Goal: Task Accomplishment & Management: Complete application form

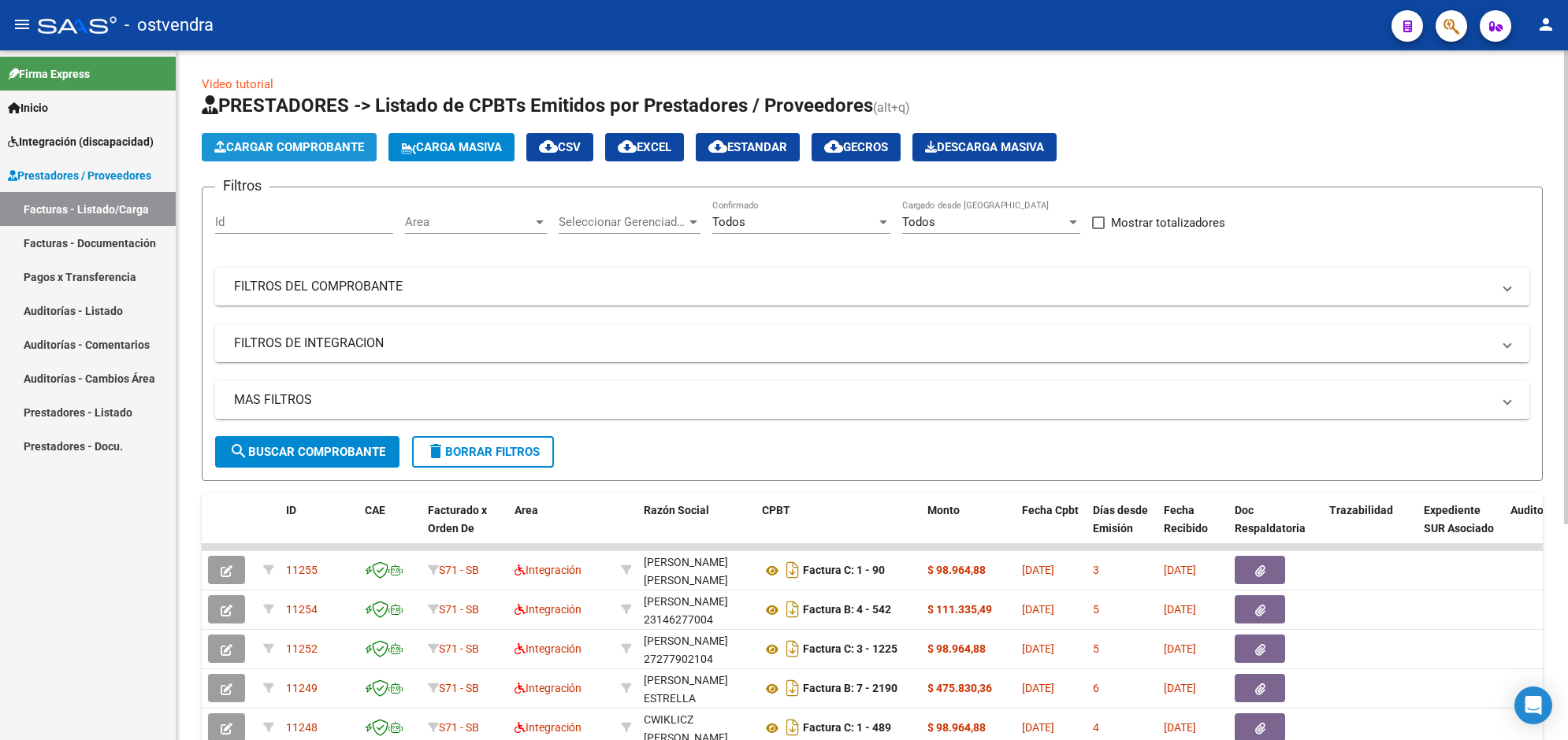
click at [345, 140] on span "Cargar Comprobante" at bounding box center [289, 147] width 149 height 15
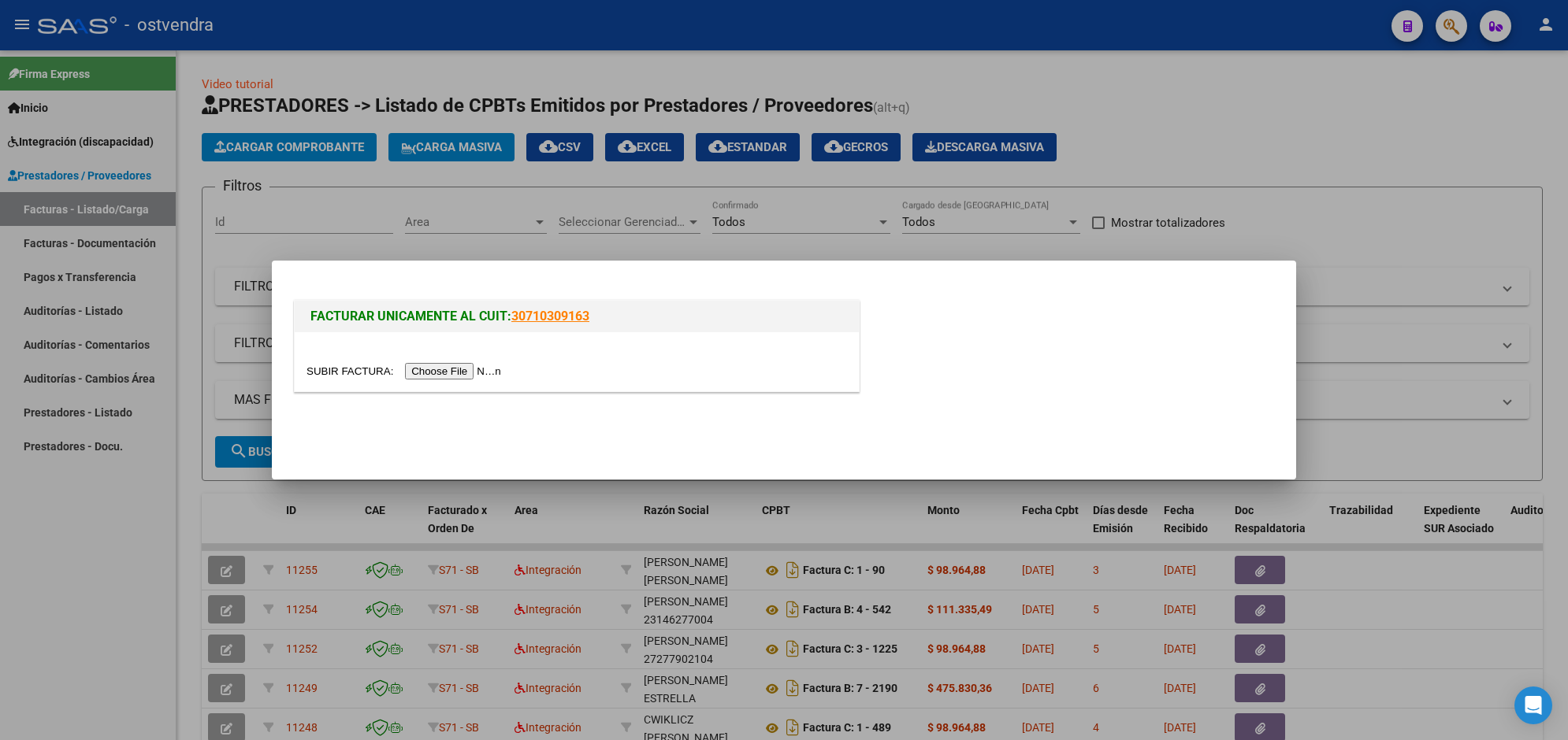
click at [453, 366] on input "file" at bounding box center [406, 370] width 199 height 16
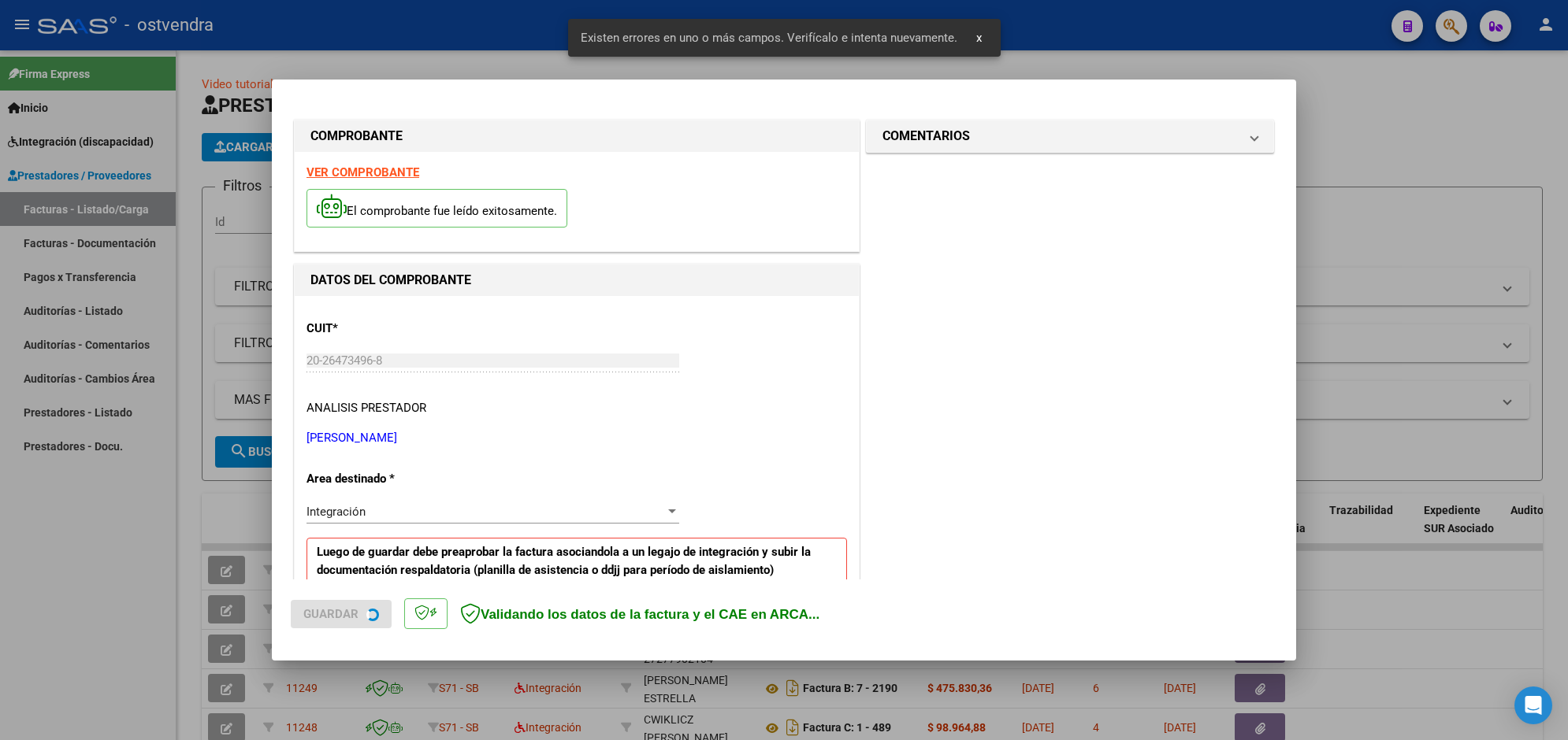
scroll to position [310, 0]
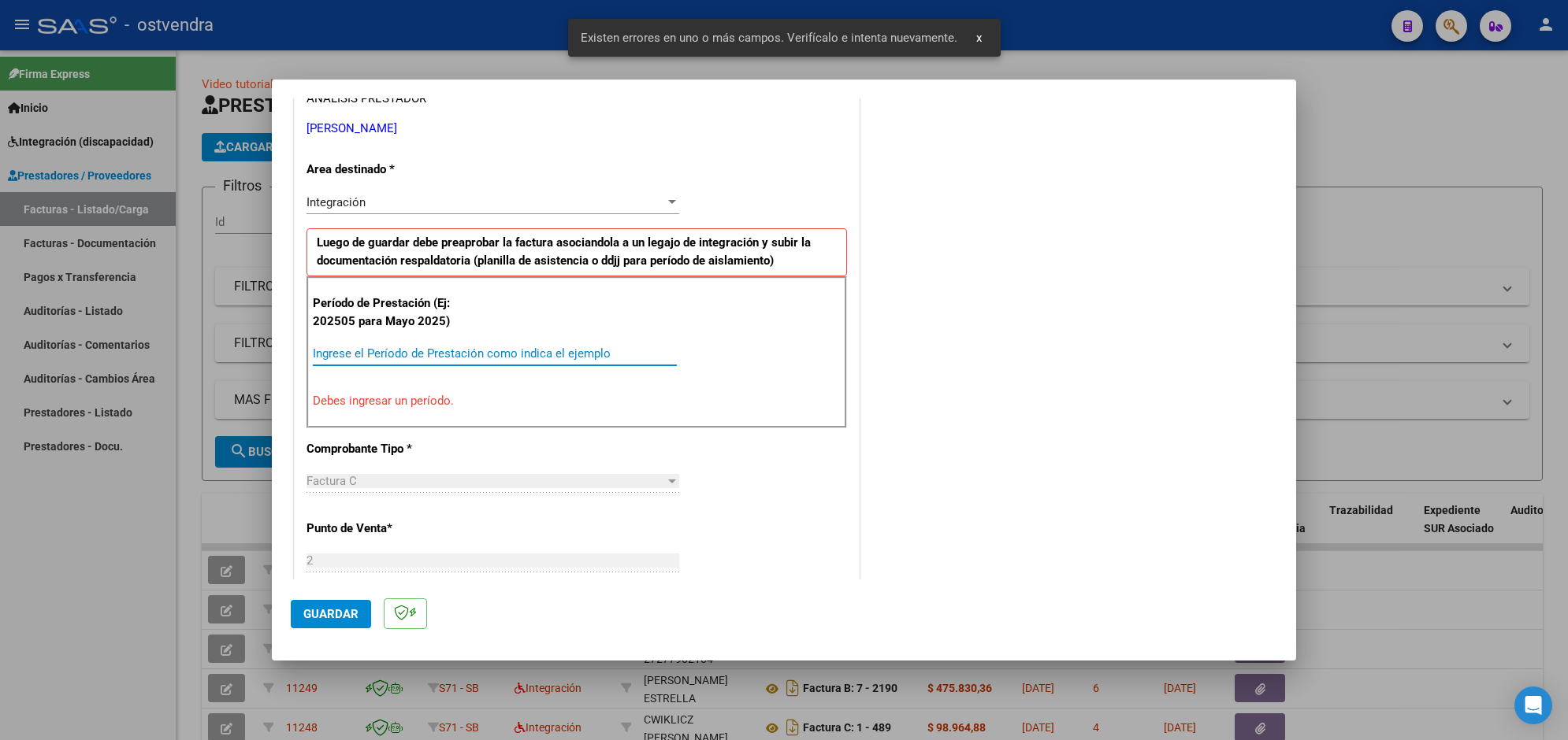
click at [574, 355] on input "Ingrese el Período de Prestación como indica el ejemplo" at bounding box center [494, 353] width 364 height 15
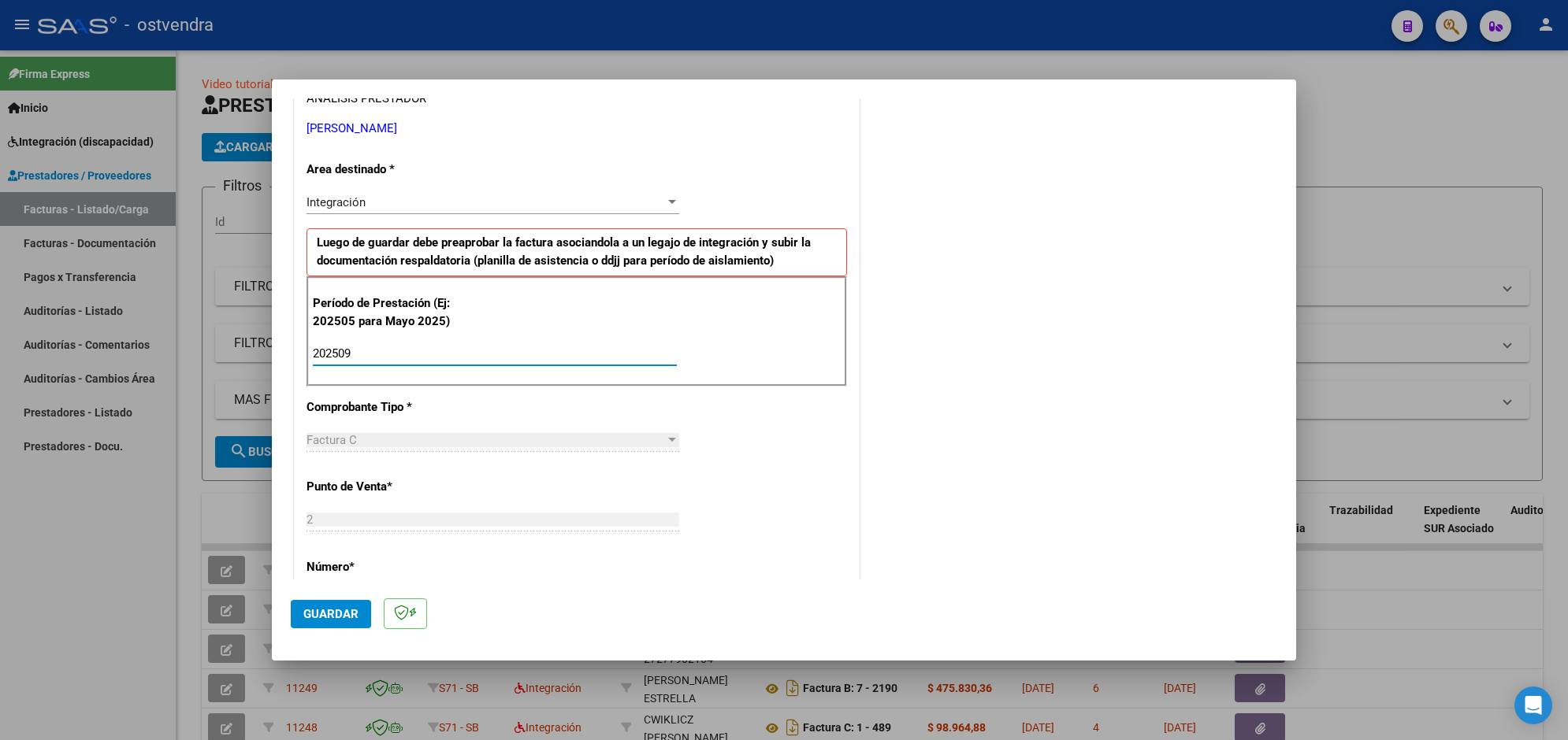
type input "202509"
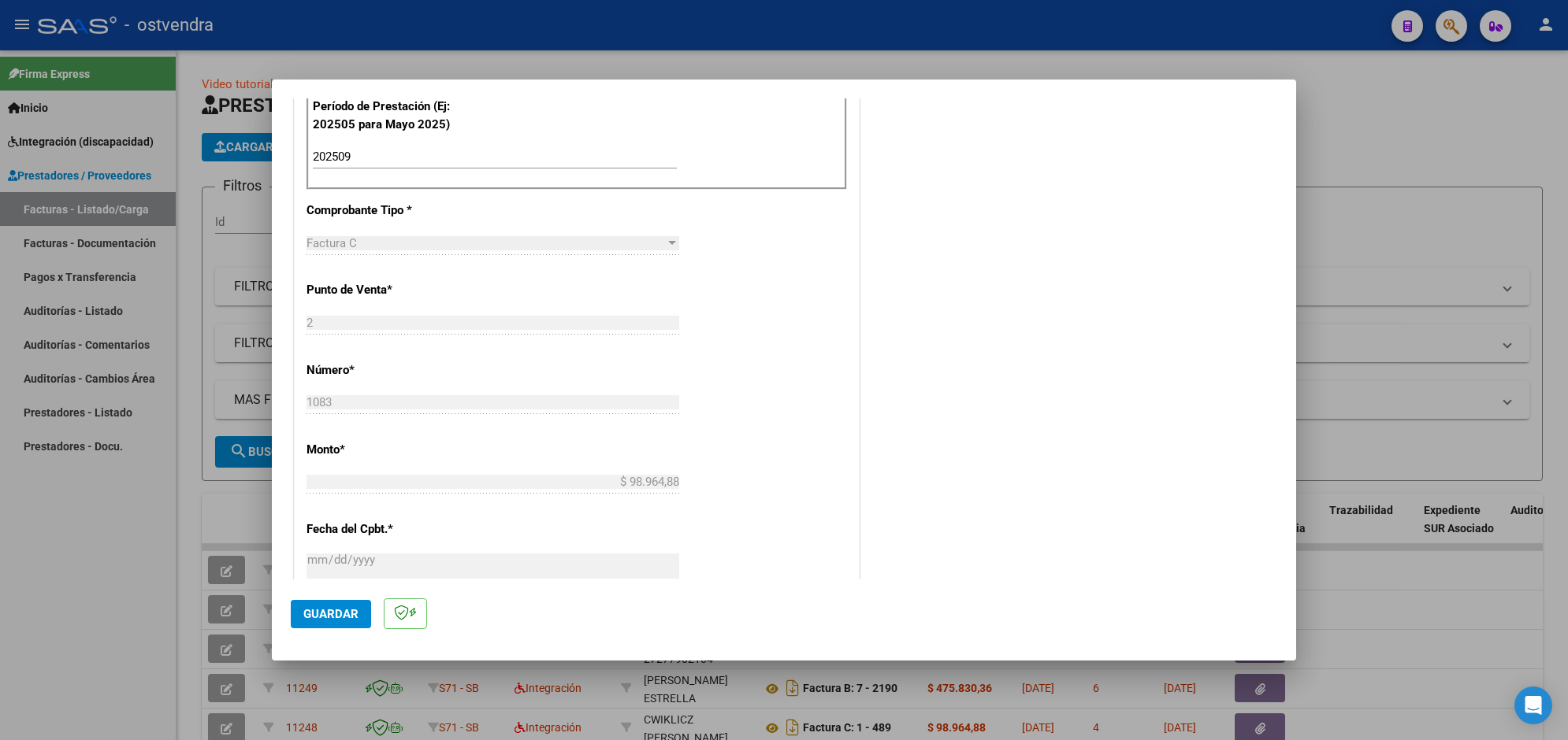
scroll to position [545, 0]
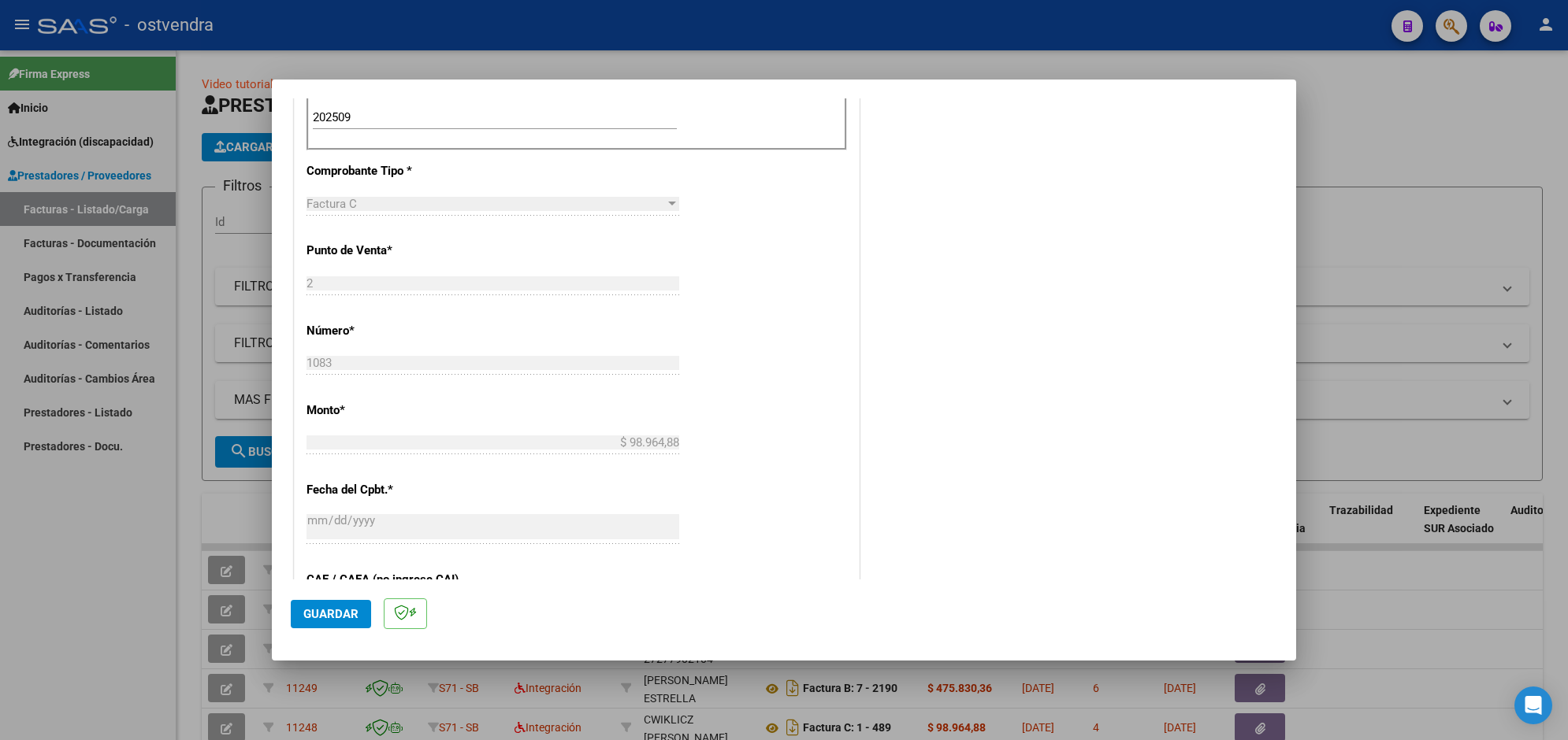
click at [340, 609] on span "Guardar" at bounding box center [331, 614] width 56 height 15
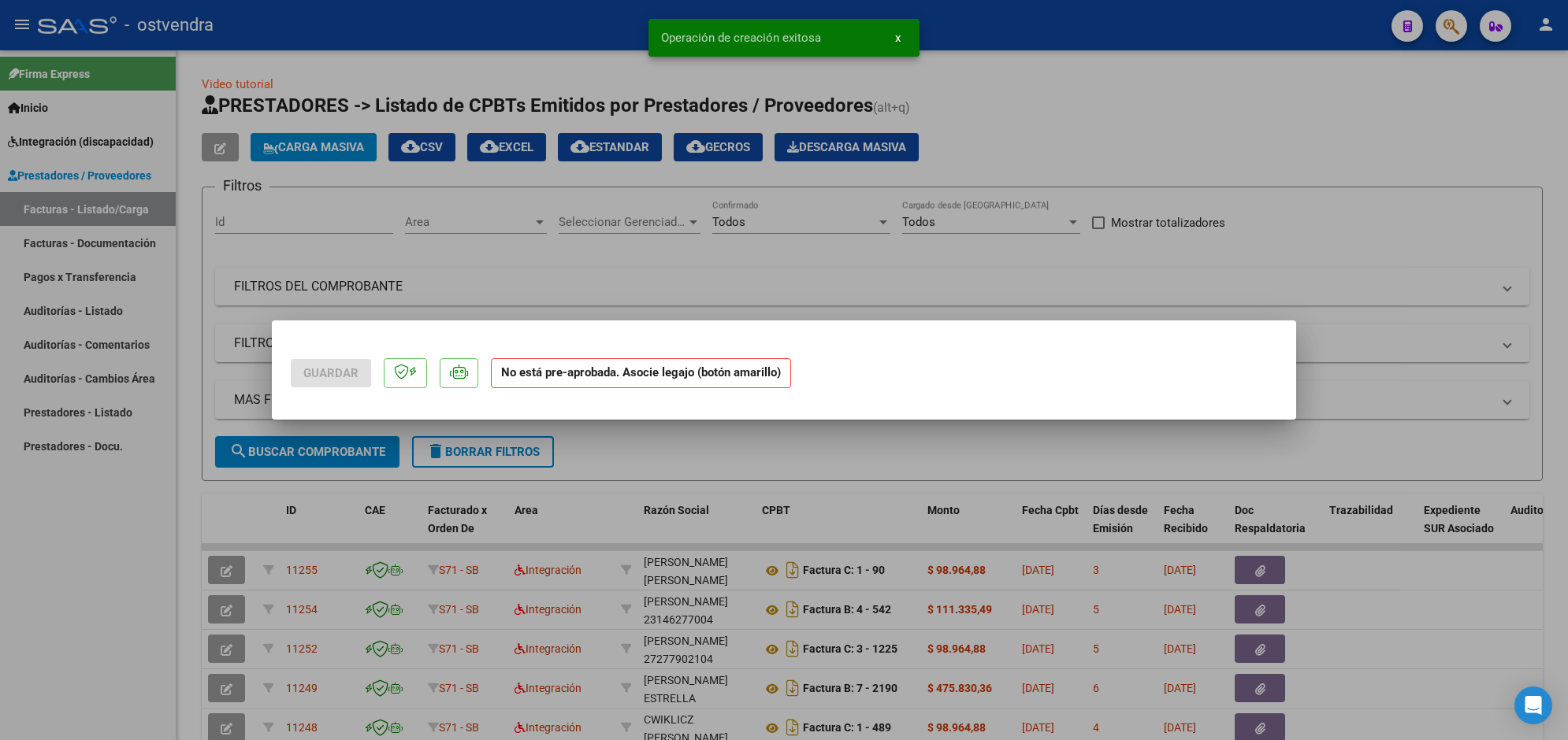
scroll to position [0, 0]
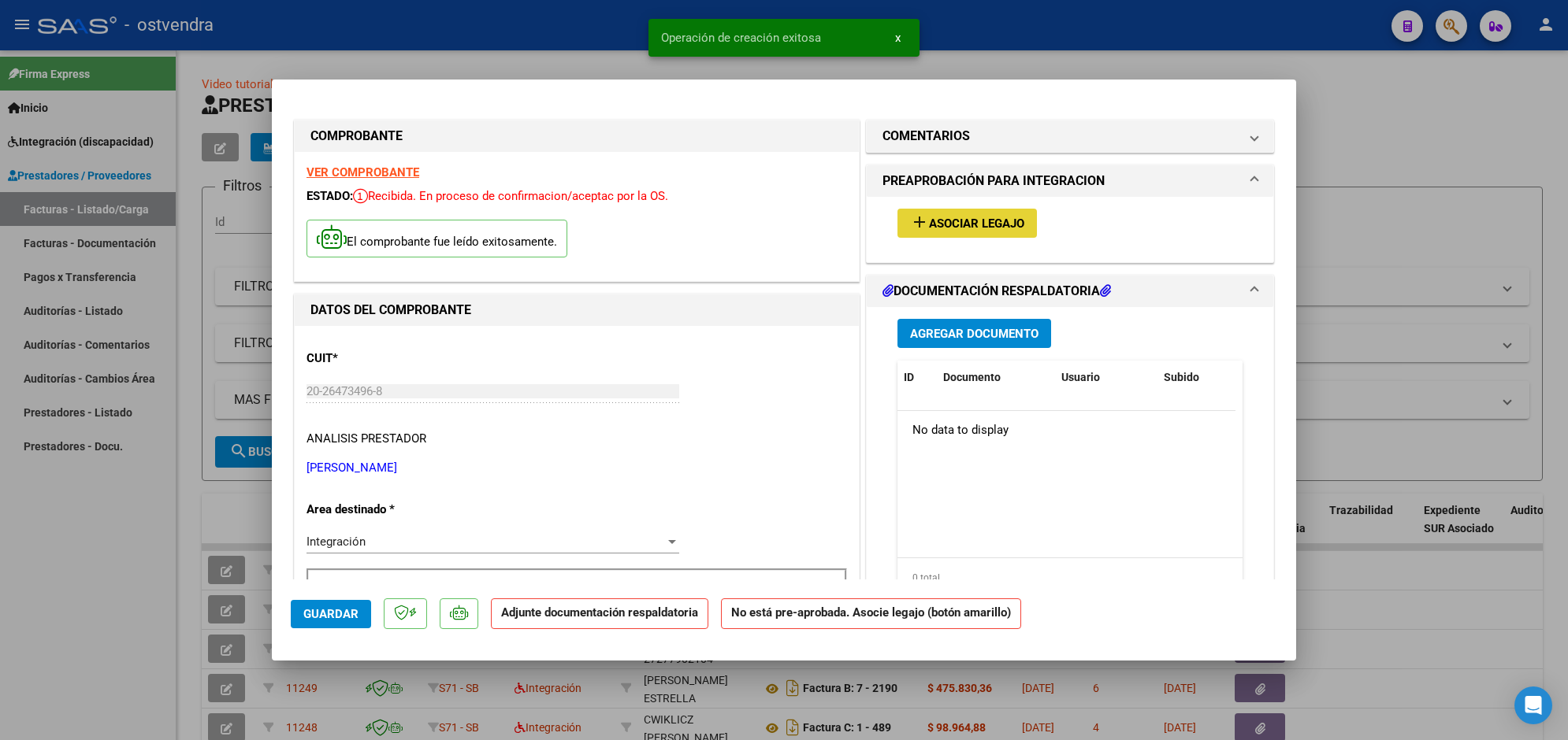
click at [975, 217] on span "Asociar Legajo" at bounding box center [977, 224] width 96 height 15
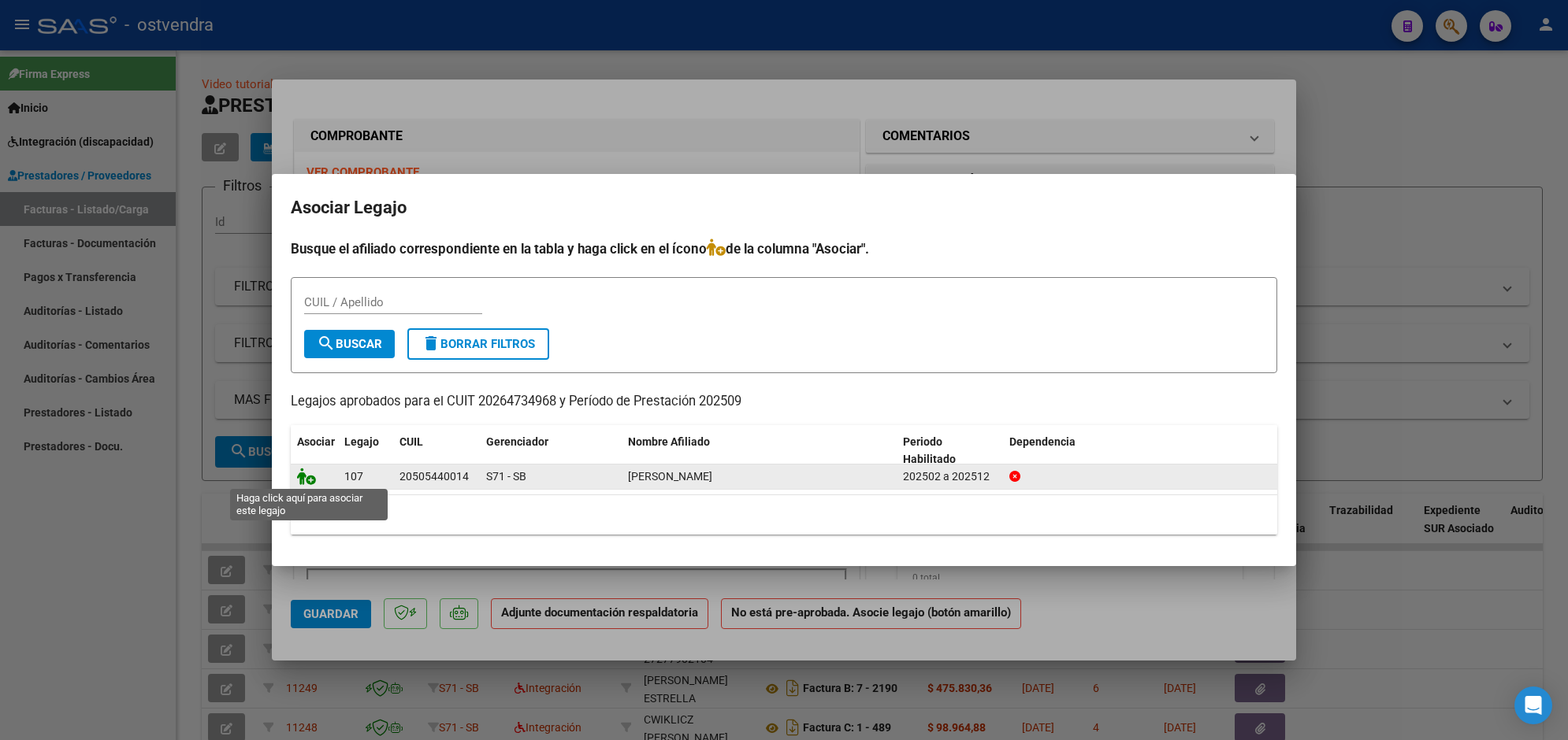
click at [304, 476] on icon at bounding box center [307, 476] width 19 height 17
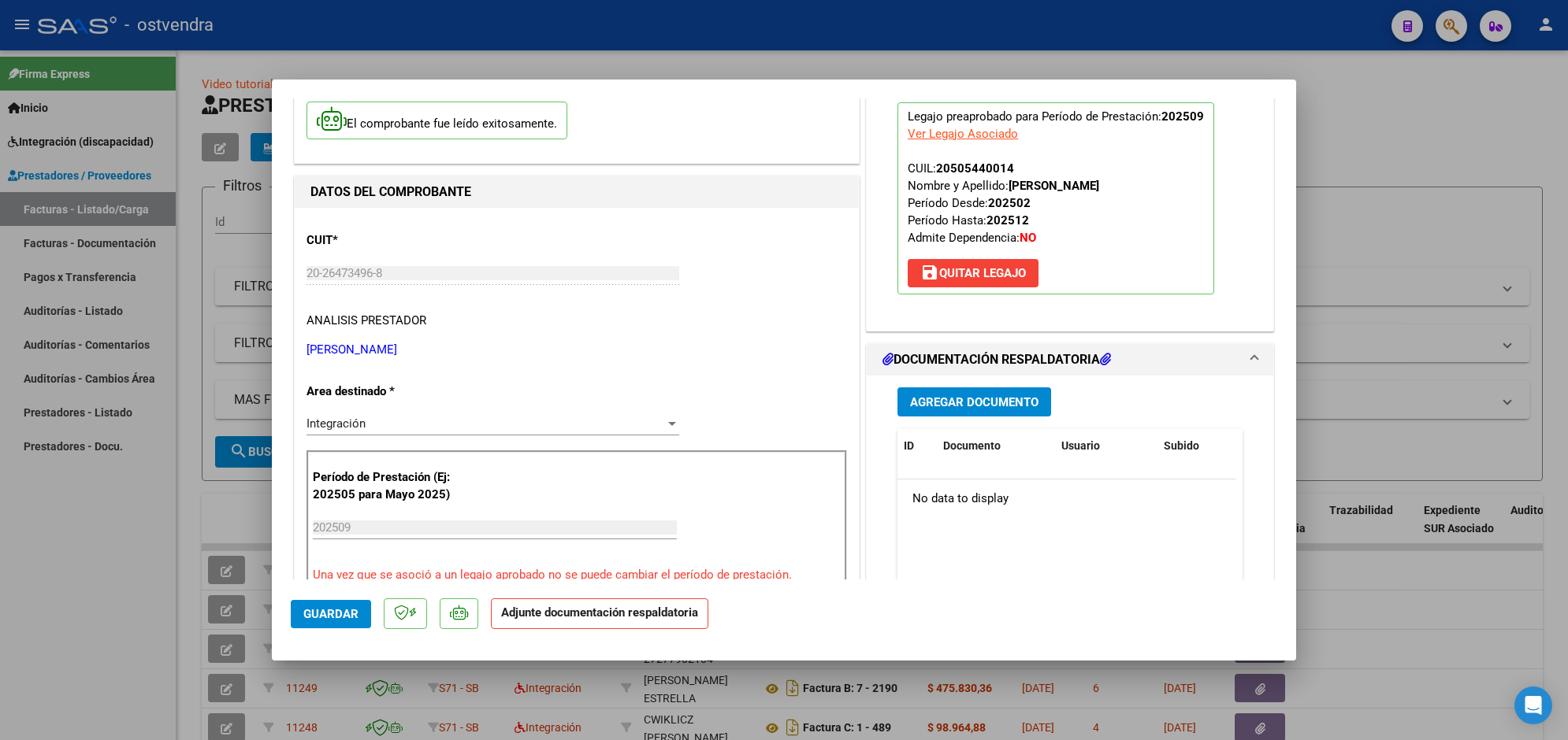
scroll to position [158, 0]
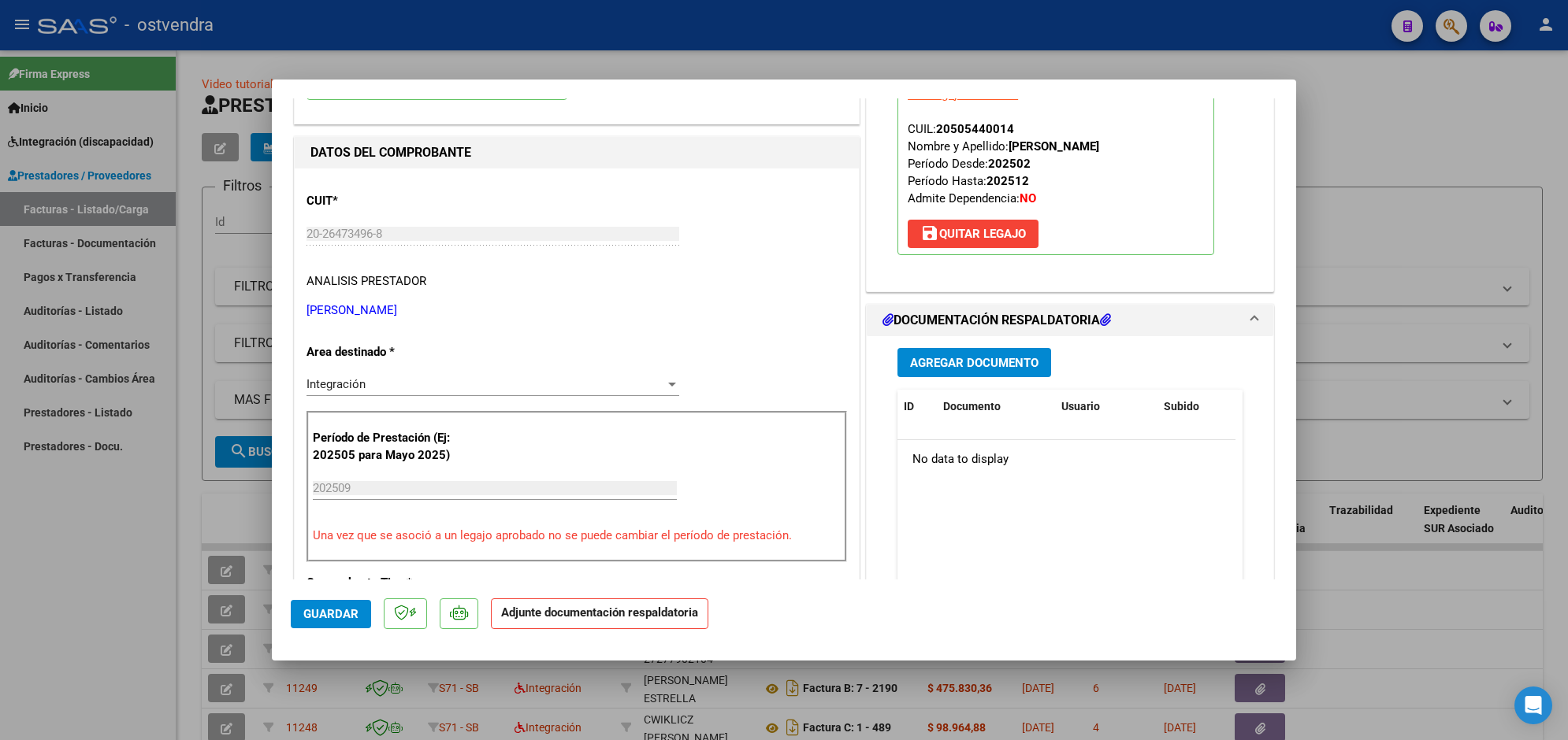
click at [1029, 367] on span "Agregar Documento" at bounding box center [974, 363] width 128 height 15
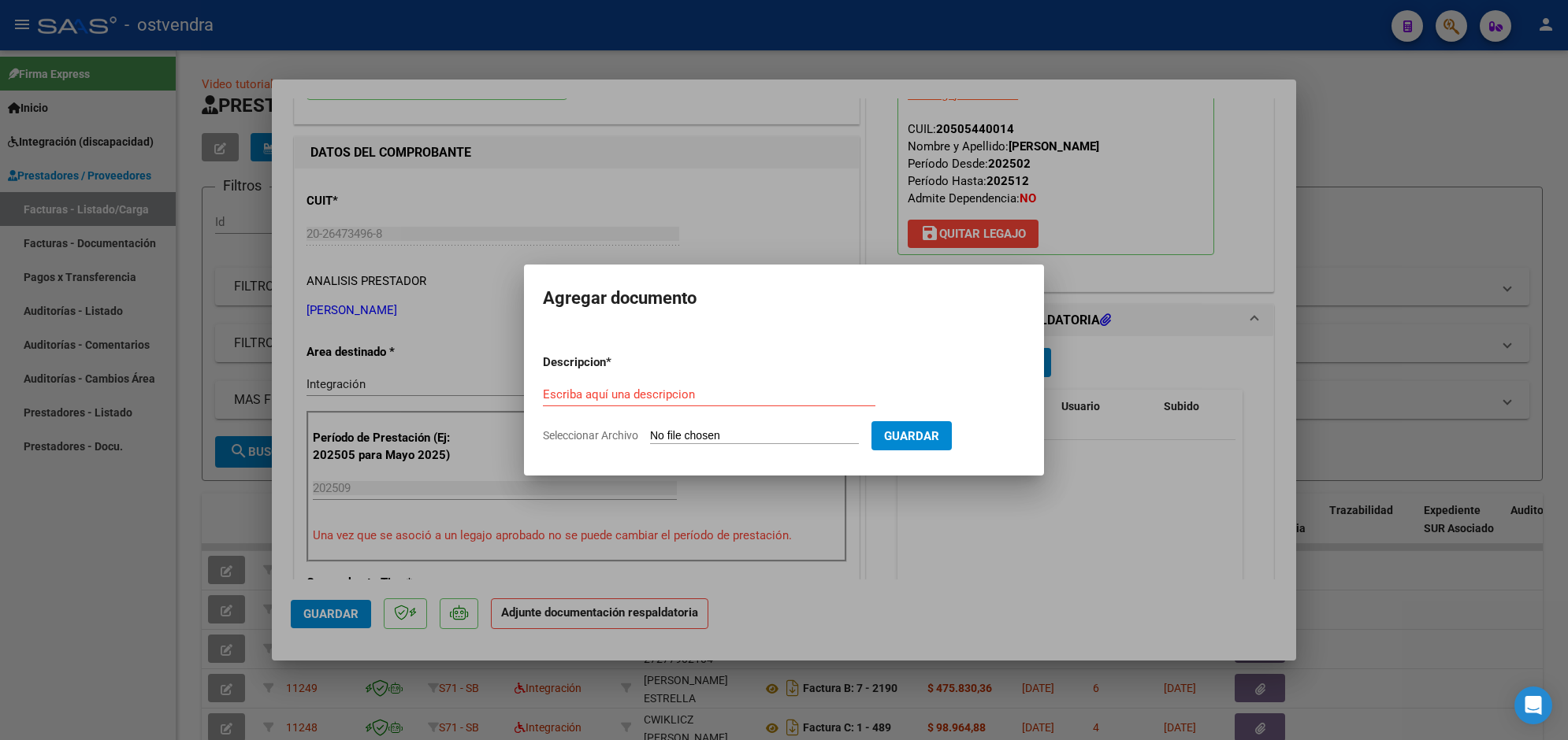
click at [711, 427] on form "Descripcion * Escriba aquí una descripcion Seleccionar Archivo Guardar" at bounding box center [784, 399] width 483 height 115
click at [711, 431] on input "Seleccionar Archivo" at bounding box center [754, 437] width 208 height 15
type input "C:\fakepath\ASISTENCIA C-2-1083.pdf"
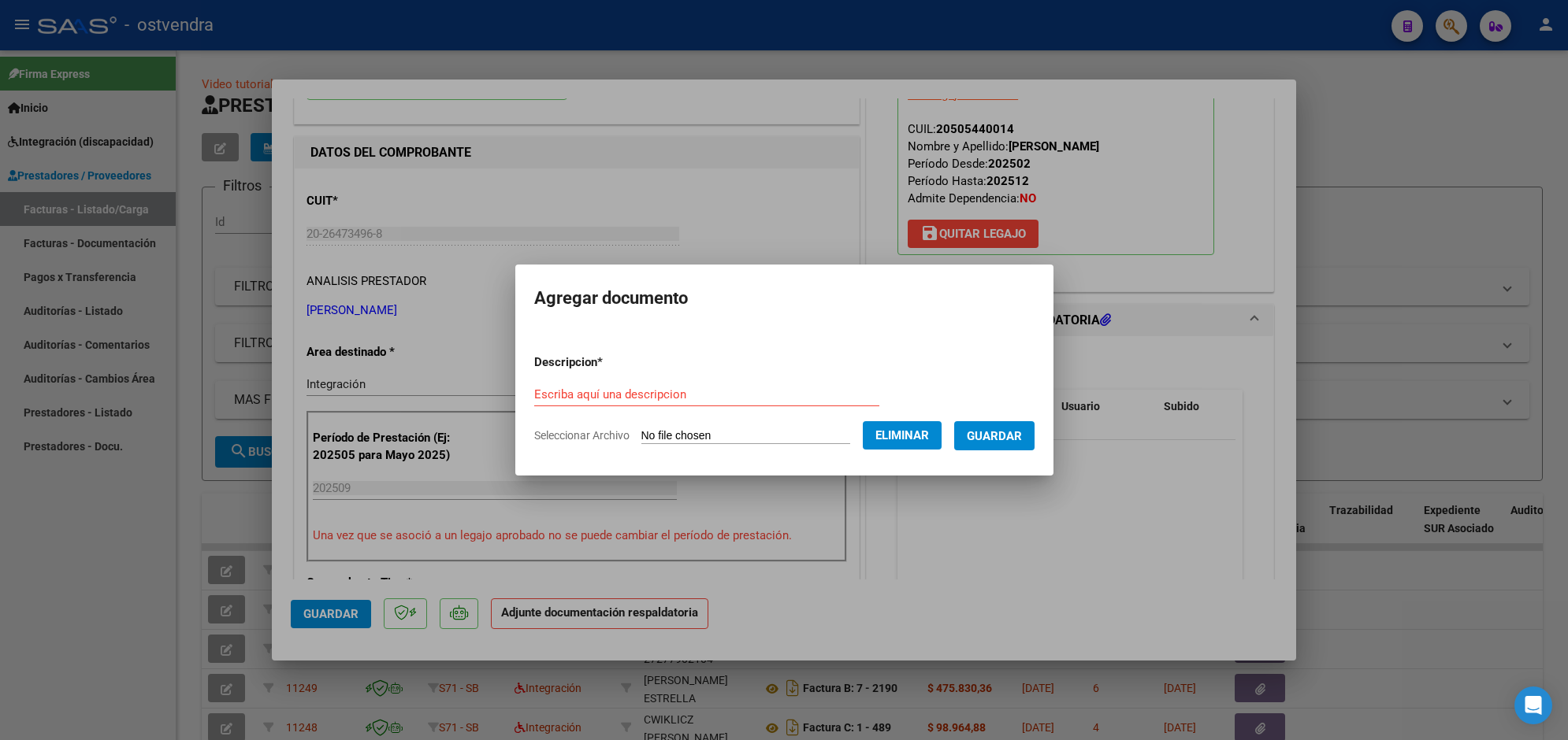
click at [698, 381] on form "Descripcion * Escriba aquí una descripcion Seleccionar Archivo Eliminar Guardar" at bounding box center [785, 399] width 500 height 115
click at [696, 394] on input "Escriba aquí una descripcion" at bounding box center [707, 394] width 345 height 15
type input "PLANILLA DE ASISTENCIA"
click at [1018, 426] on button "Guardar" at bounding box center [994, 436] width 80 height 29
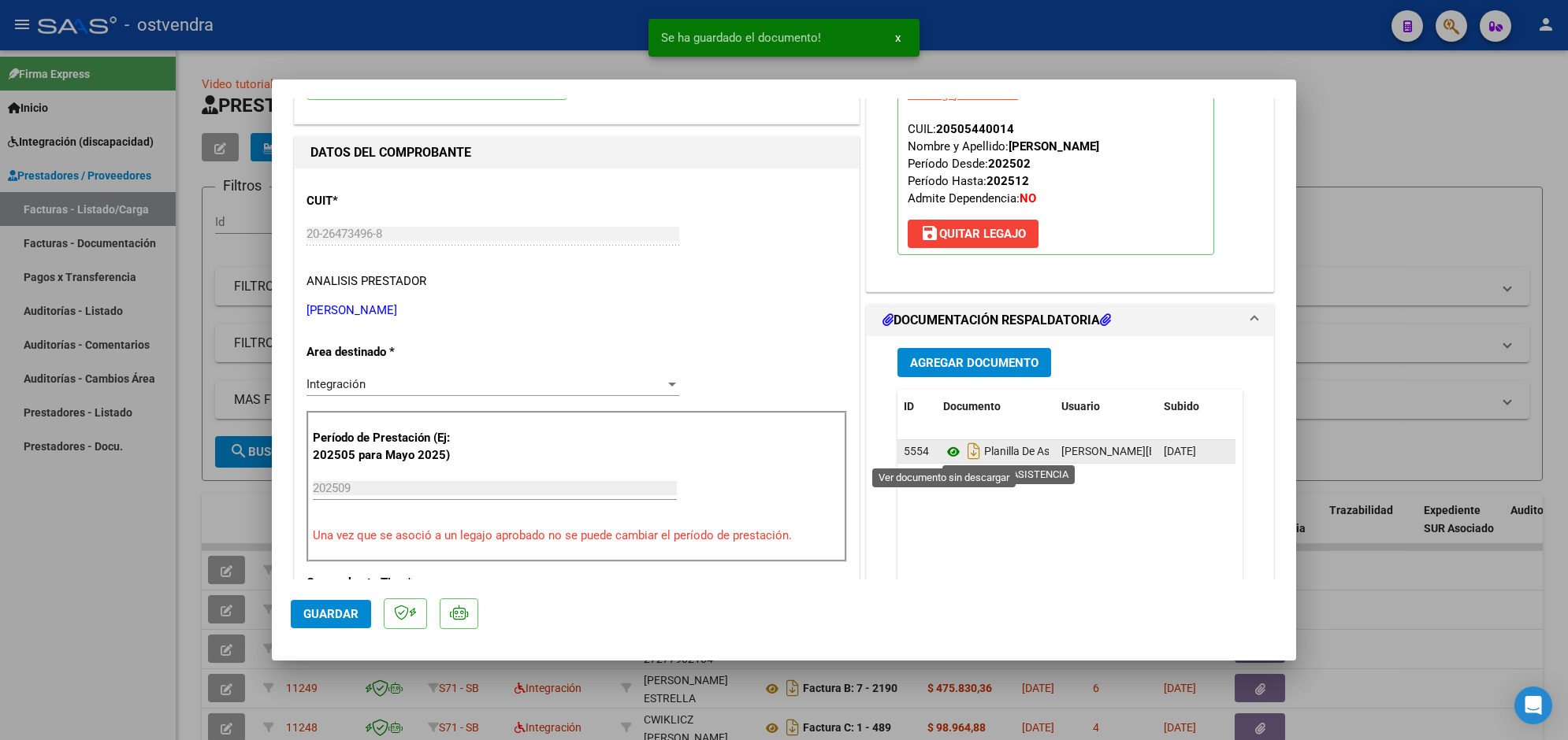
click at [947, 452] on icon at bounding box center [953, 452] width 20 height 19
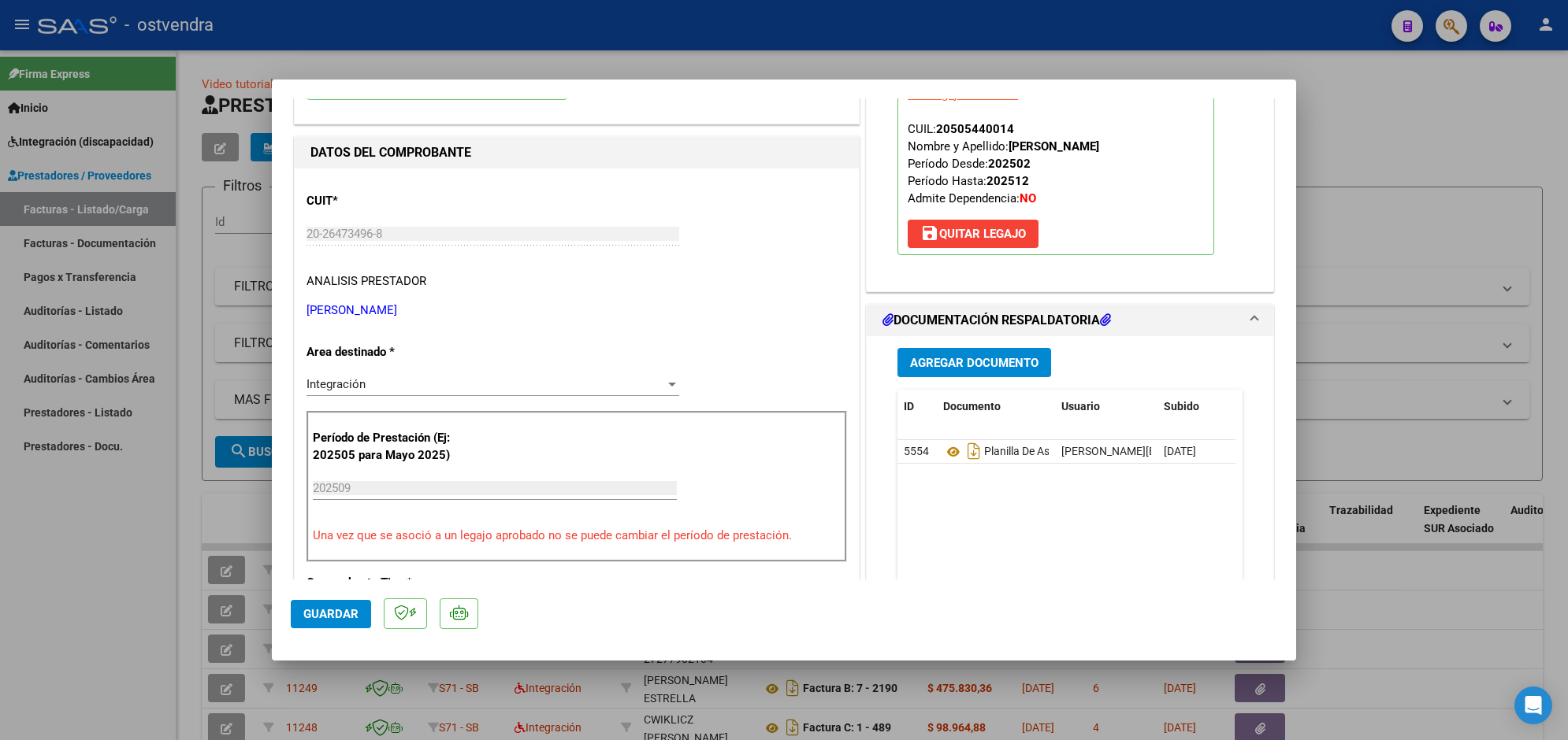
click at [426, 49] on div at bounding box center [784, 370] width 1568 height 740
type input "$ 0,00"
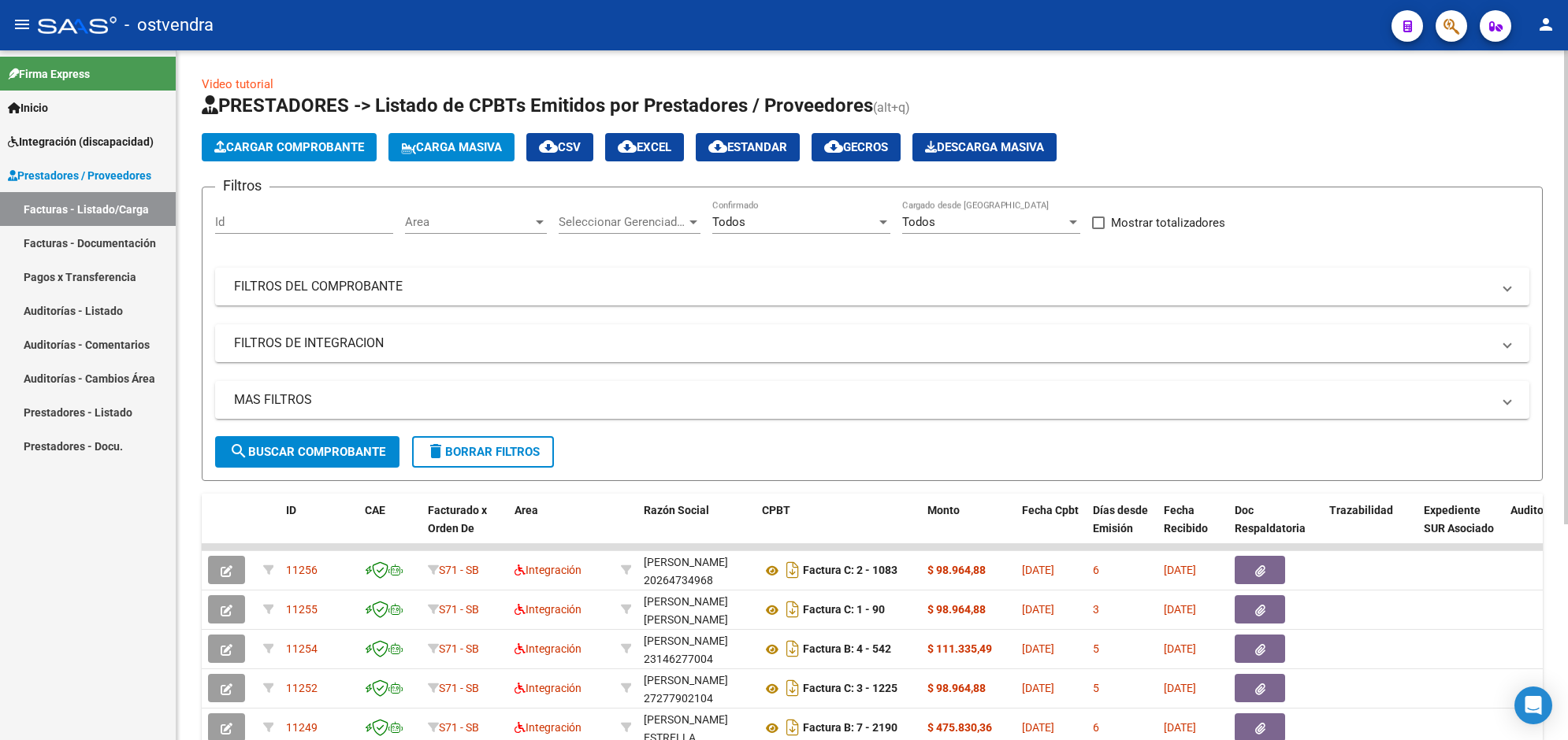
click at [348, 148] on span "Cargar Comprobante" at bounding box center [289, 147] width 149 height 15
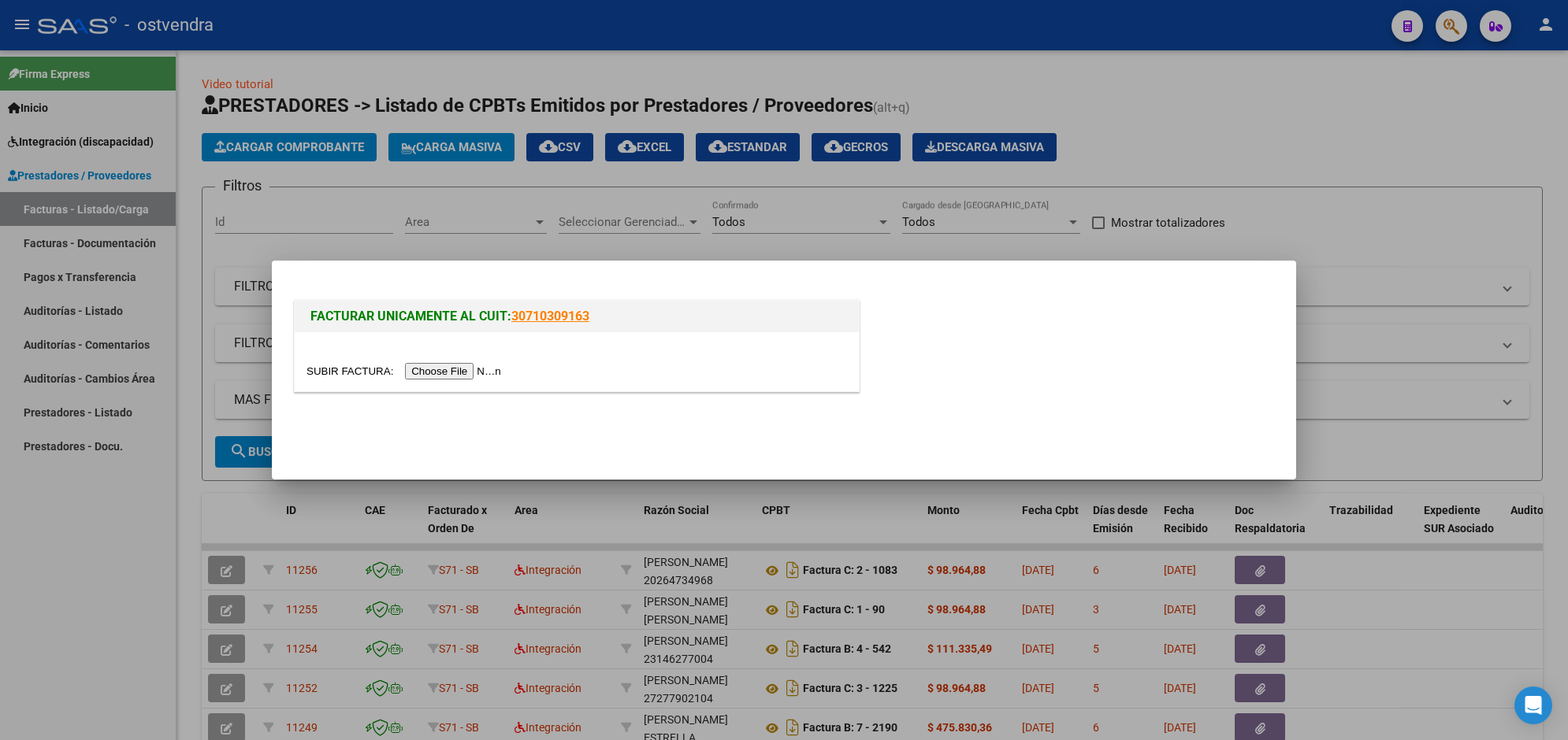
click at [459, 372] on input "file" at bounding box center [406, 370] width 199 height 16
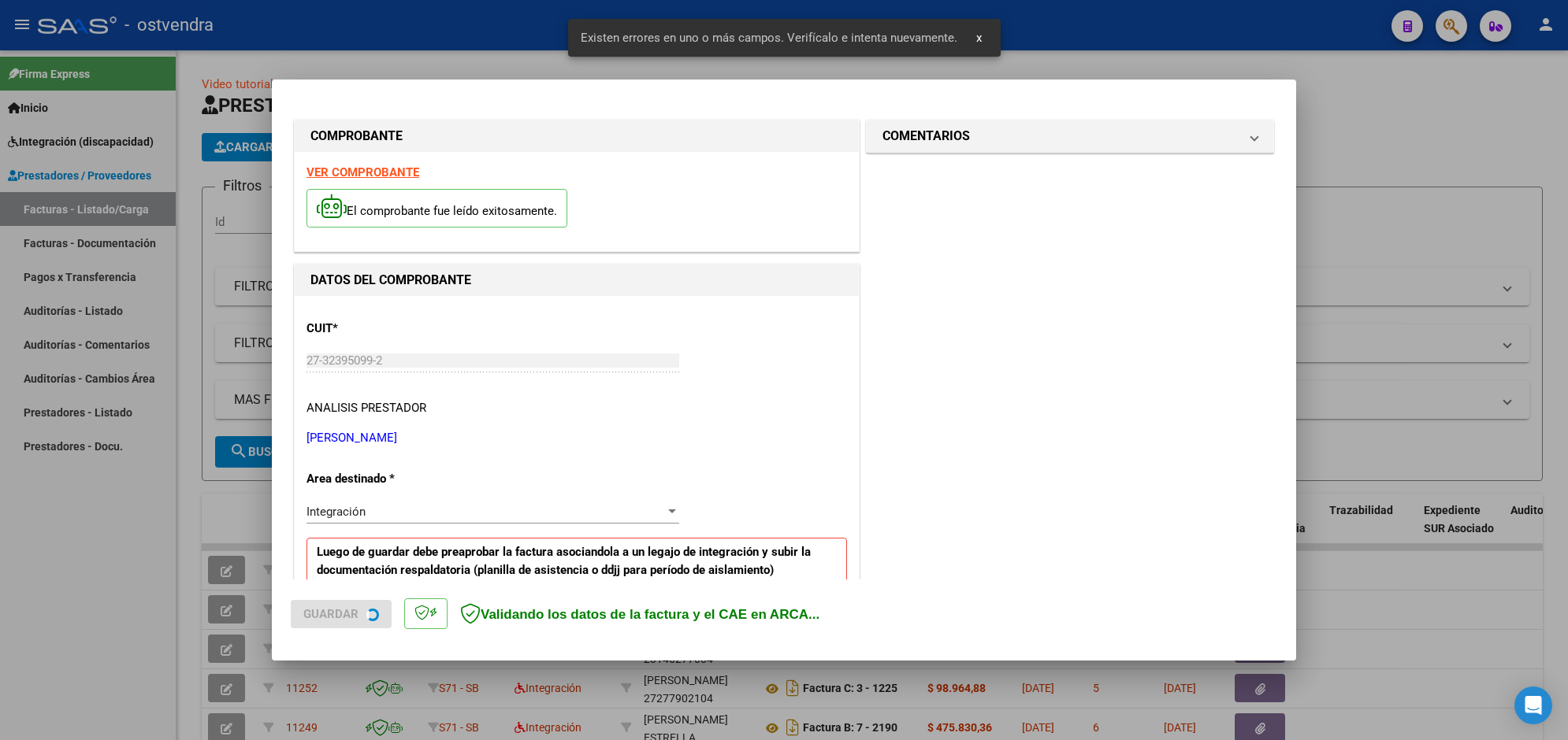
scroll to position [310, 0]
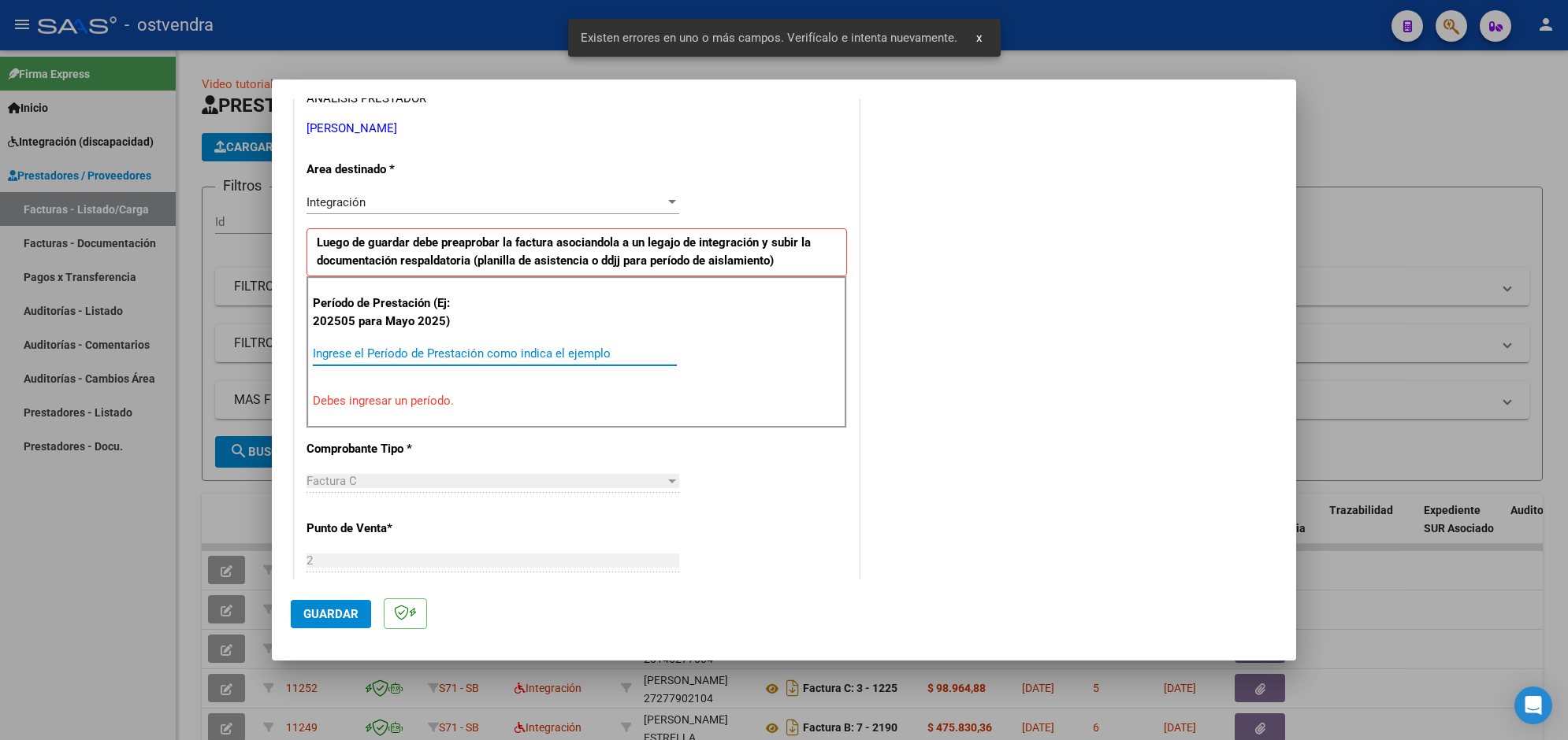
click at [552, 348] on input "Ingrese el Período de Prestación como indica el ejemplo" at bounding box center [494, 353] width 364 height 15
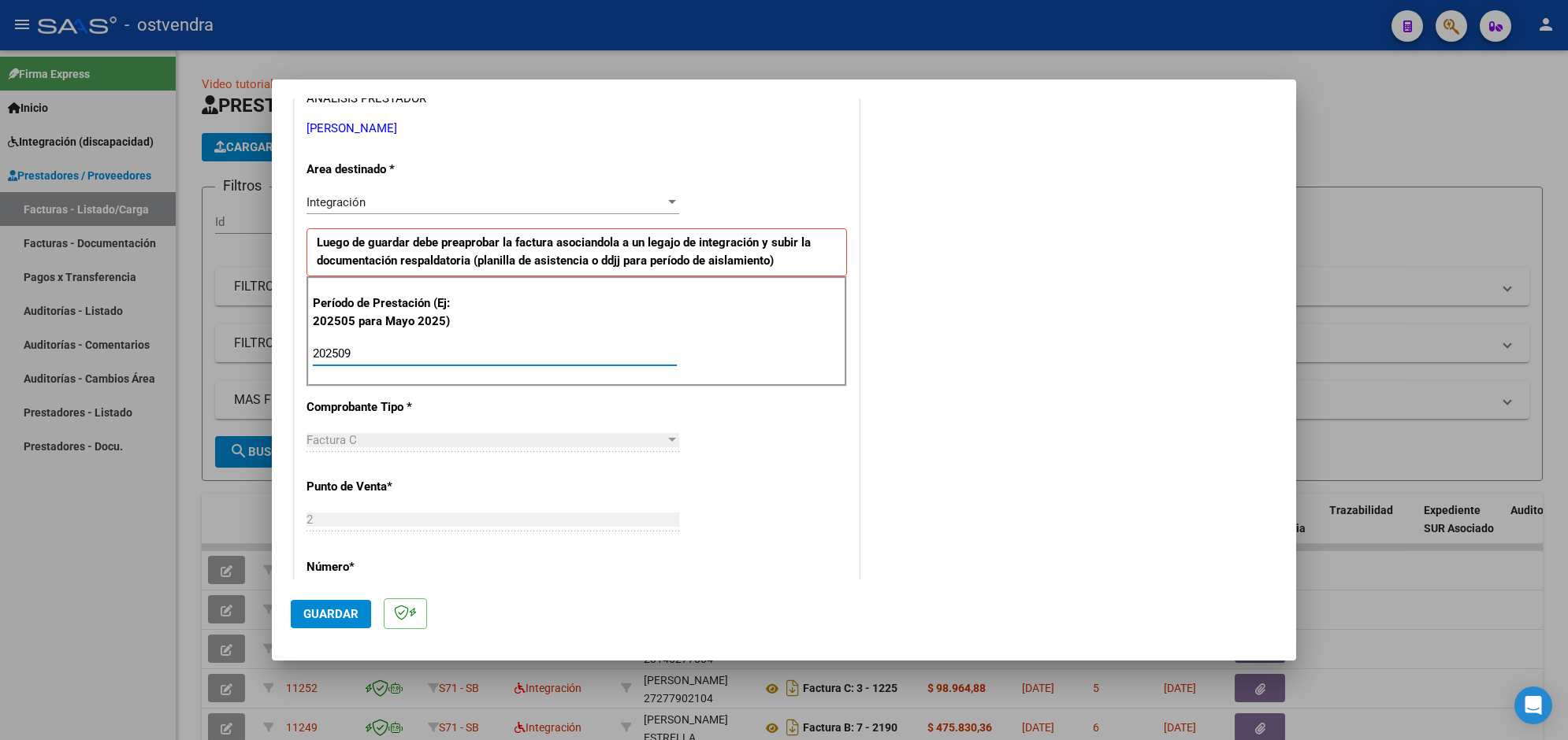
type input "202509"
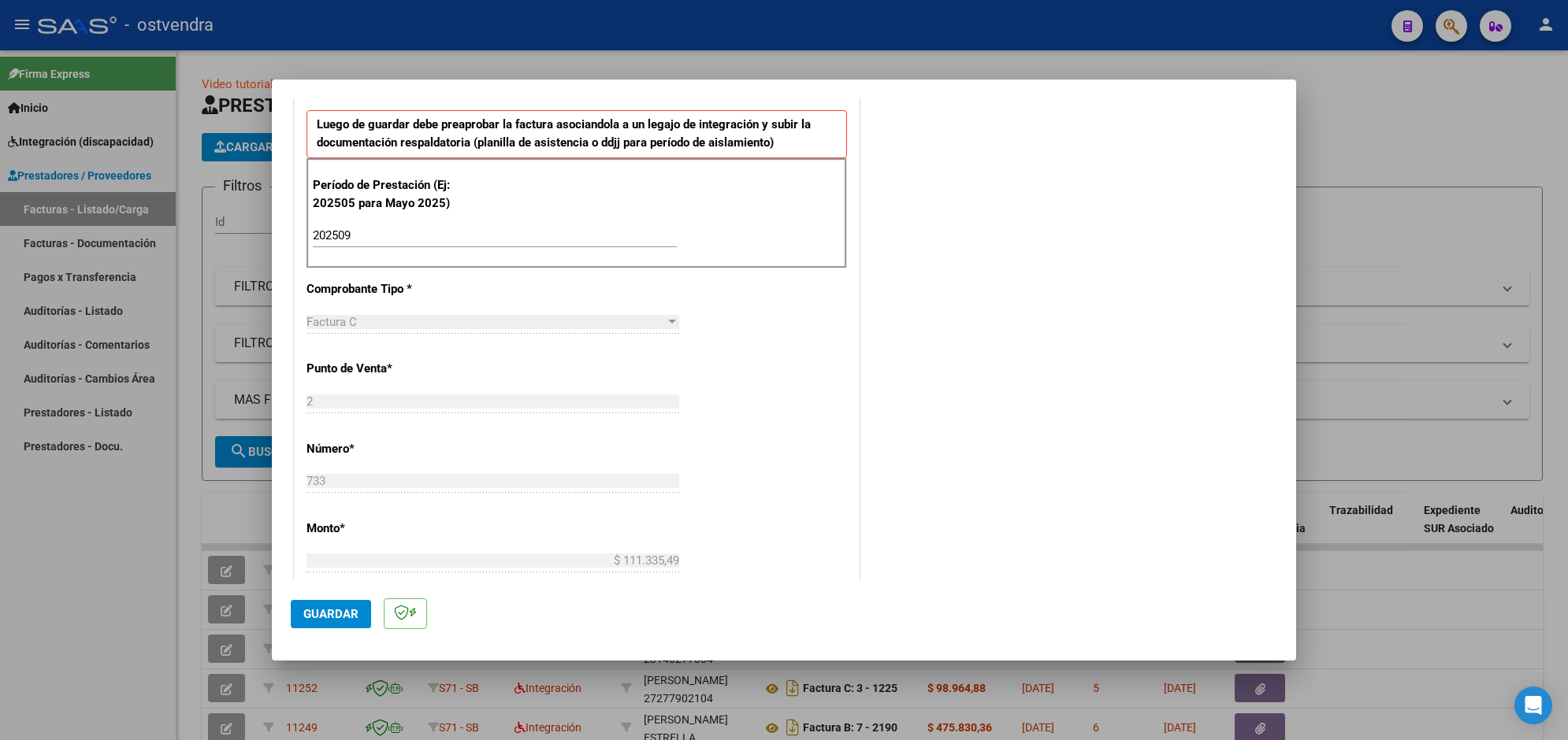
scroll to position [506, 0]
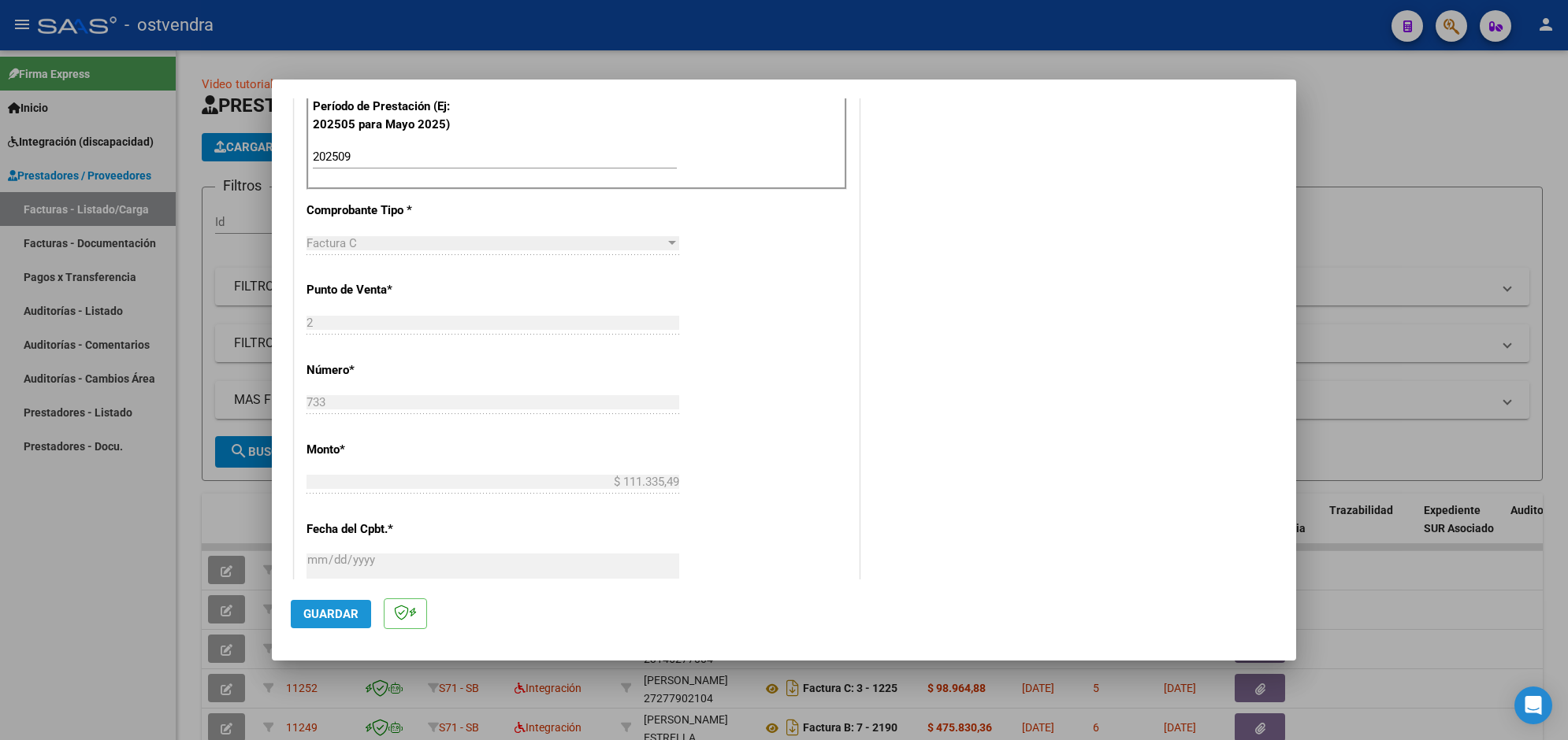
click at [351, 607] on span "Guardar" at bounding box center [331, 614] width 56 height 15
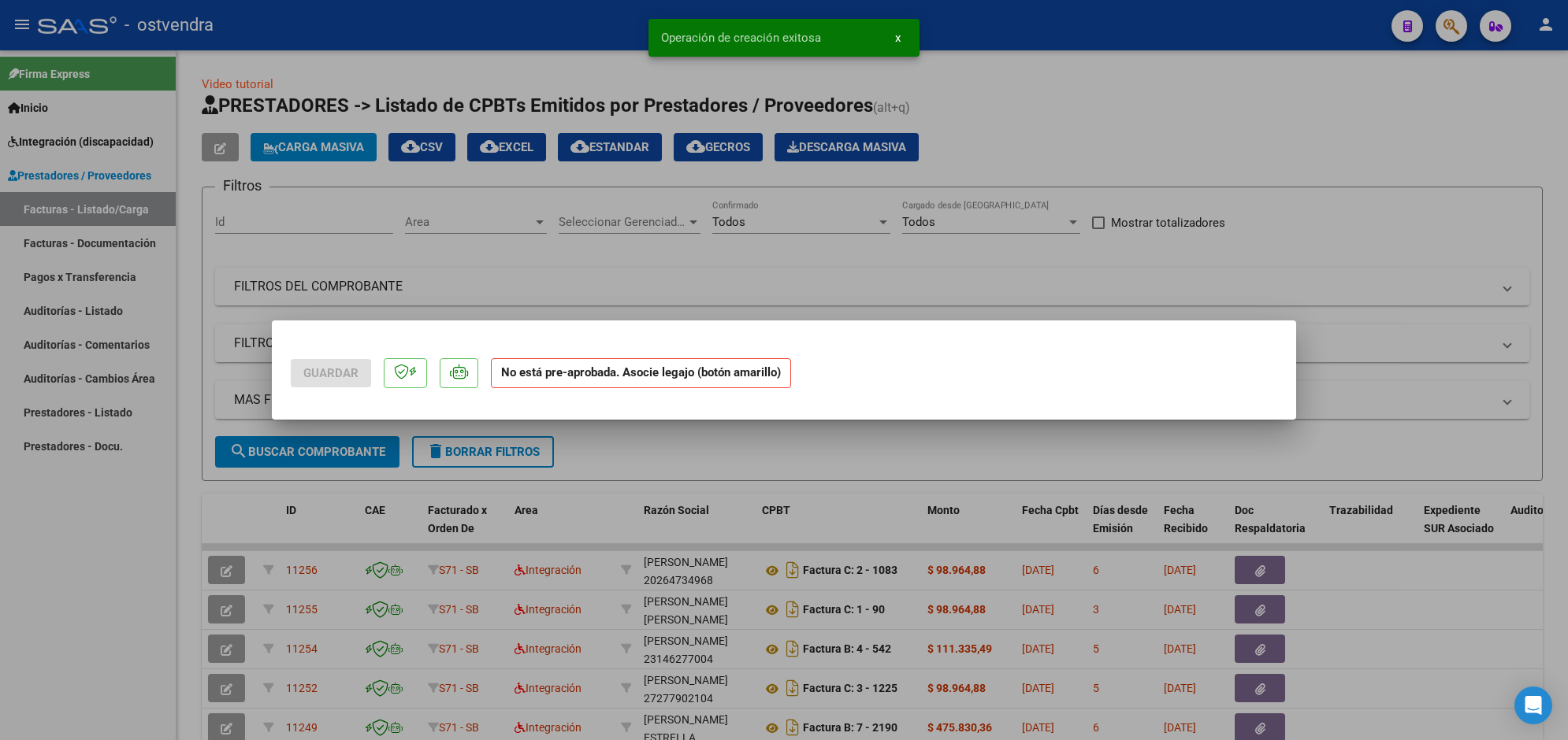
scroll to position [0, 0]
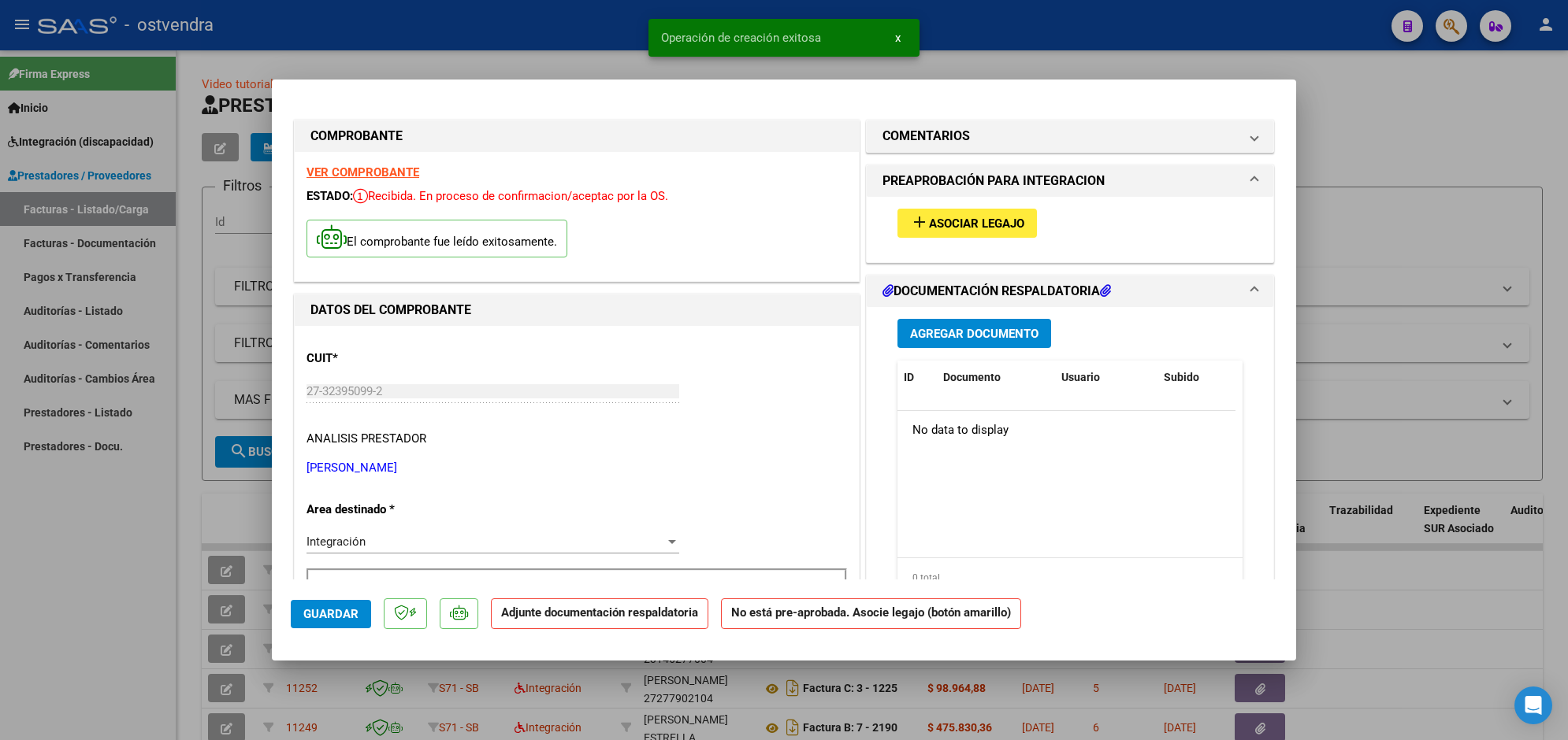
click at [960, 226] on span "Asociar Legajo" at bounding box center [977, 224] width 96 height 15
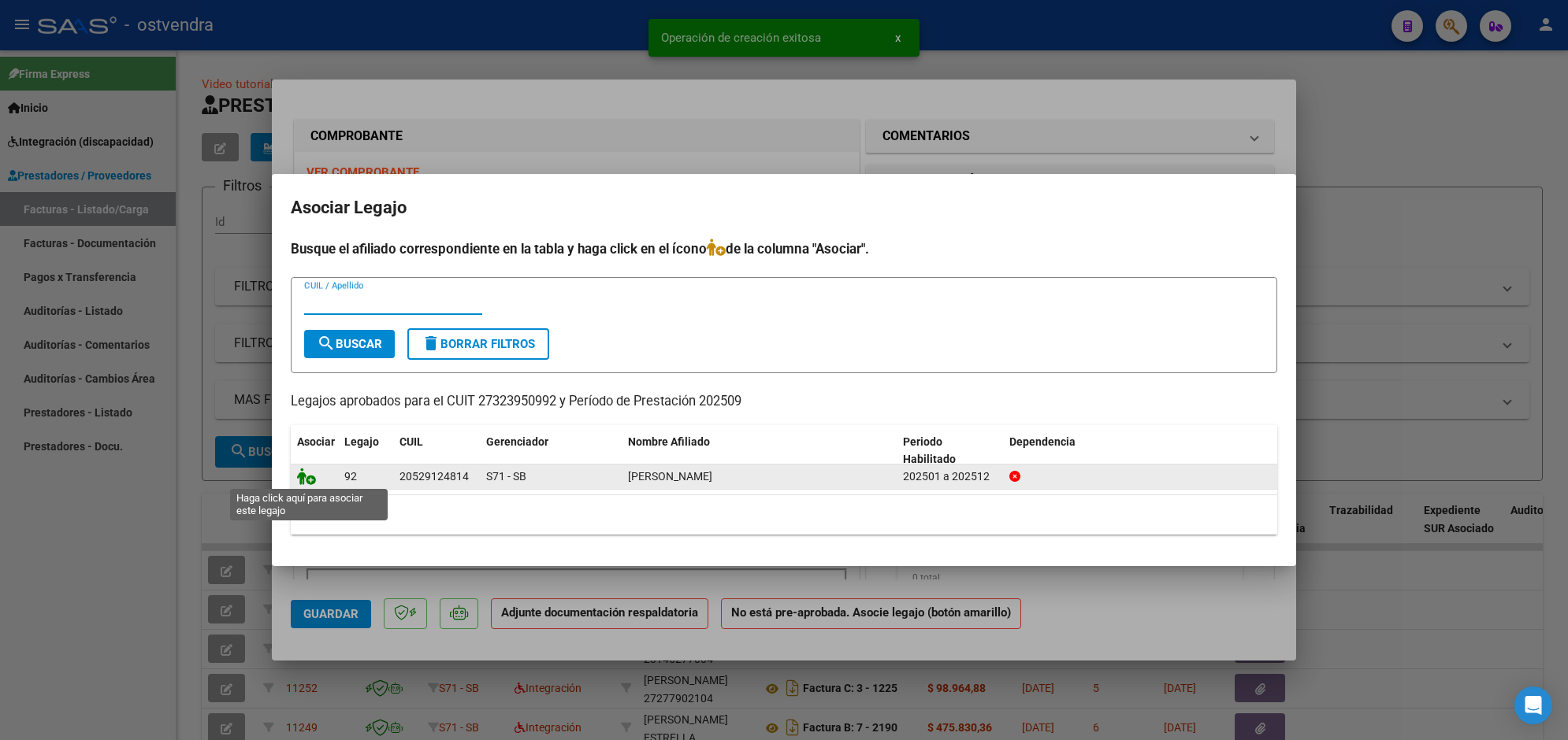
click at [307, 476] on icon at bounding box center [307, 476] width 19 height 17
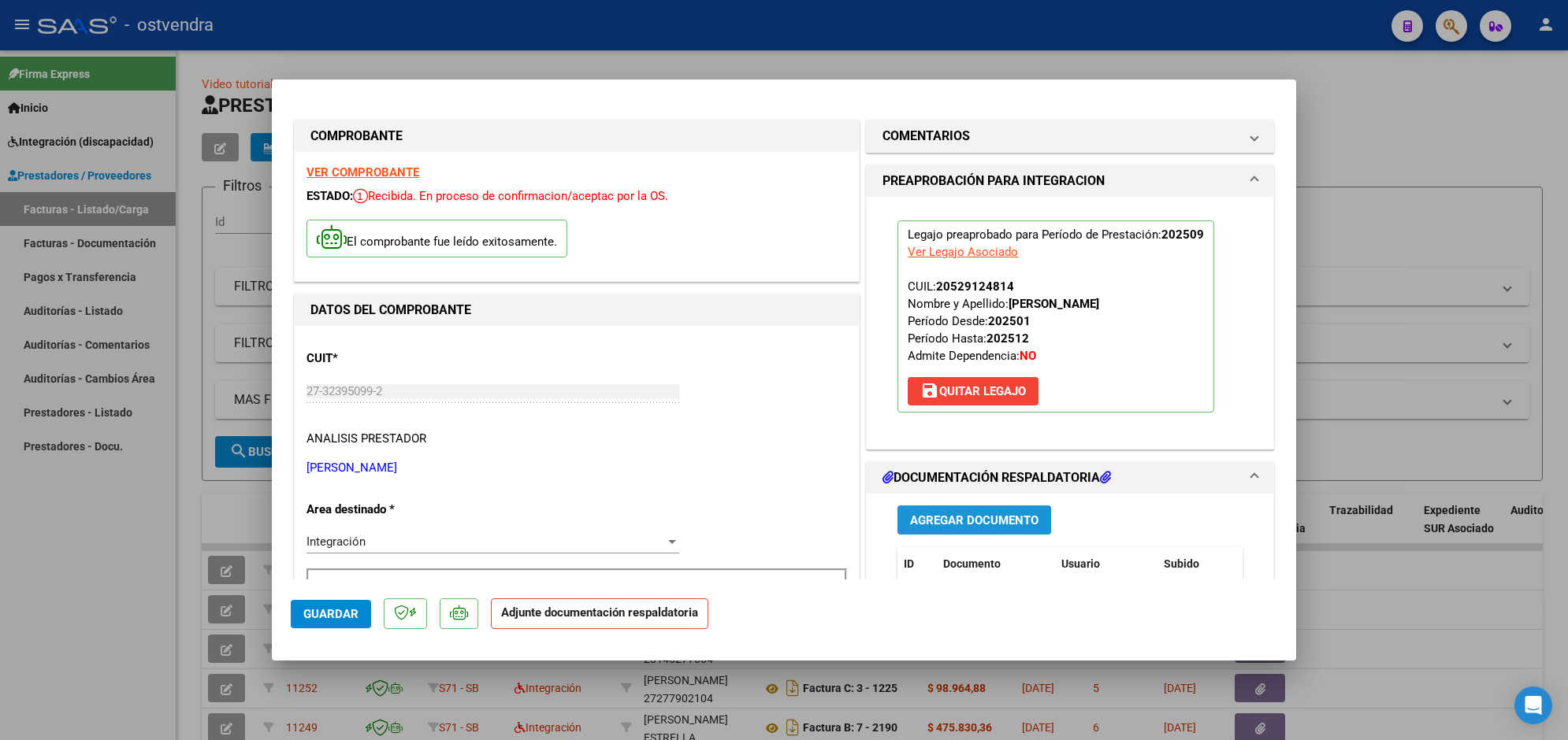
click at [1009, 510] on button "Agregar Documento" at bounding box center [974, 520] width 154 height 29
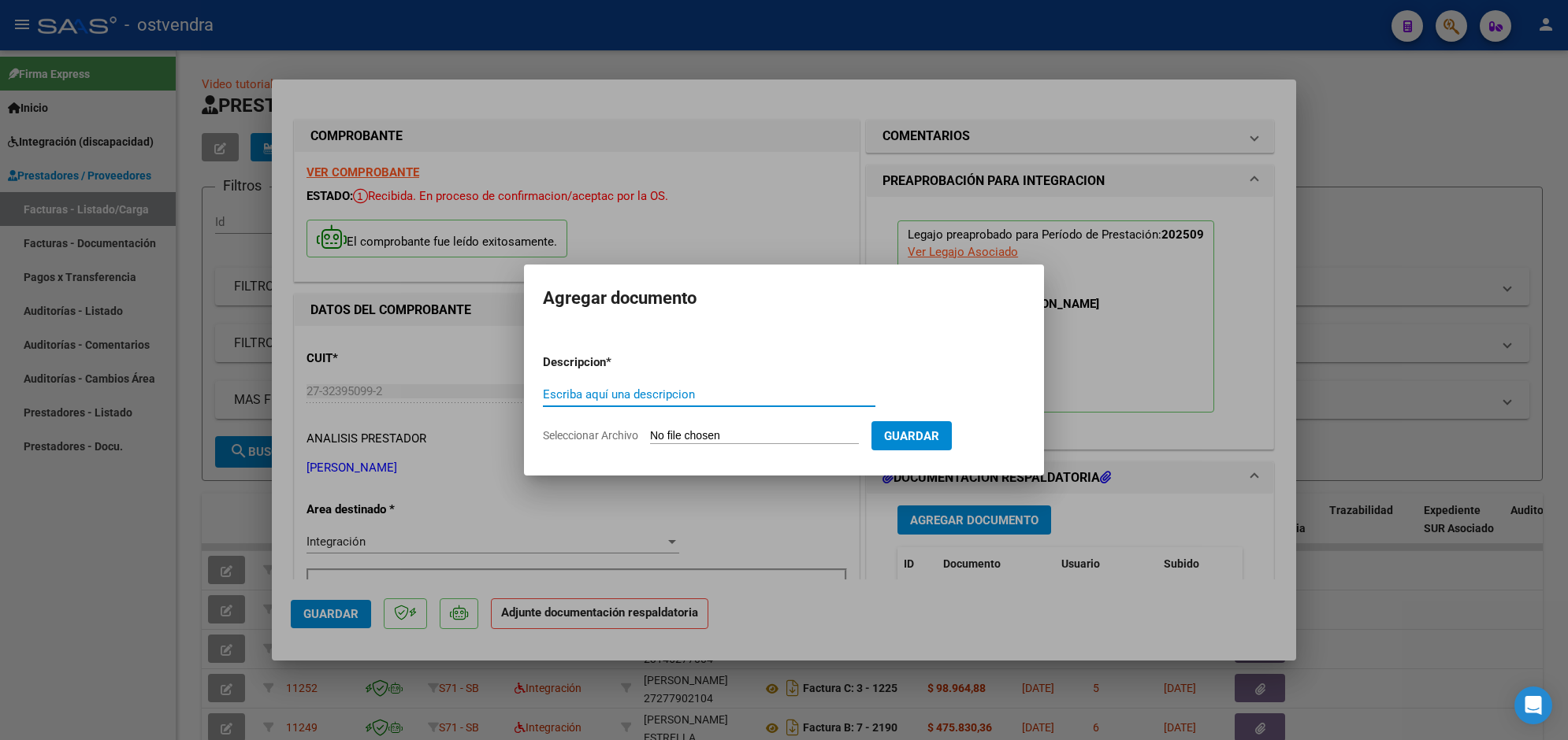
click at [764, 433] on input "Seleccionar Archivo" at bounding box center [754, 437] width 208 height 15
type input "C:\fakepath\ASISTENCIA C-2-733.pdf"
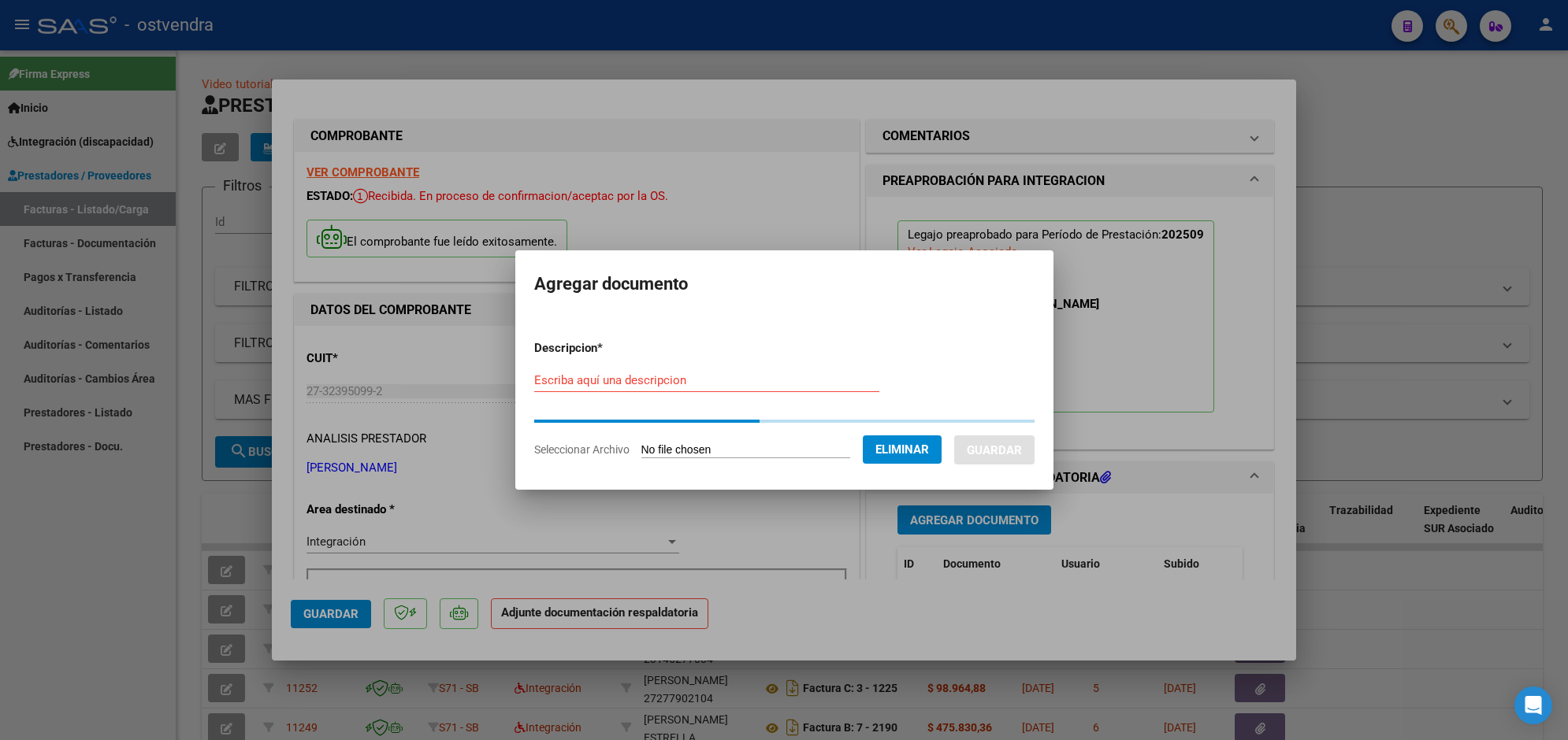
click at [725, 387] on input "Escriba aquí una descripcion" at bounding box center [707, 380] width 345 height 15
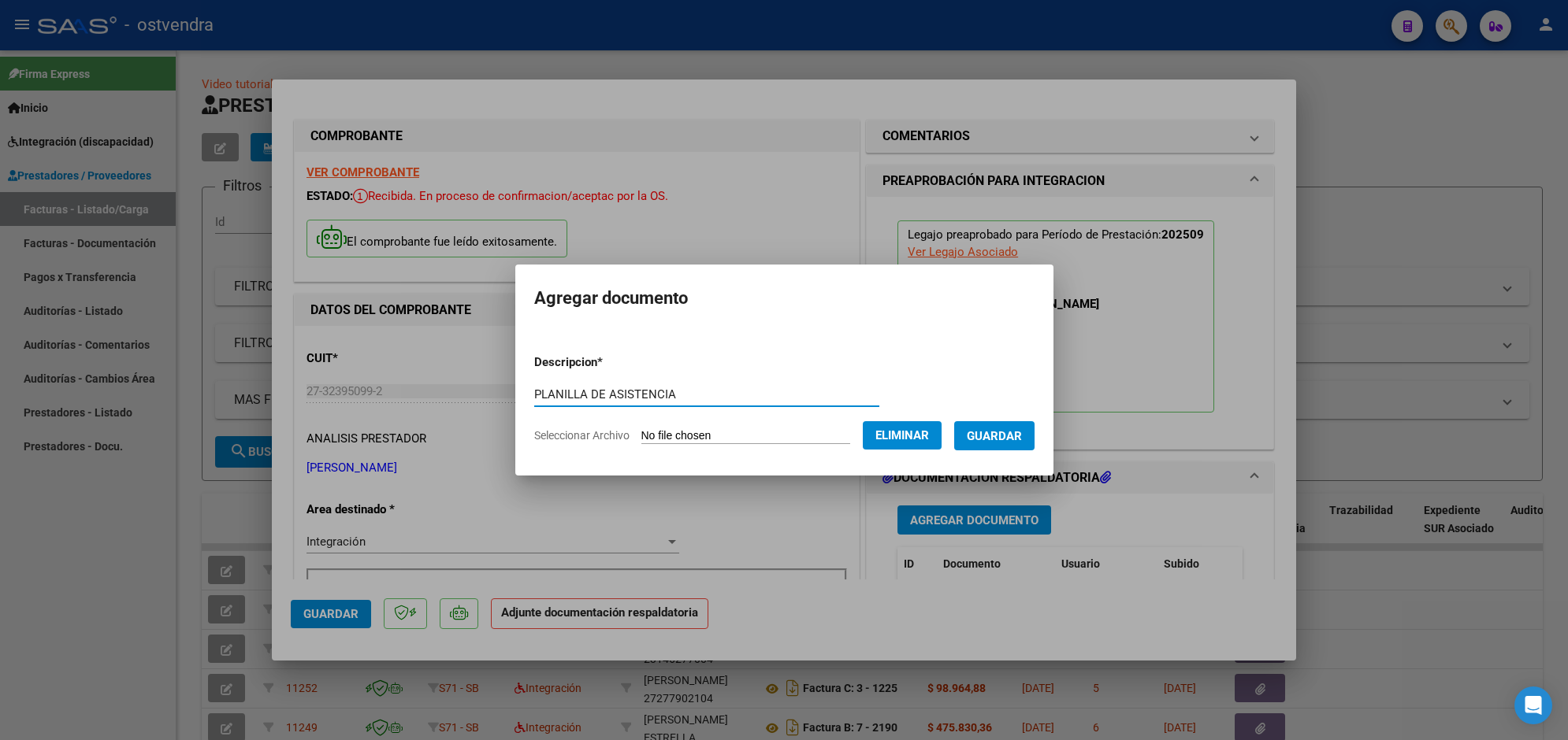
type input "PLANILLA DE ASISTENCIA"
click at [983, 427] on button "Guardar" at bounding box center [994, 436] width 80 height 29
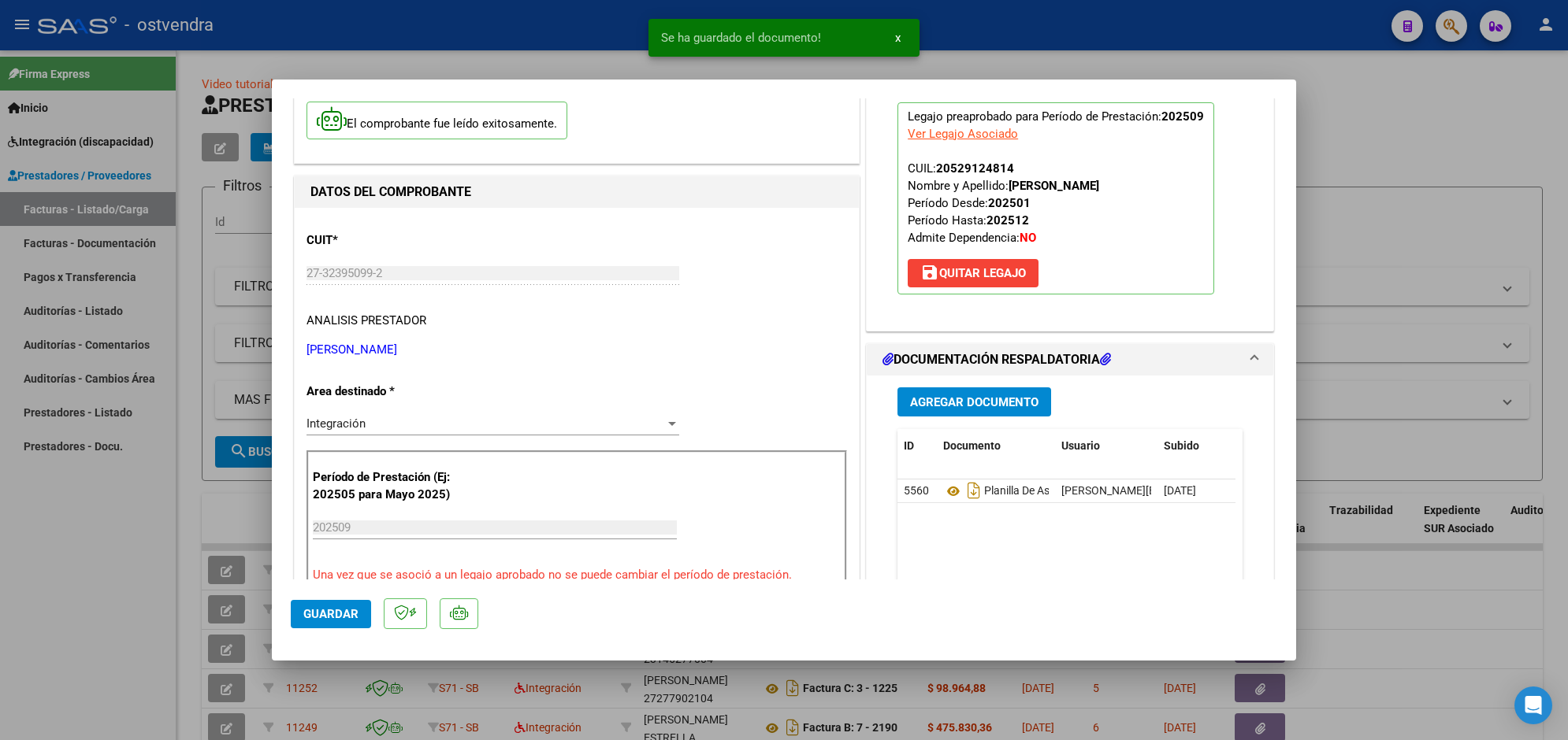
scroll to position [197, 0]
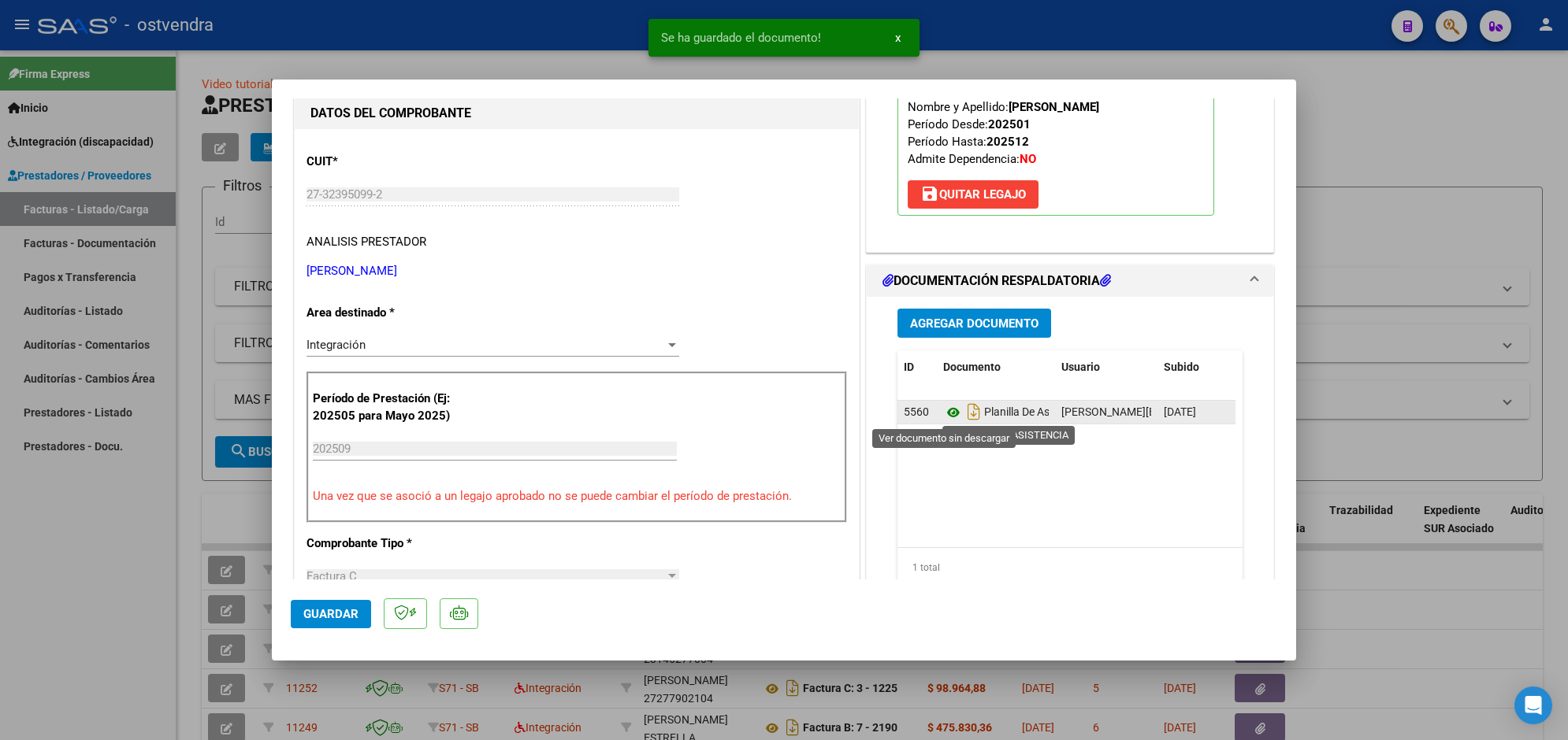
click at [946, 412] on icon at bounding box center [953, 412] width 20 height 19
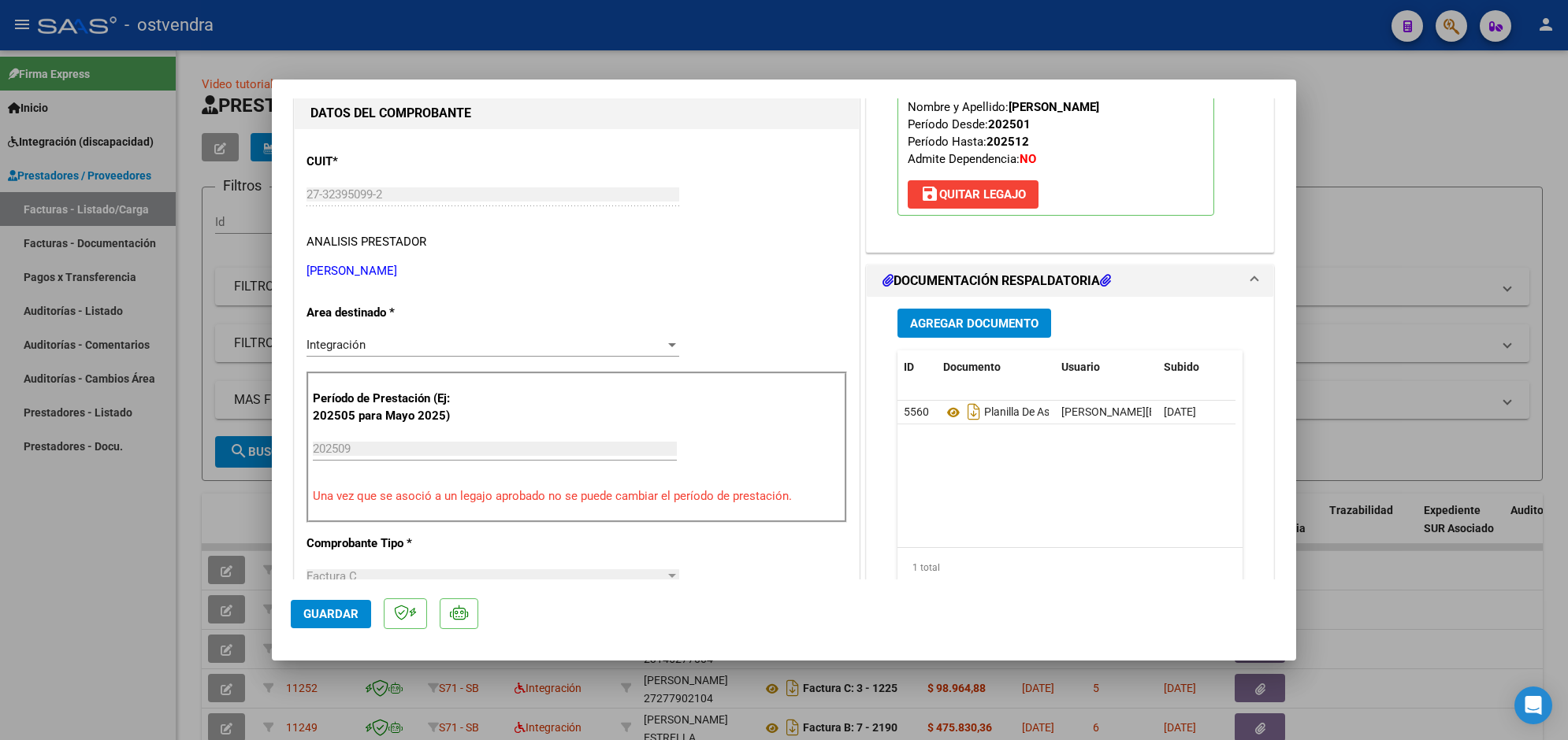
click at [452, 57] on div at bounding box center [784, 370] width 1568 height 740
type input "$ 0,00"
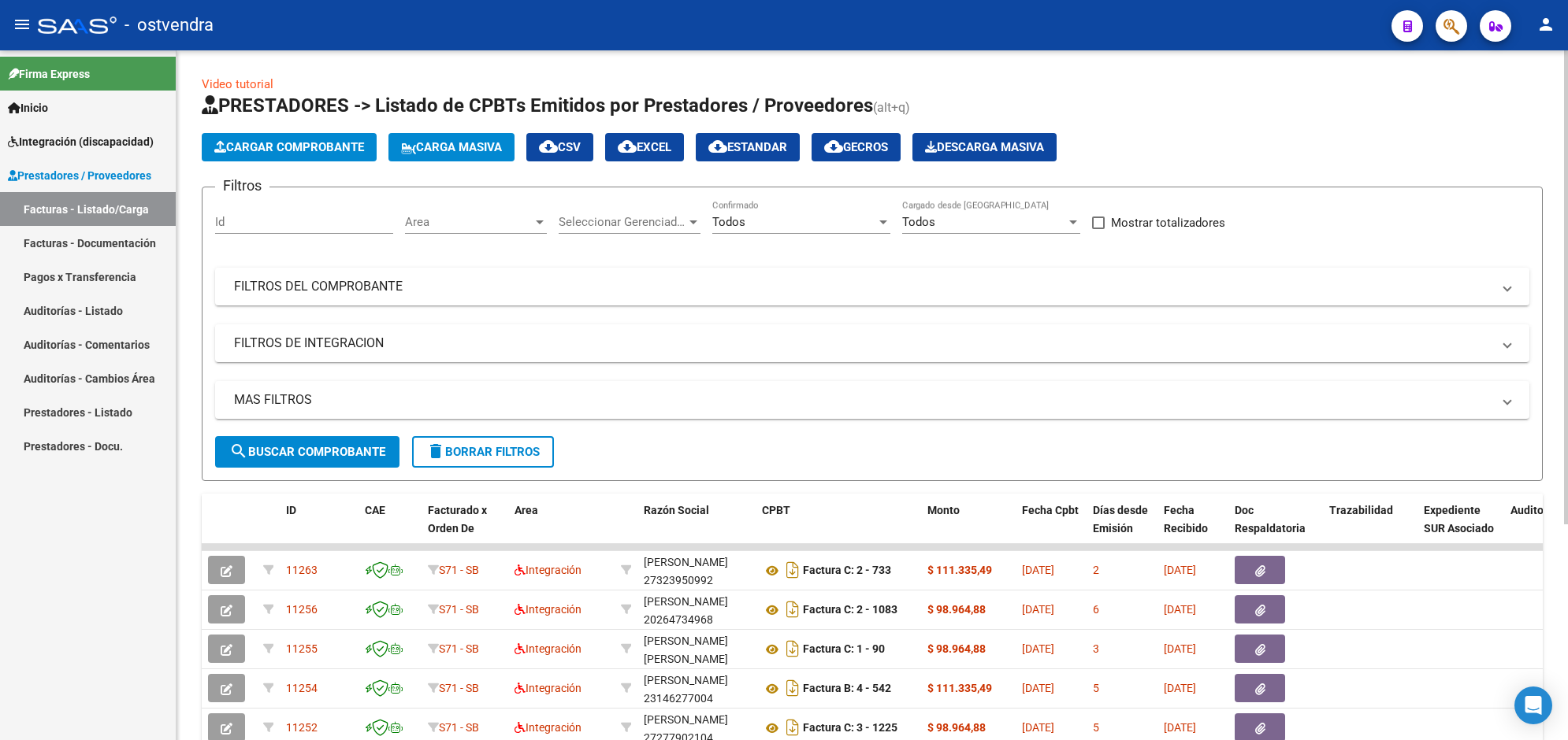
click at [325, 143] on span "Cargar Comprobante" at bounding box center [289, 147] width 149 height 15
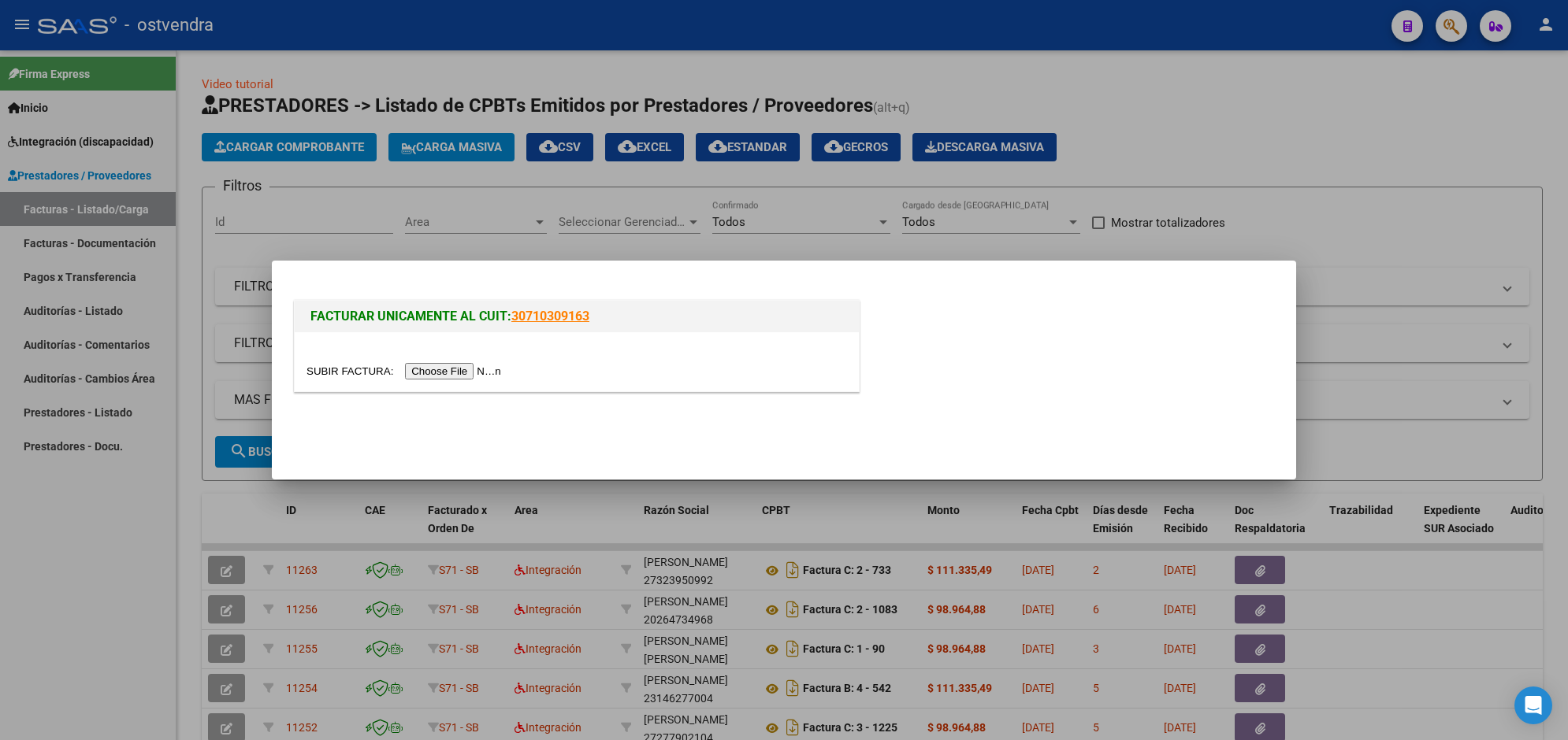
click at [451, 364] on input "file" at bounding box center [406, 370] width 199 height 16
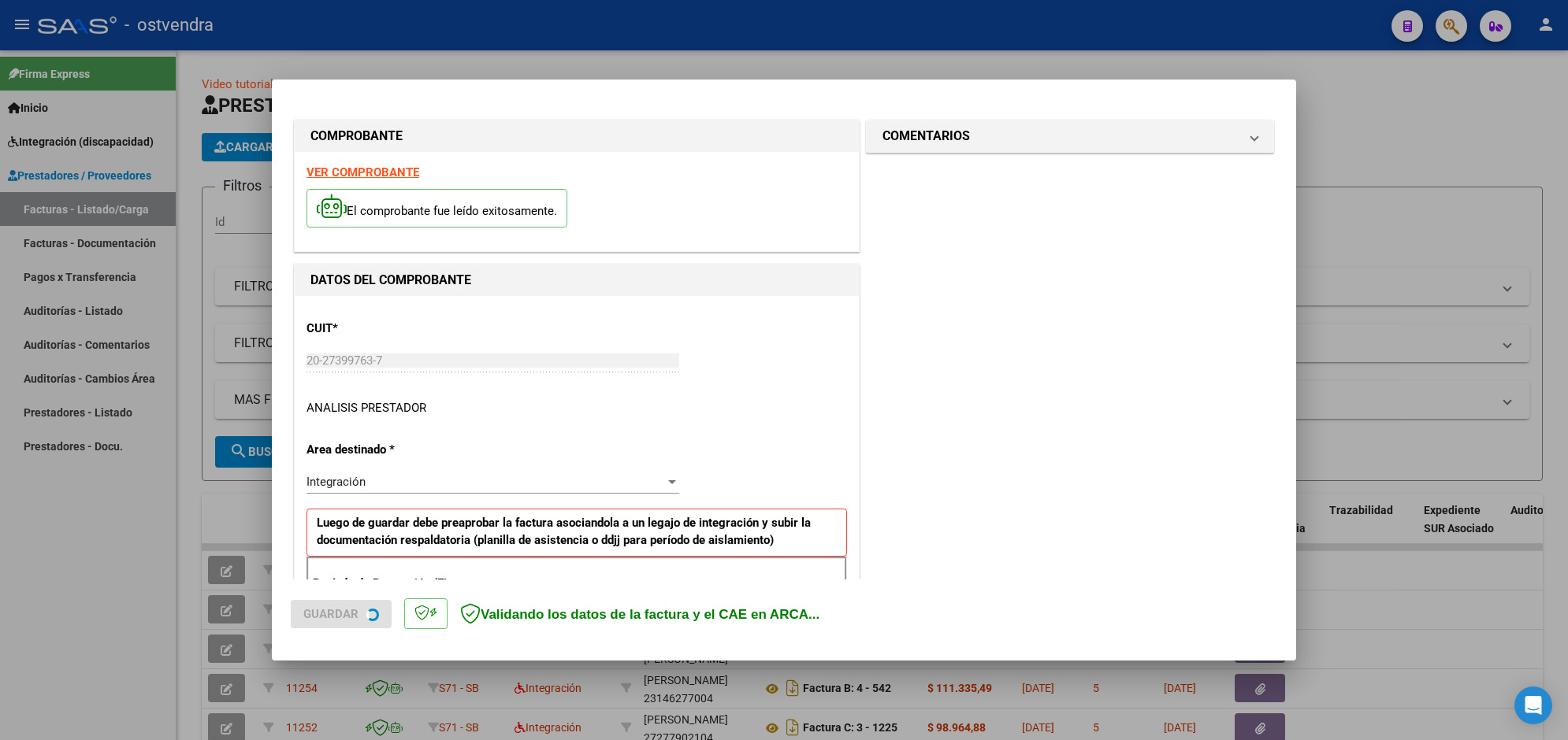
scroll to position [280, 0]
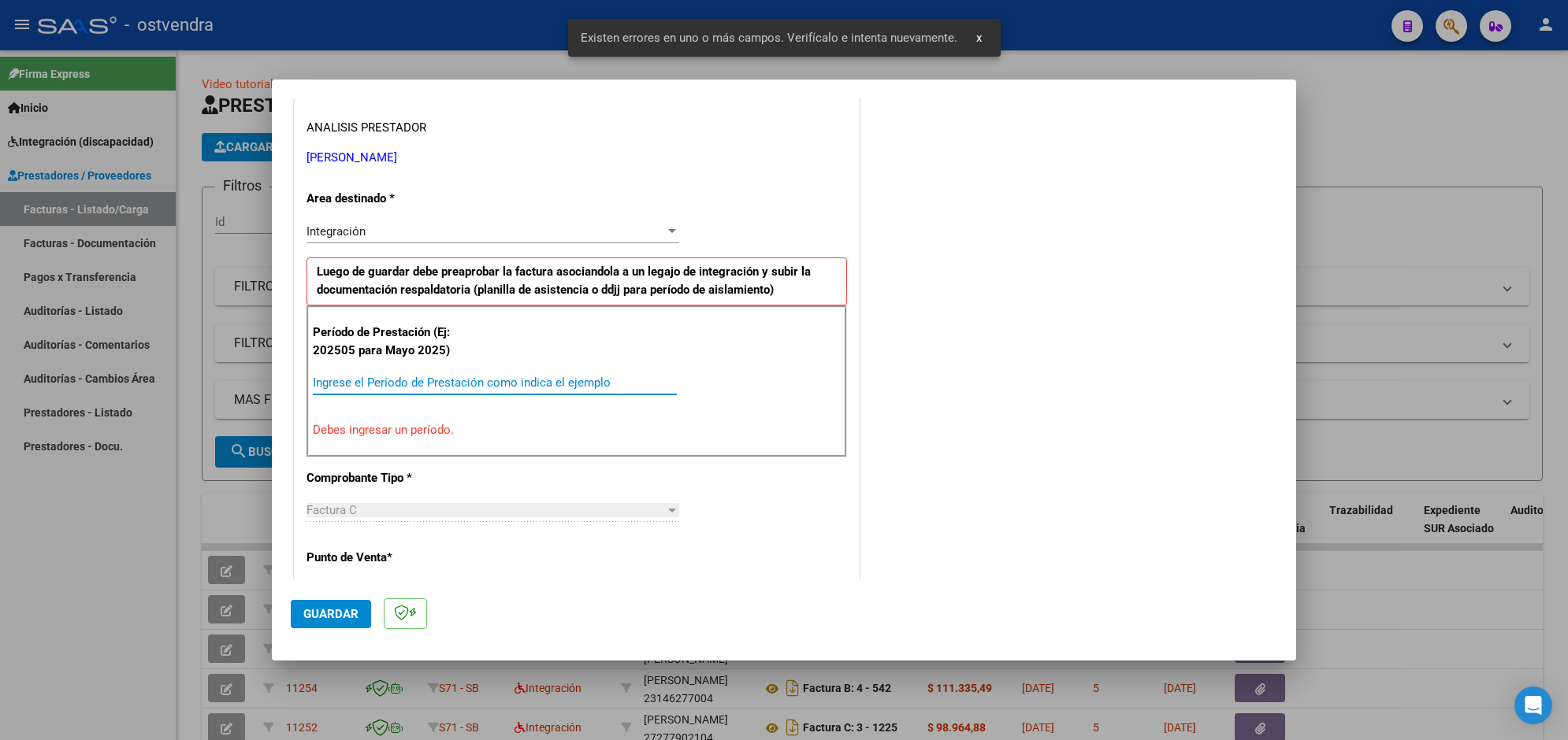
click at [591, 380] on input "Ingrese el Período de Prestación como indica el ejemplo" at bounding box center [494, 382] width 364 height 15
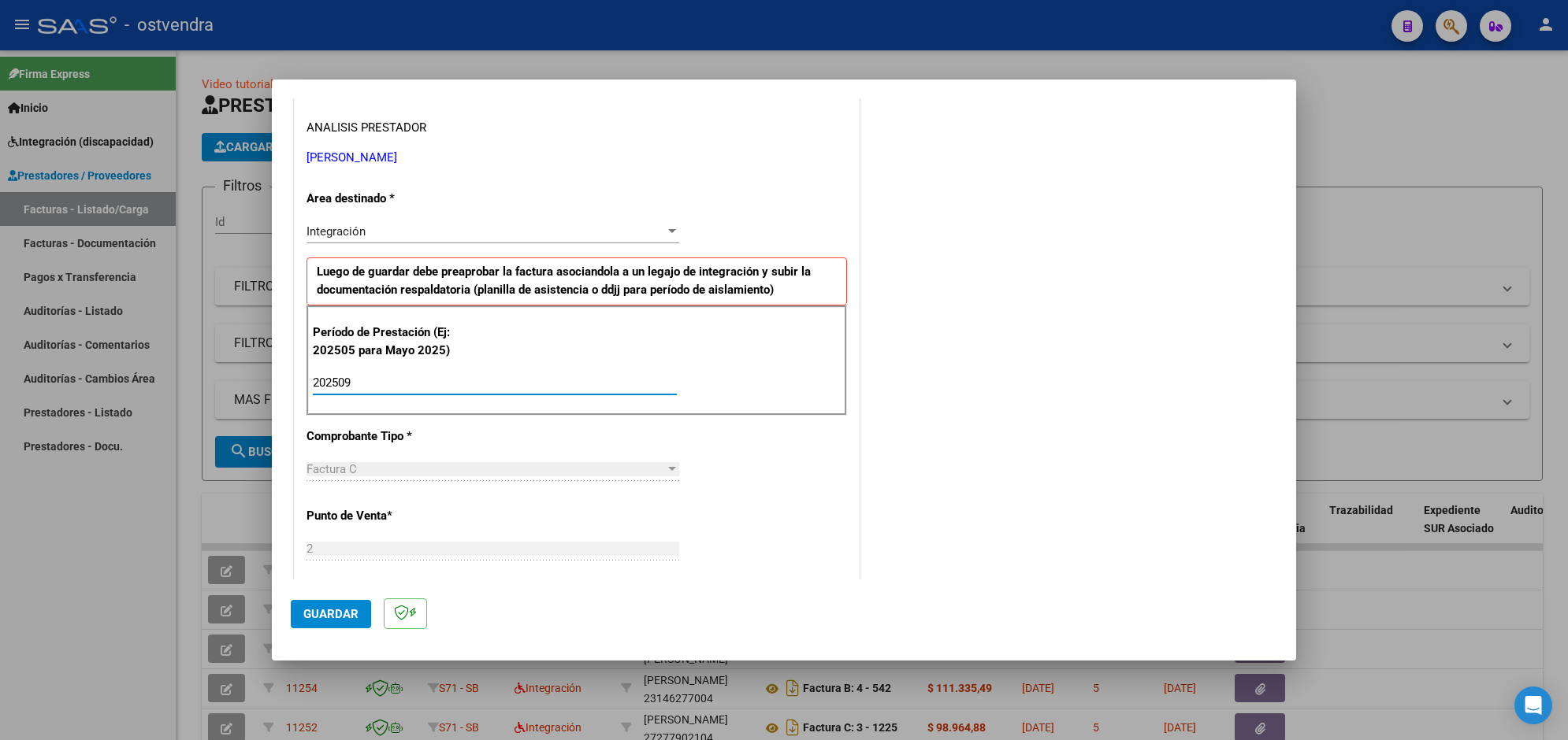
type input "202509"
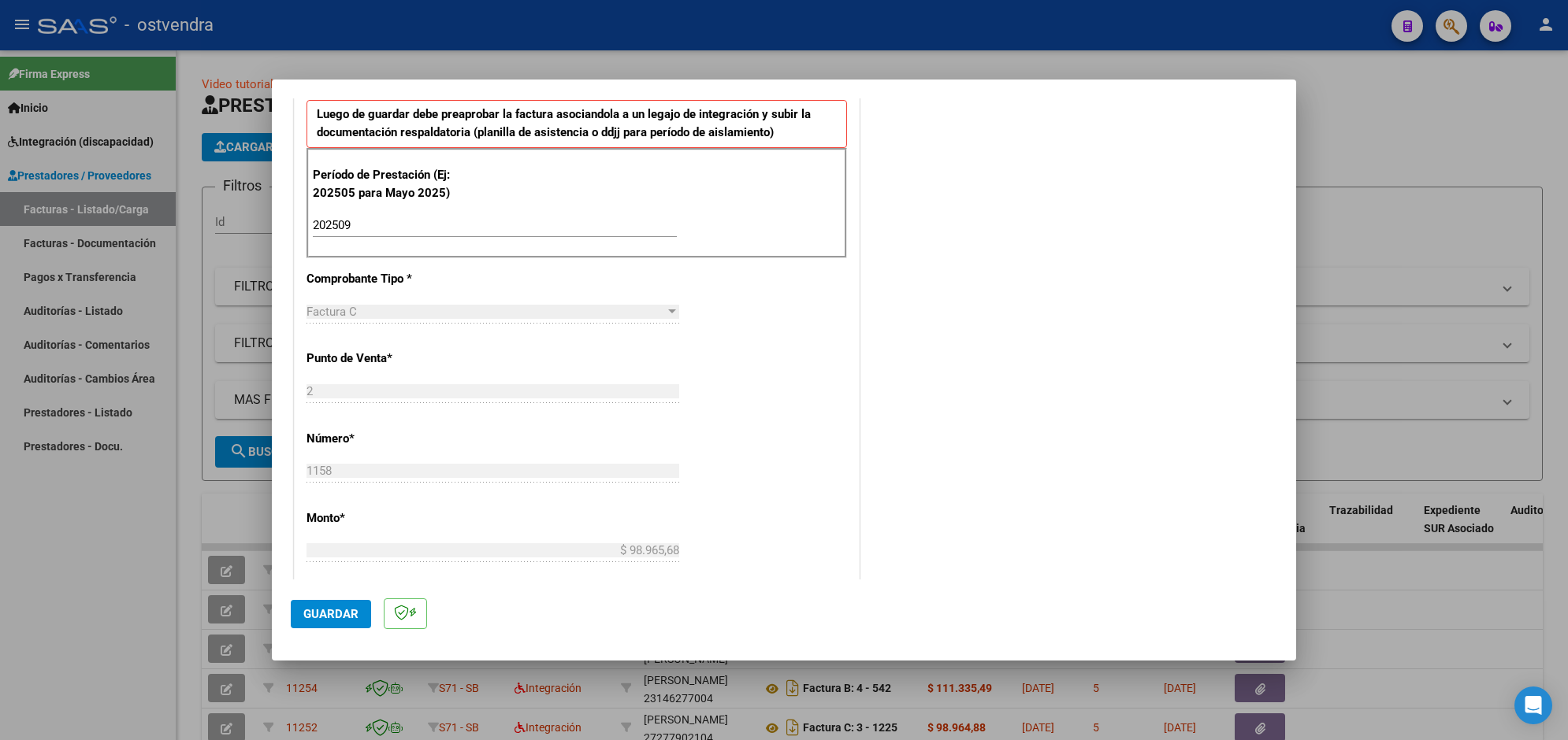
scroll to position [477, 0]
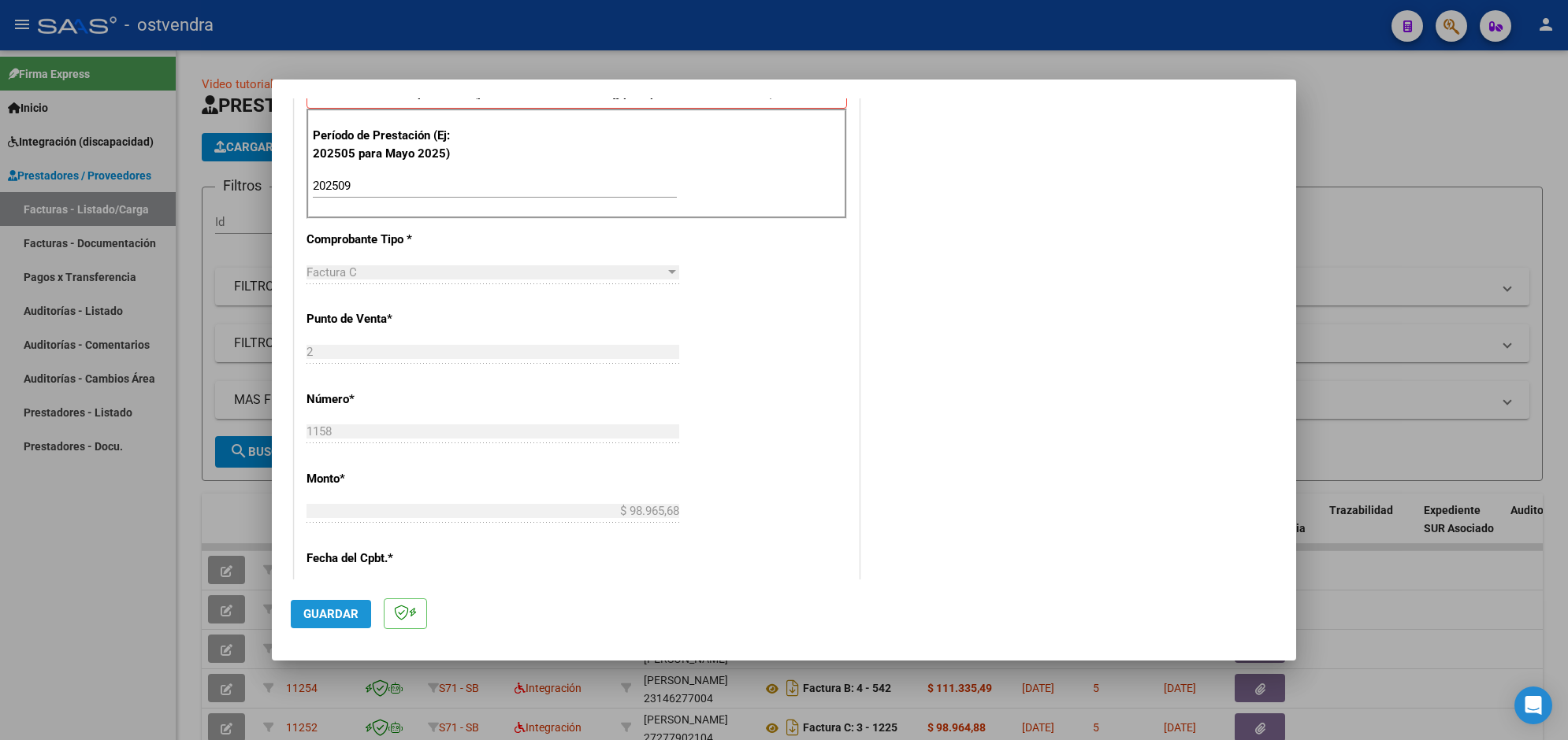
click at [360, 615] on button "Guardar" at bounding box center [331, 614] width 80 height 28
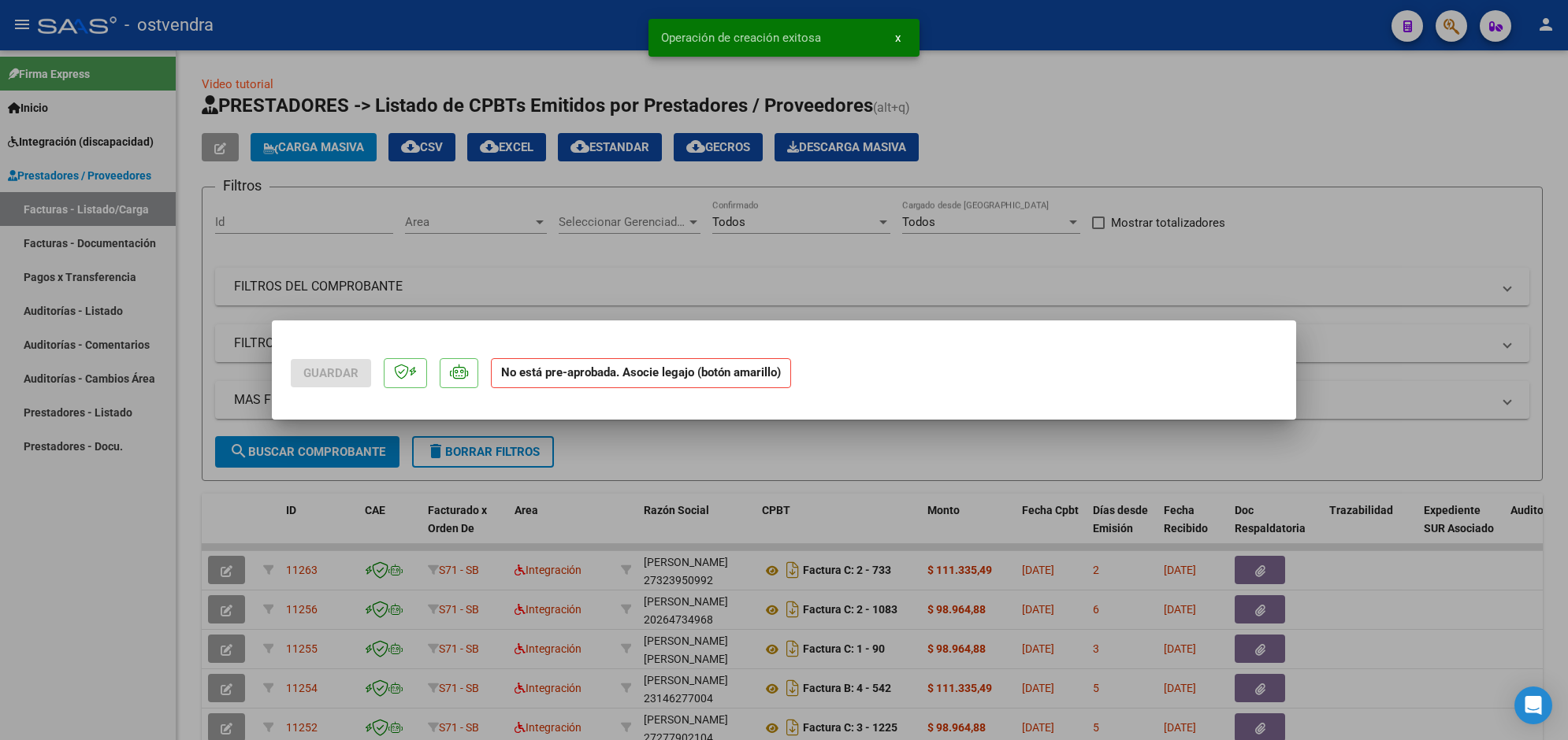
scroll to position [0, 0]
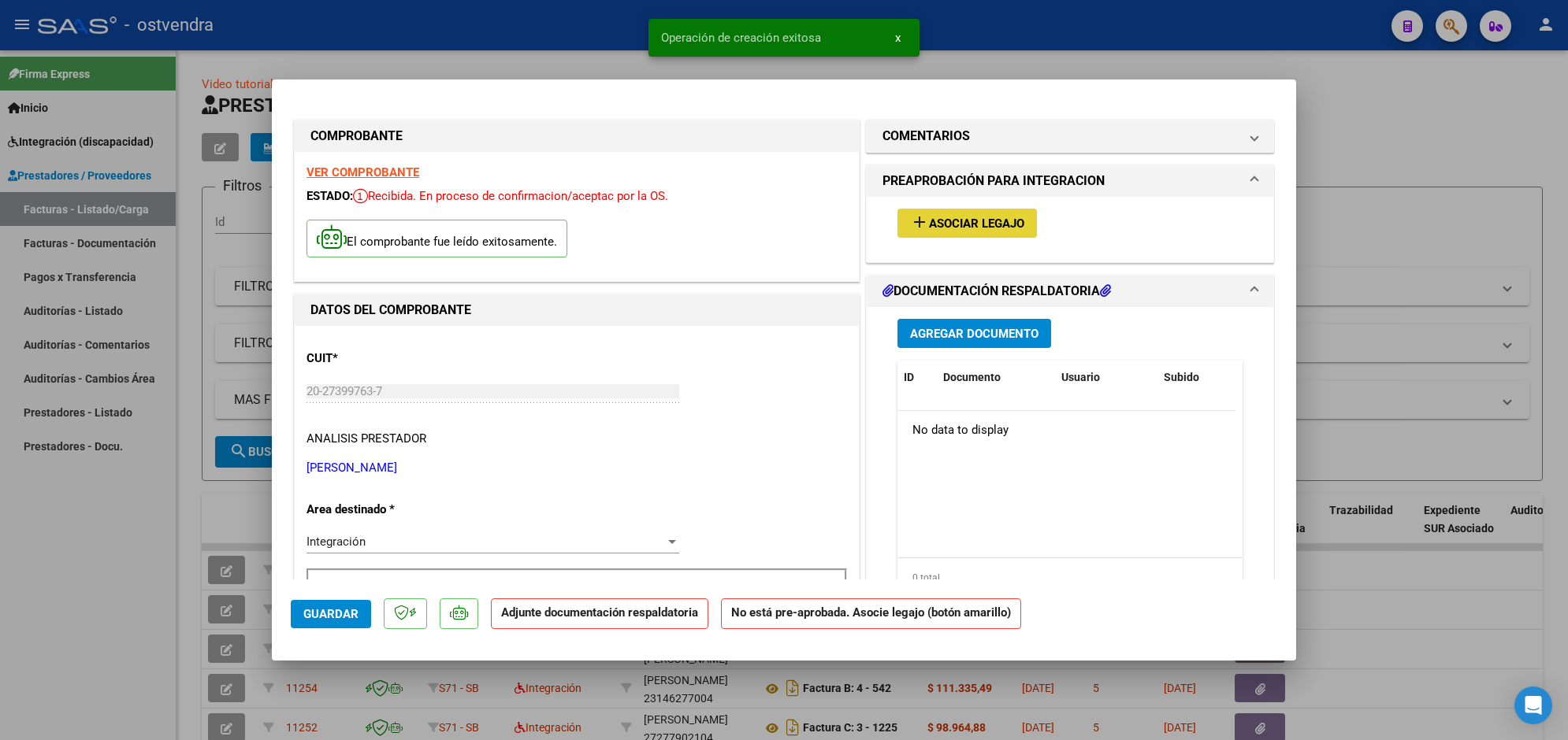
click at [948, 223] on span "Asociar Legajo" at bounding box center [977, 224] width 96 height 15
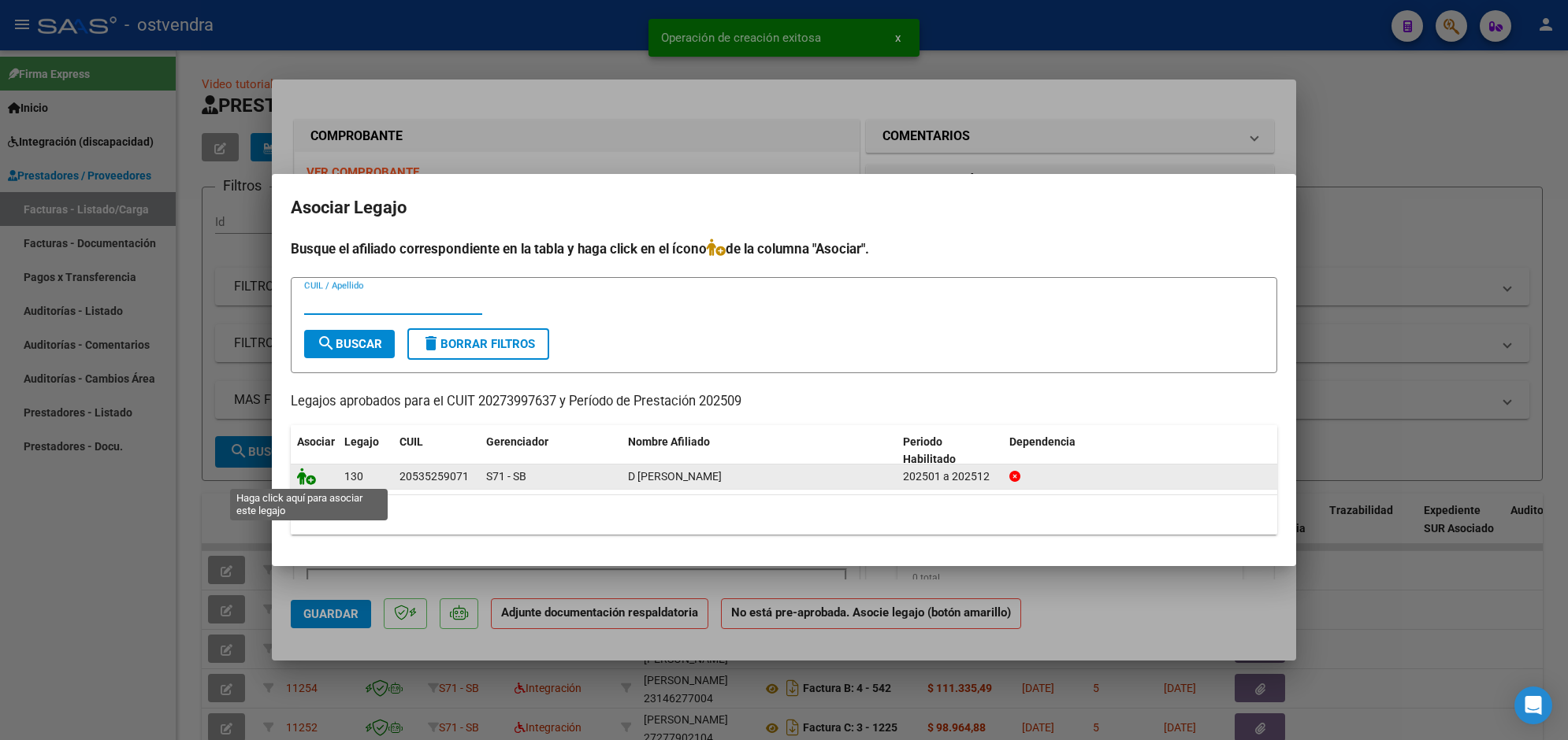
click at [313, 474] on icon at bounding box center [307, 476] width 19 height 17
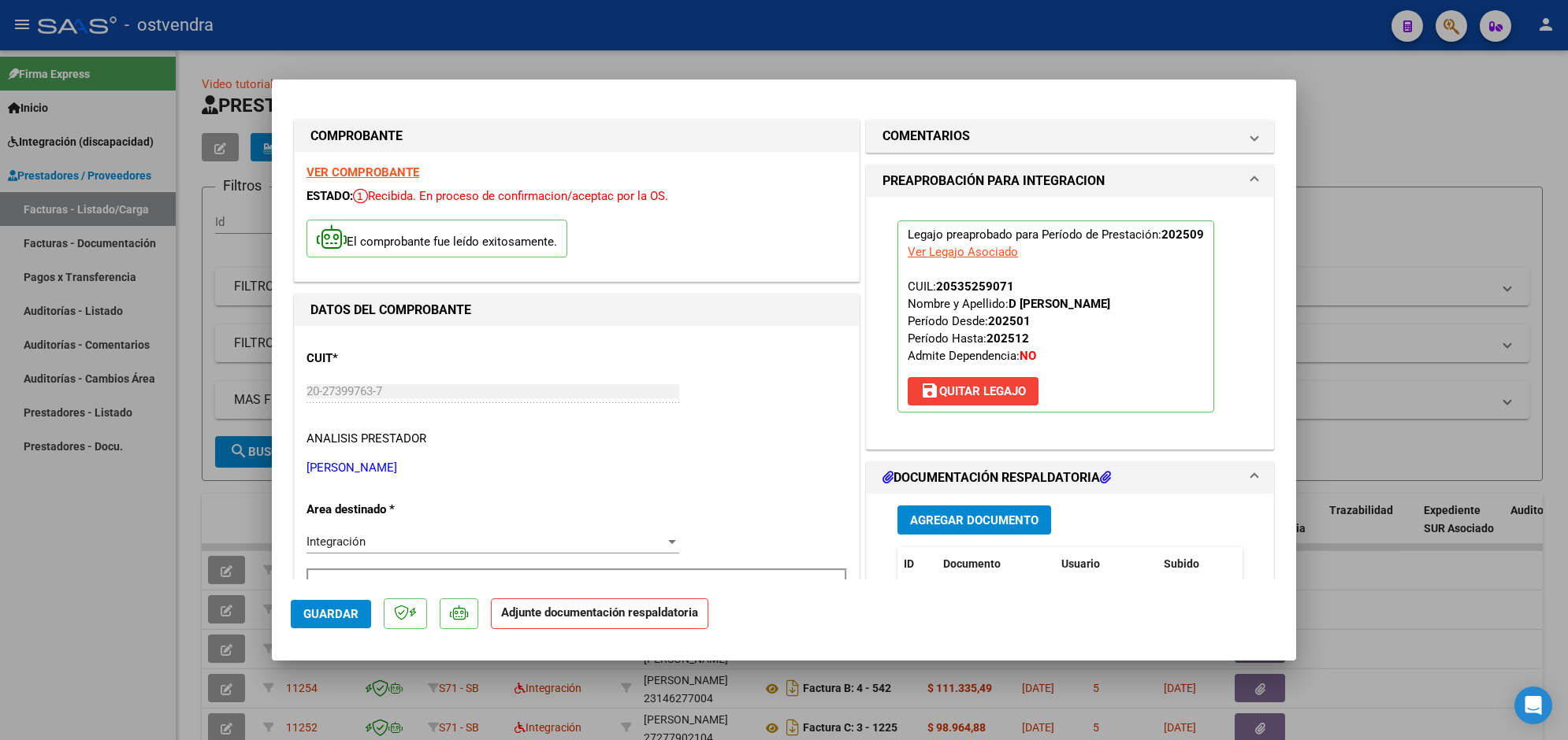
click at [1028, 526] on span "Agregar Documento" at bounding box center [974, 521] width 128 height 15
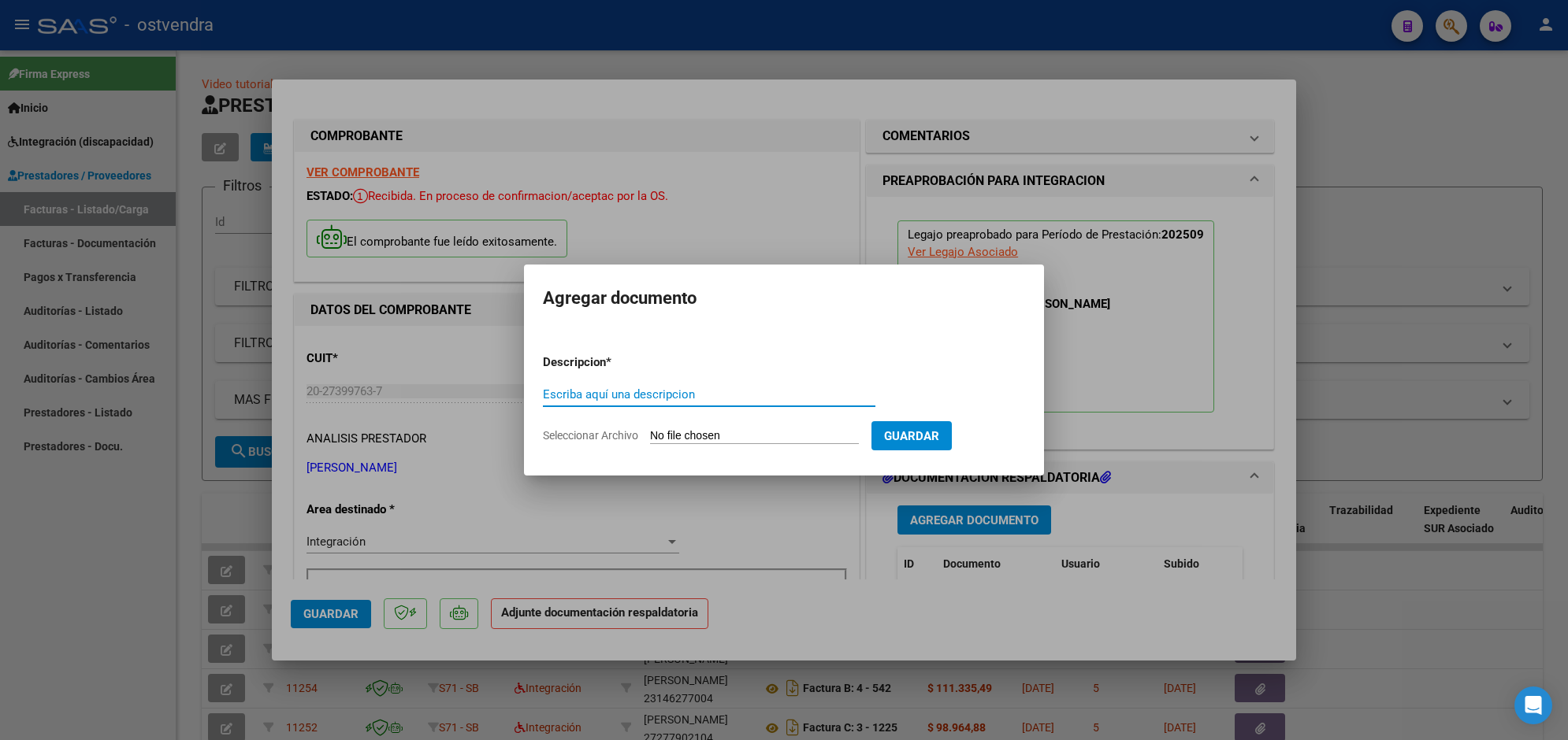
click at [766, 437] on input "Seleccionar Archivo" at bounding box center [754, 437] width 208 height 15
type input "C:\fakepath\ASISTENCIA C-2-1158.pdf"
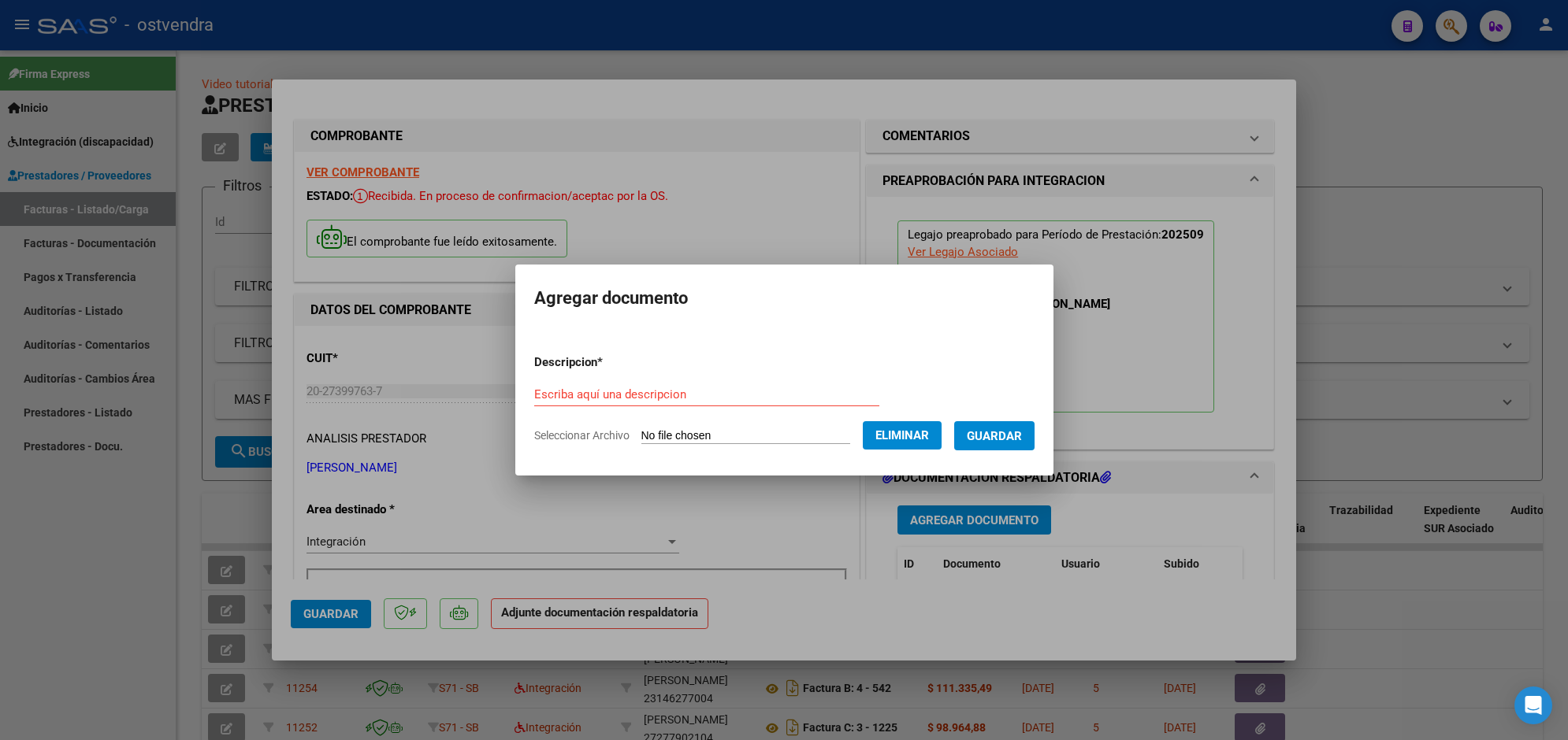
click at [750, 380] on form "Descripcion * Escriba aquí una descripcion Seleccionar Archivo Eliminar Guardar" at bounding box center [785, 399] width 500 height 115
click at [746, 384] on div "Escriba aquí una descripcion" at bounding box center [707, 394] width 345 height 24
click at [693, 388] on input "Escriba aquí una descripcion" at bounding box center [707, 394] width 345 height 15
type input "PLANILLA DE ASISTENCIA"
click at [1027, 434] on button "Guardar" at bounding box center [994, 436] width 80 height 29
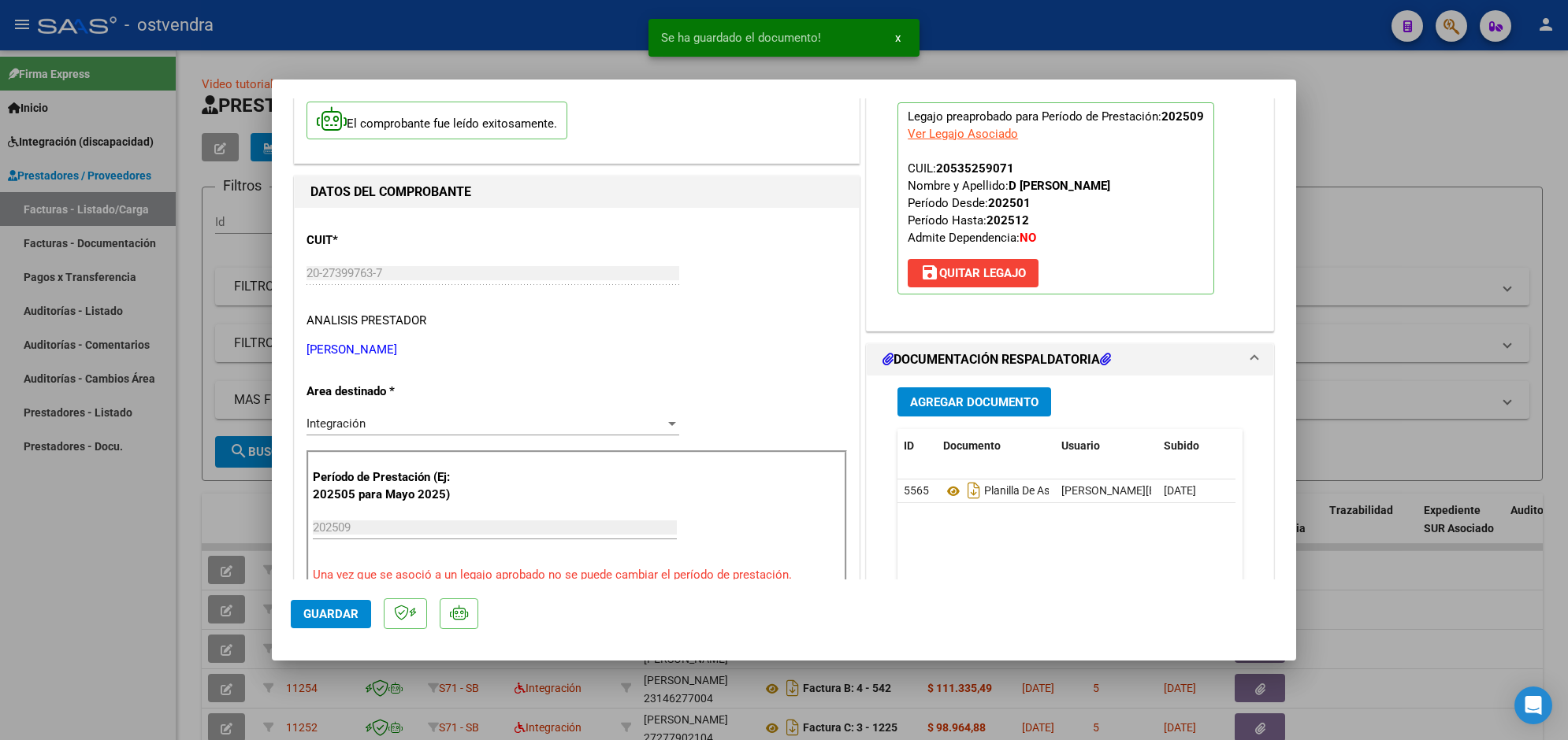
scroll to position [197, 0]
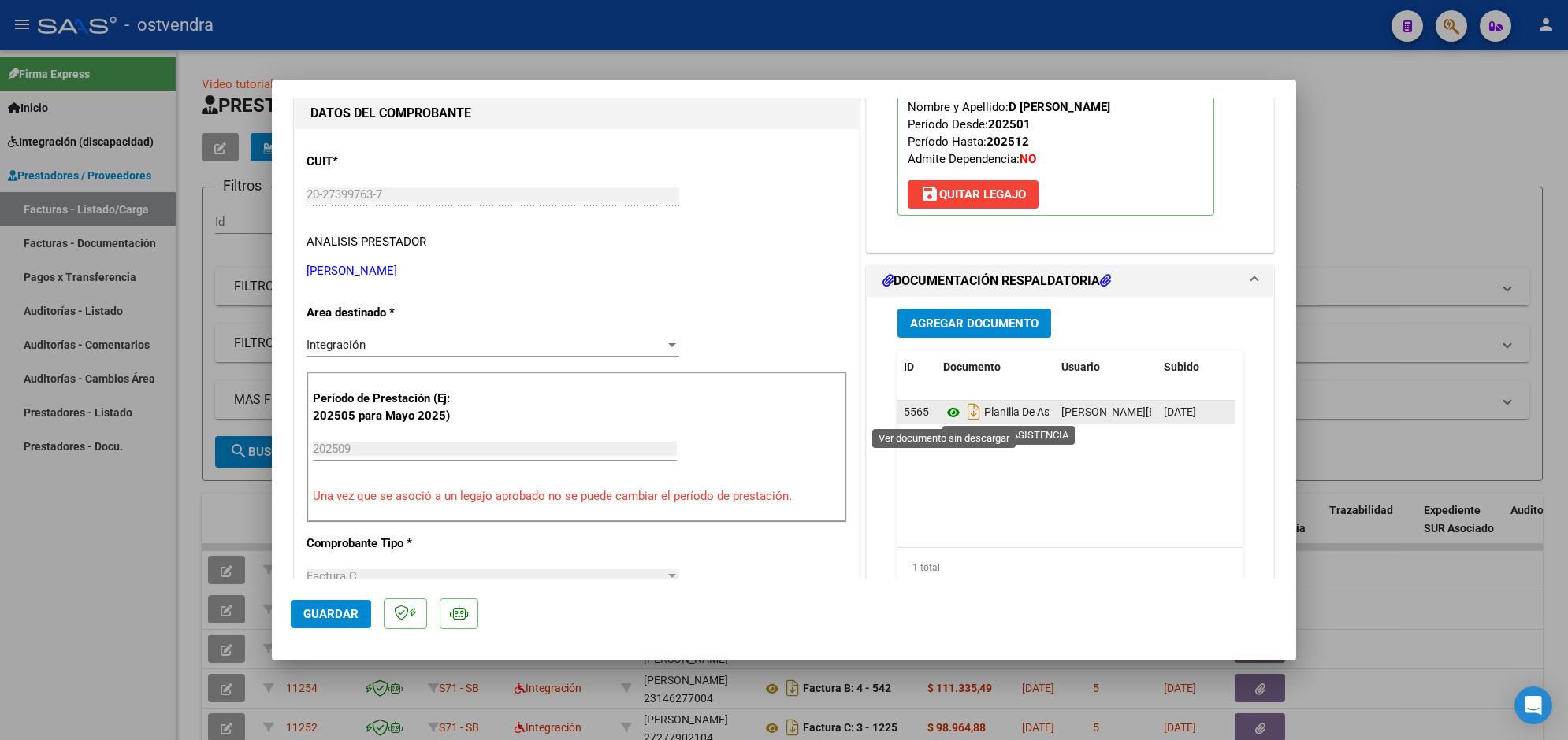
click at [950, 416] on icon at bounding box center [953, 412] width 20 height 19
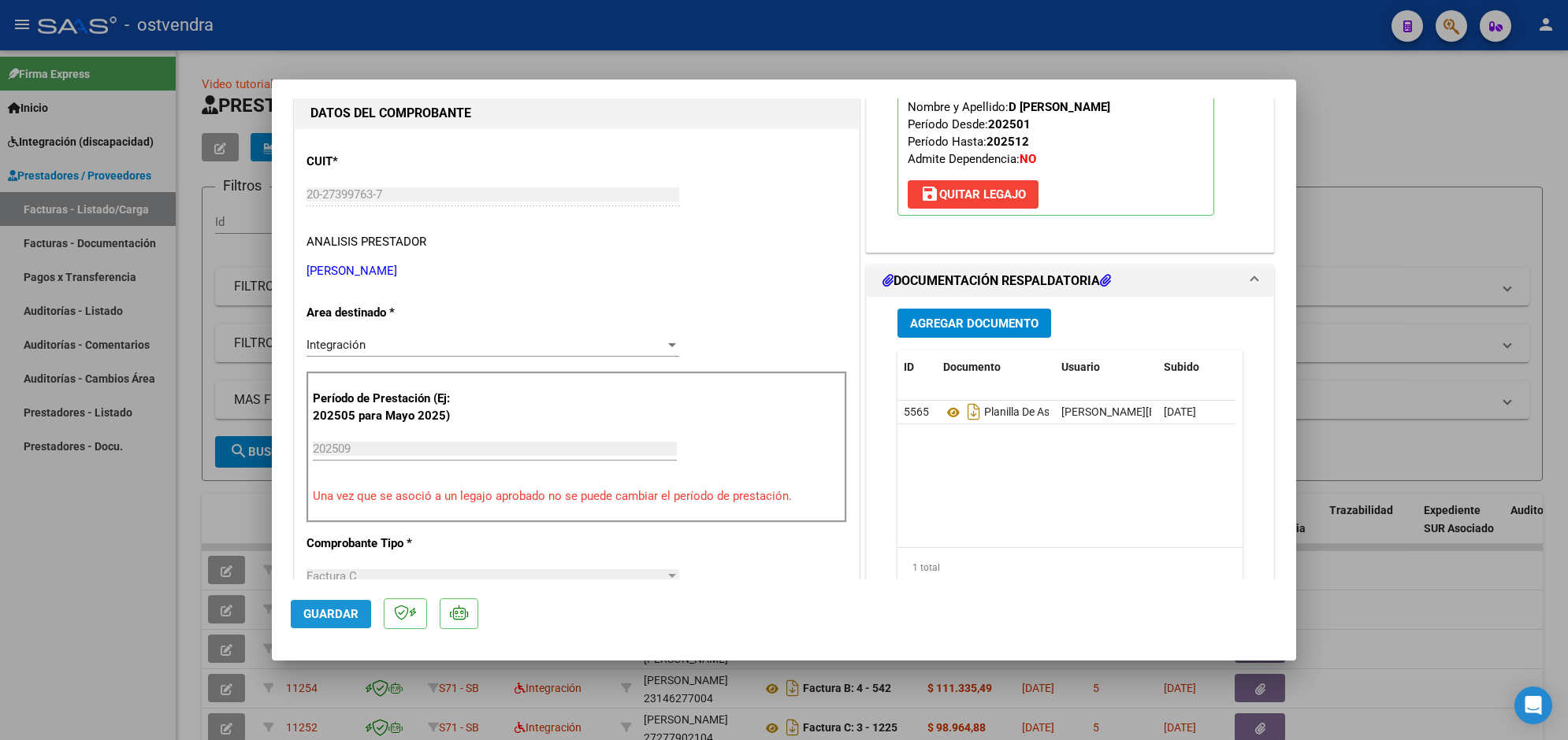
click at [352, 616] on span "Guardar" at bounding box center [331, 614] width 56 height 15
click at [386, 64] on div at bounding box center [784, 370] width 1568 height 740
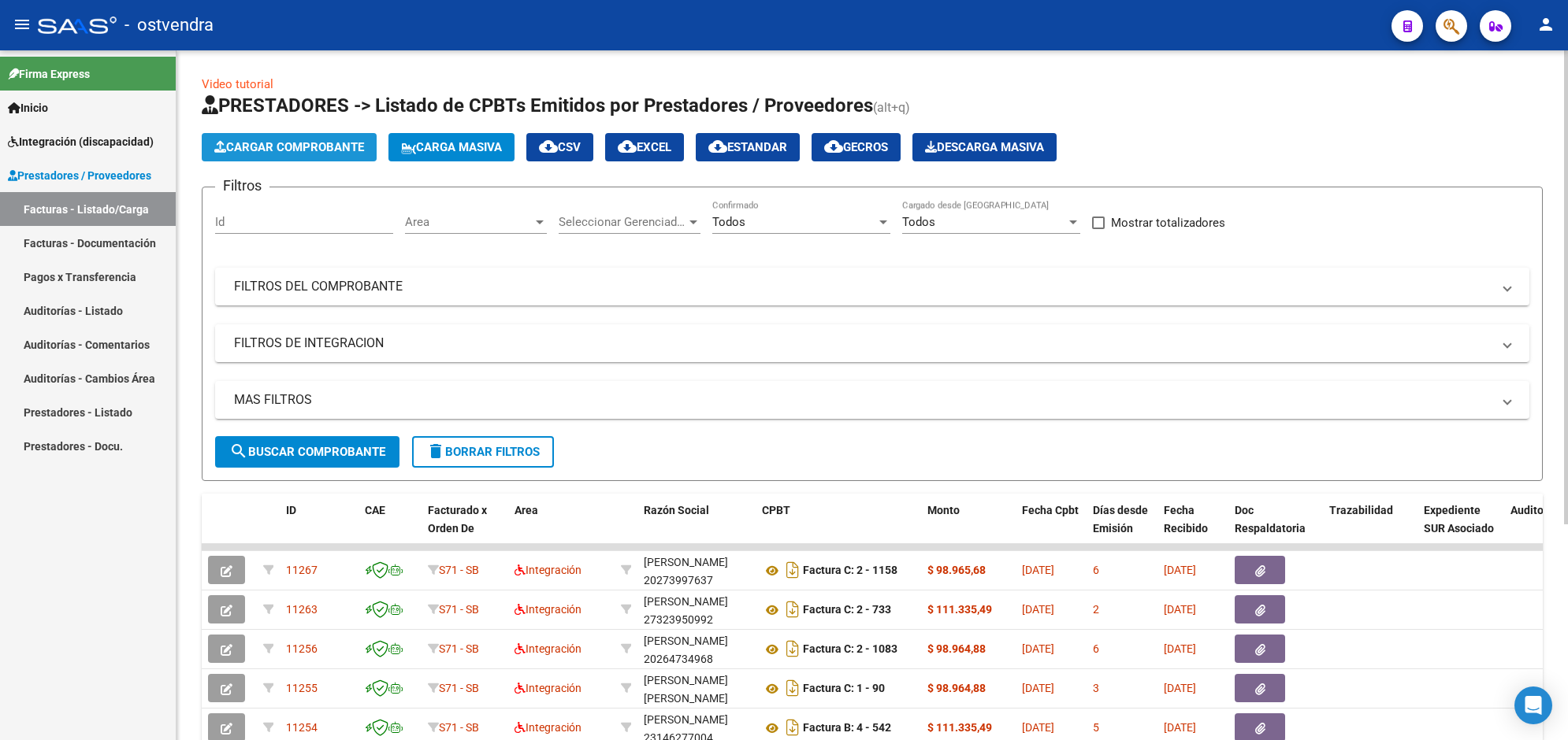
click at [320, 137] on button "Cargar Comprobante" at bounding box center [289, 147] width 175 height 28
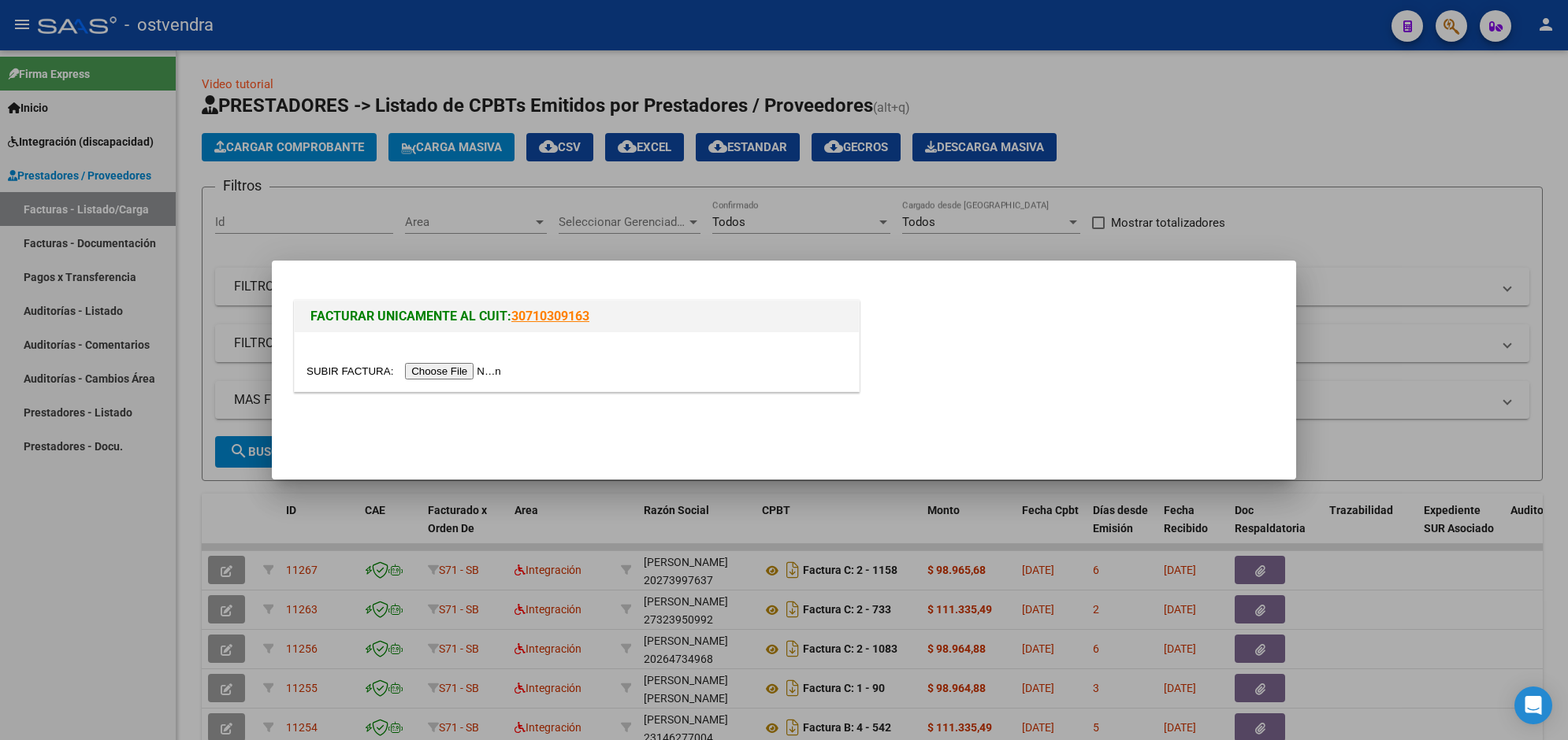
click at [453, 371] on input "file" at bounding box center [406, 370] width 199 height 16
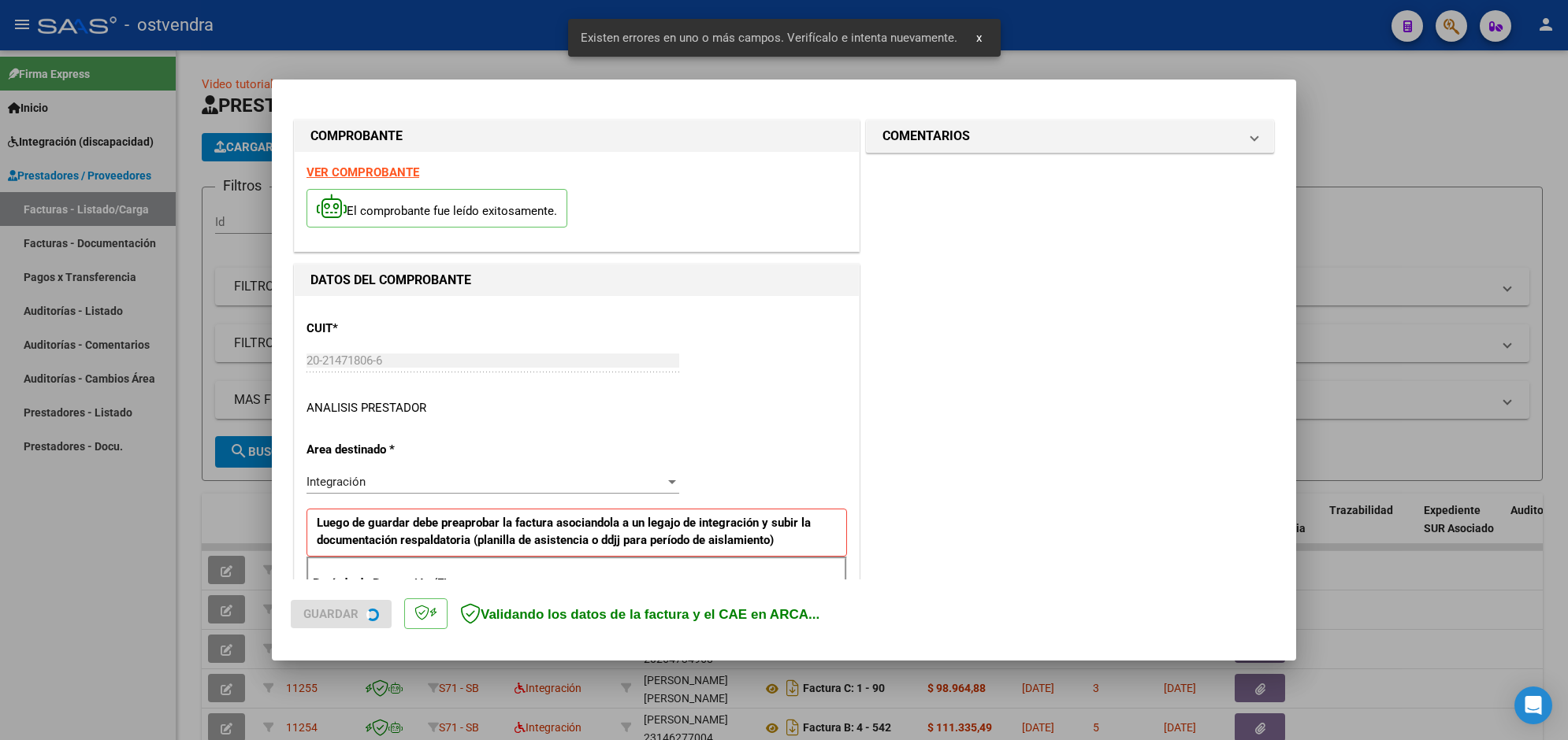
scroll to position [280, 0]
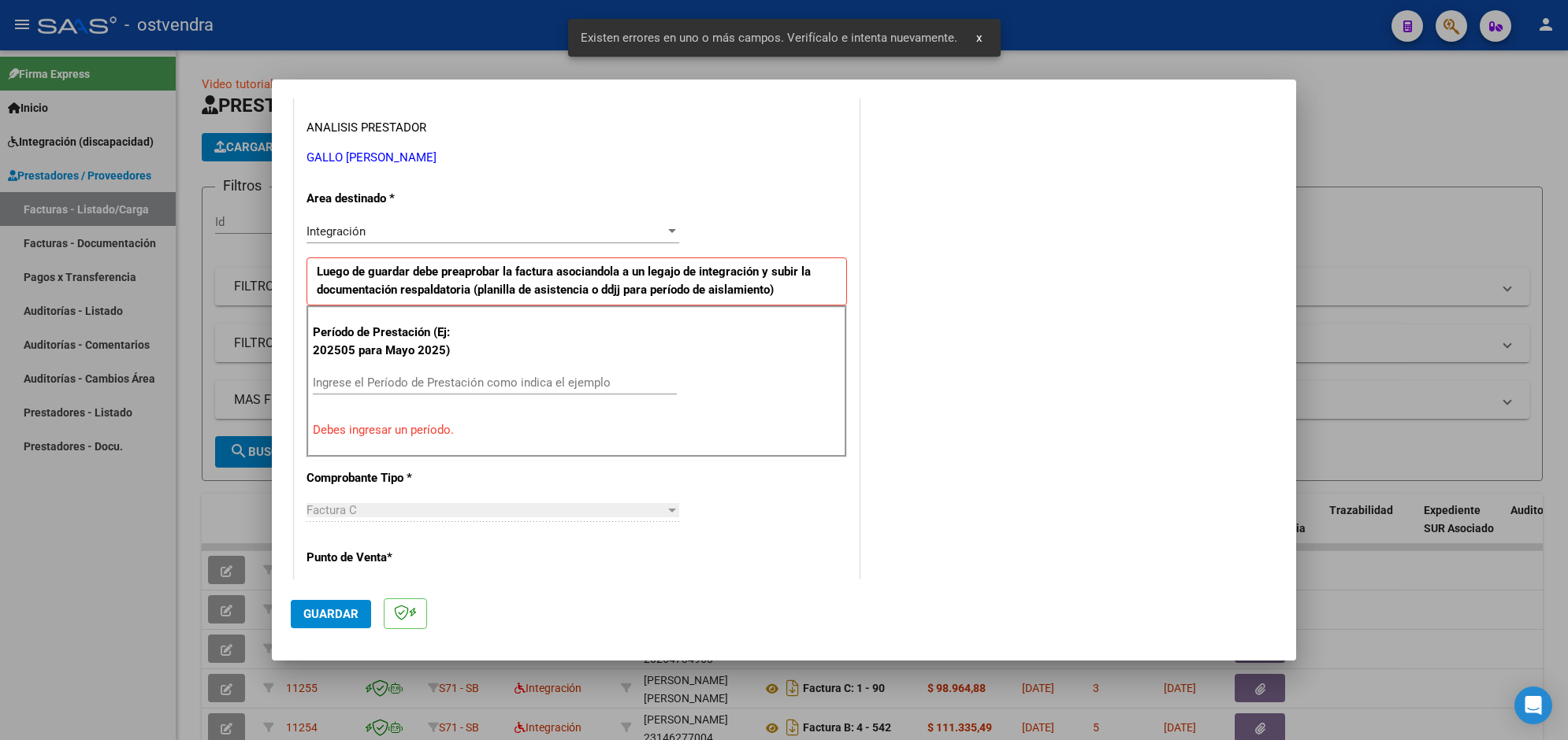
click at [523, 378] on input "Ingrese el Período de Prestación como indica el ejemplo" at bounding box center [494, 382] width 364 height 15
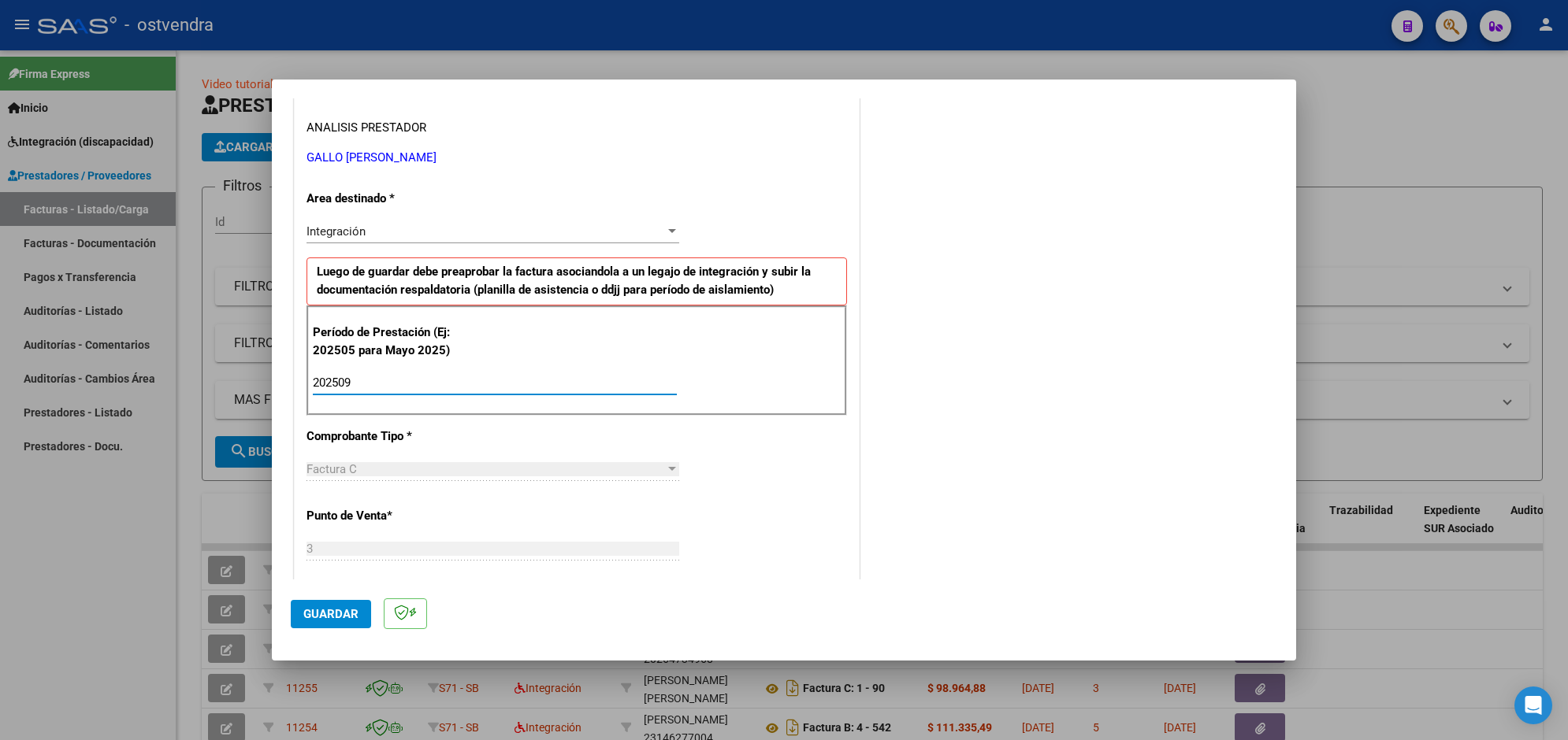
type input "202509"
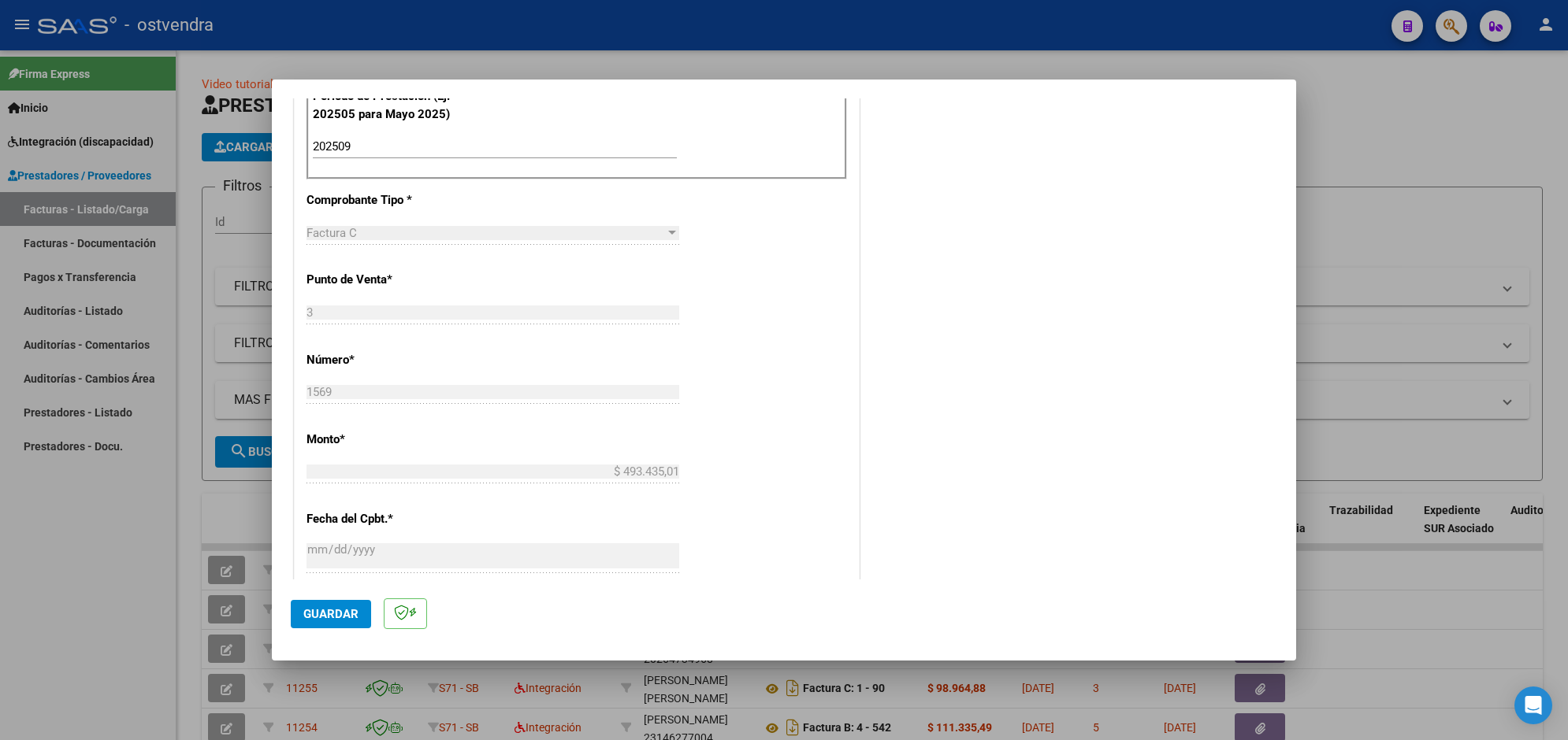
scroll to position [556, 0]
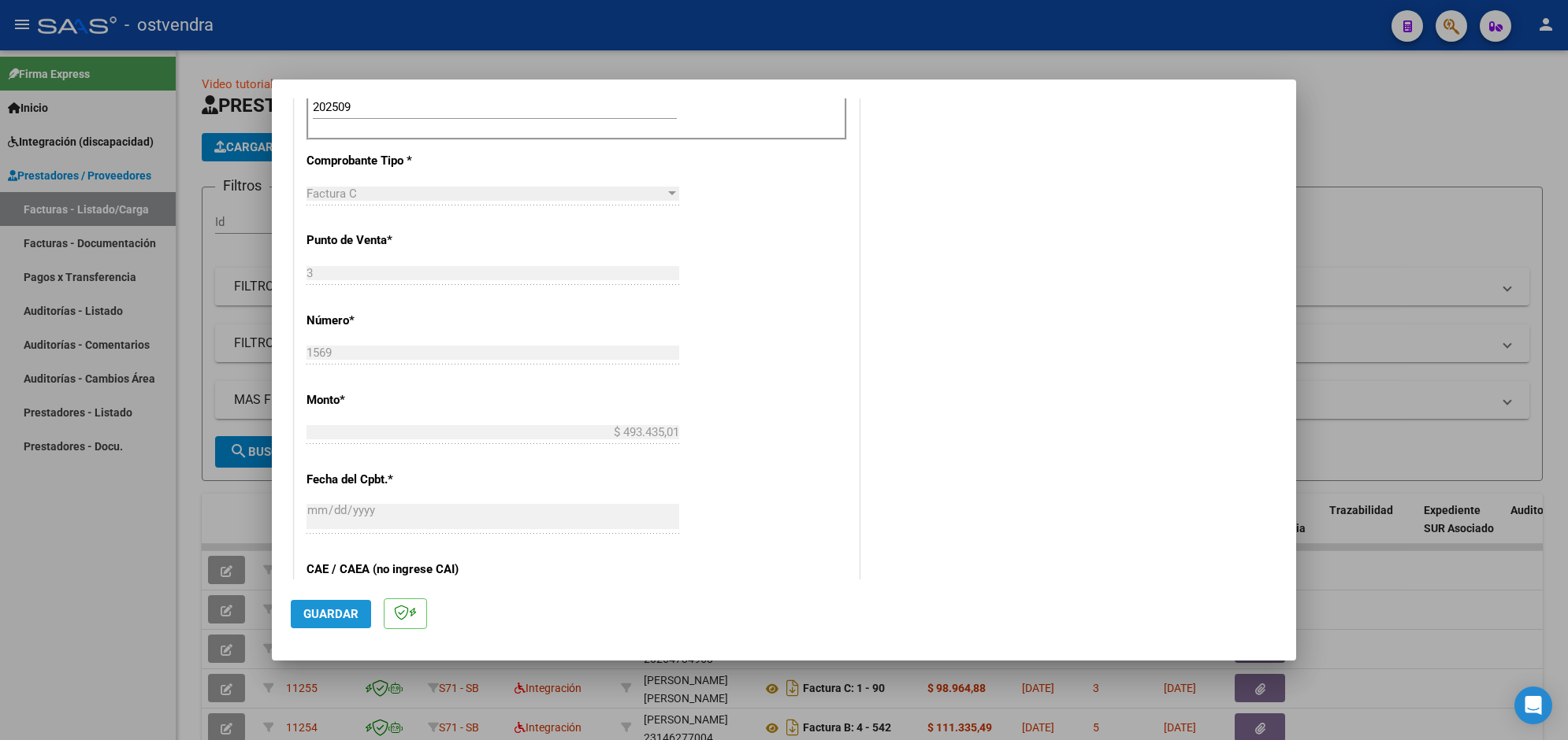
click at [341, 607] on span "Guardar" at bounding box center [331, 614] width 56 height 15
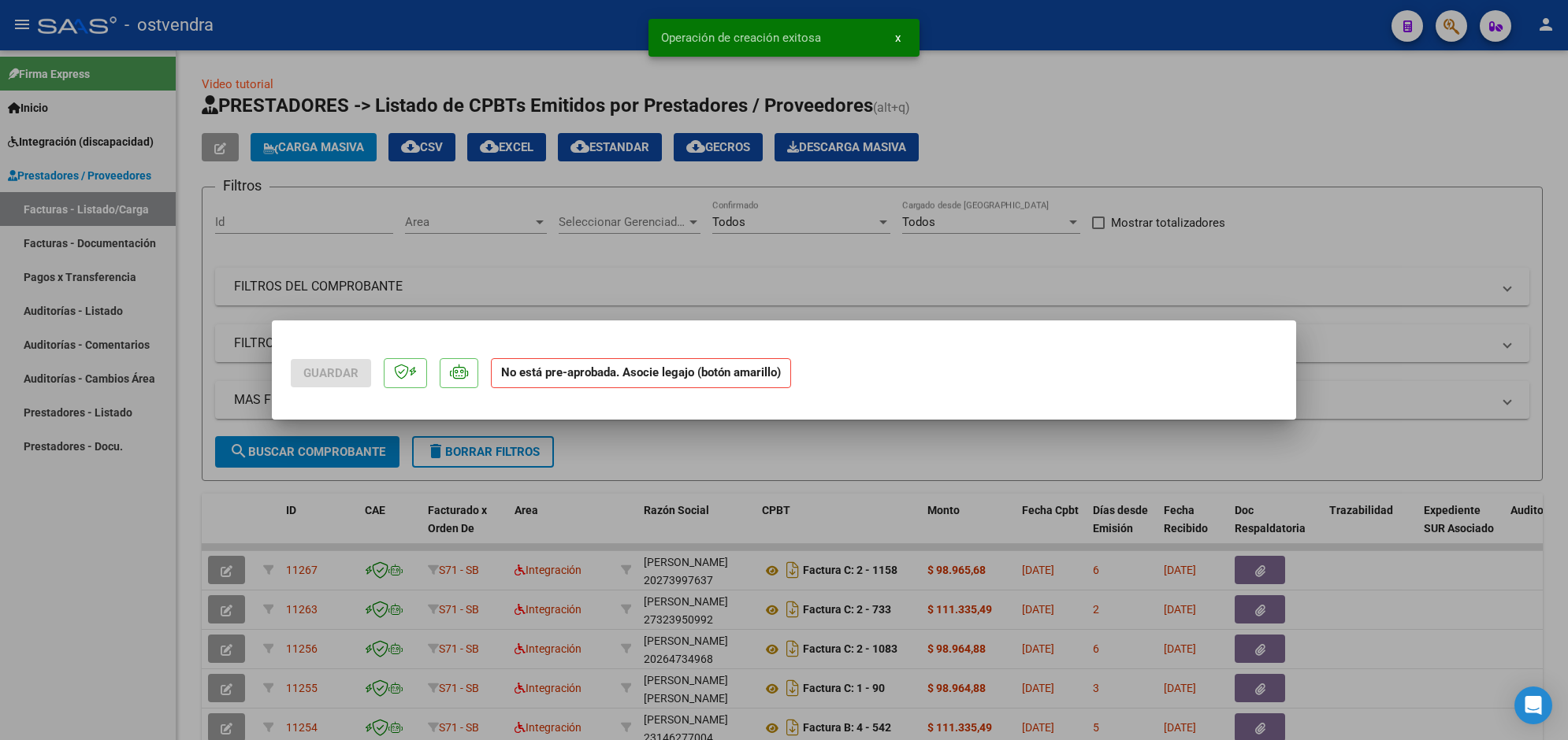
scroll to position [0, 0]
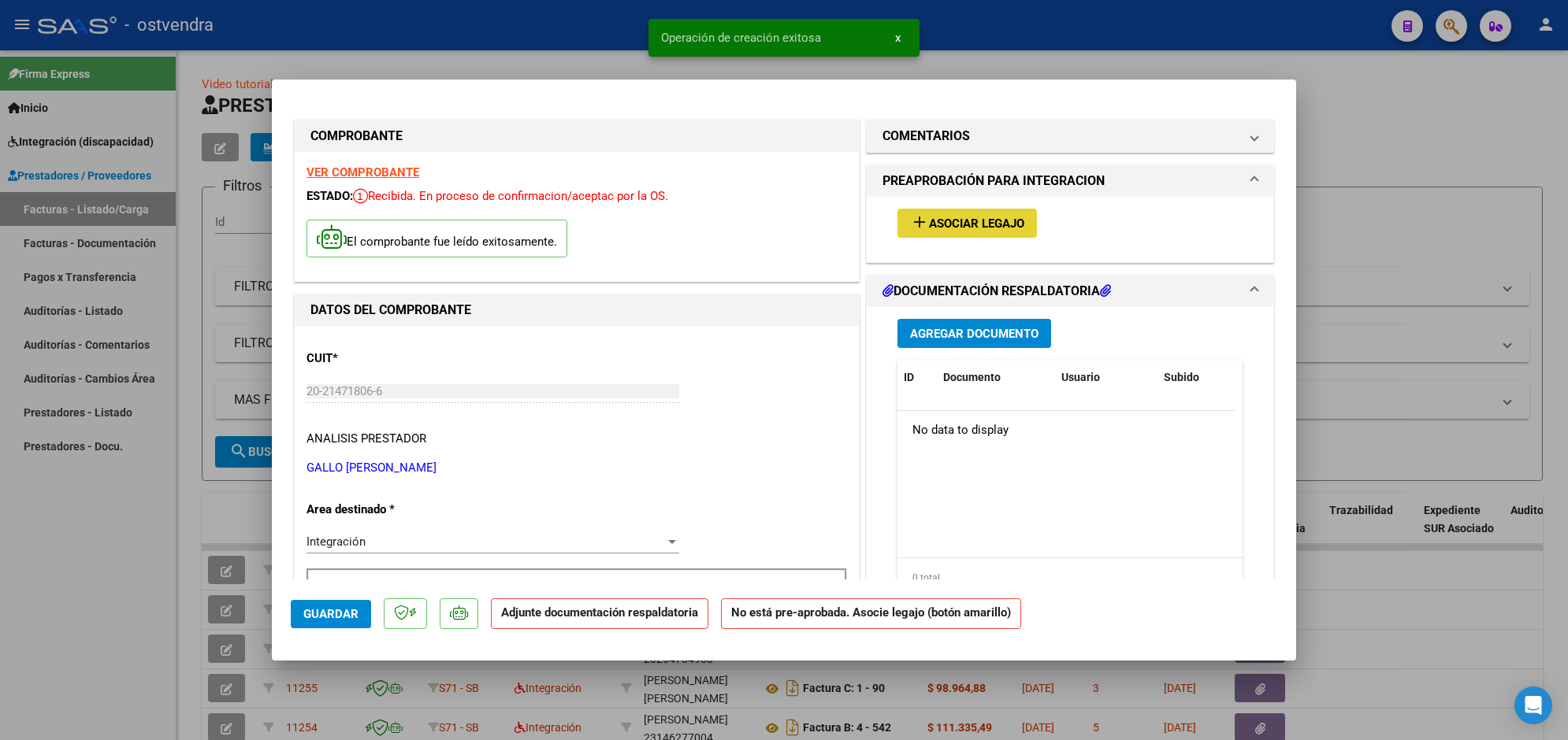
click at [992, 230] on button "add Asociar Legajo" at bounding box center [967, 223] width 139 height 29
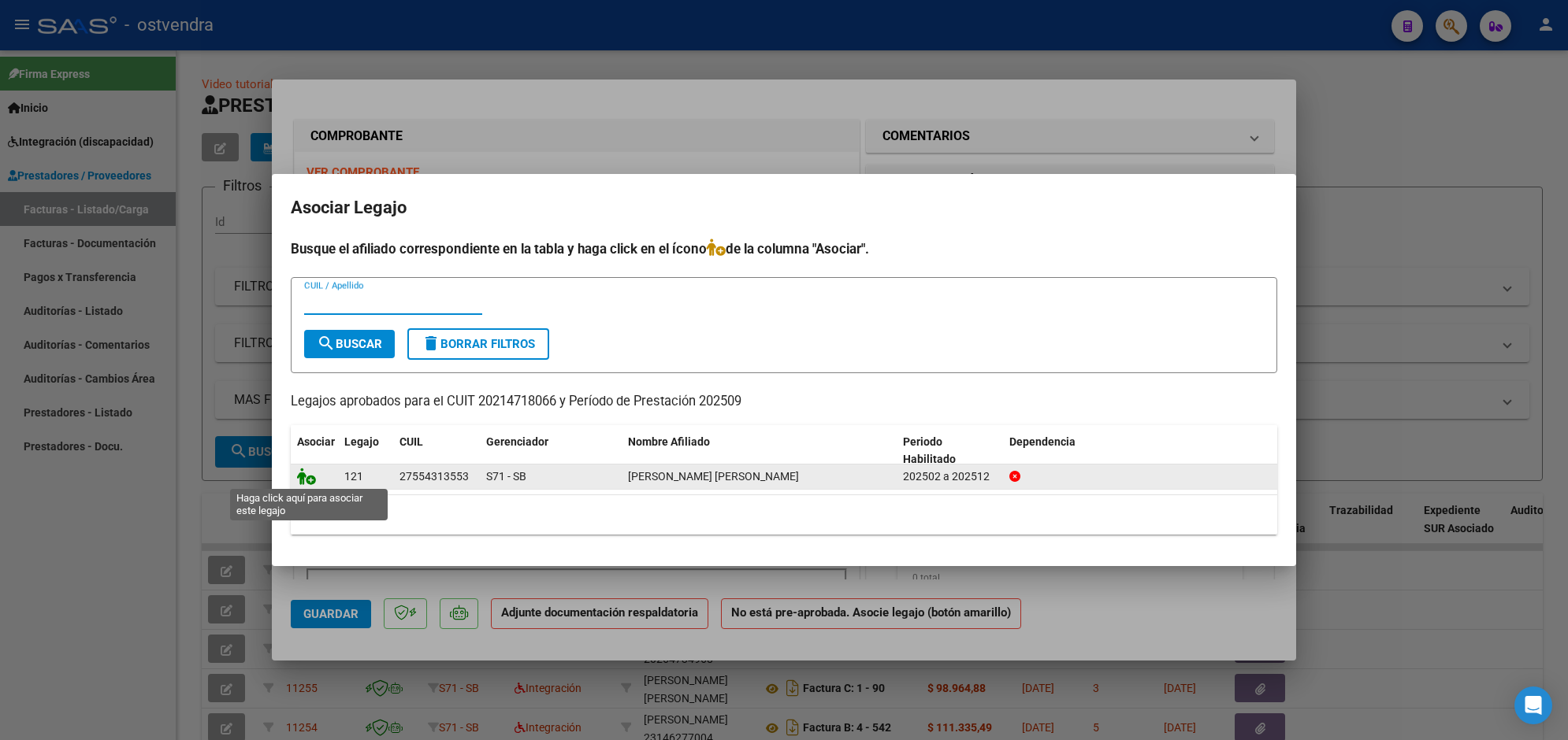
click at [308, 475] on icon at bounding box center [307, 476] width 19 height 17
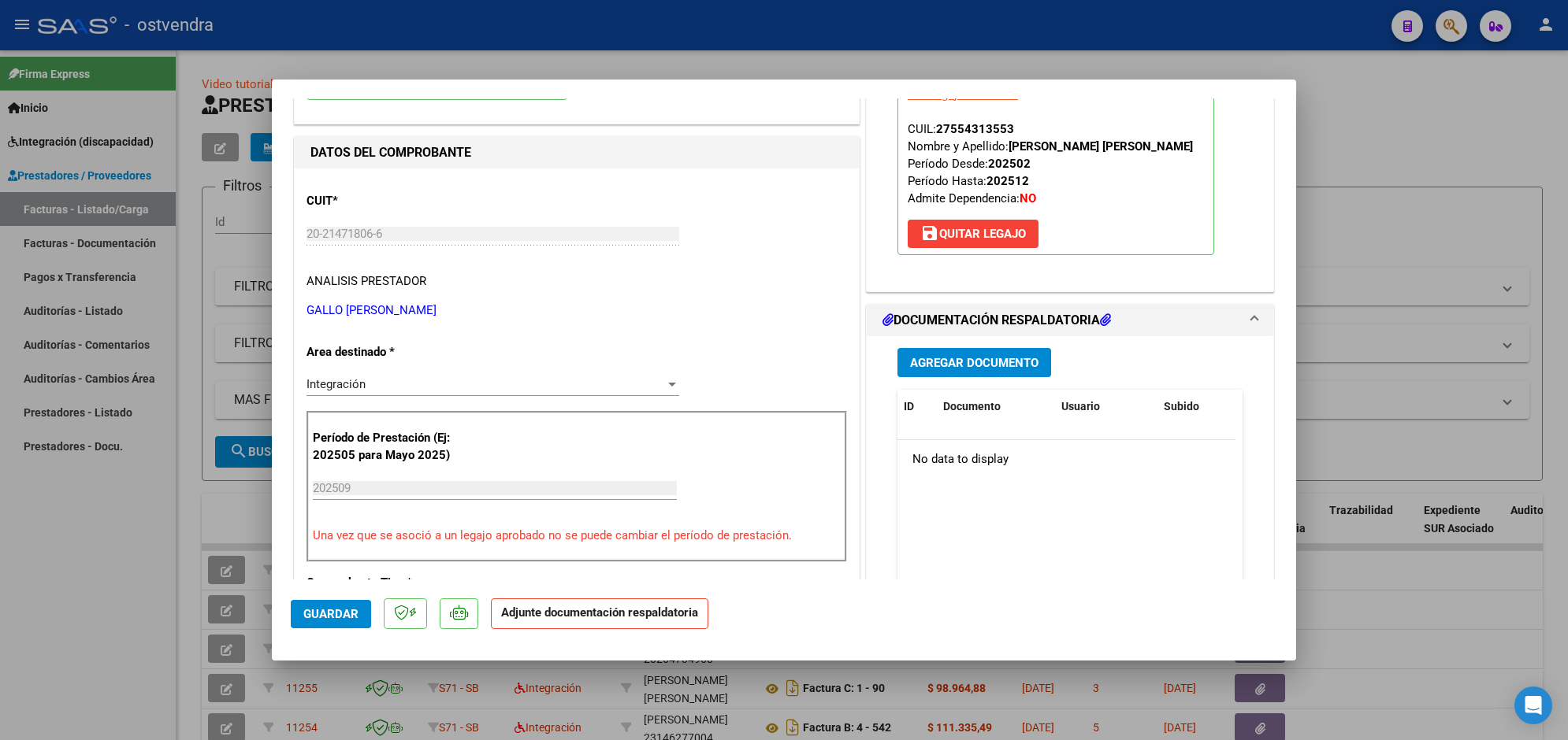
scroll to position [197, 0]
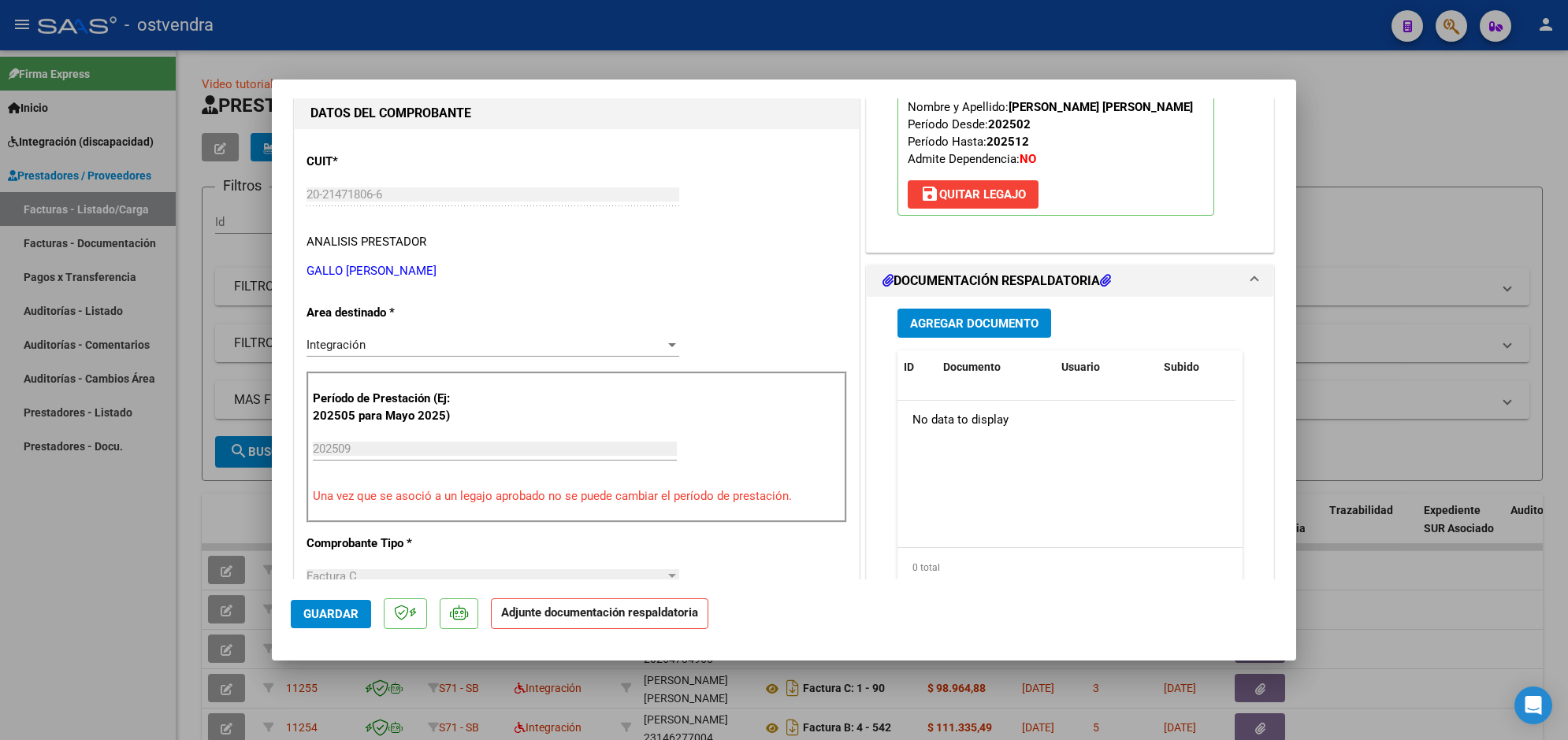
click at [1018, 323] on span "Agregar Documento" at bounding box center [974, 323] width 128 height 15
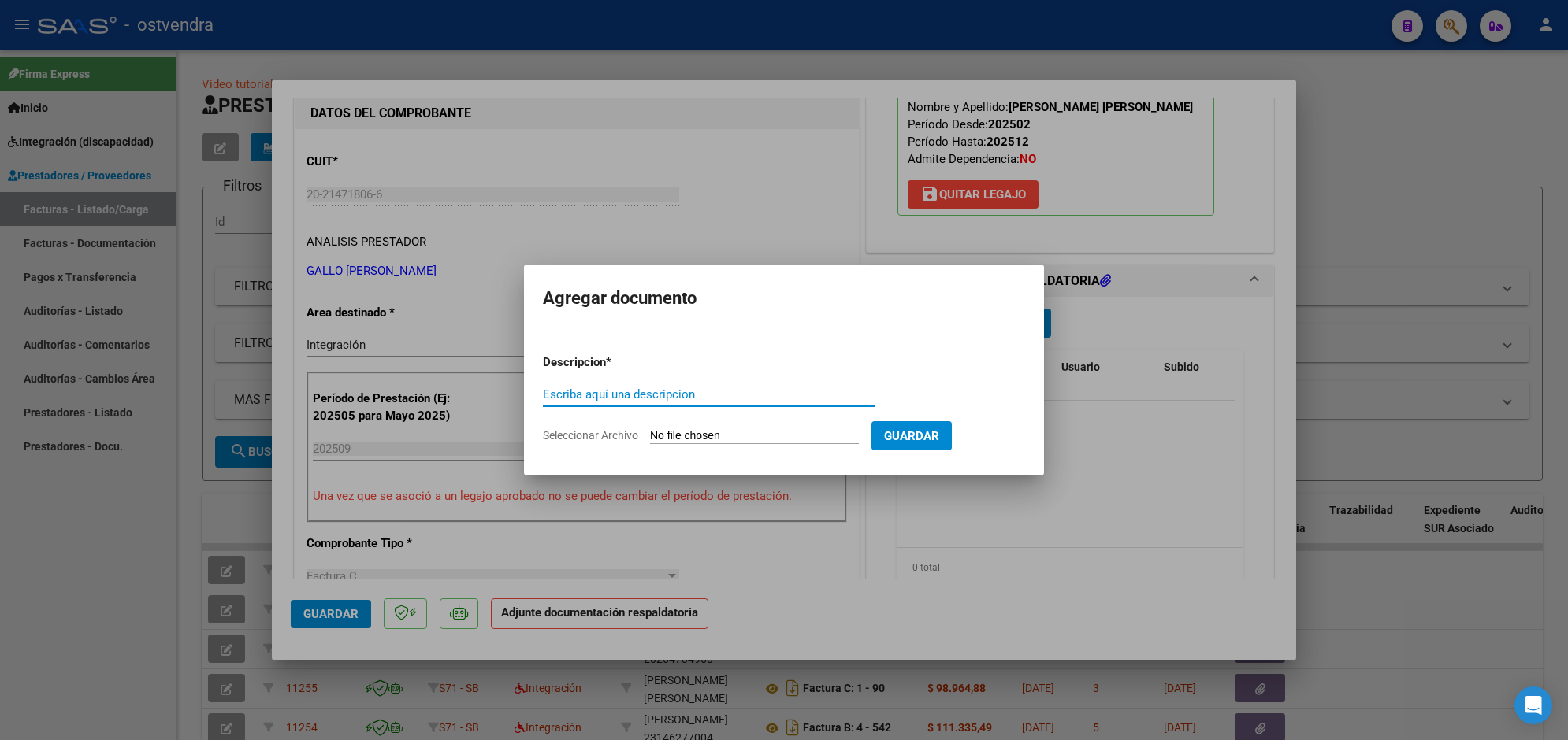
click at [659, 384] on div "Escriba aquí una descripcion" at bounding box center [709, 394] width 332 height 24
click at [694, 435] on input "Seleccionar Archivo" at bounding box center [754, 437] width 208 height 15
type input "C:\fakepath\ASISTENCIA C-3-1569.jpg"
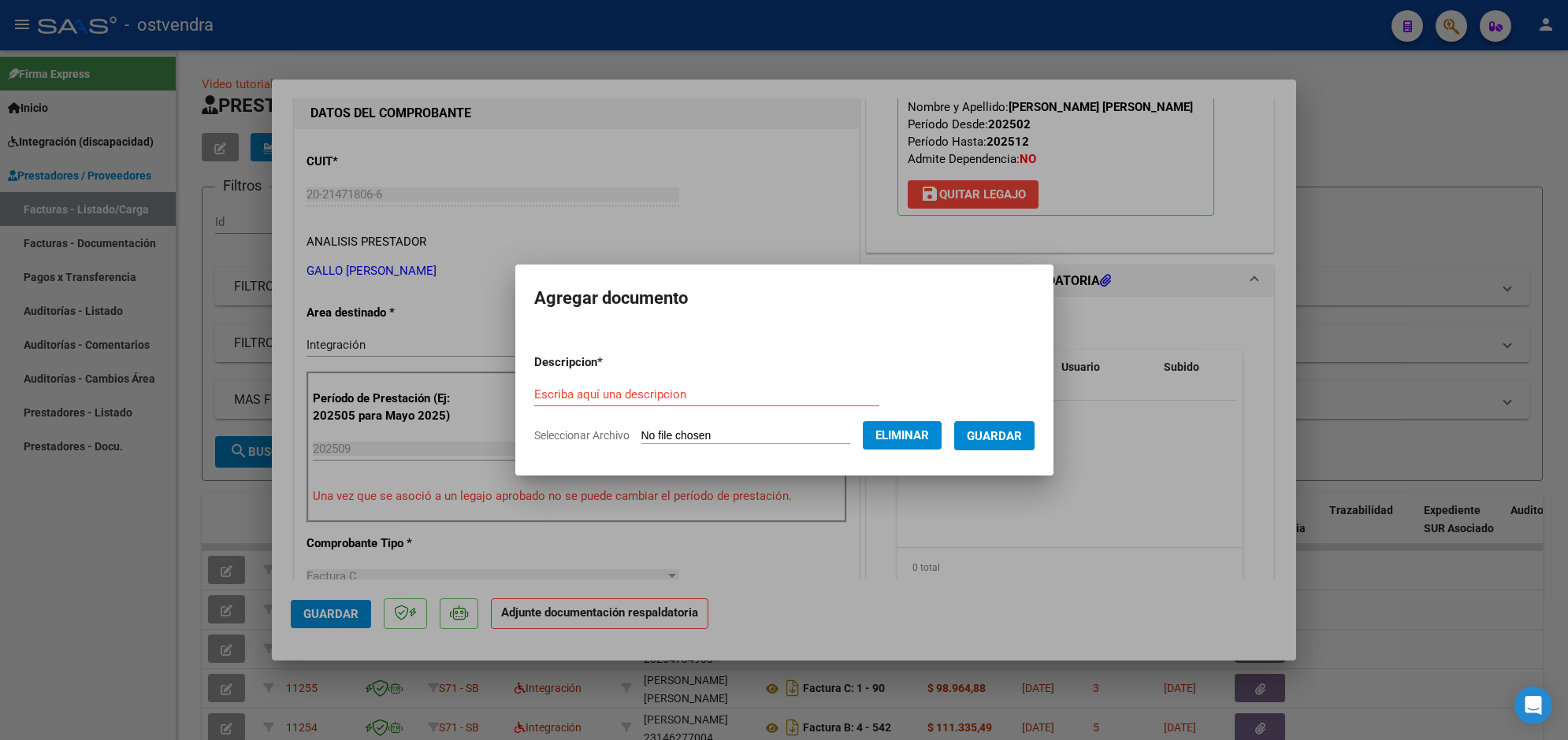
click at [682, 372] on form "Descripcion * Escriba aquí una descripcion Seleccionar Archivo Eliminar Guardar" at bounding box center [785, 399] width 500 height 115
click at [679, 393] on input "Escriba aquí una descripcion" at bounding box center [707, 394] width 345 height 15
type input "PLANILLA DE ASISTENCIA"
click at [1006, 442] on span "Guardar" at bounding box center [994, 436] width 56 height 15
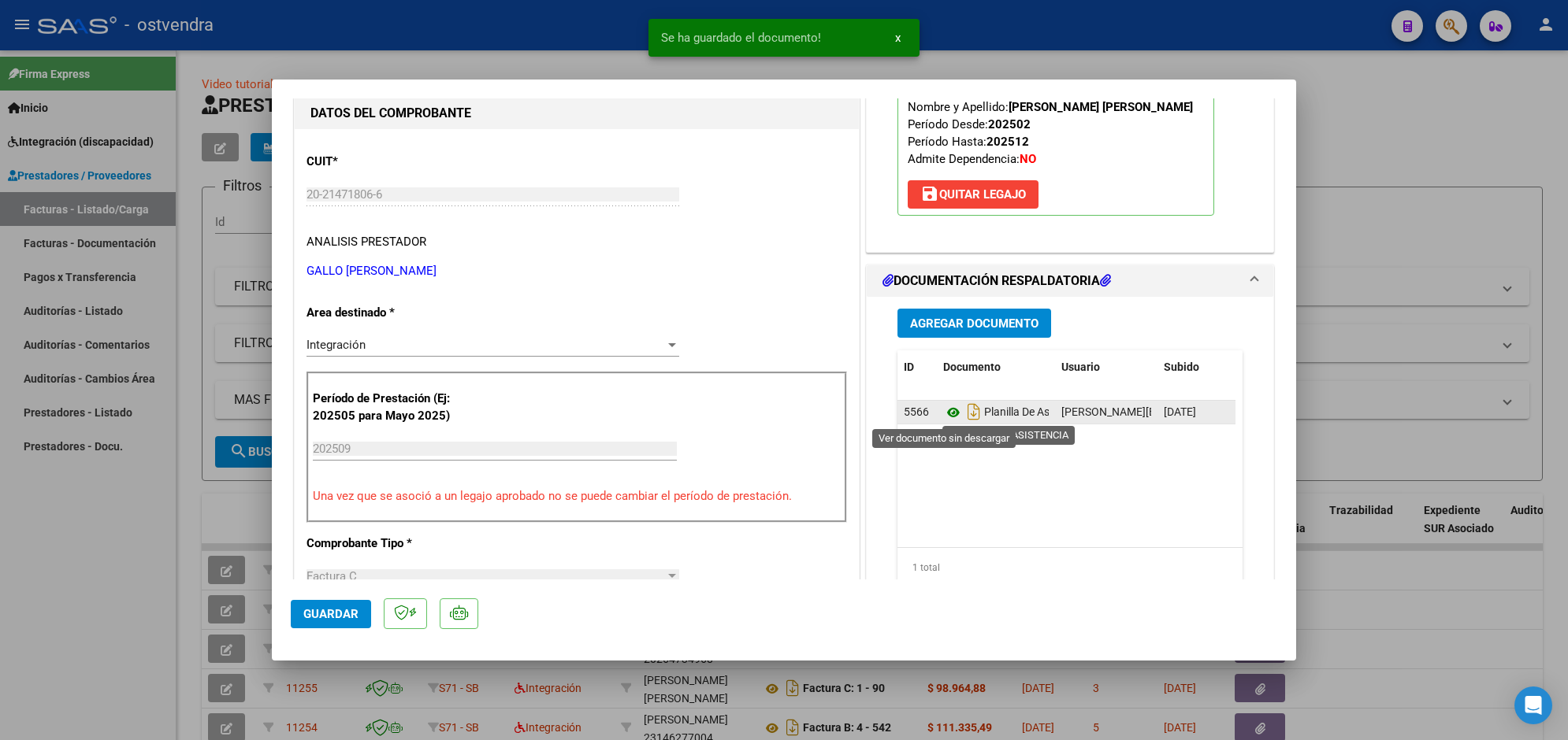
click at [946, 413] on icon at bounding box center [953, 412] width 20 height 19
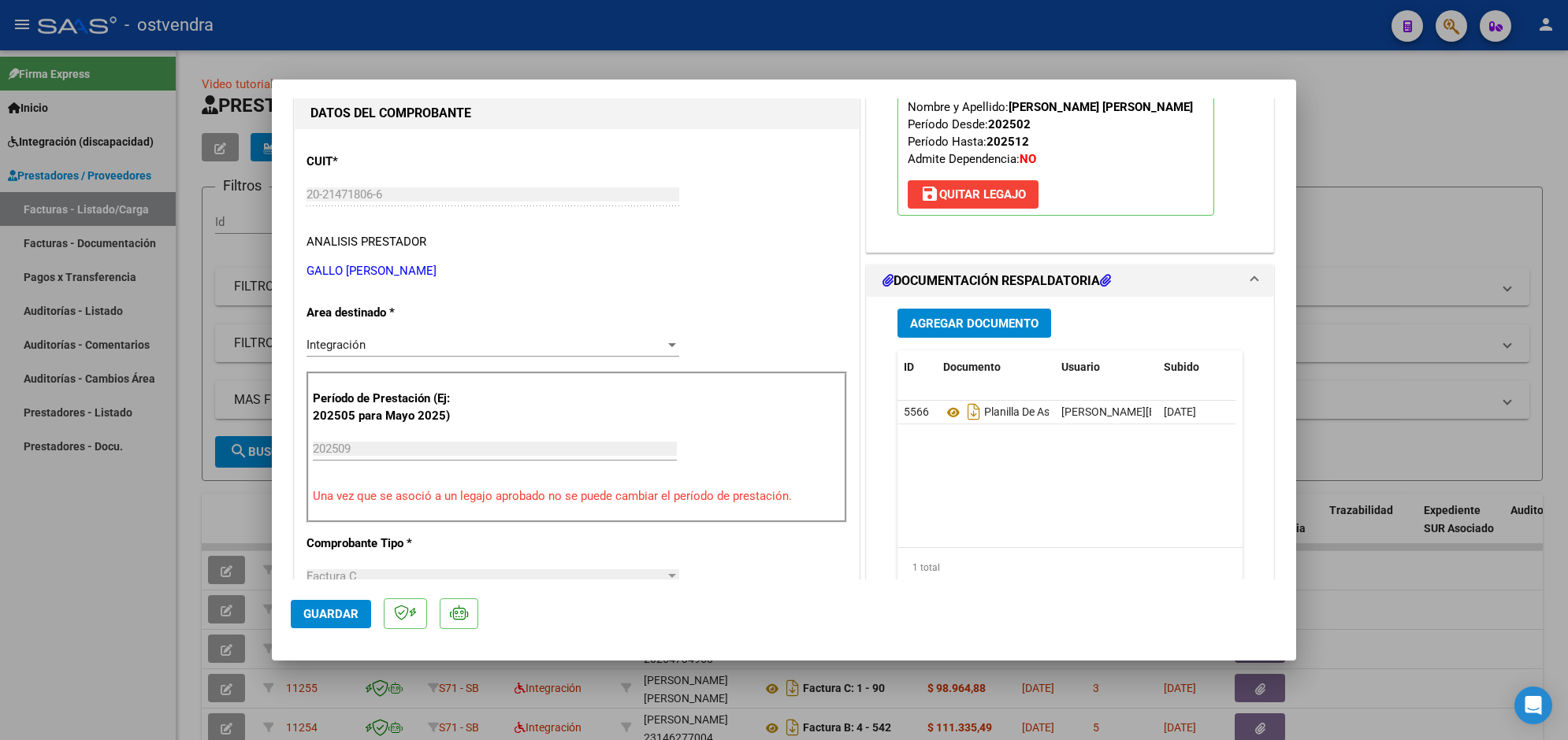
click at [477, 65] on div at bounding box center [784, 370] width 1568 height 740
type input "$ 0,00"
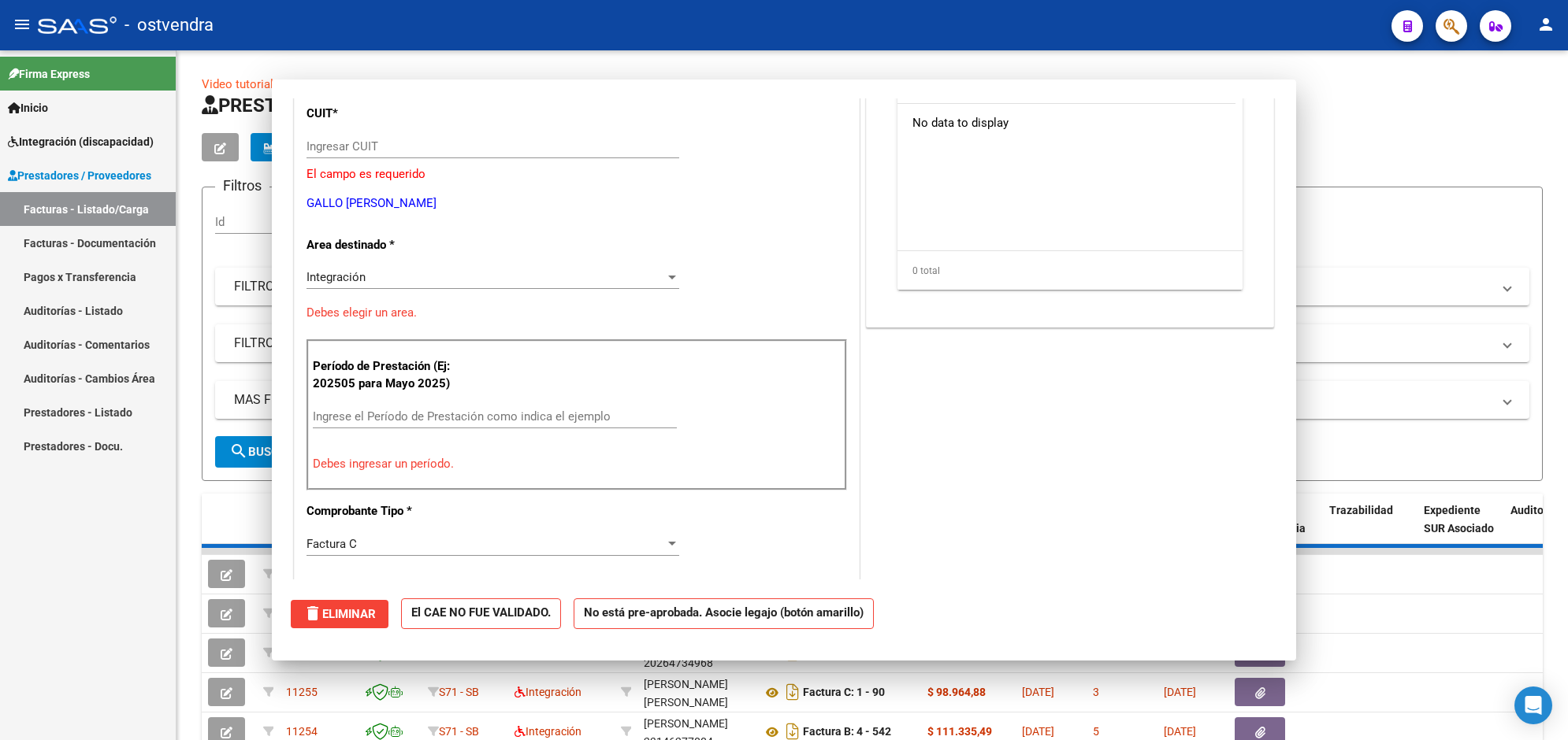
scroll to position [148, 0]
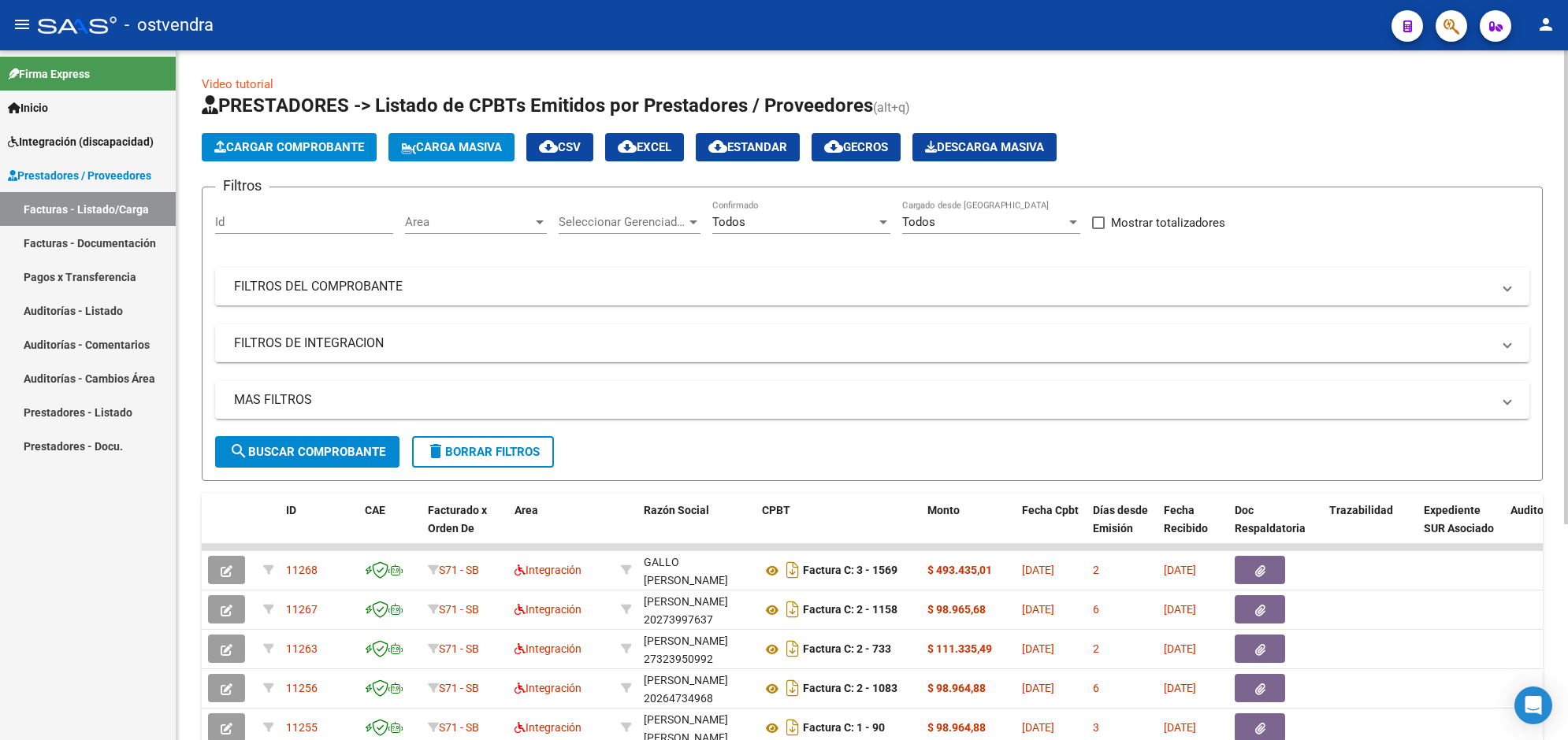
click at [345, 149] on span "Cargar Comprobante" at bounding box center [289, 147] width 149 height 15
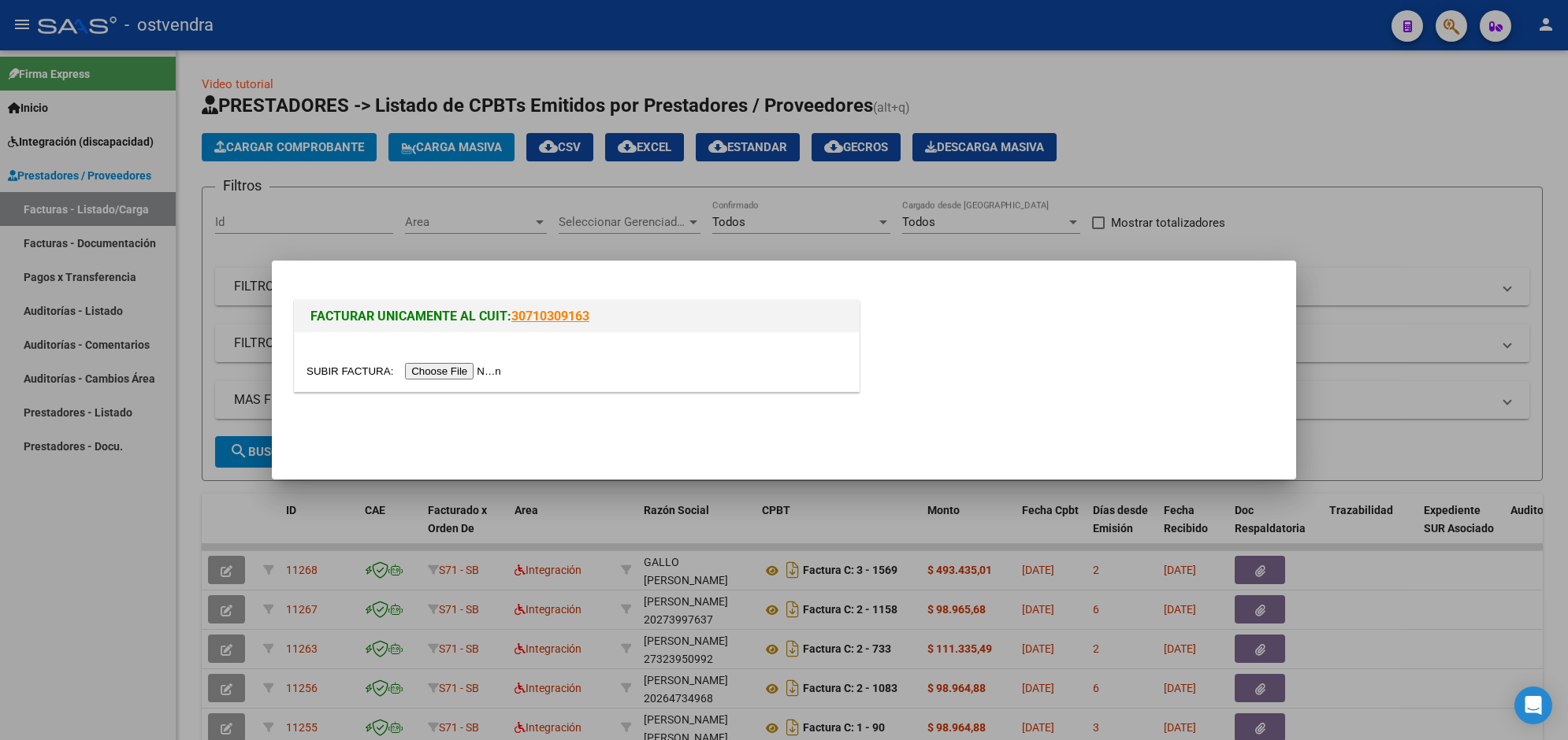
click at [465, 368] on input "file" at bounding box center [406, 370] width 199 height 16
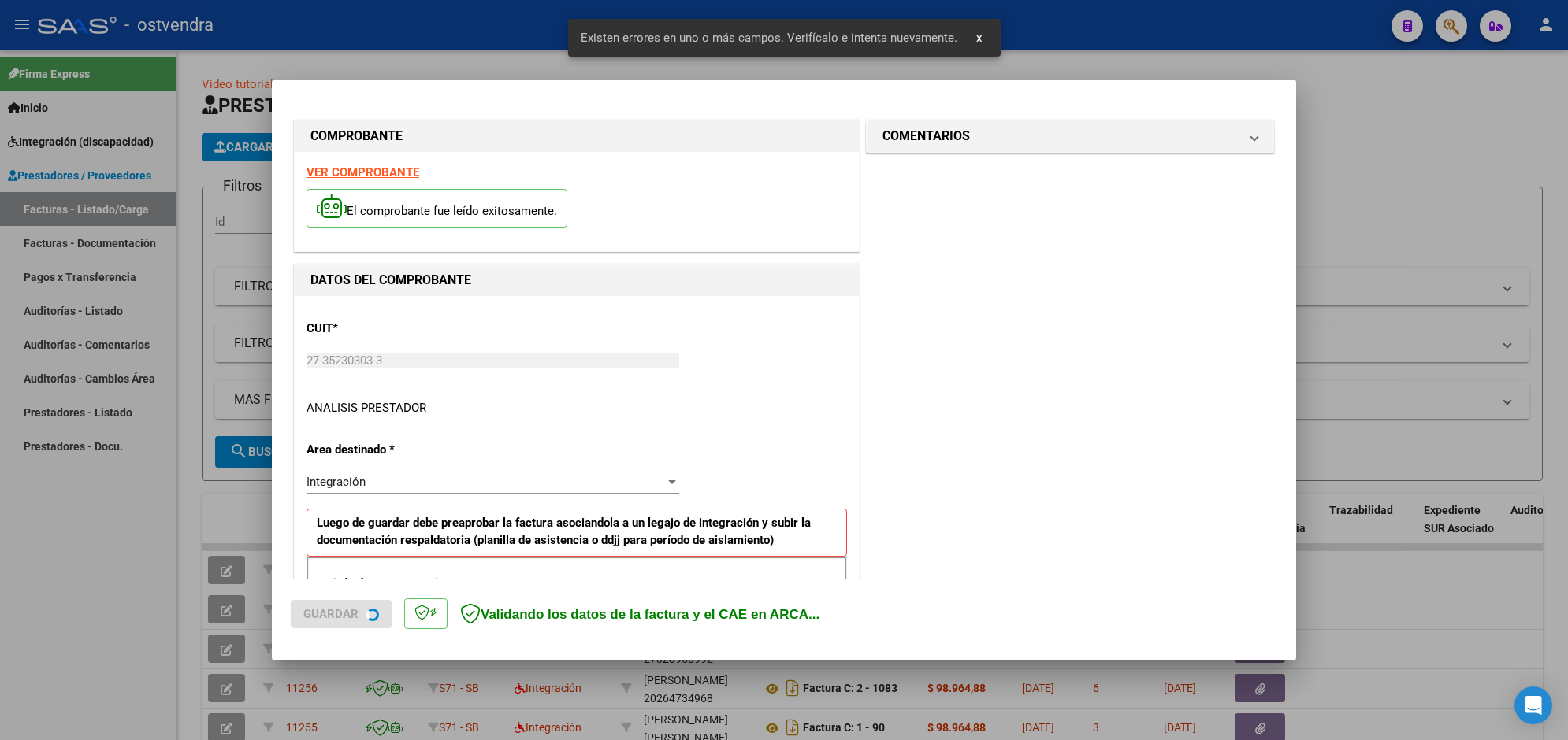
scroll to position [280, 0]
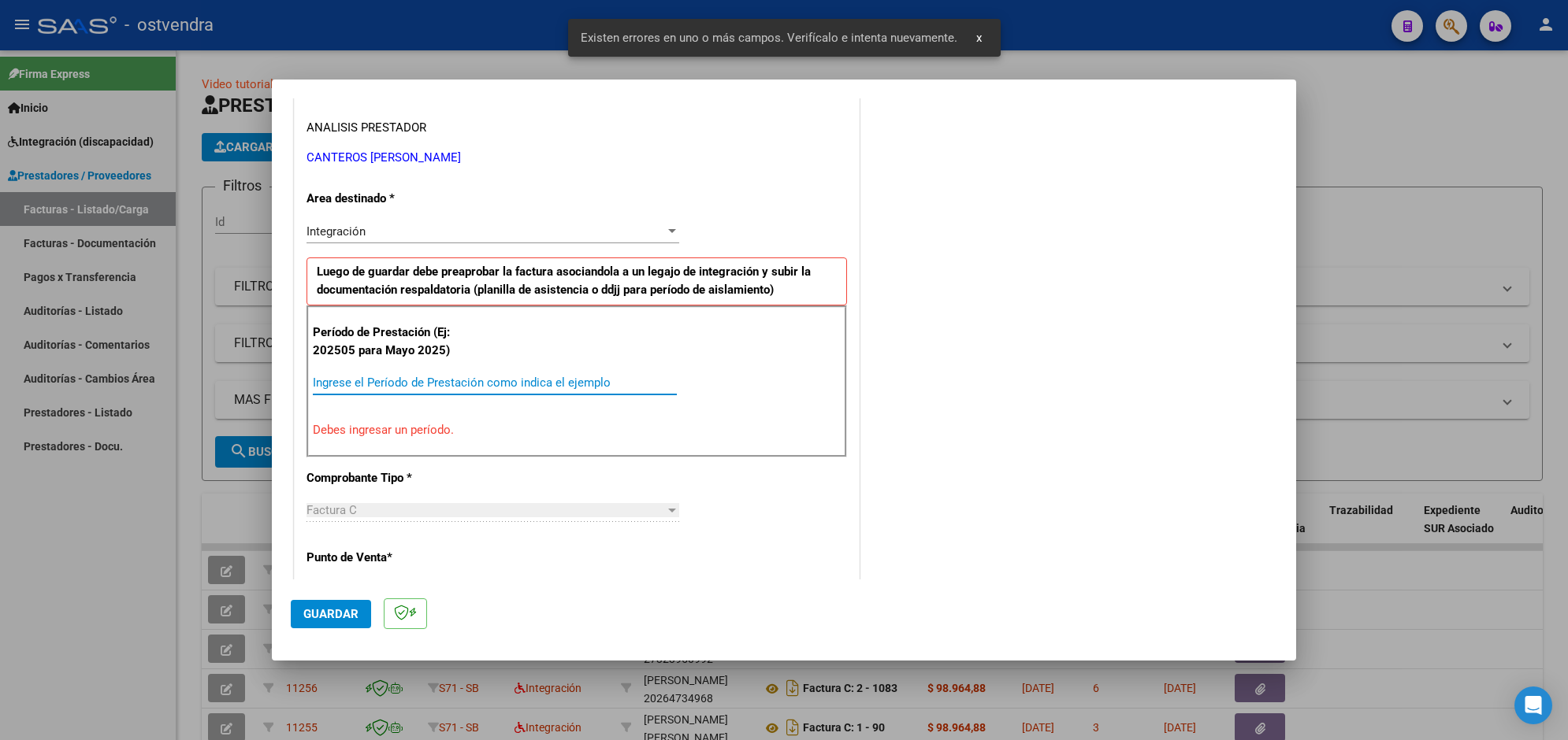
click at [576, 383] on input "Ingrese el Período de Prestación como indica el ejemplo" at bounding box center [494, 382] width 364 height 15
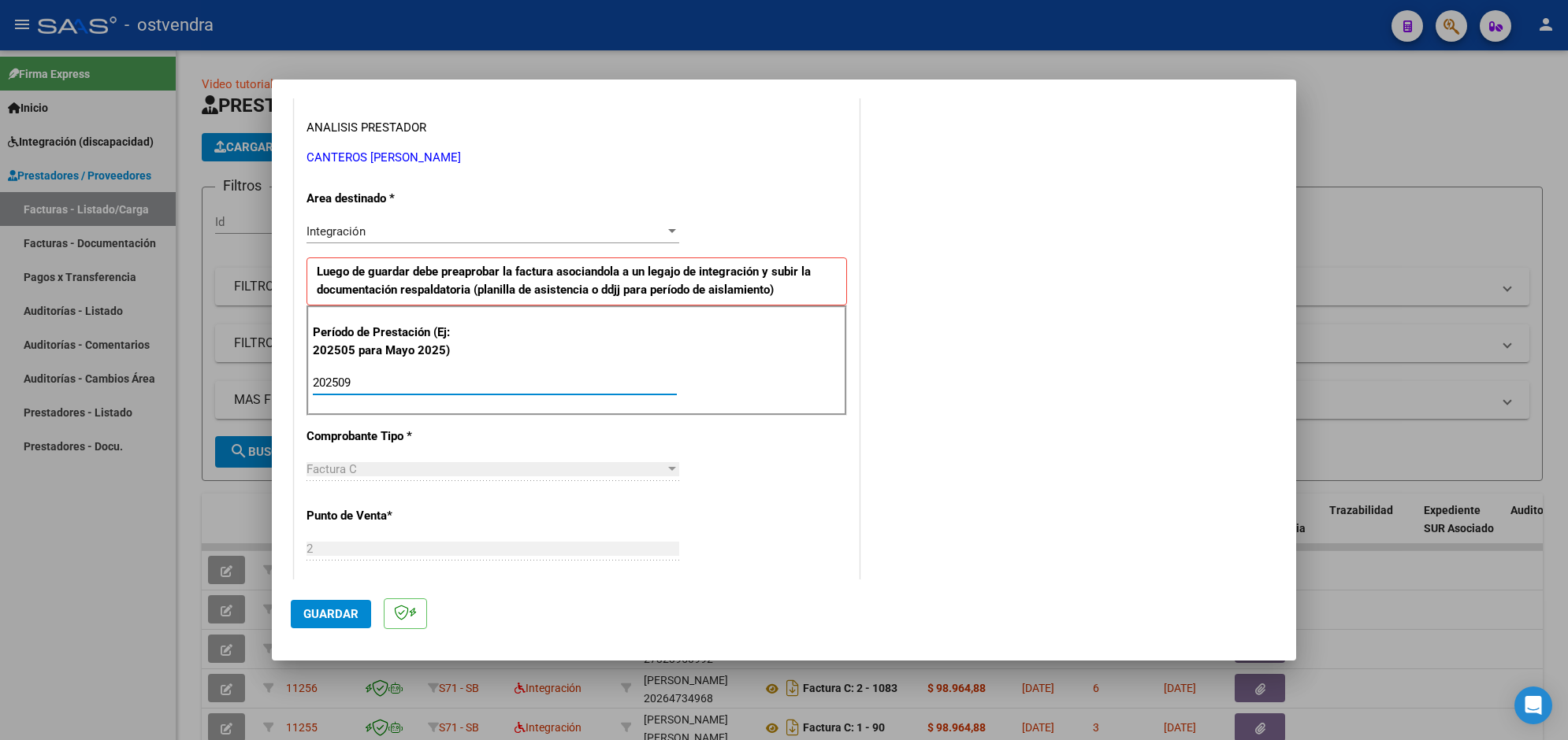
type input "202509"
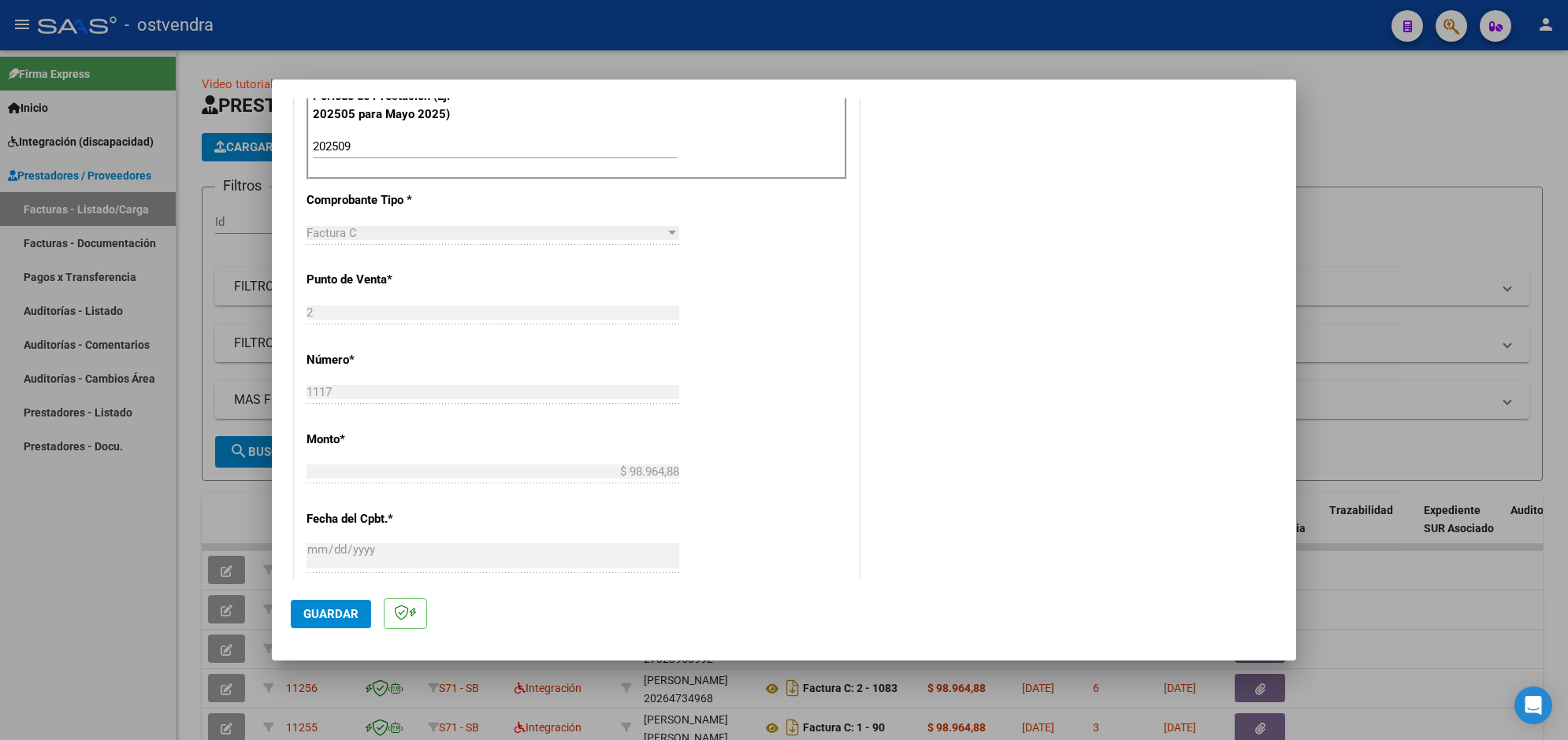
scroll to position [556, 0]
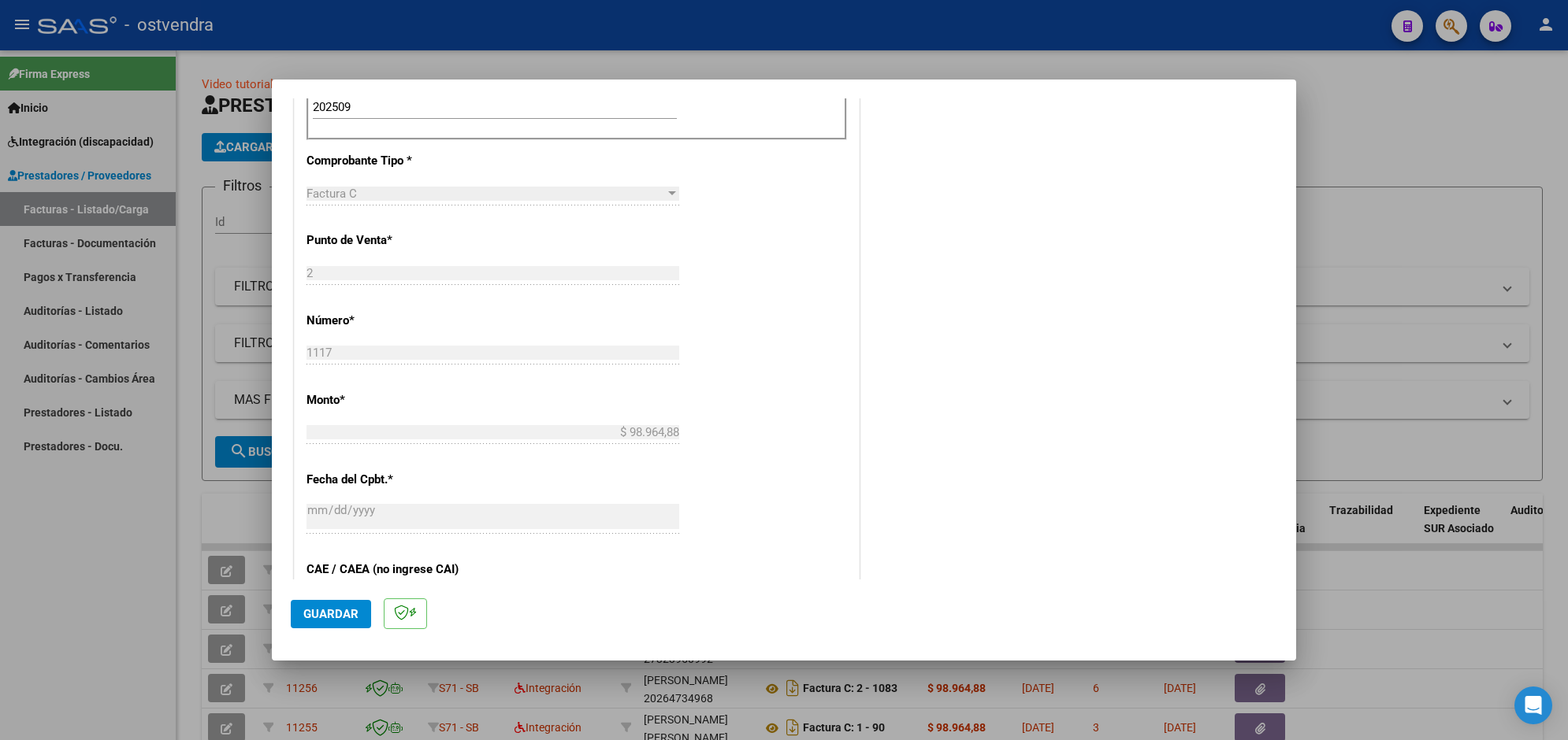
click at [305, 615] on span "Guardar" at bounding box center [331, 614] width 56 height 15
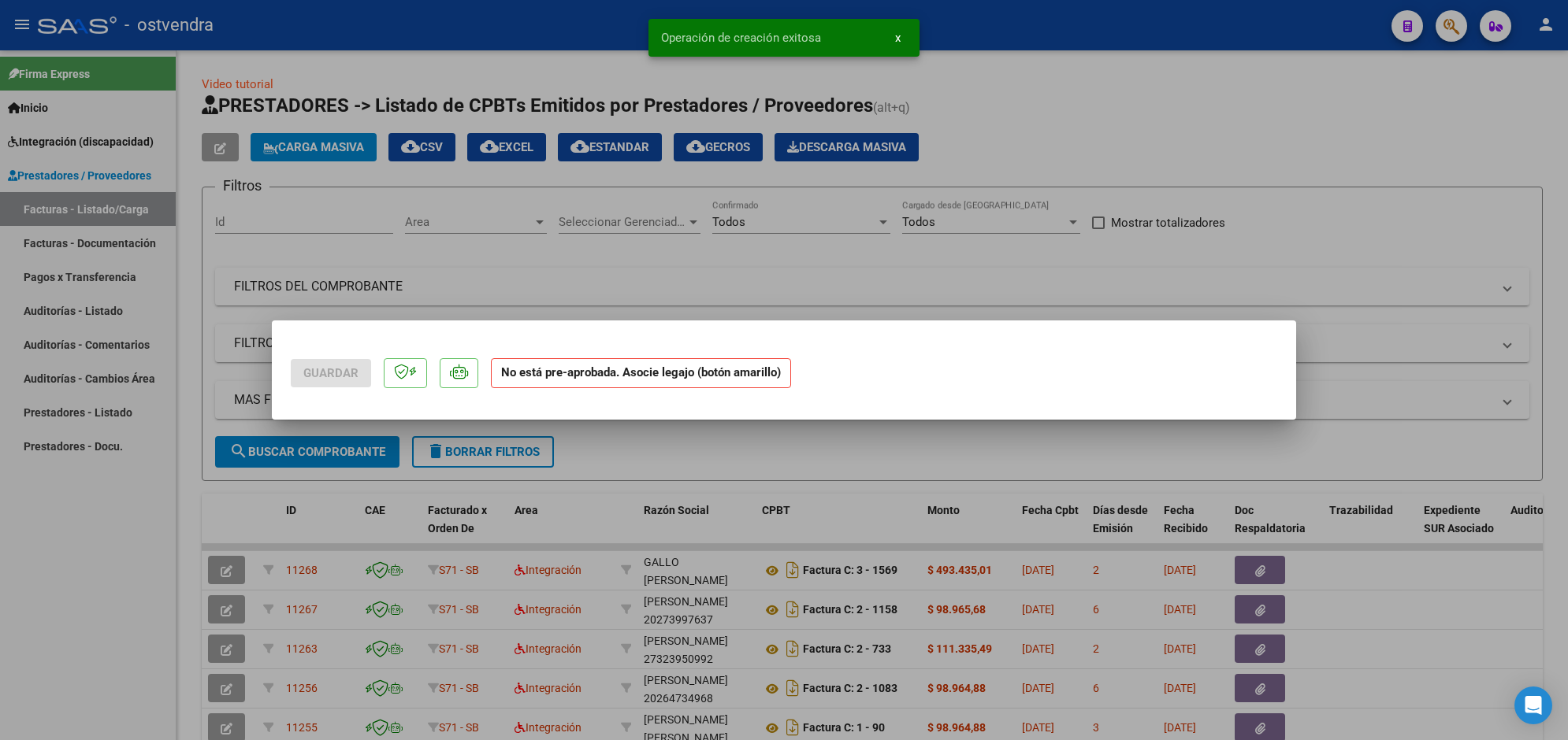
scroll to position [0, 0]
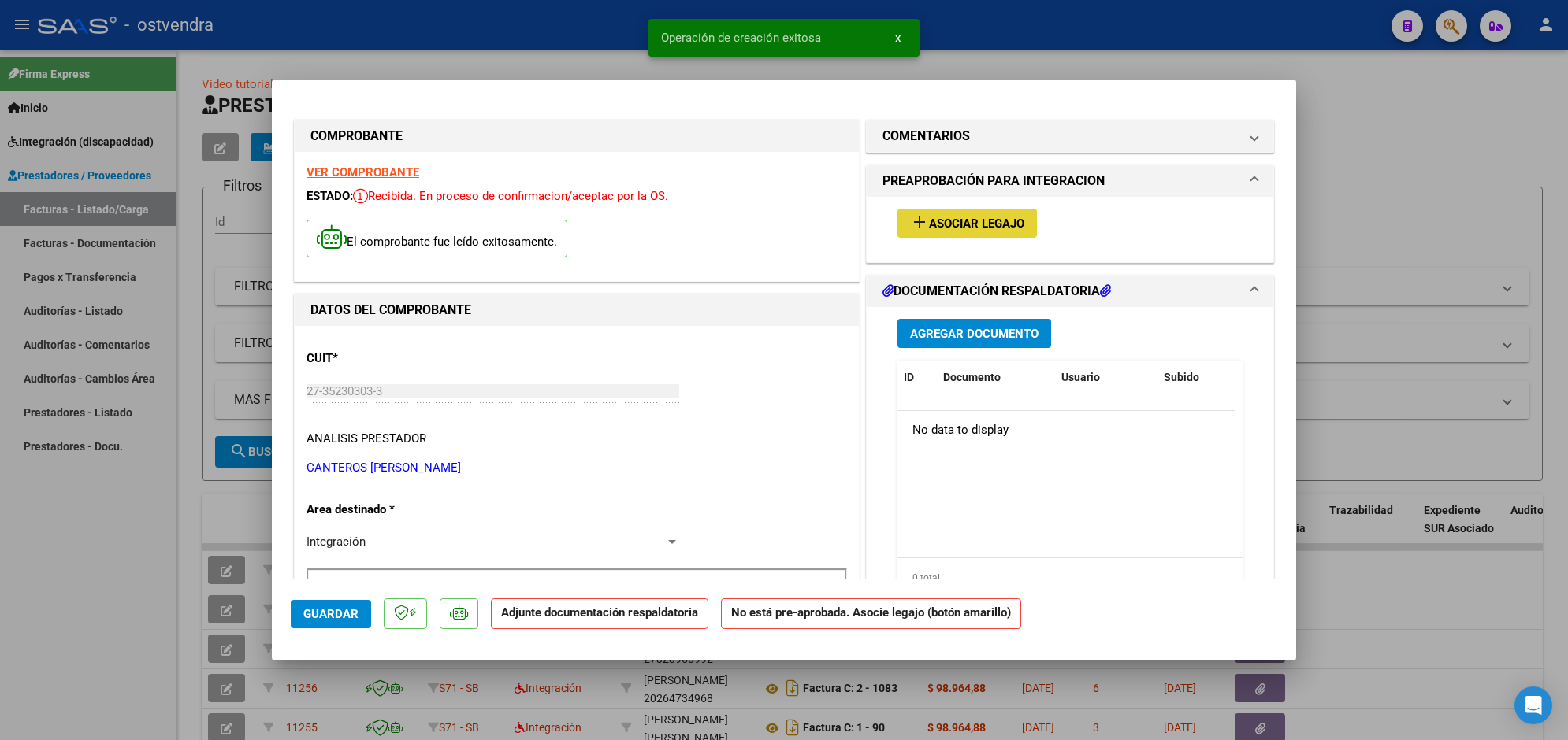
click at [1013, 219] on span "Asociar Legajo" at bounding box center [977, 224] width 96 height 15
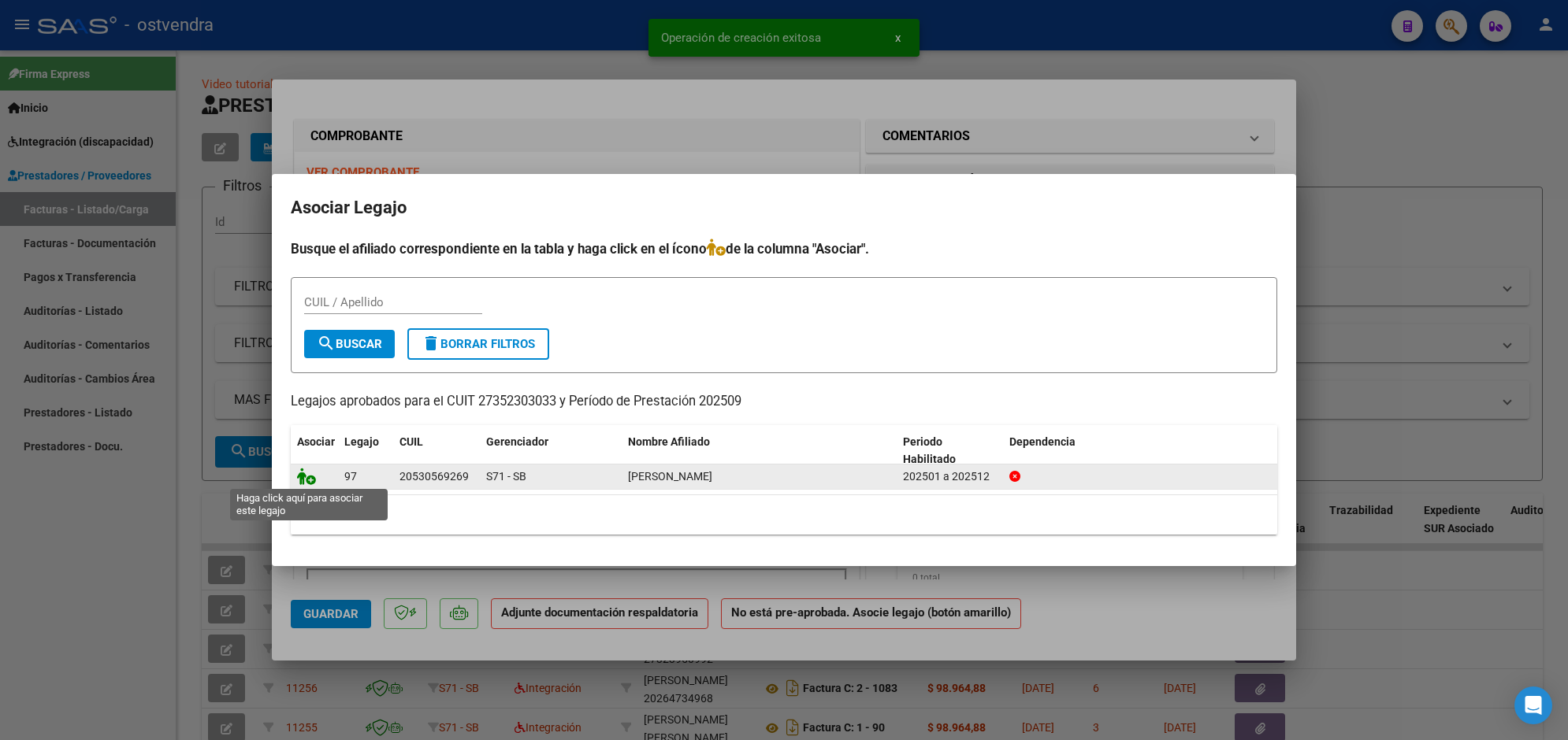
click at [308, 477] on icon at bounding box center [307, 476] width 19 height 17
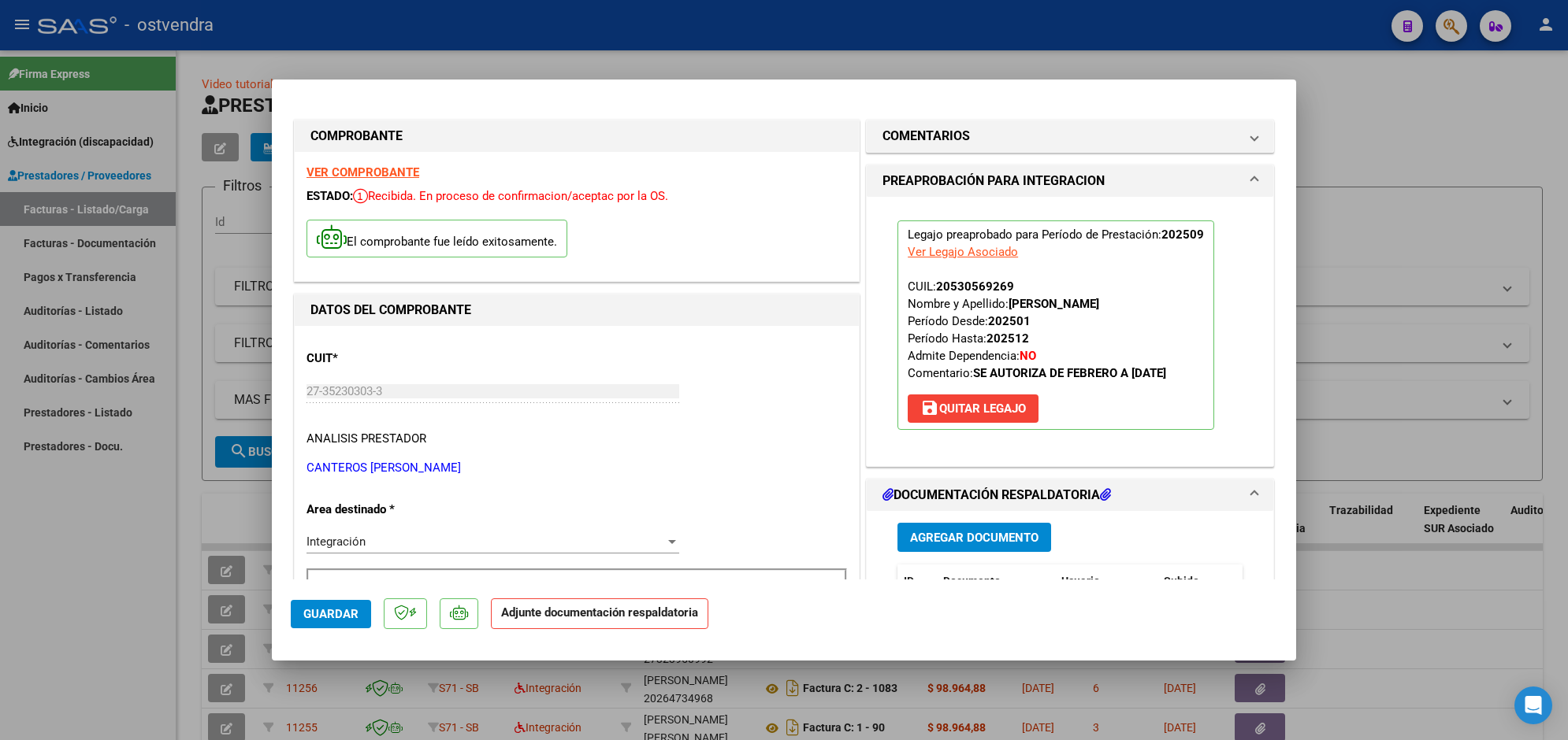
click at [1026, 532] on span "Agregar Documento" at bounding box center [974, 538] width 128 height 15
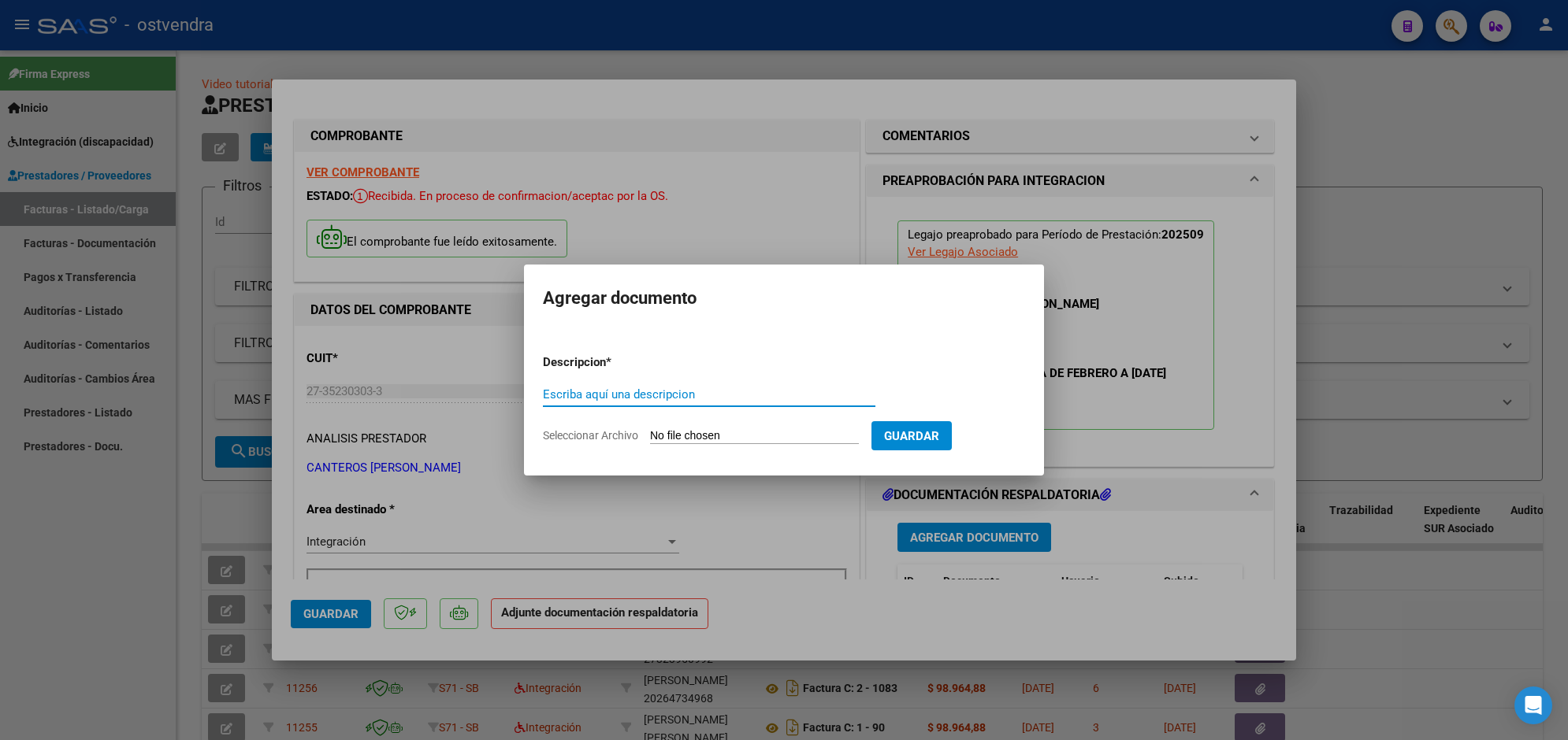
click at [765, 432] on input "Seleccionar Archivo" at bounding box center [754, 437] width 208 height 15
type input "C:\fakepath\ASISTENCIA C-2-1117.pdf"
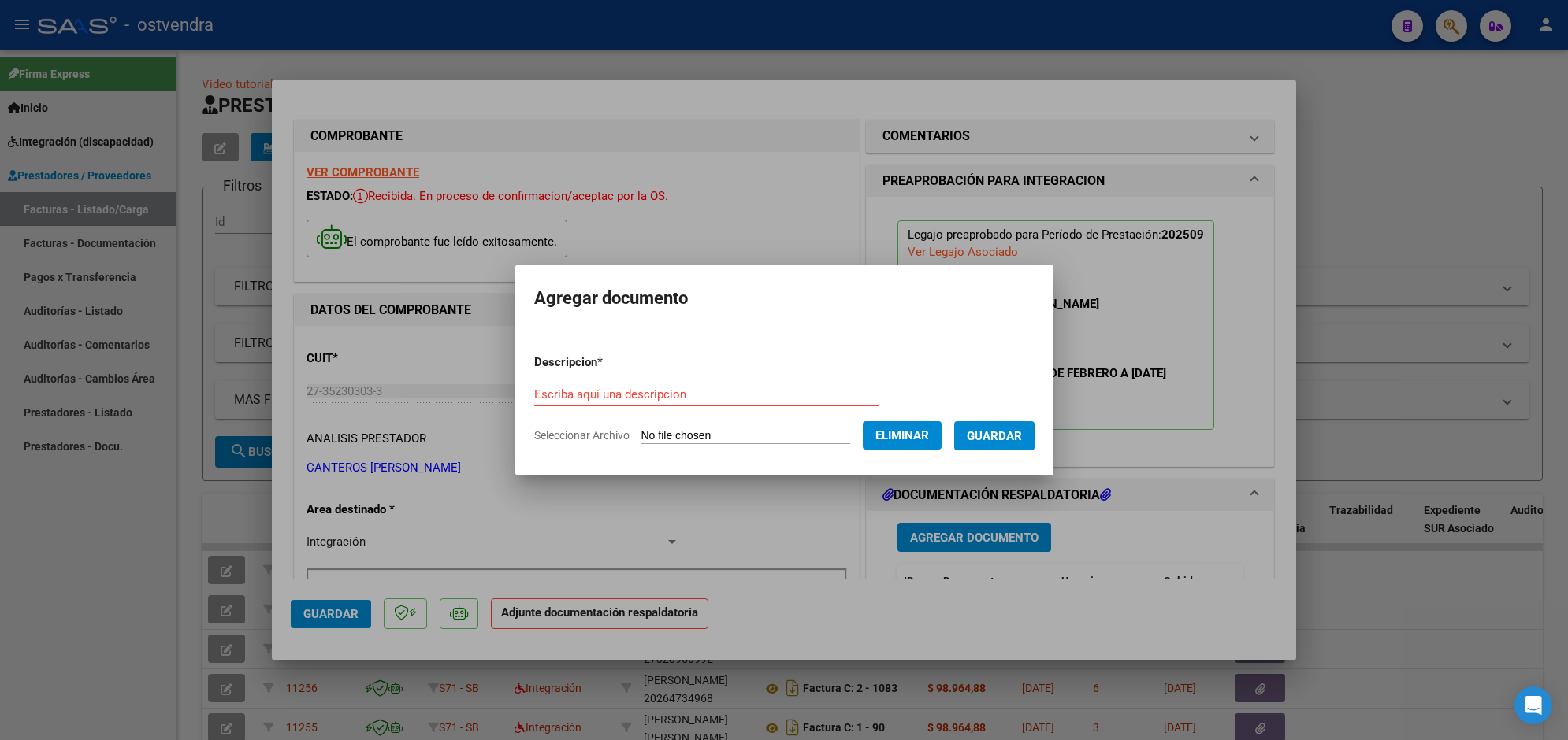
click at [699, 393] on input "Escriba aquí una descripcion" at bounding box center [707, 394] width 345 height 15
click at [623, 395] on input "PLANILLA DE AISSTENCIA" at bounding box center [707, 394] width 345 height 15
type input "PLANILLA DE ASISTENCIA"
click at [1004, 431] on span "Guardar" at bounding box center [994, 436] width 56 height 15
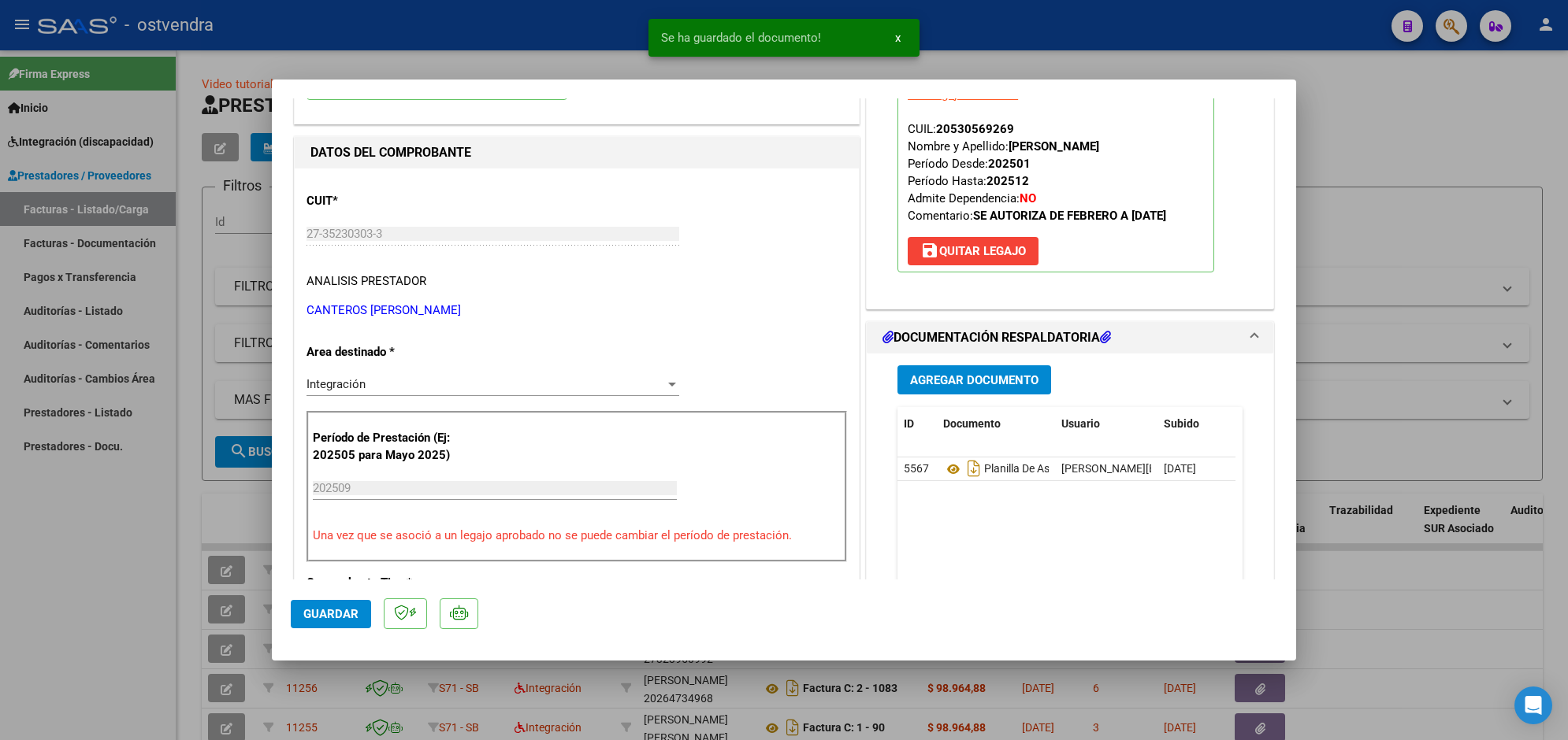
scroll to position [197, 0]
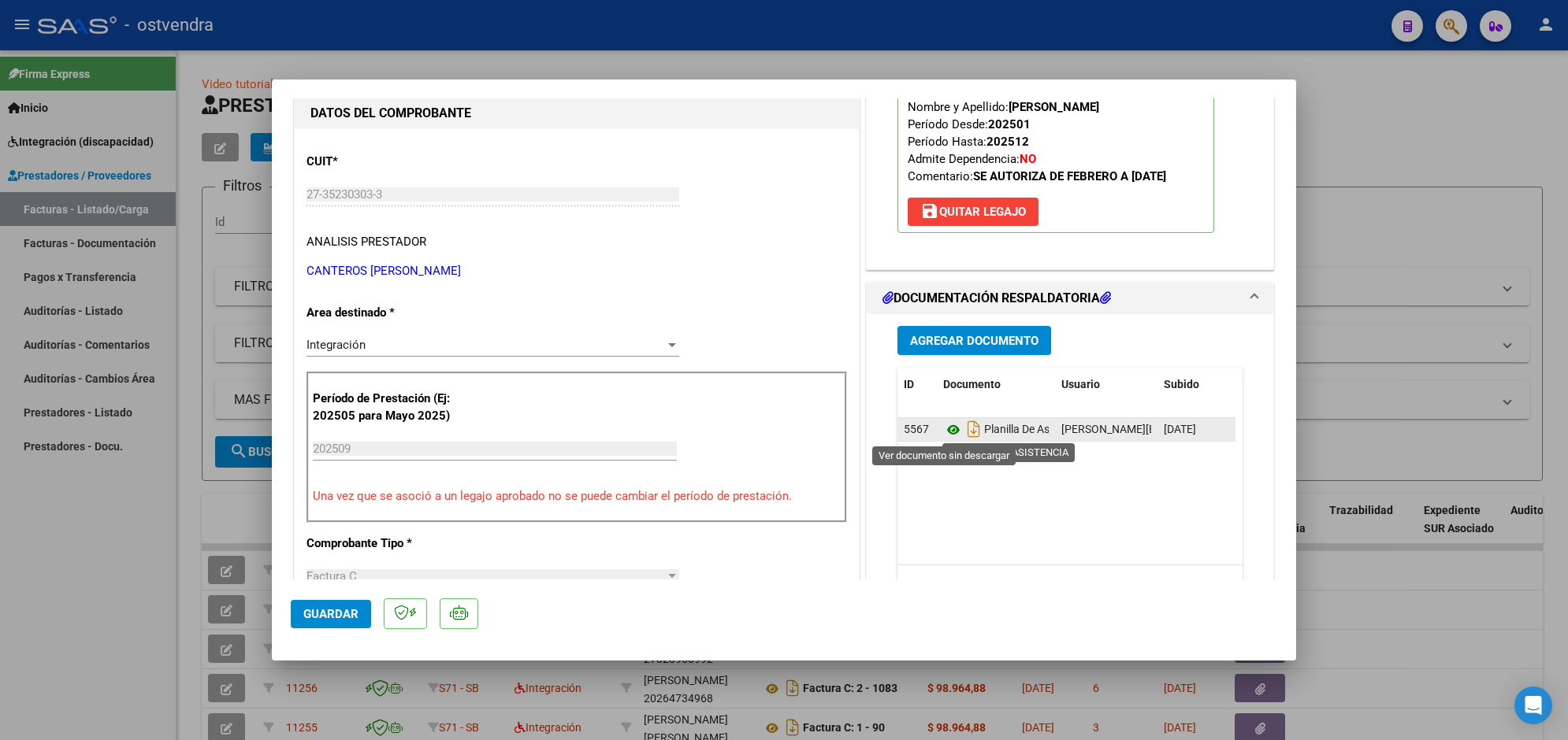
click at [943, 427] on icon at bounding box center [953, 430] width 20 height 19
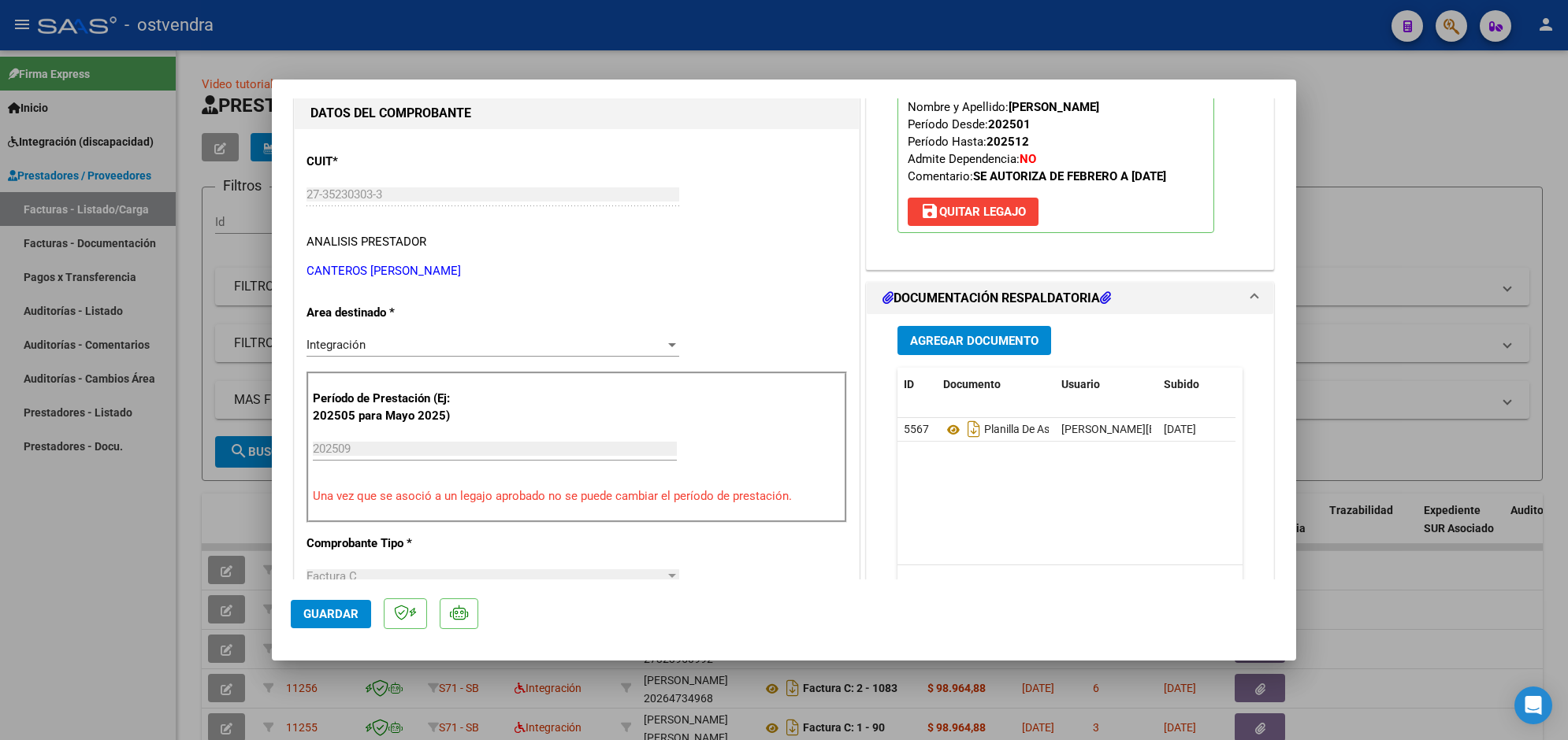
click at [351, 610] on span "Guardar" at bounding box center [331, 614] width 56 height 15
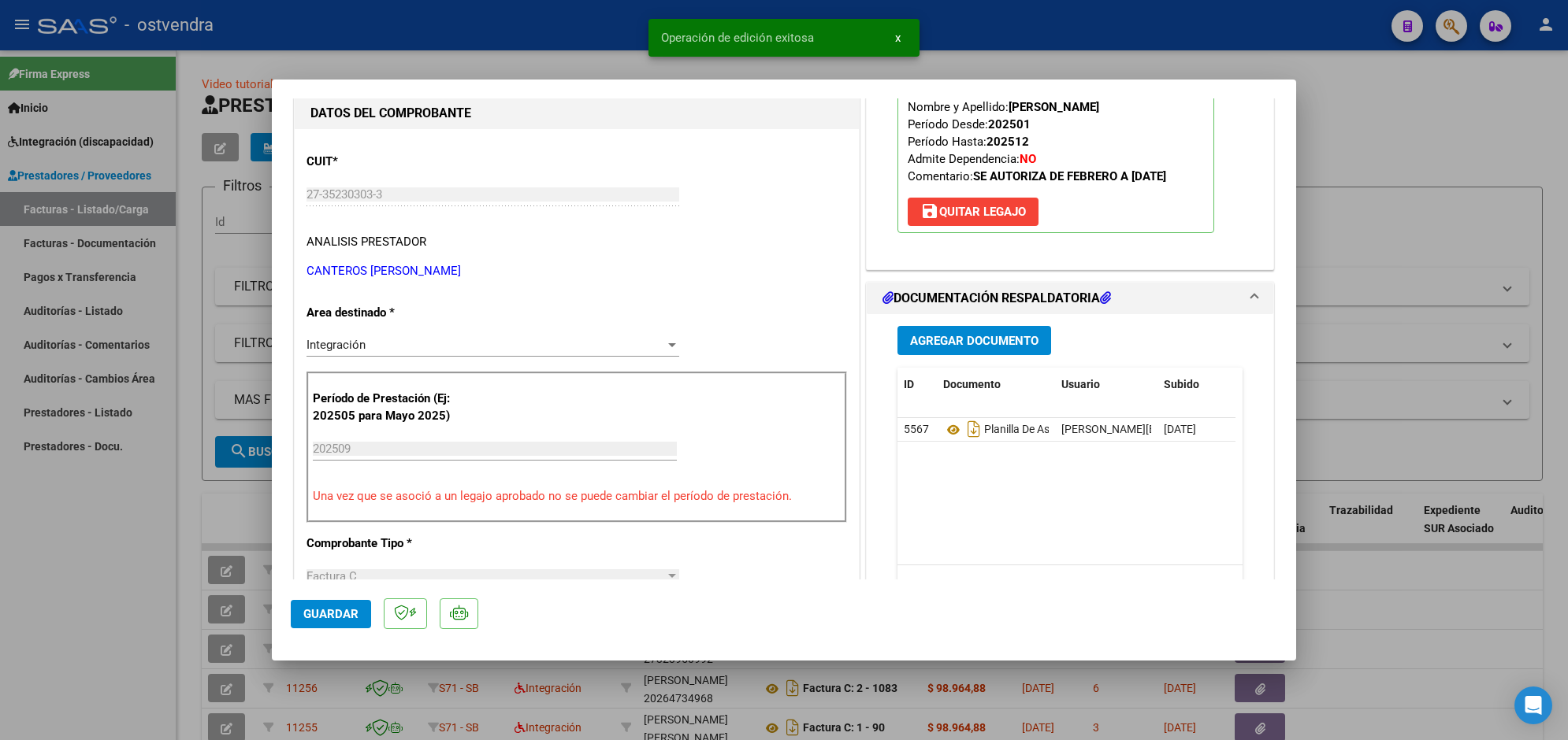
click at [345, 66] on div at bounding box center [784, 370] width 1568 height 740
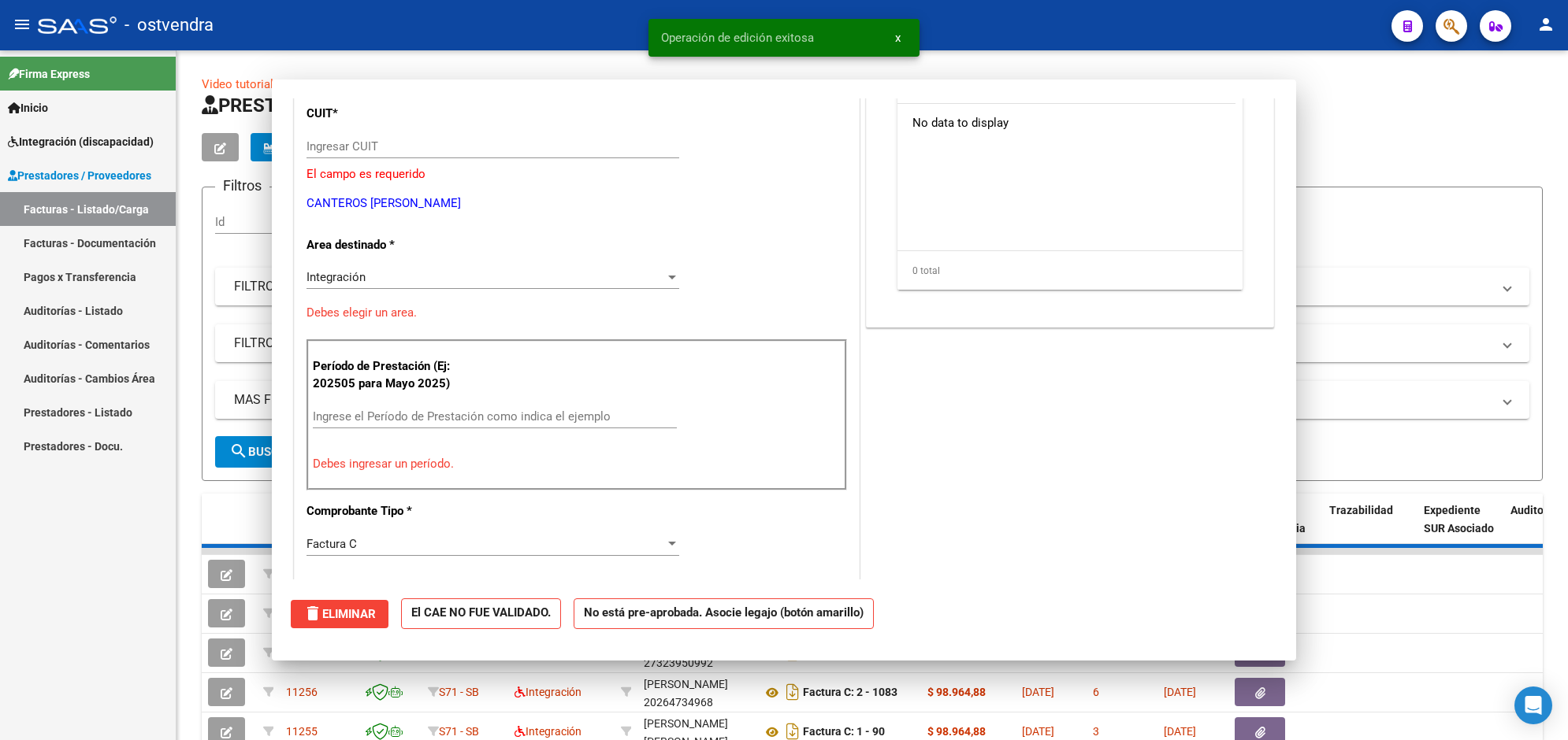
scroll to position [0, 0]
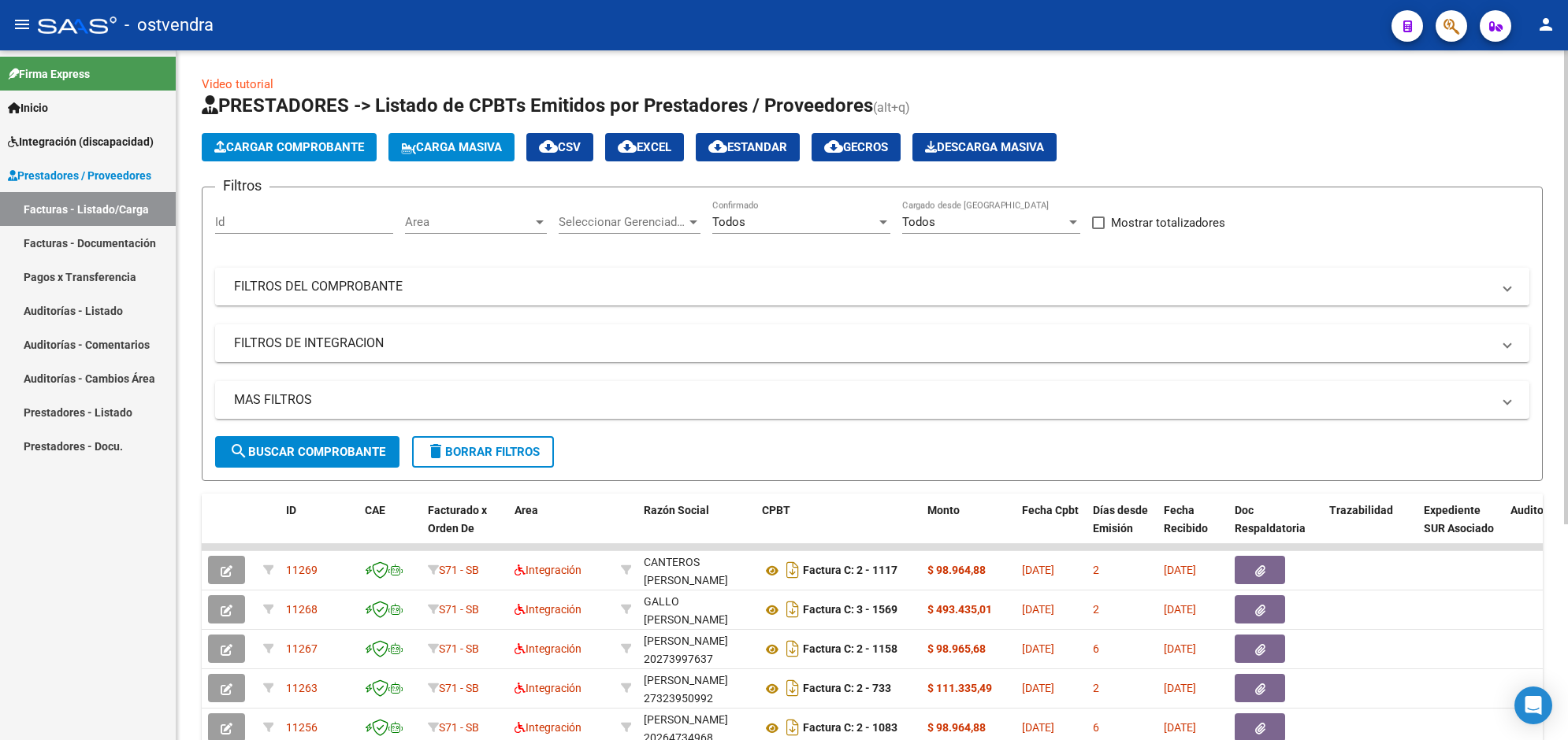
click at [321, 291] on mat-panel-title "FILTROS DEL COMPROBANTE" at bounding box center [863, 287] width 1257 height 17
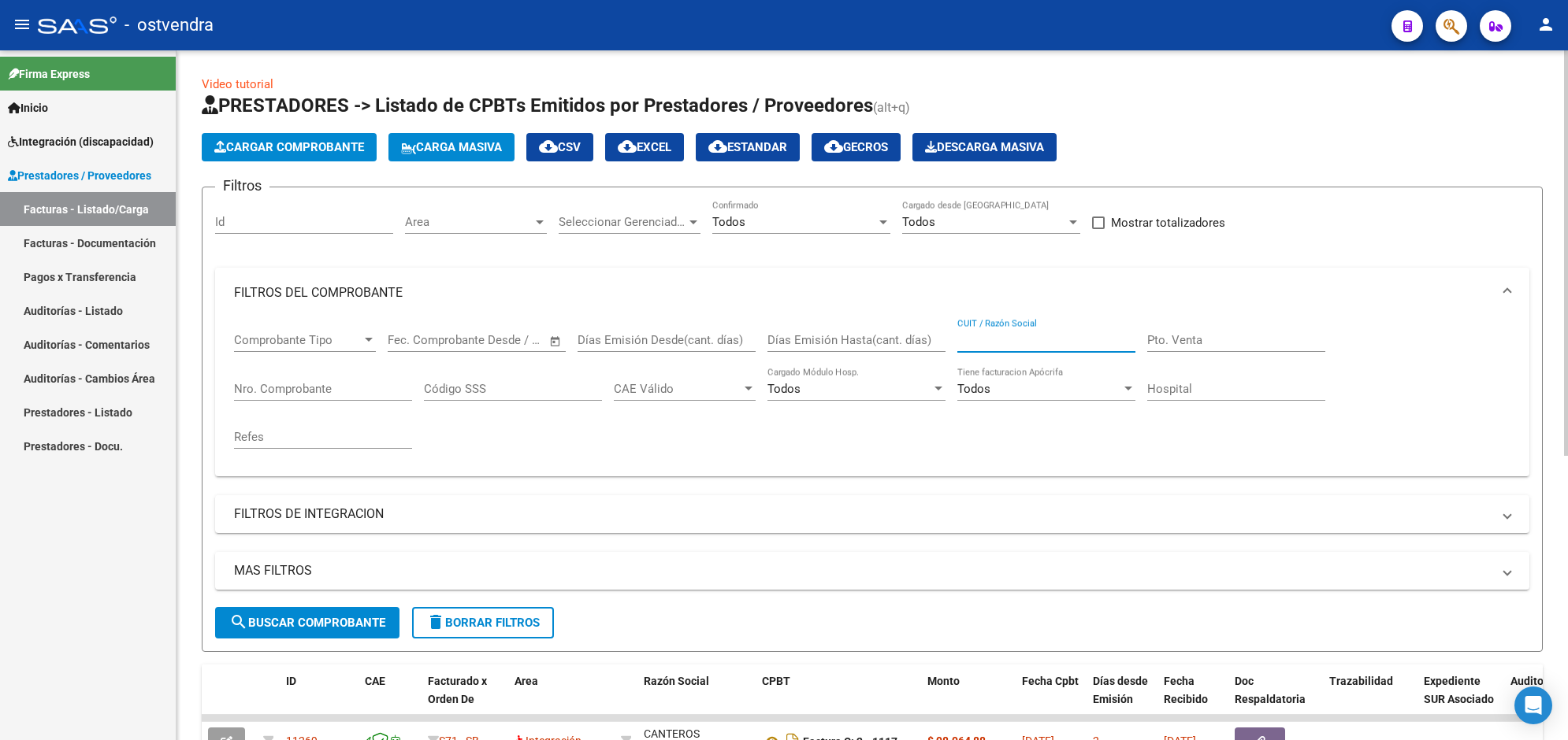
click at [1033, 344] on input "CUIT / Razón Social" at bounding box center [1046, 340] width 178 height 15
click at [1567, 634] on html "menu - ostvendra person Firma Express Inicio Instructivos Contacto OS Integraci…" at bounding box center [784, 370] width 1568 height 740
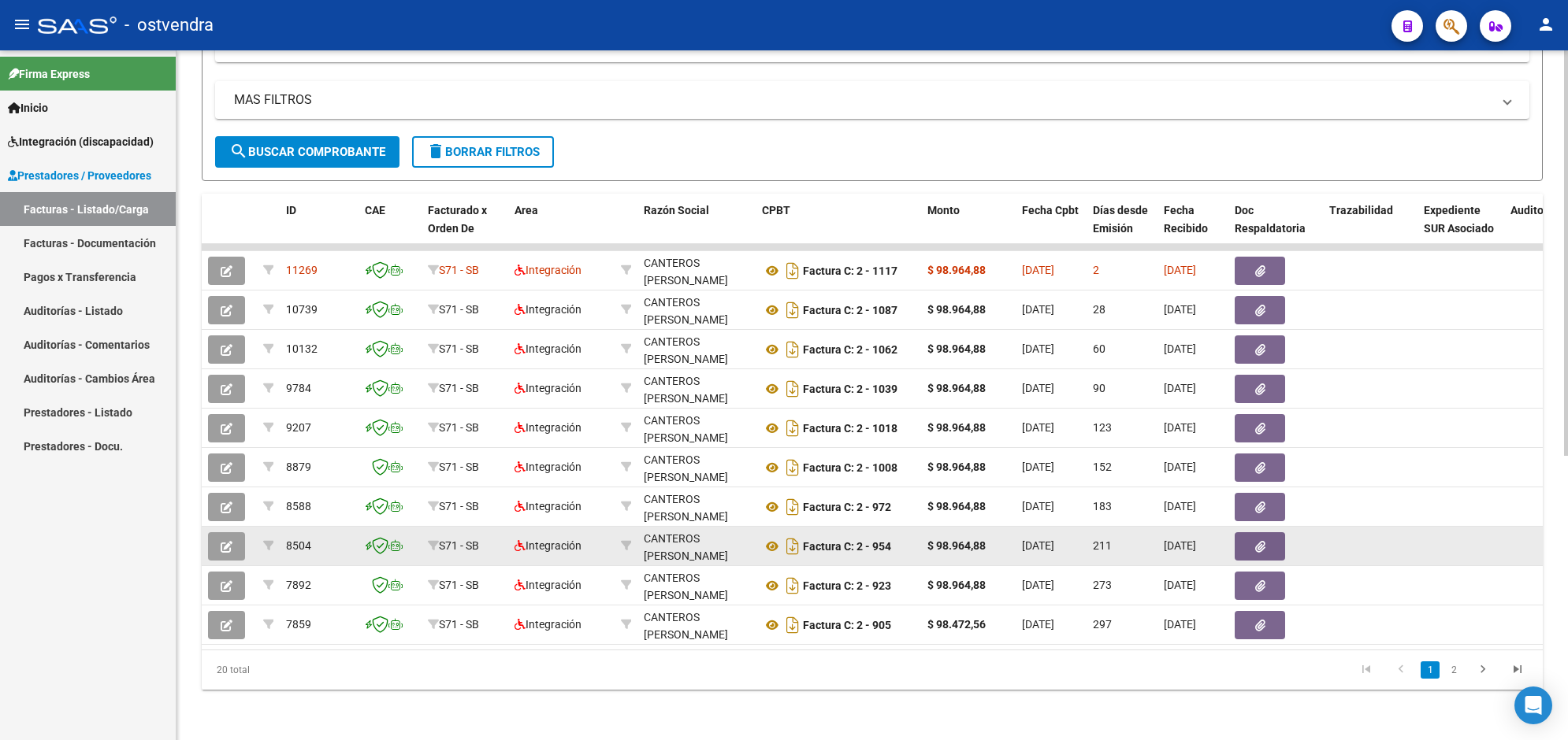
type input "canteros"
click at [237, 533] on button "button" at bounding box center [226, 546] width 37 height 28
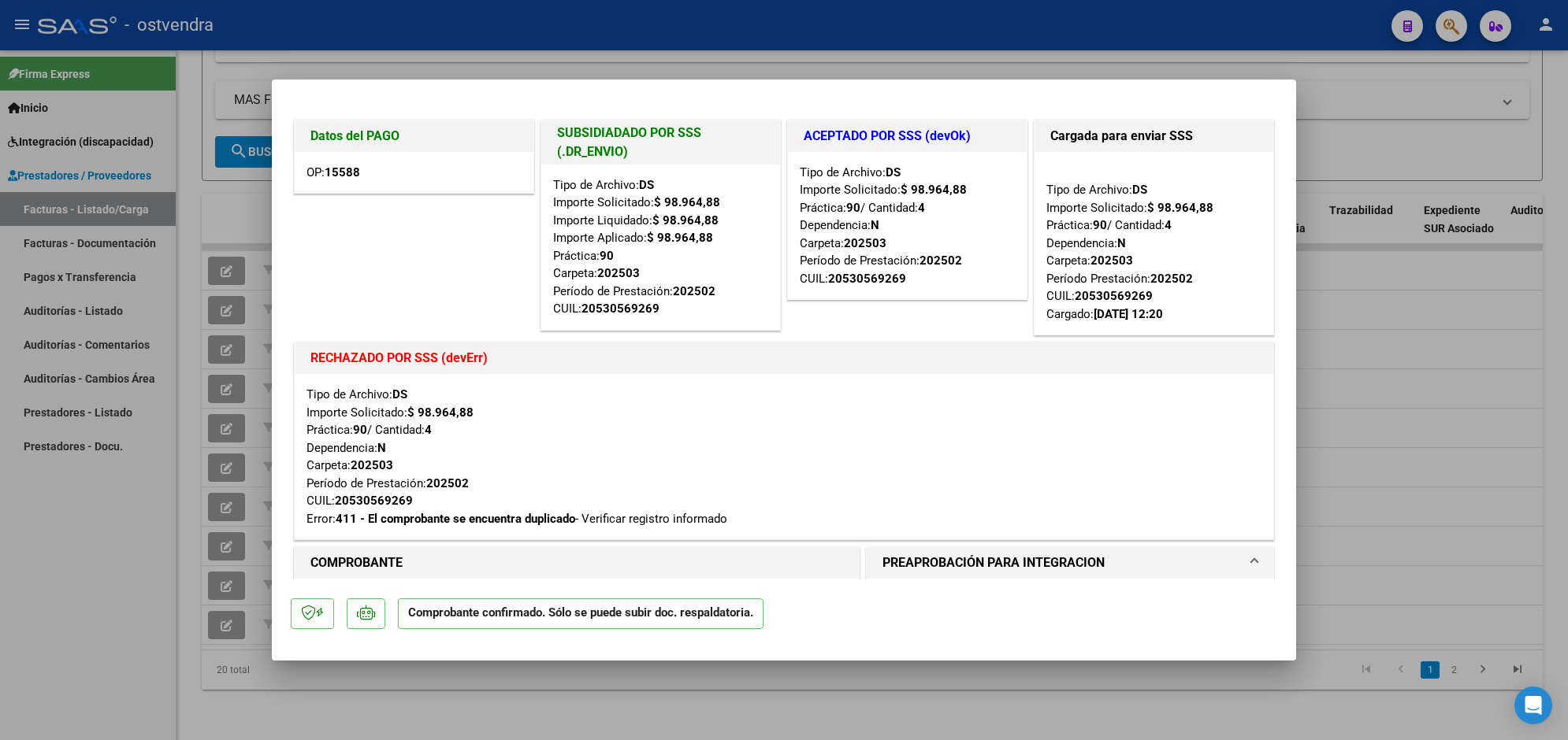
click at [1247, 45] on div at bounding box center [784, 370] width 1568 height 740
type input "$ 0,00"
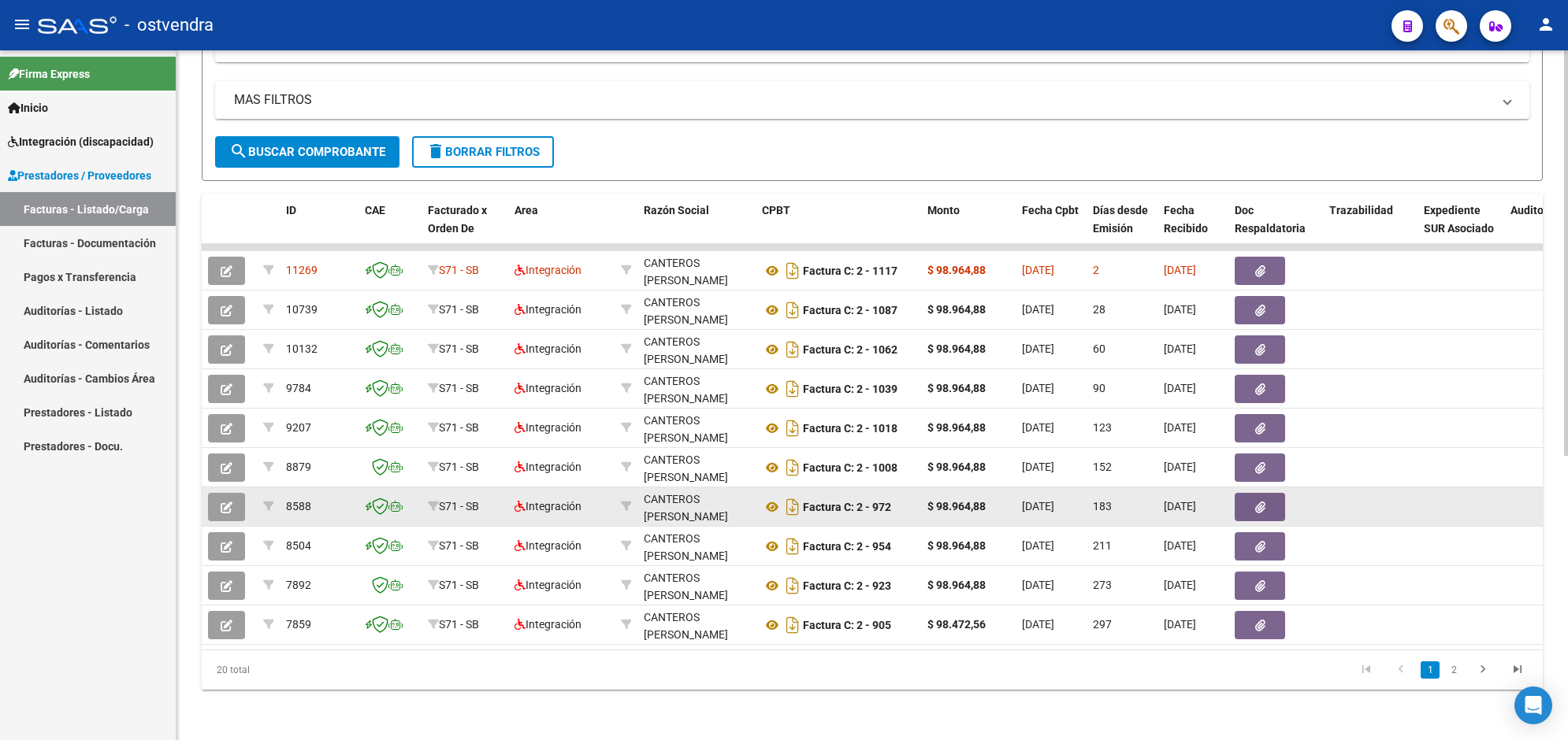
click at [239, 493] on button "button" at bounding box center [226, 507] width 37 height 28
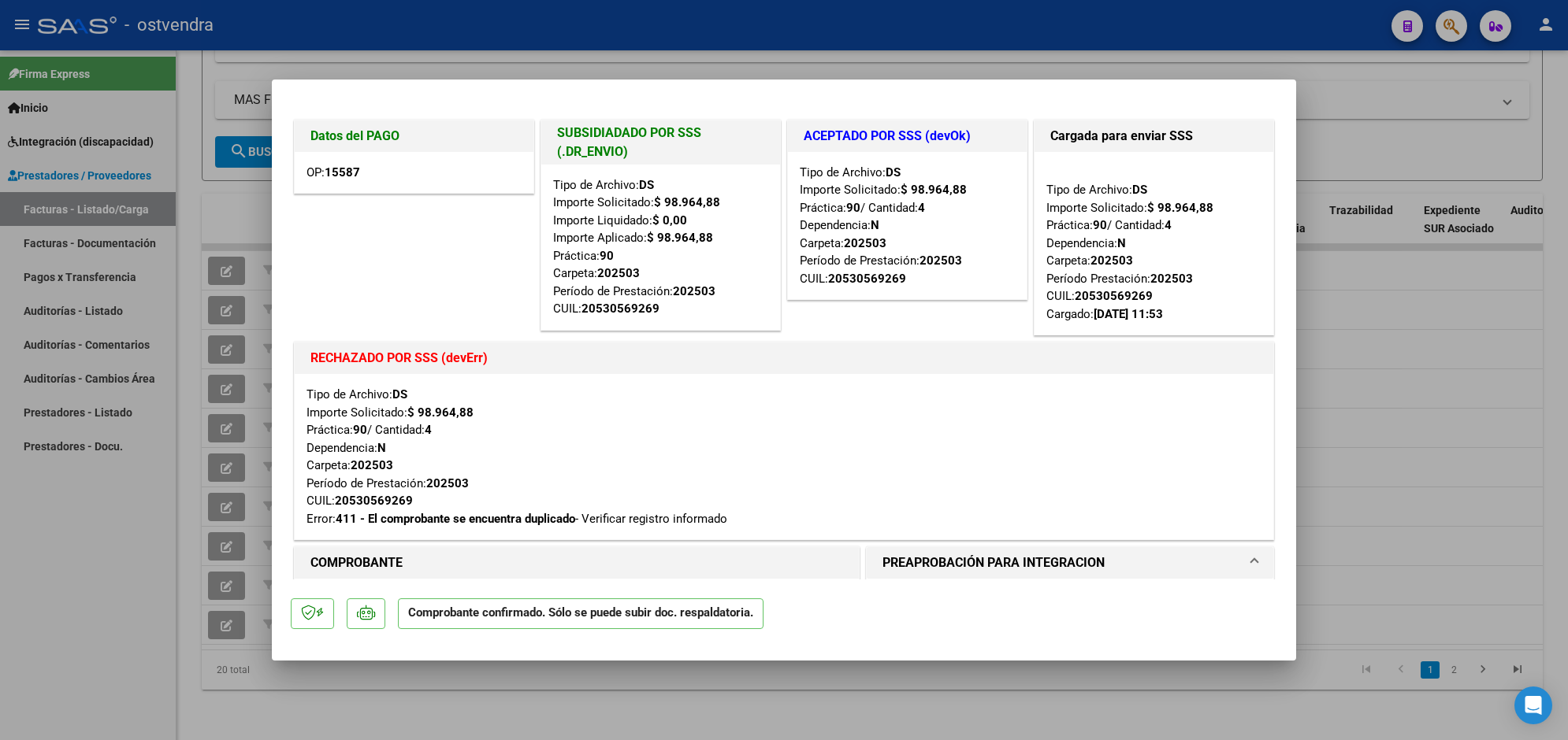
click at [891, 49] on div at bounding box center [784, 370] width 1568 height 740
type input "$ 0,00"
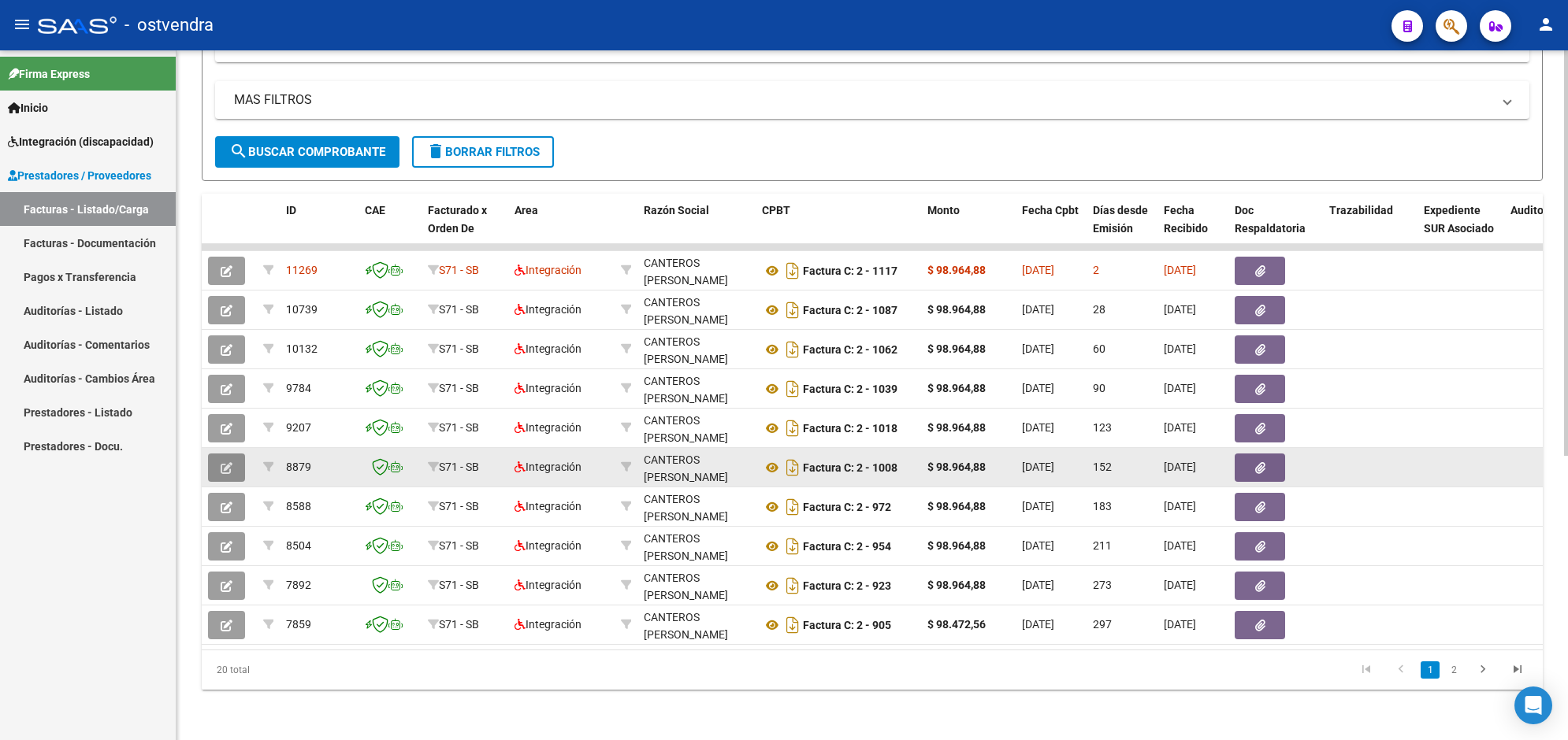
click at [220, 463] on icon "button" at bounding box center [226, 469] width 12 height 12
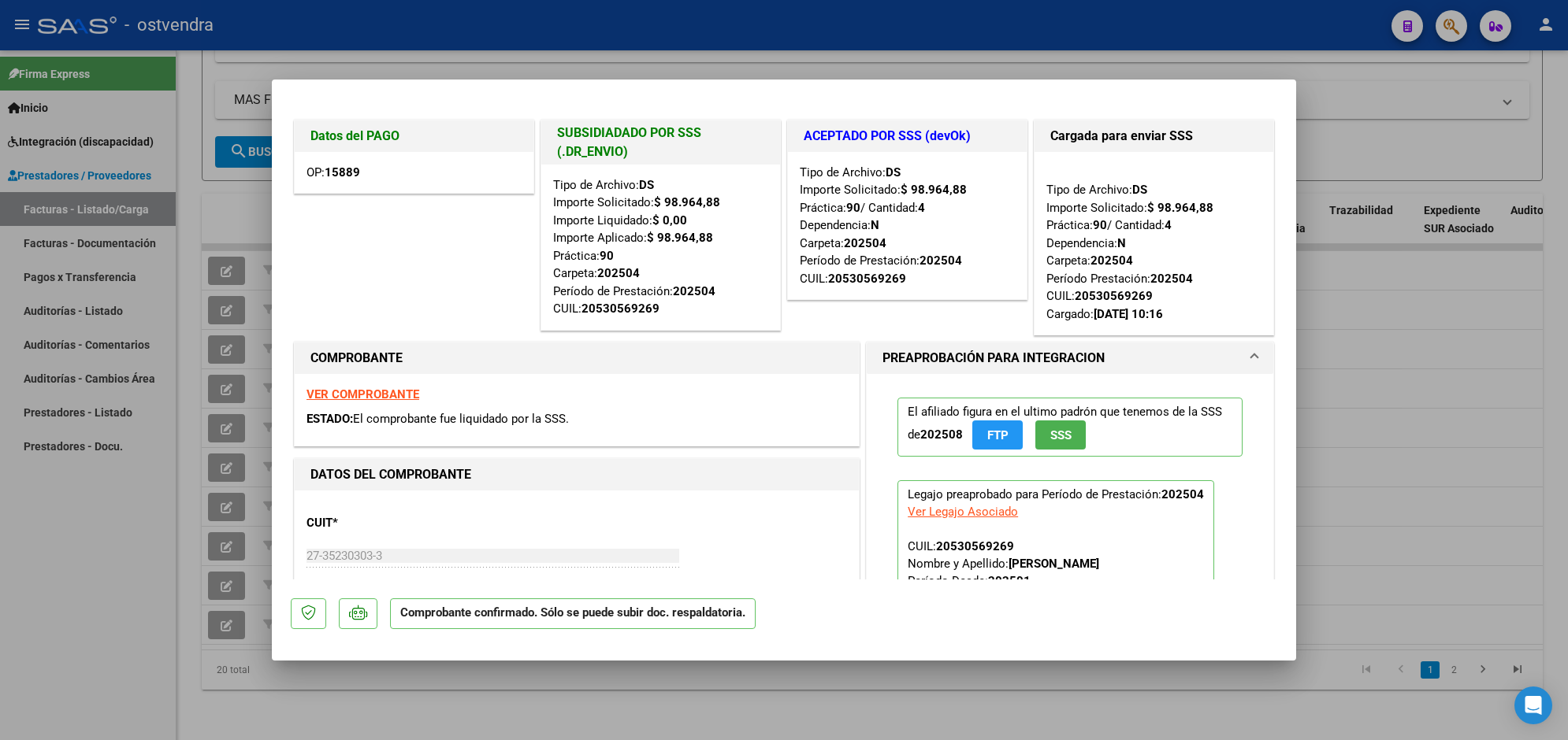
click at [769, 53] on div at bounding box center [784, 370] width 1568 height 740
type input "$ 0,00"
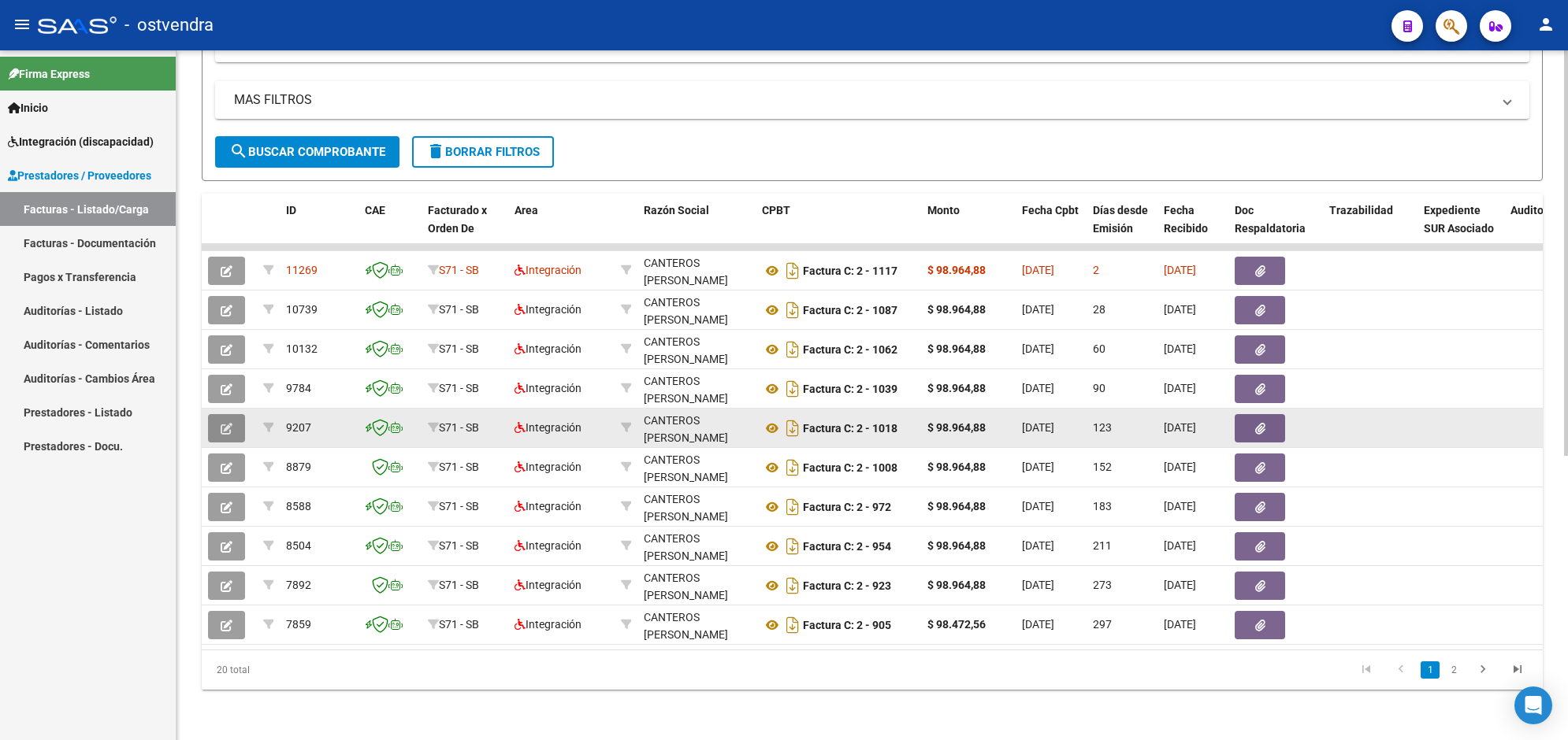
click at [237, 414] on button "button" at bounding box center [226, 428] width 37 height 28
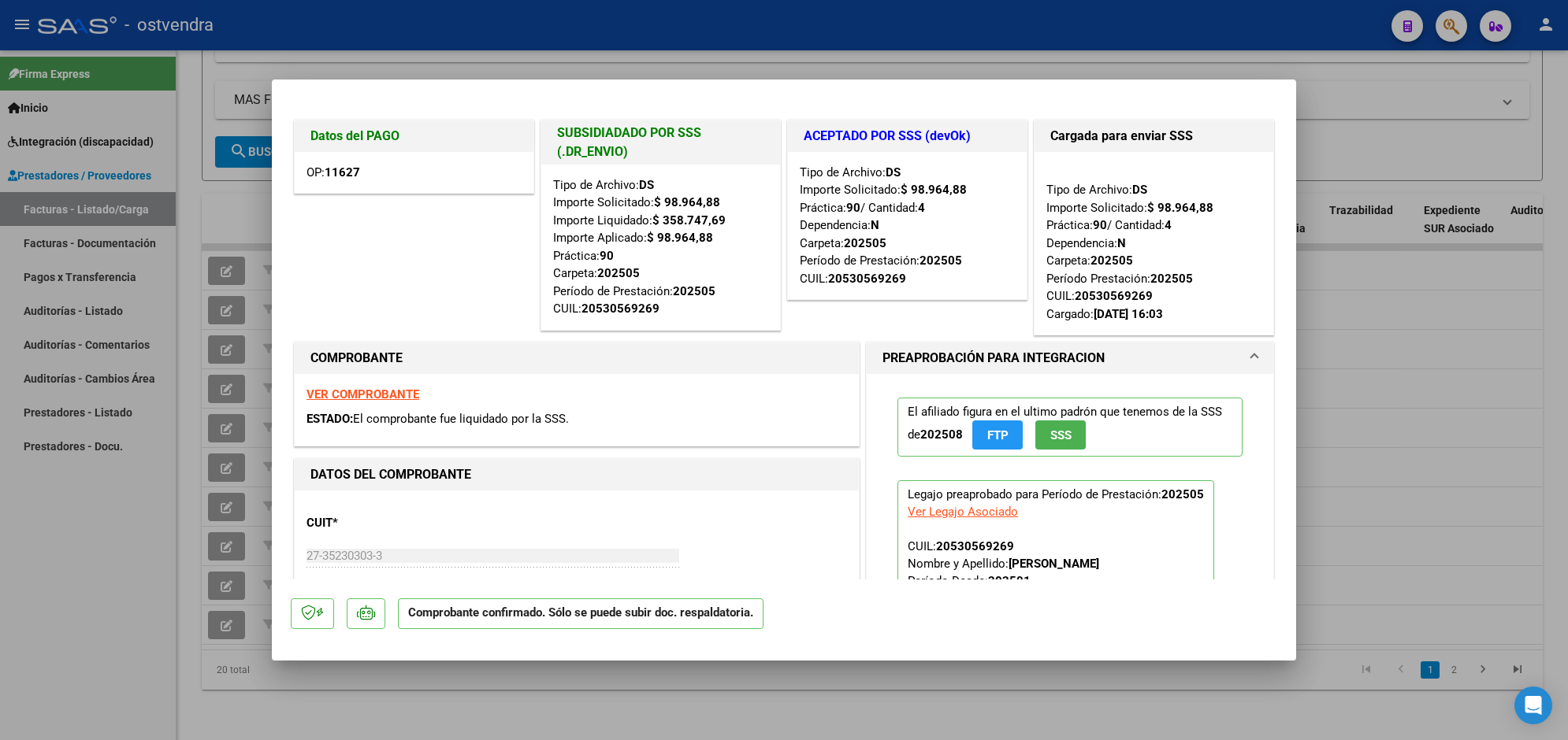
click at [717, 29] on div at bounding box center [784, 370] width 1568 height 740
type input "$ 0,00"
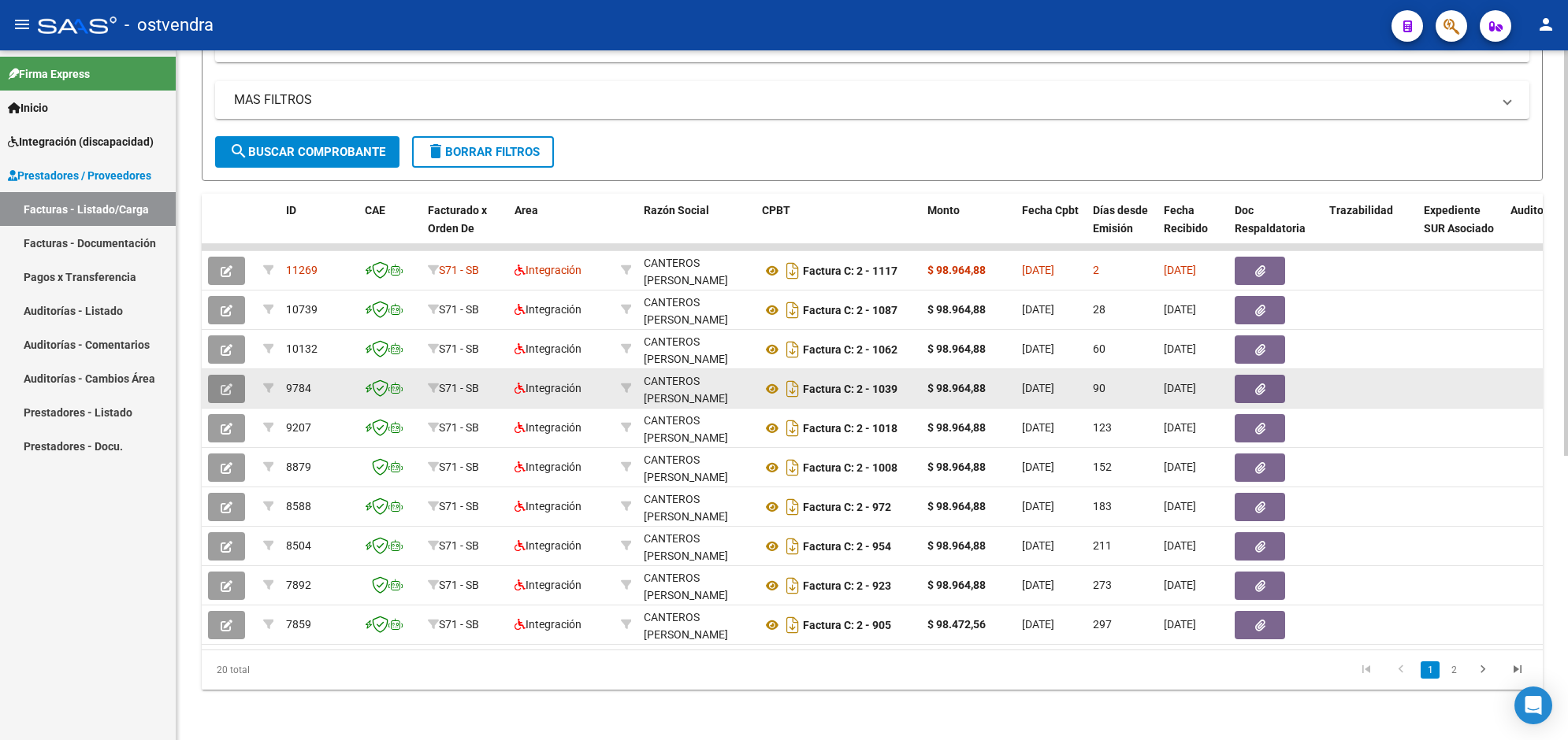
click at [235, 376] on button "button" at bounding box center [226, 388] width 37 height 28
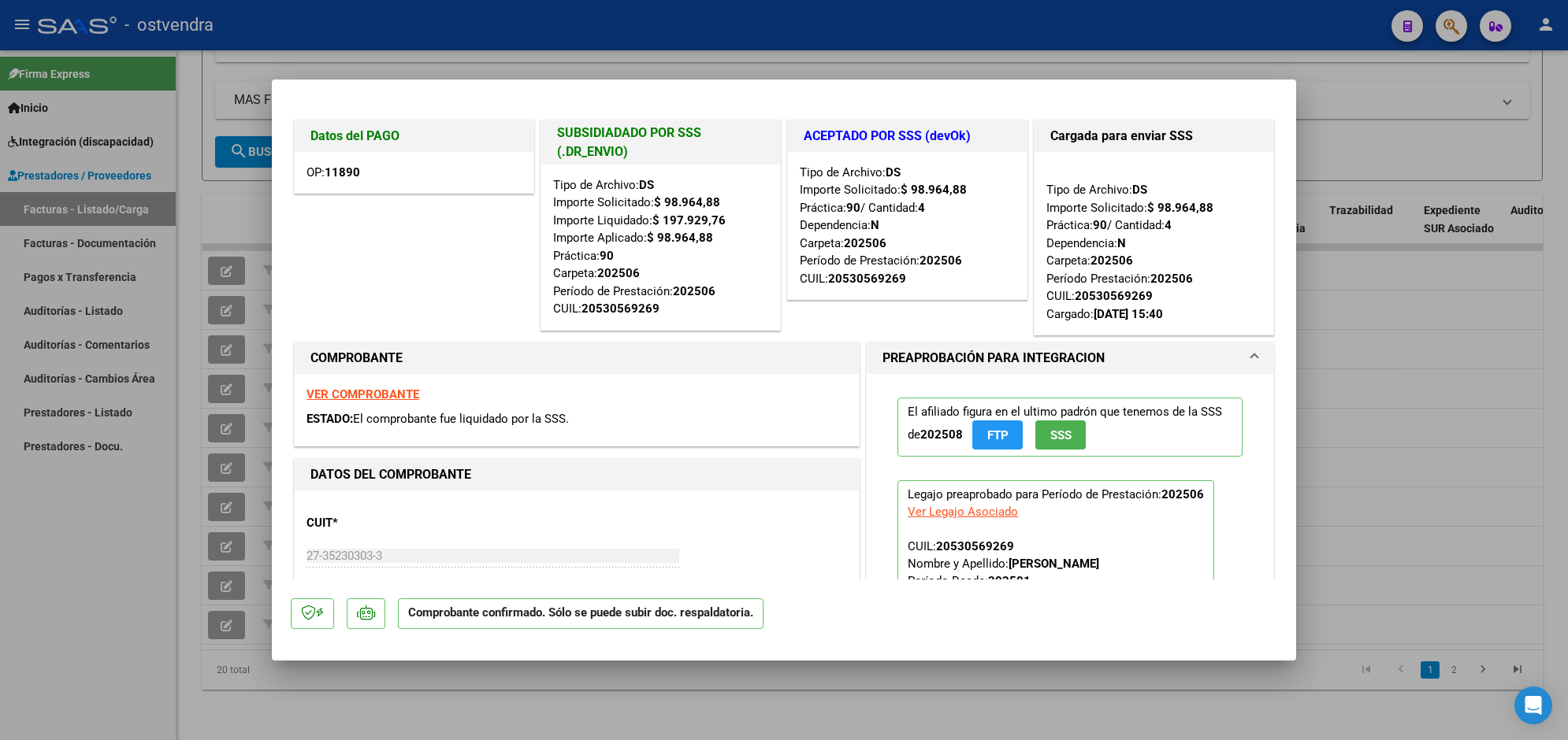
click at [550, 36] on div at bounding box center [784, 370] width 1568 height 740
type input "$ 0,00"
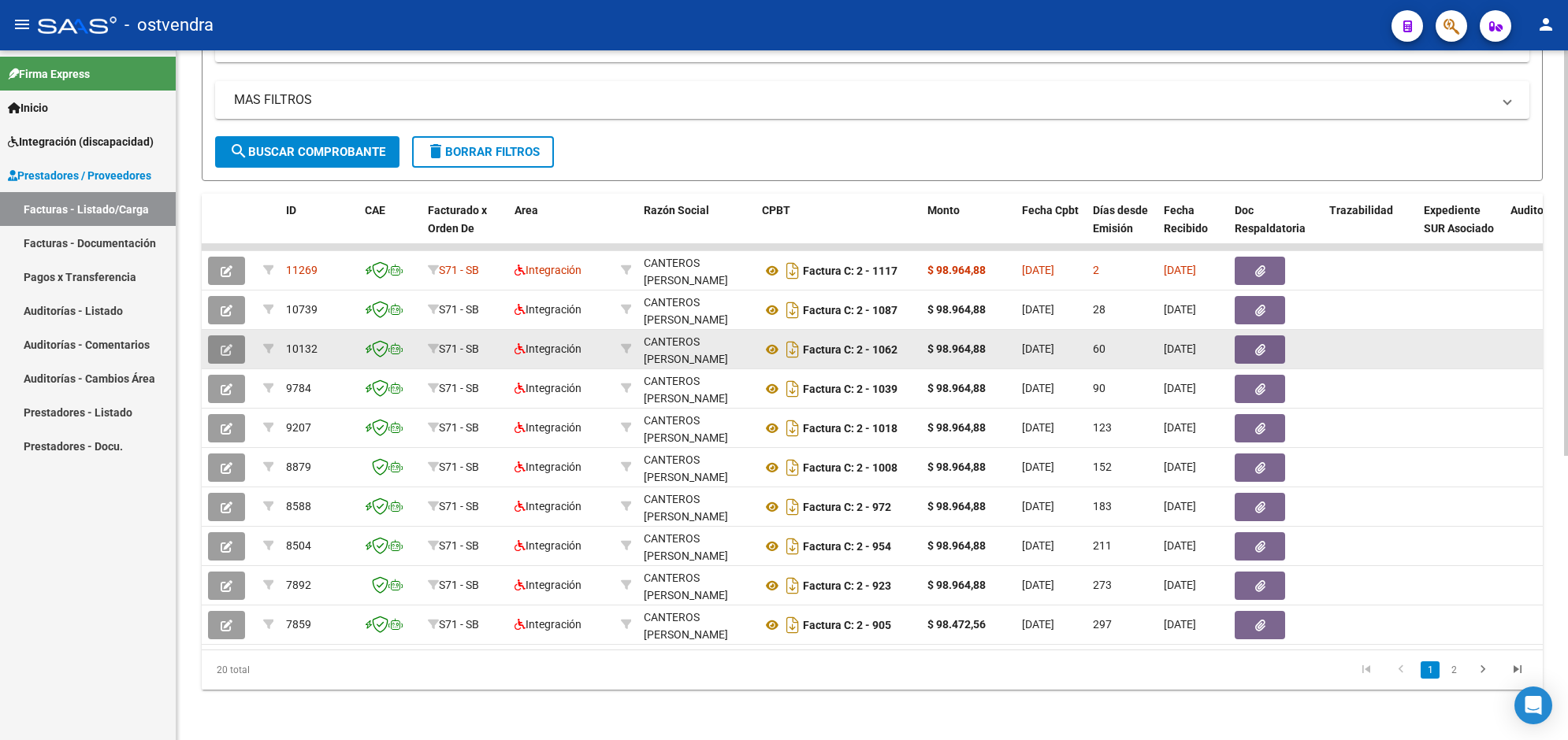
click at [225, 344] on icon "button" at bounding box center [226, 350] width 12 height 12
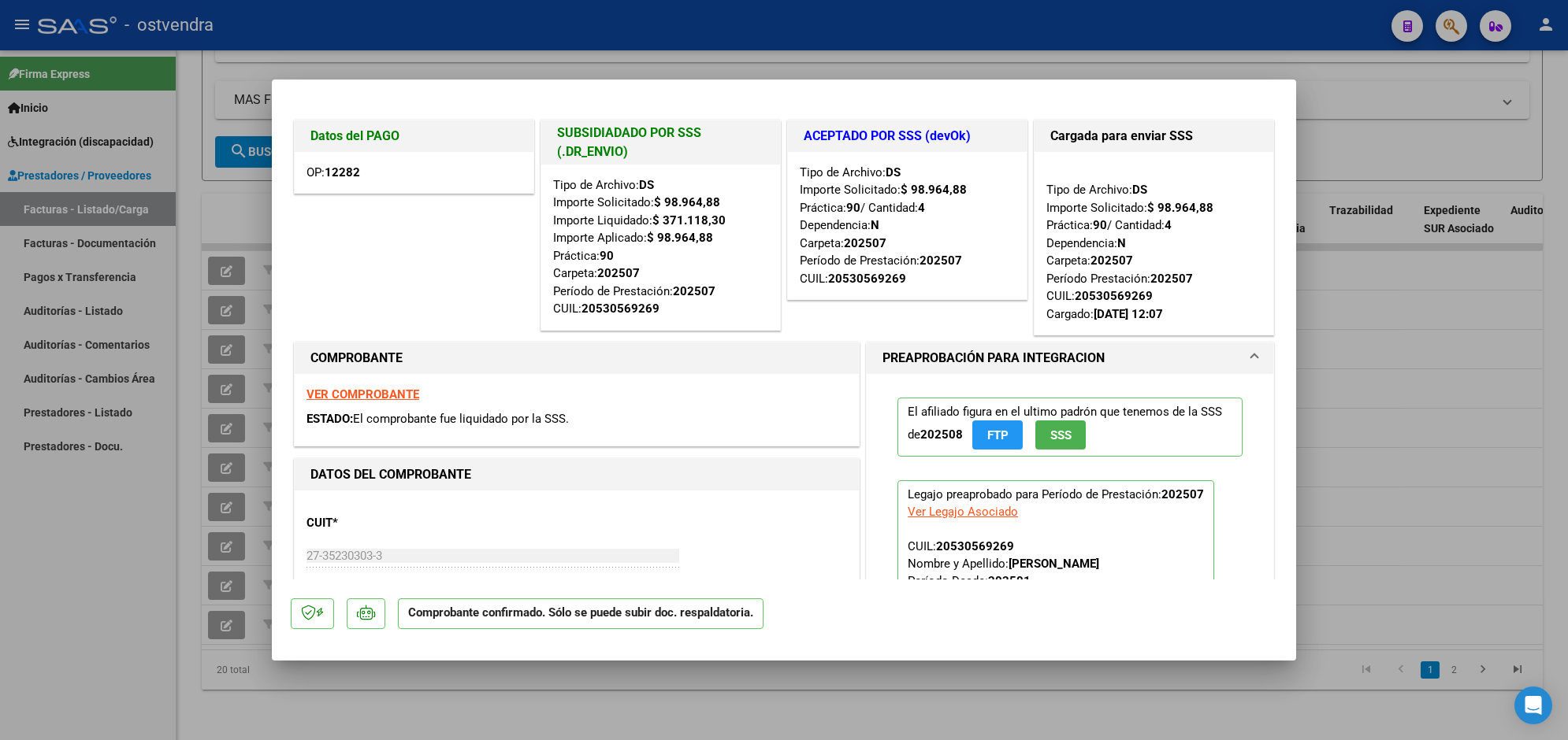
click at [717, 12] on div at bounding box center [784, 370] width 1568 height 740
type input "$ 0,00"
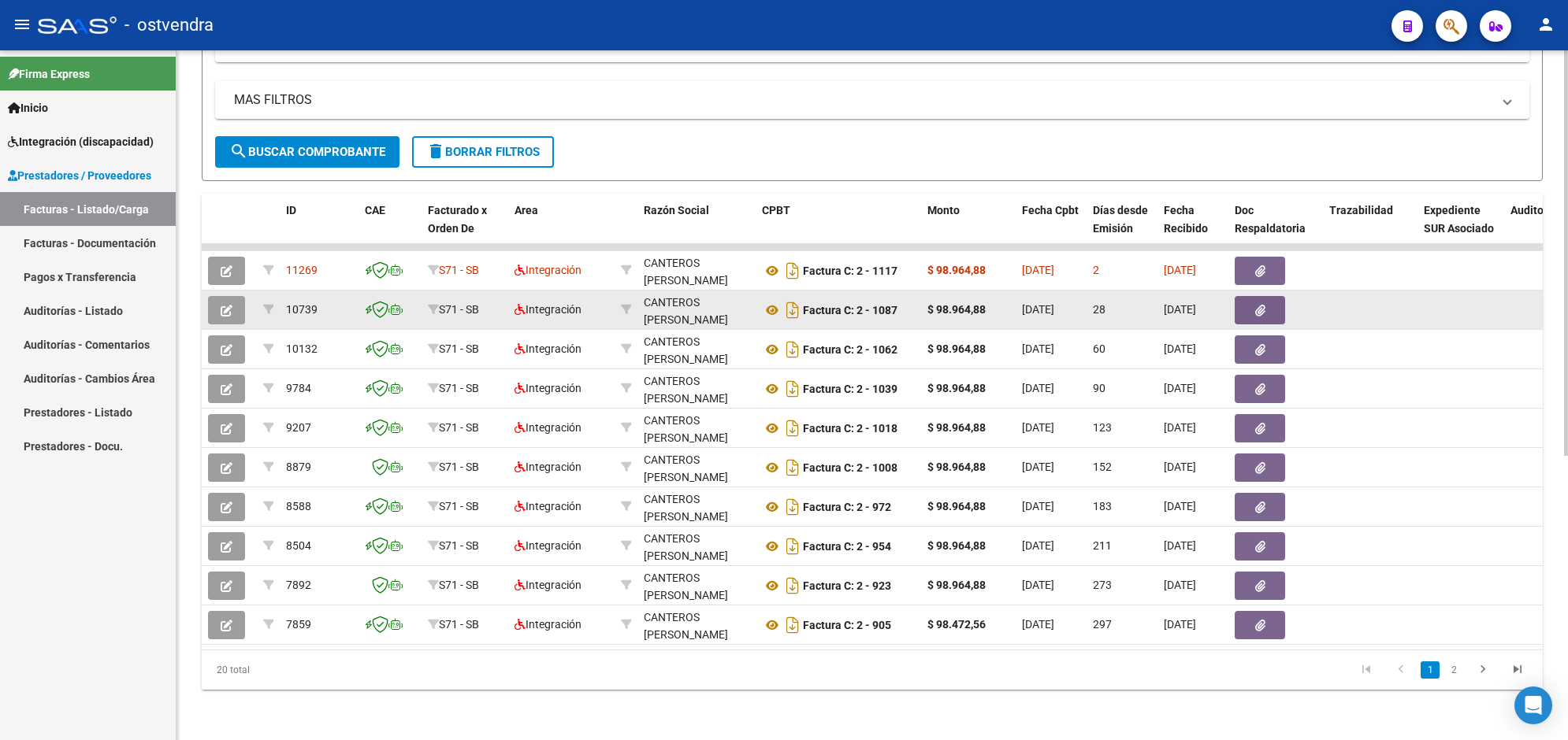
click at [231, 305] on icon "button" at bounding box center [226, 311] width 12 height 12
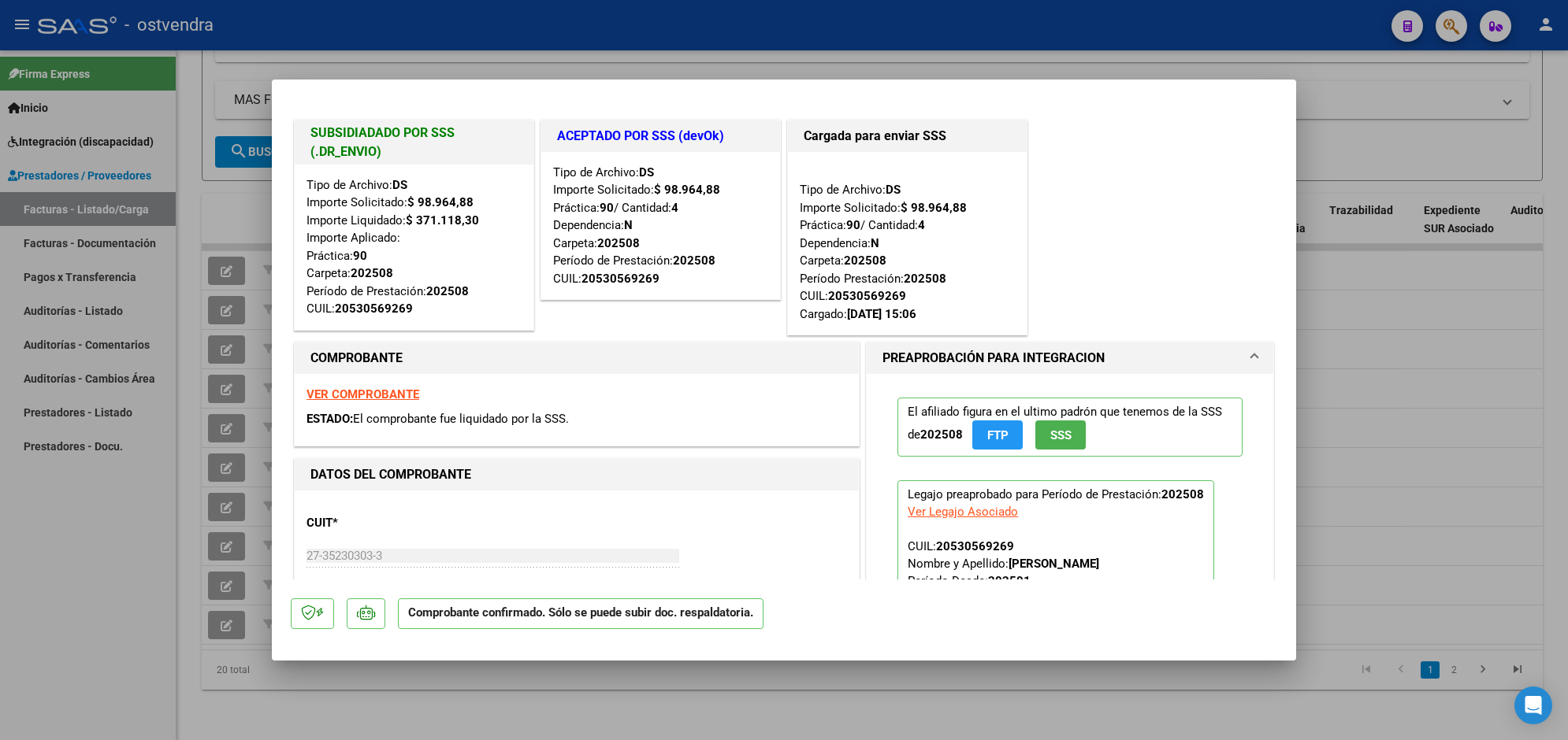
click at [752, 32] on div at bounding box center [784, 370] width 1568 height 740
type input "$ 0,00"
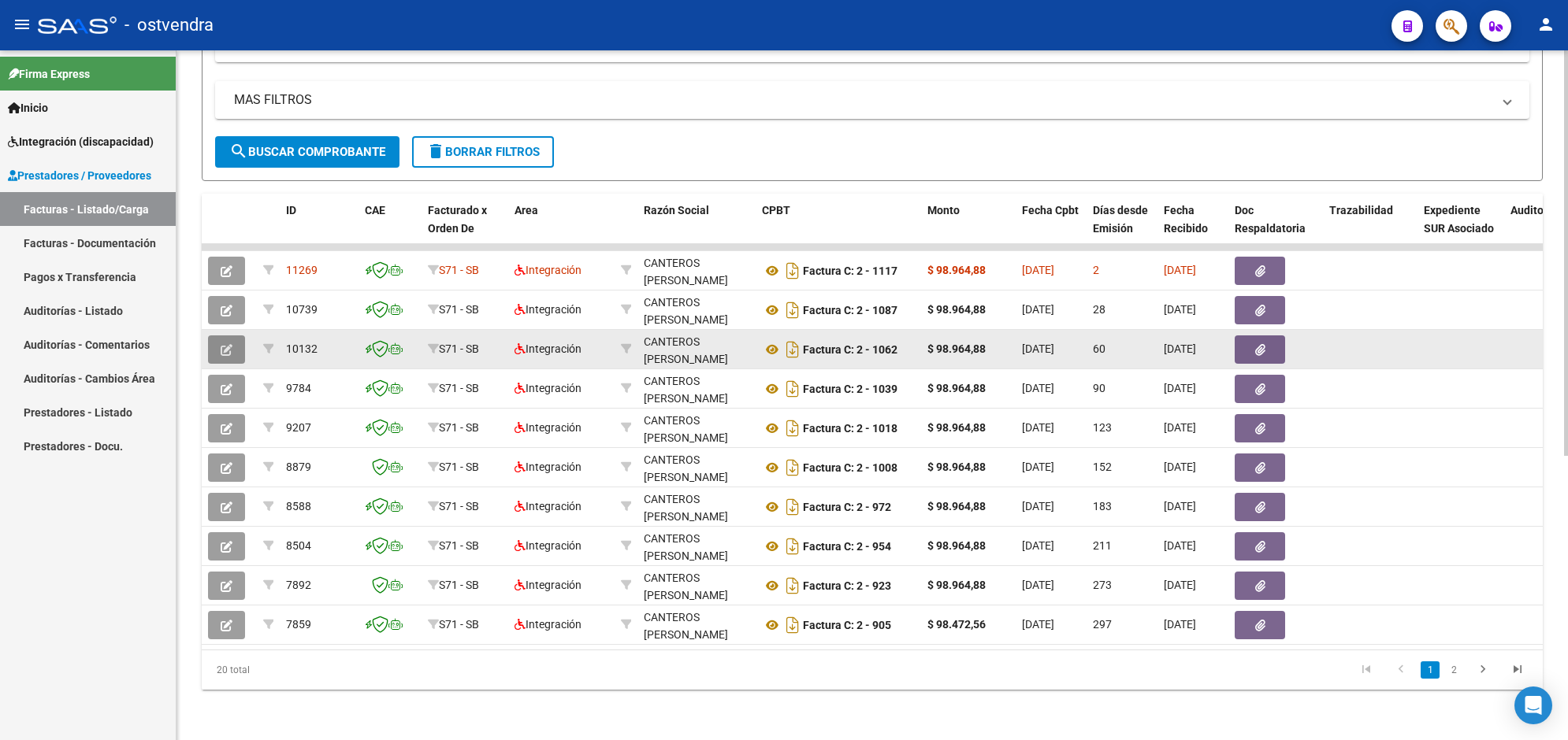
click at [234, 335] on button "button" at bounding box center [226, 349] width 37 height 28
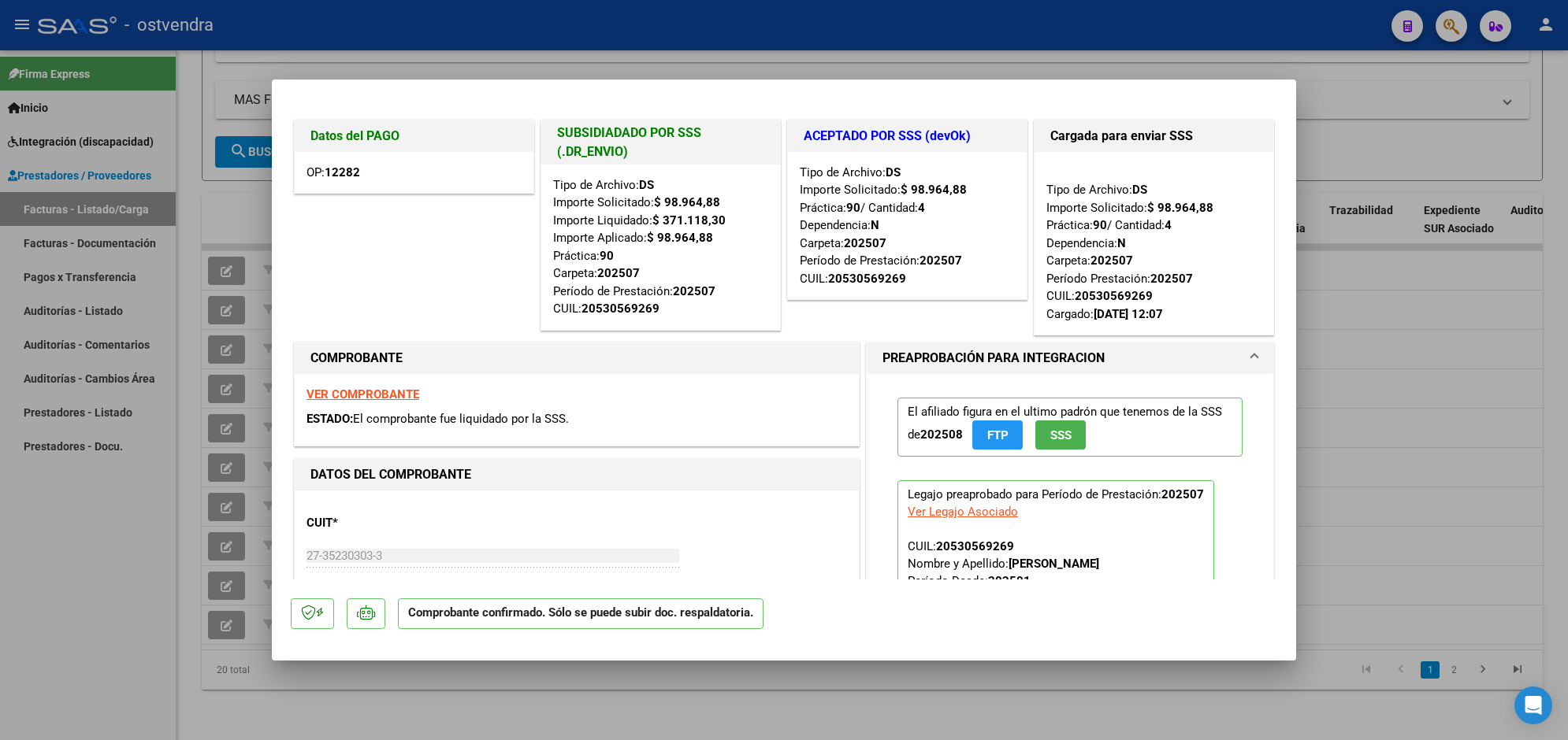
click at [938, 24] on div at bounding box center [784, 370] width 1568 height 740
type input "$ 0,00"
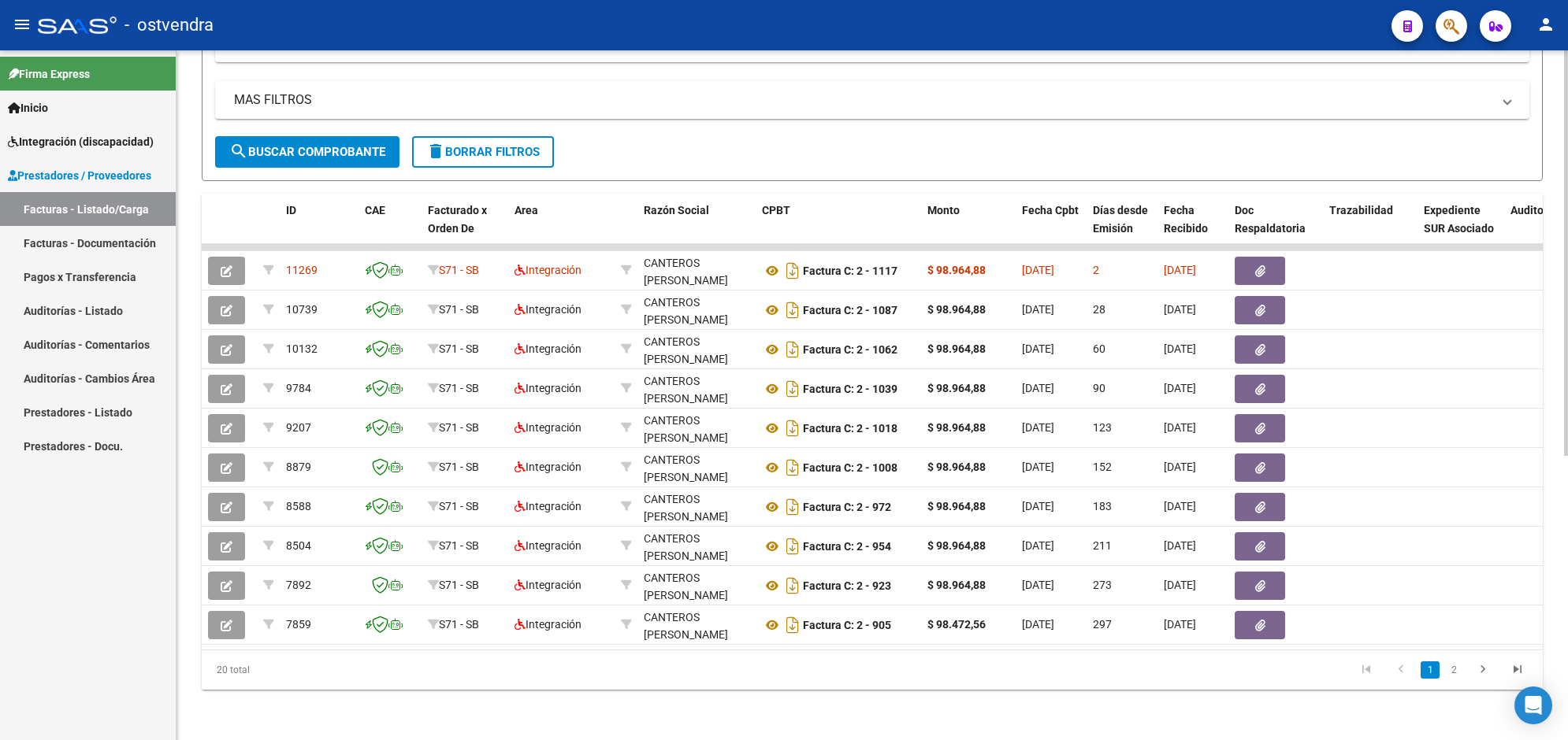
click at [525, 145] on span "delete Borrar Filtros" at bounding box center [483, 152] width 114 height 15
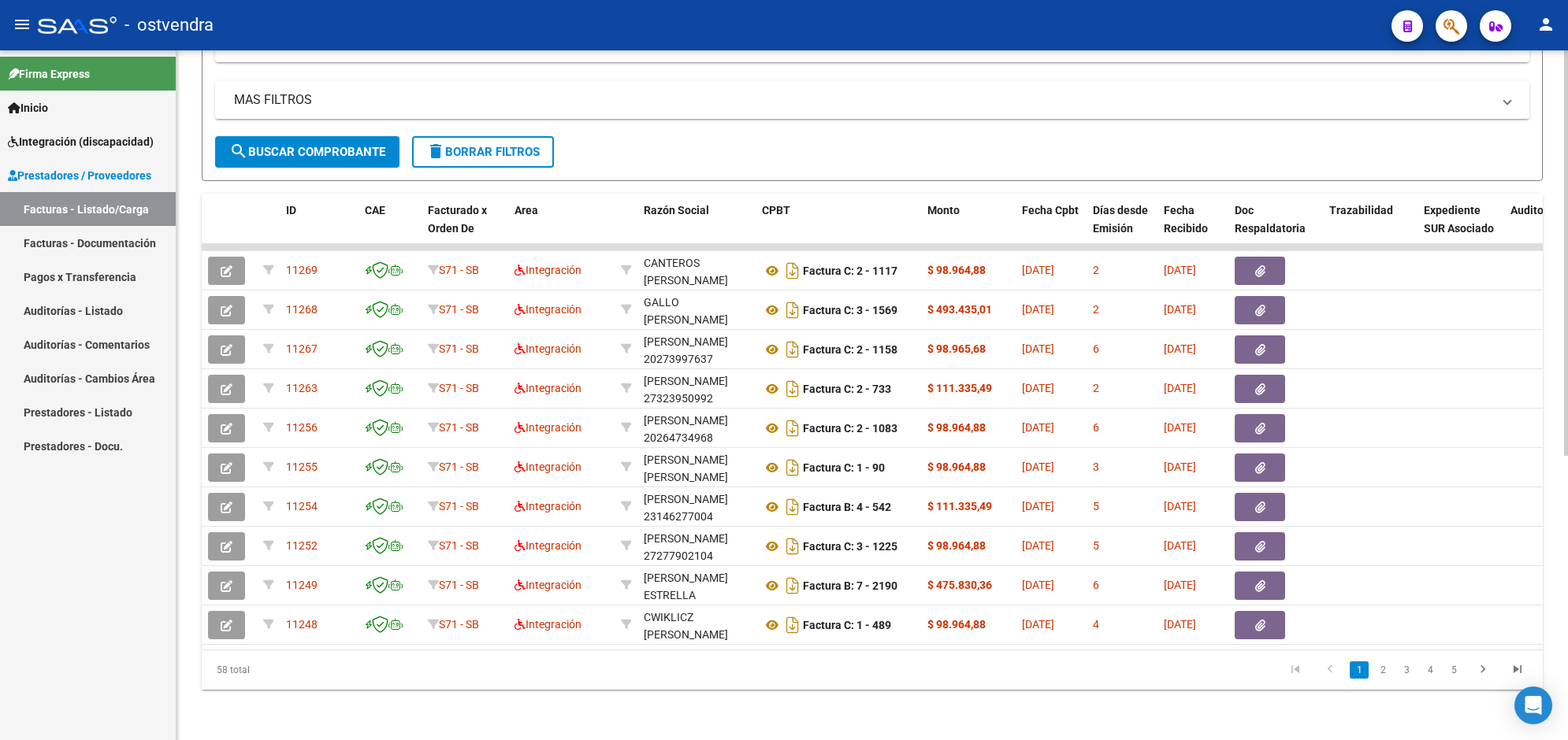
click at [1567, 184] on html "menu - ostvendra person Firma Express Inicio Instructivos Contacto OS Integraci…" at bounding box center [784, 370] width 1568 height 740
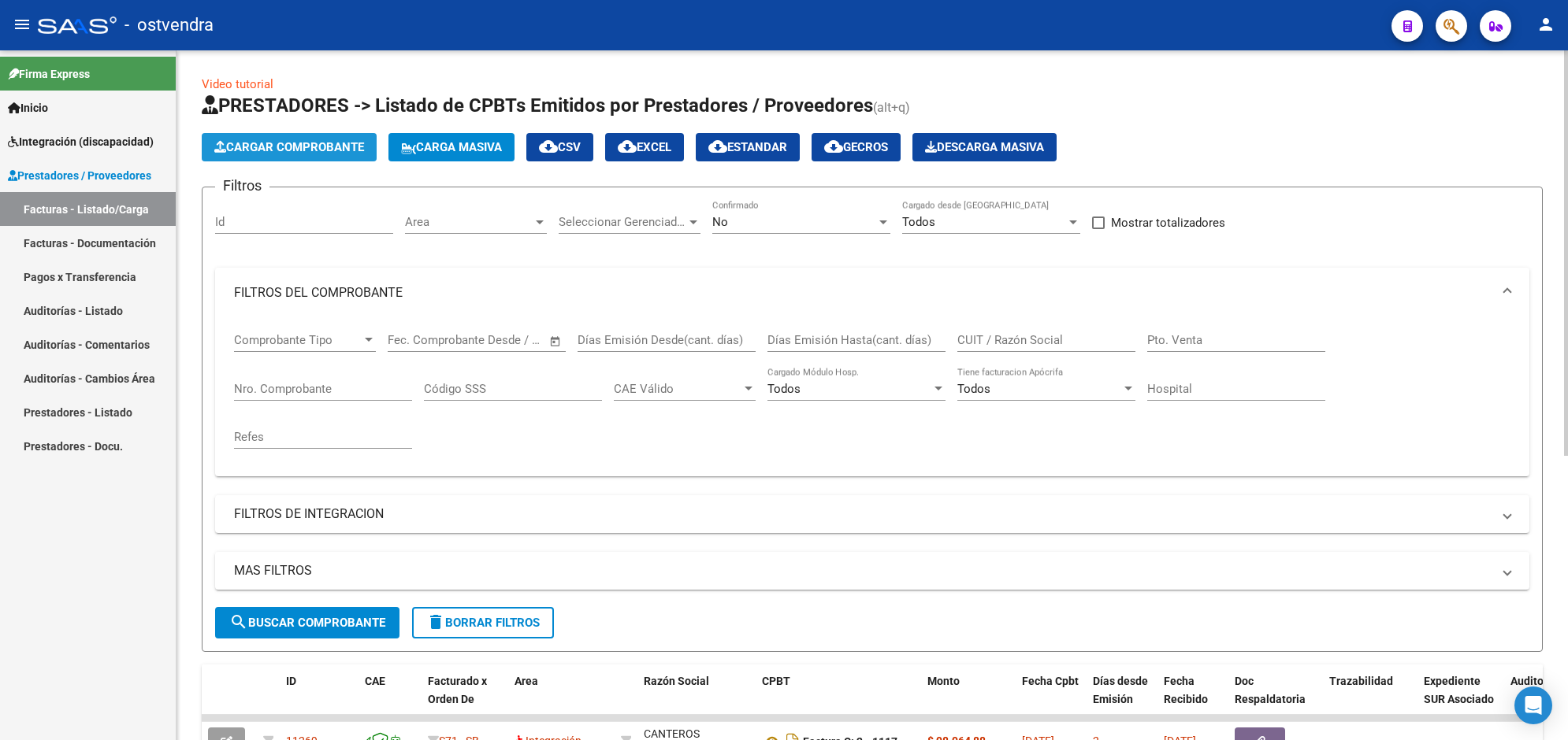
click at [328, 142] on span "Cargar Comprobante" at bounding box center [289, 147] width 149 height 15
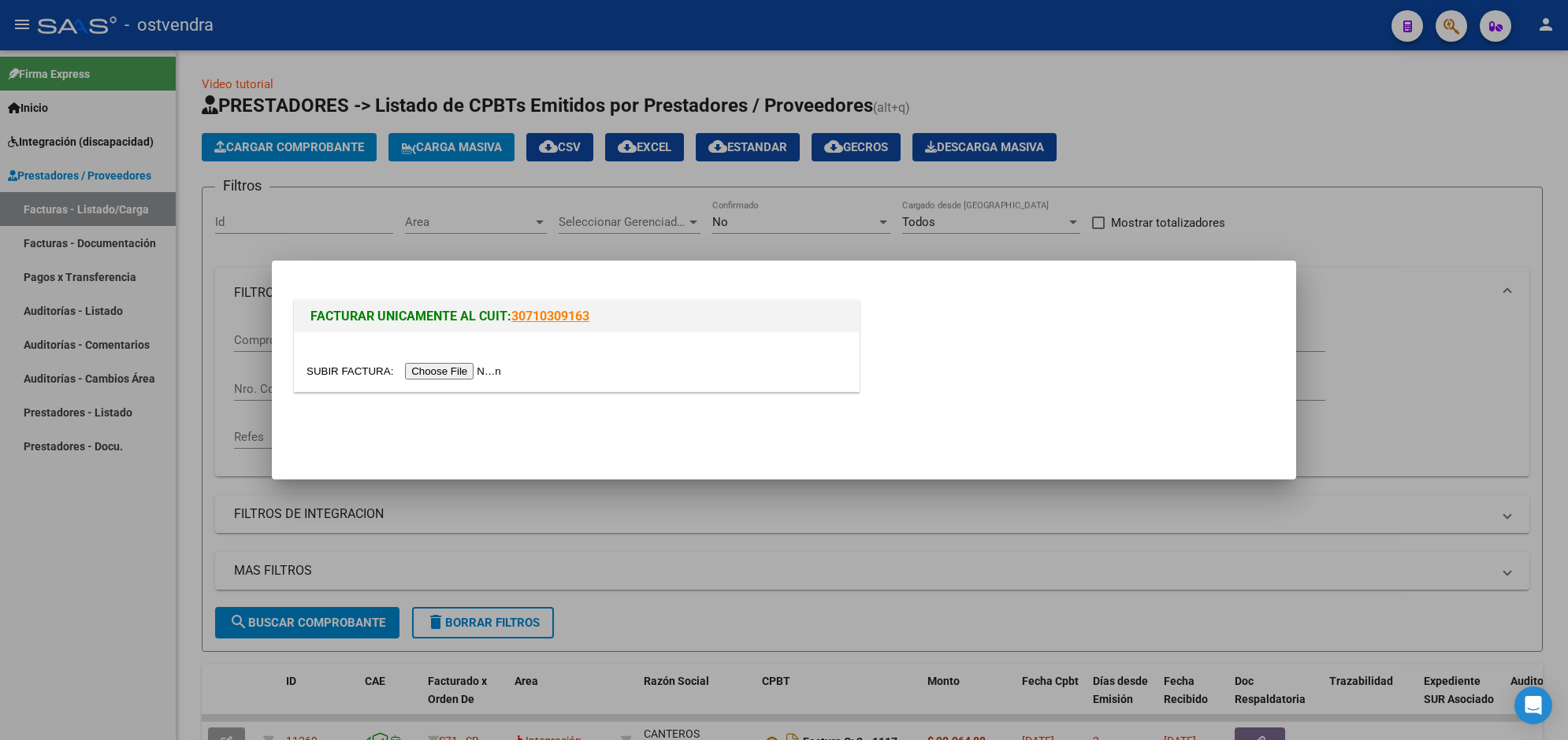
click at [457, 370] on input "file" at bounding box center [406, 370] width 199 height 16
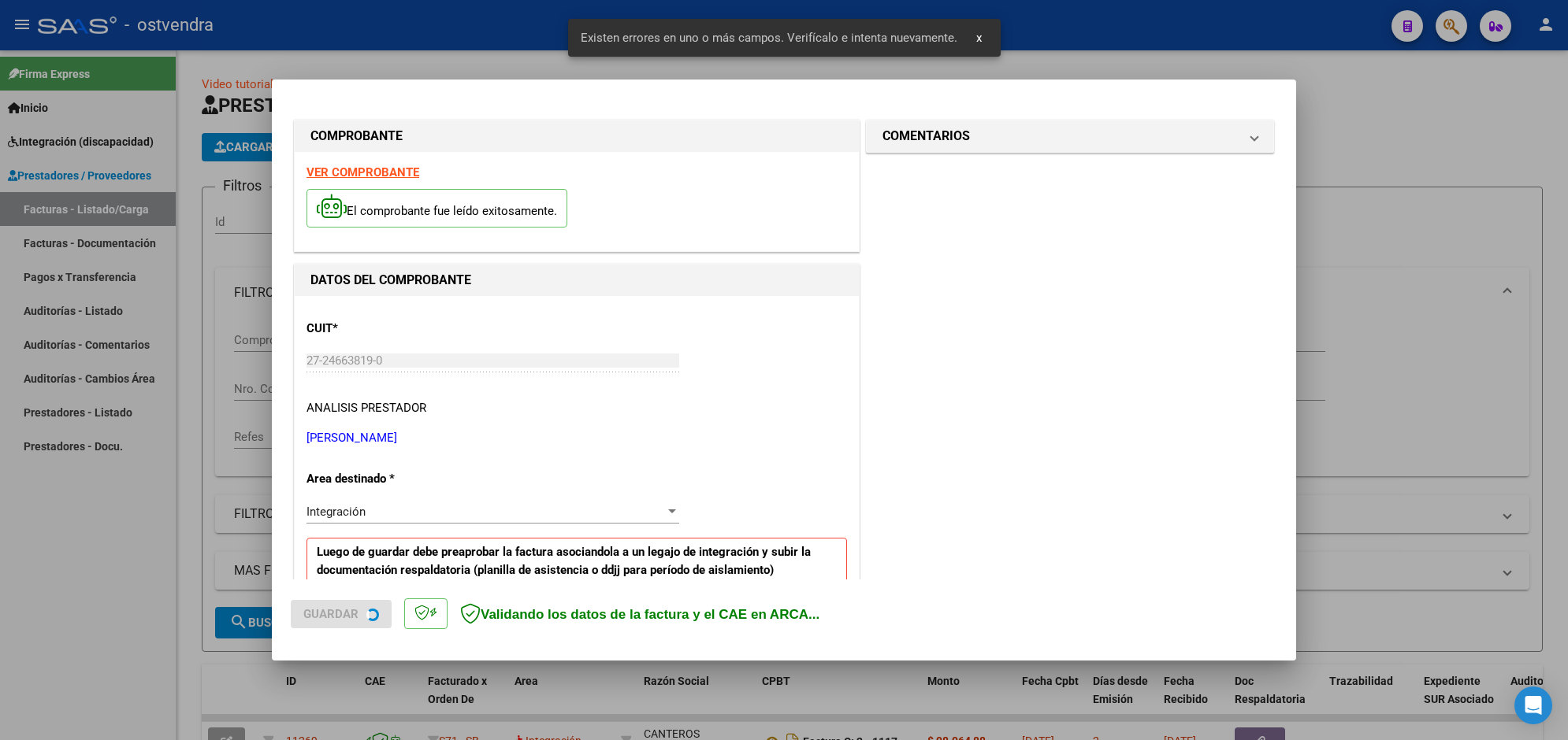
scroll to position [280, 0]
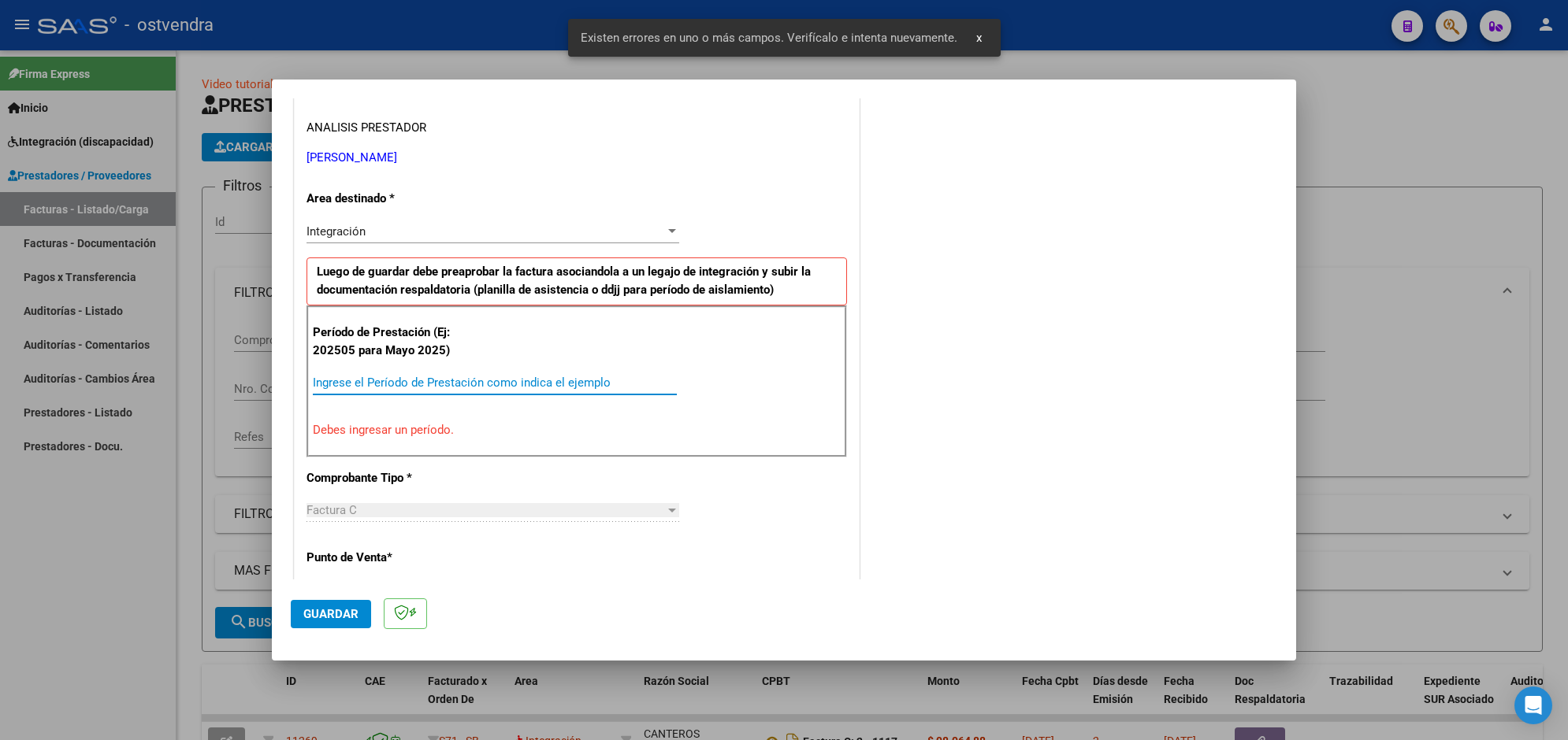
click at [541, 387] on input "Ingrese el Período de Prestación como indica el ejemplo" at bounding box center [494, 382] width 364 height 15
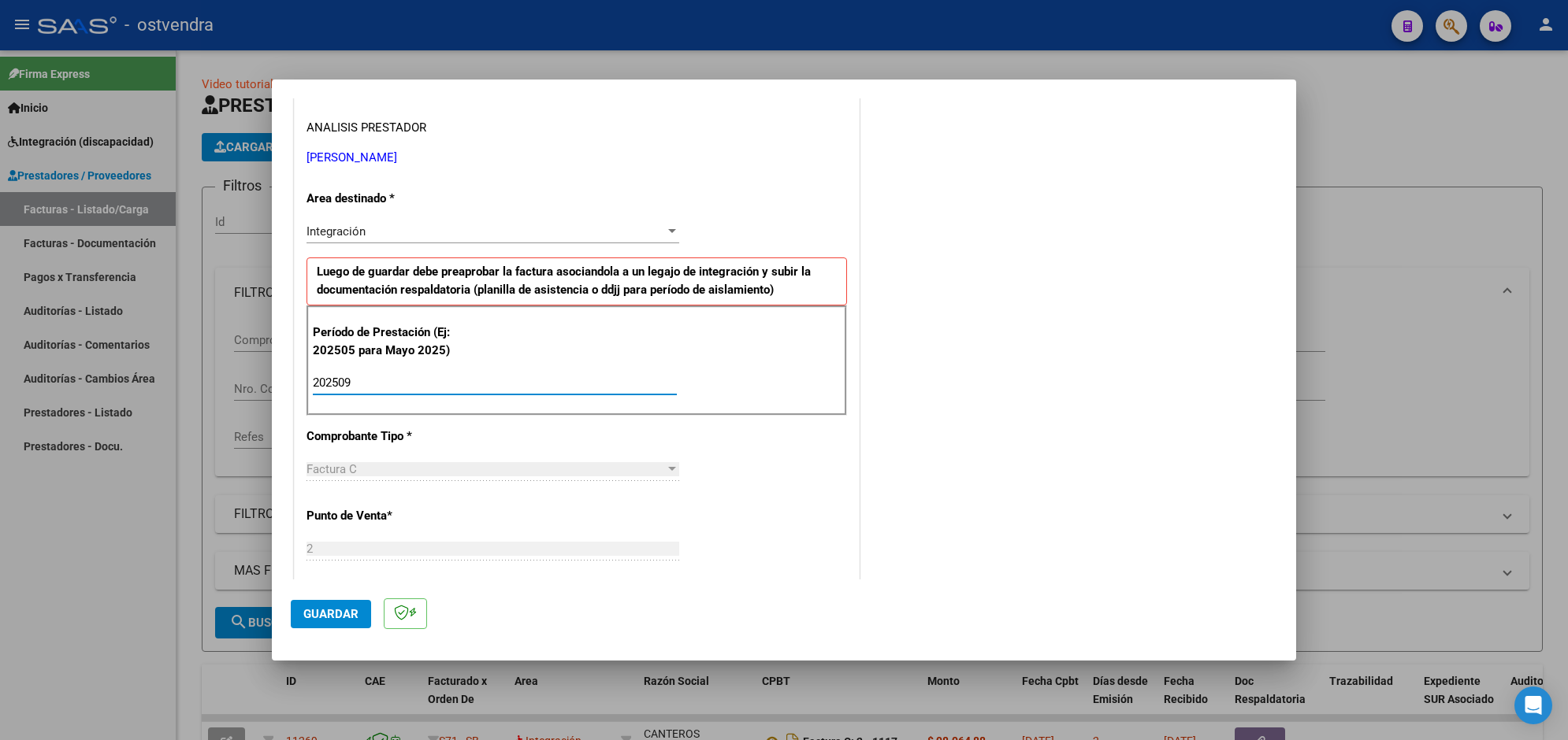
type input "202509"
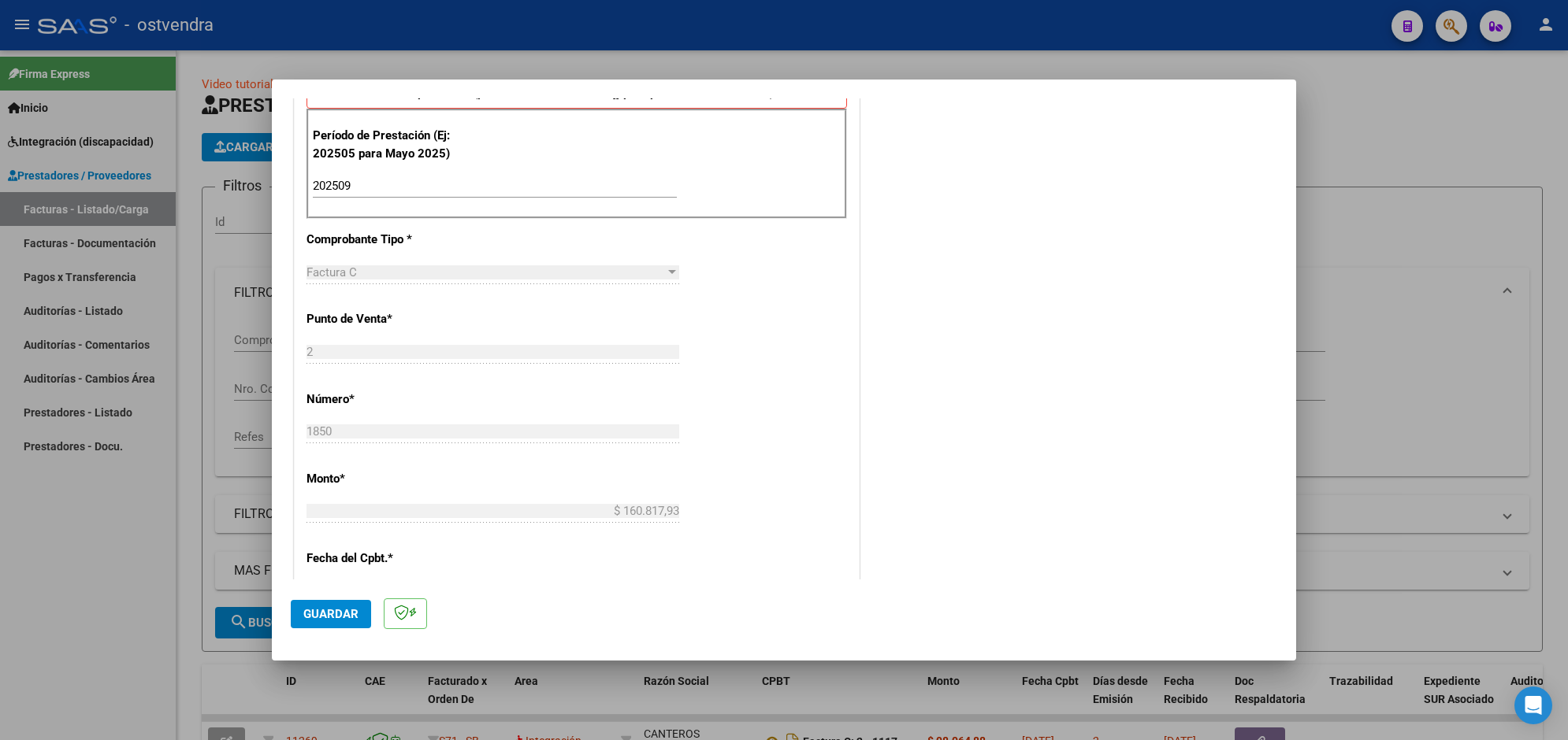
scroll to position [556, 0]
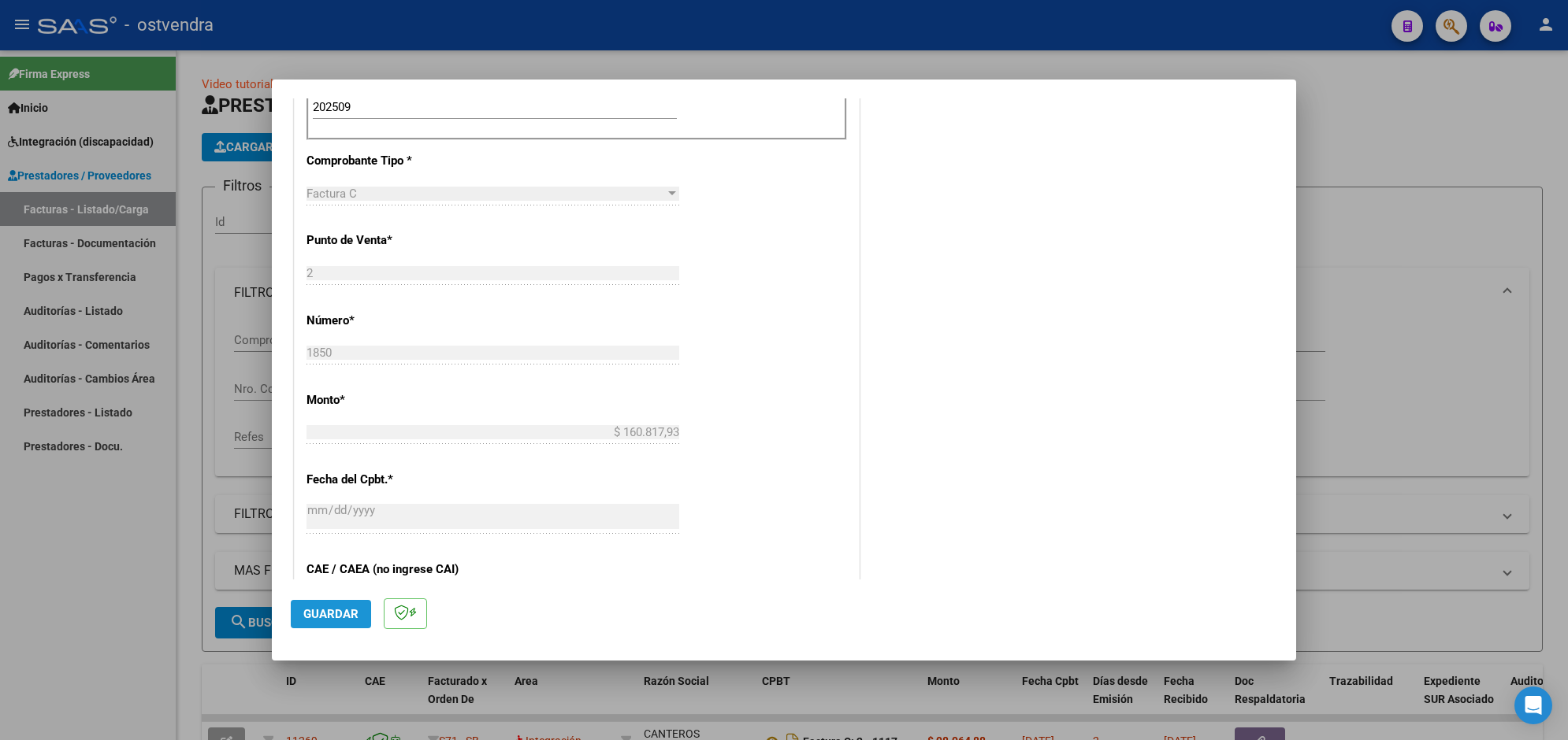
click at [349, 604] on button "Guardar" at bounding box center [331, 614] width 80 height 28
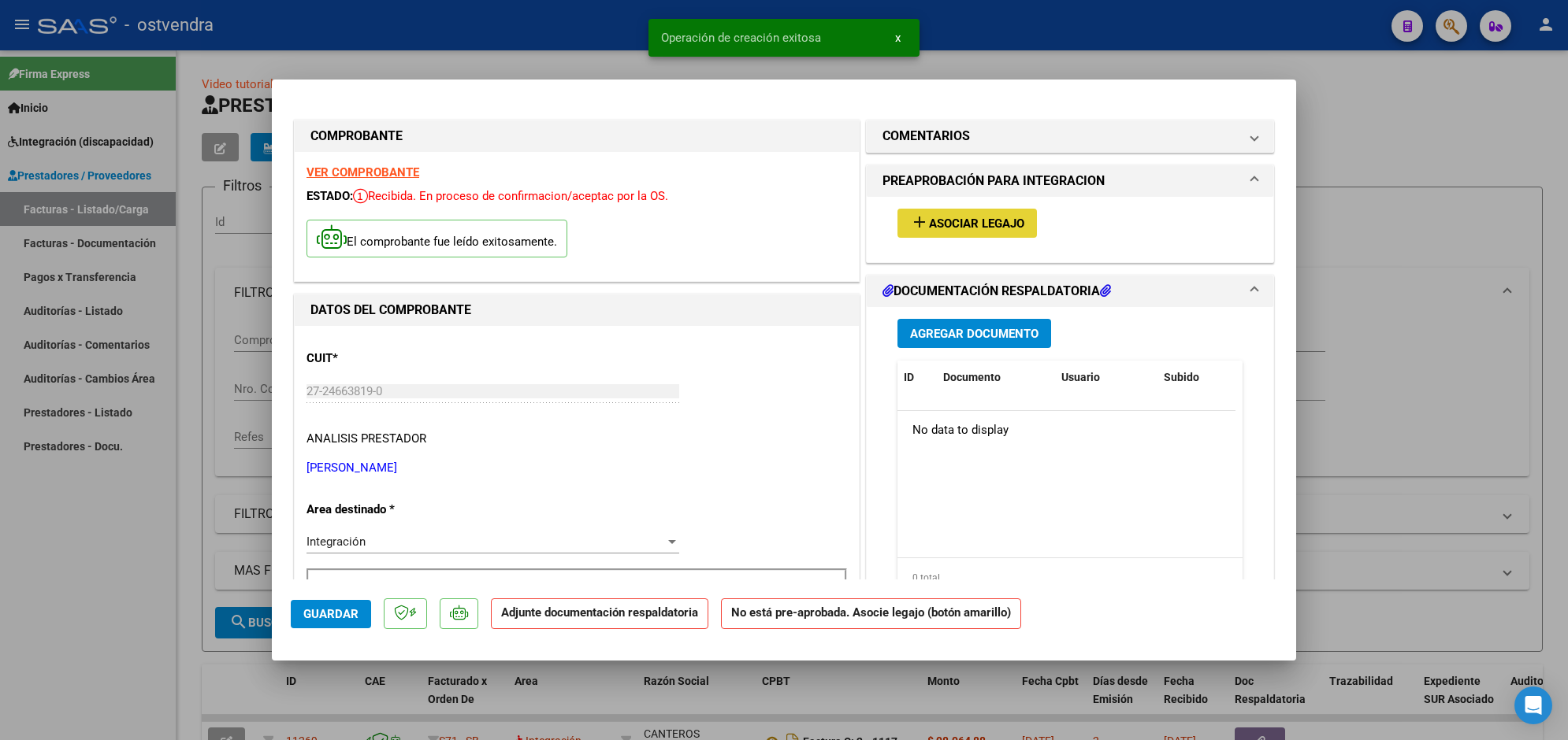
click at [1004, 221] on span "Asociar Legajo" at bounding box center [977, 224] width 96 height 15
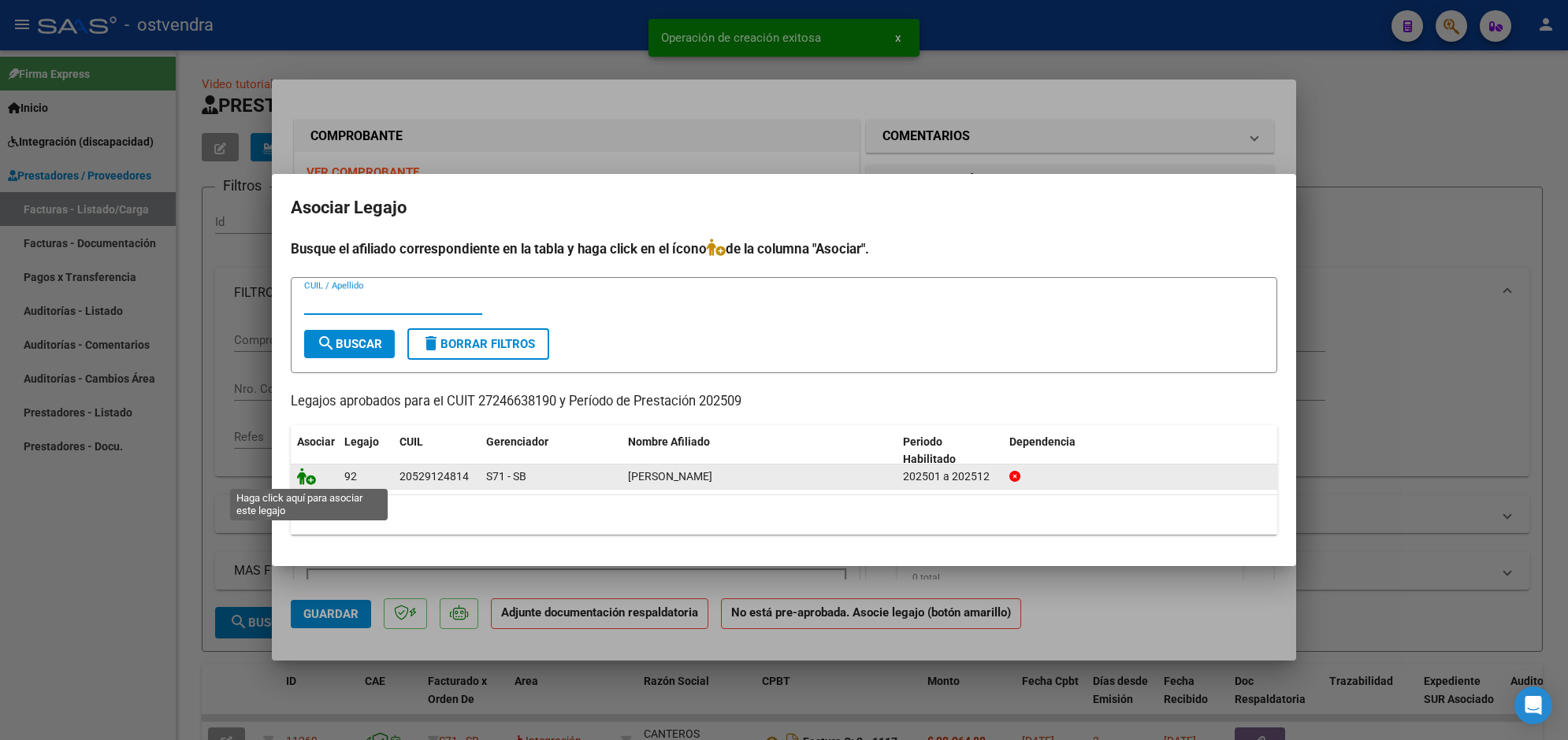
click at [309, 481] on icon at bounding box center [307, 476] width 19 height 17
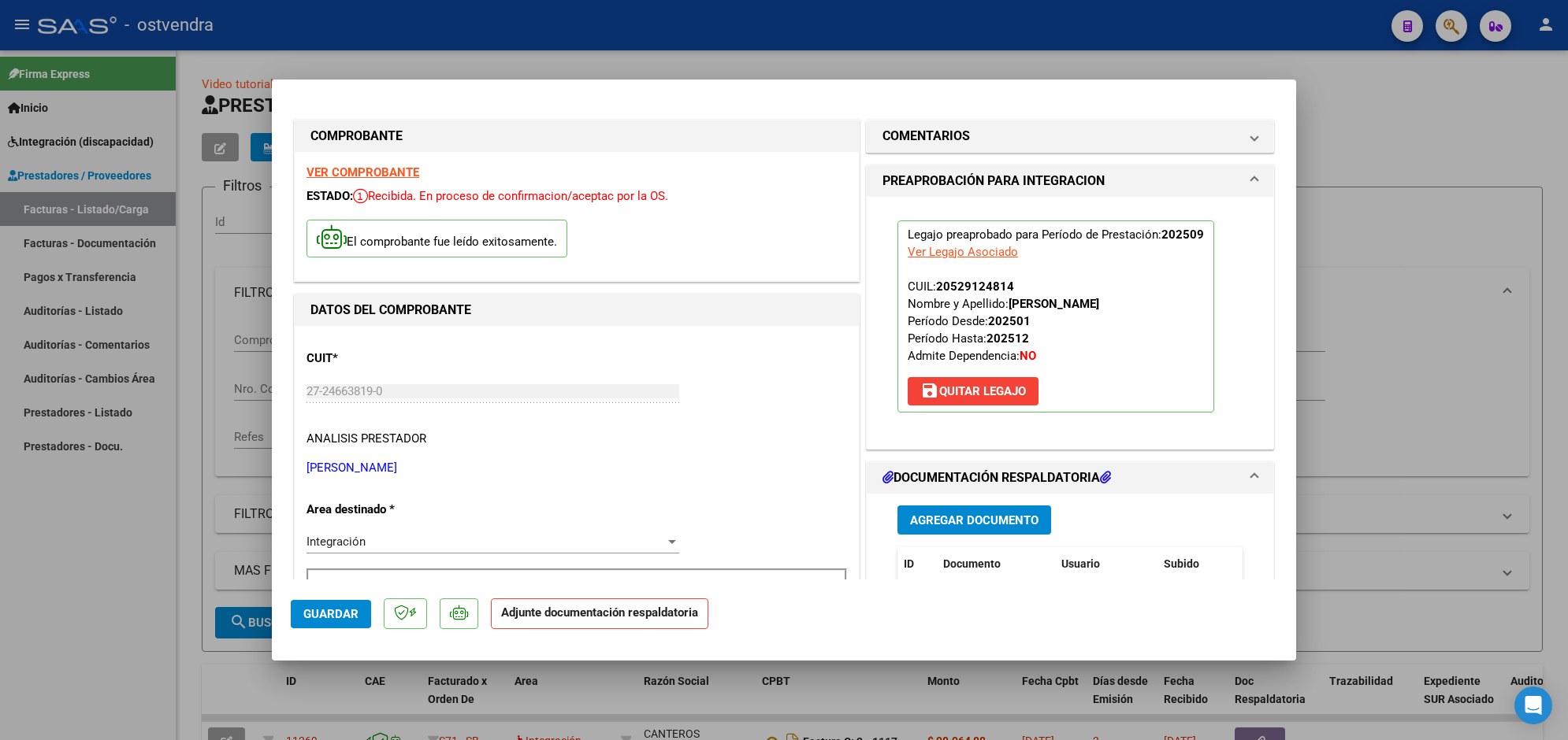
click at [967, 517] on span "Agregar Documento" at bounding box center [974, 521] width 128 height 15
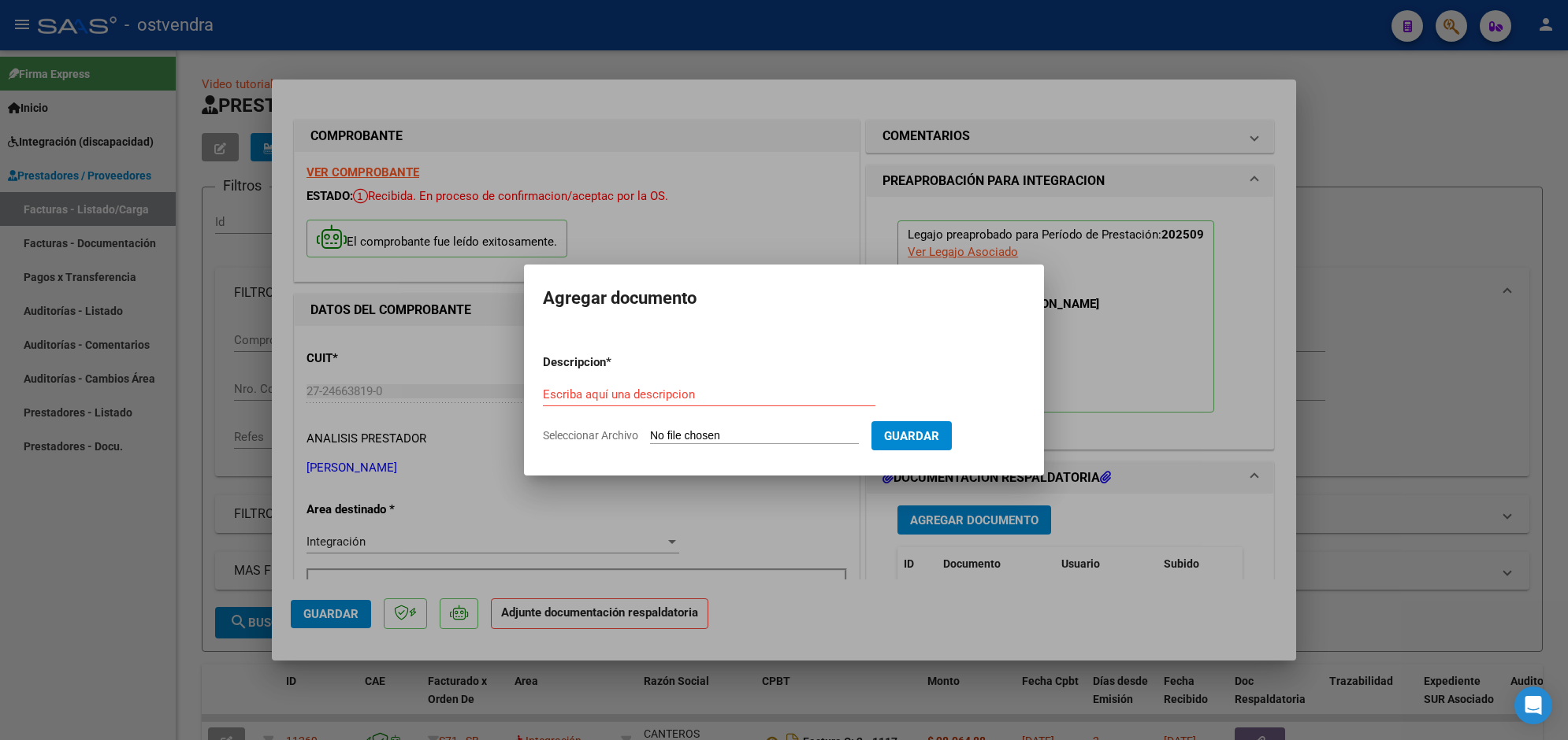
click at [755, 431] on input "Seleccionar Archivo" at bounding box center [754, 437] width 208 height 15
type input "C:\fakepath\ASISTENCIA C-2-1850.pdf"
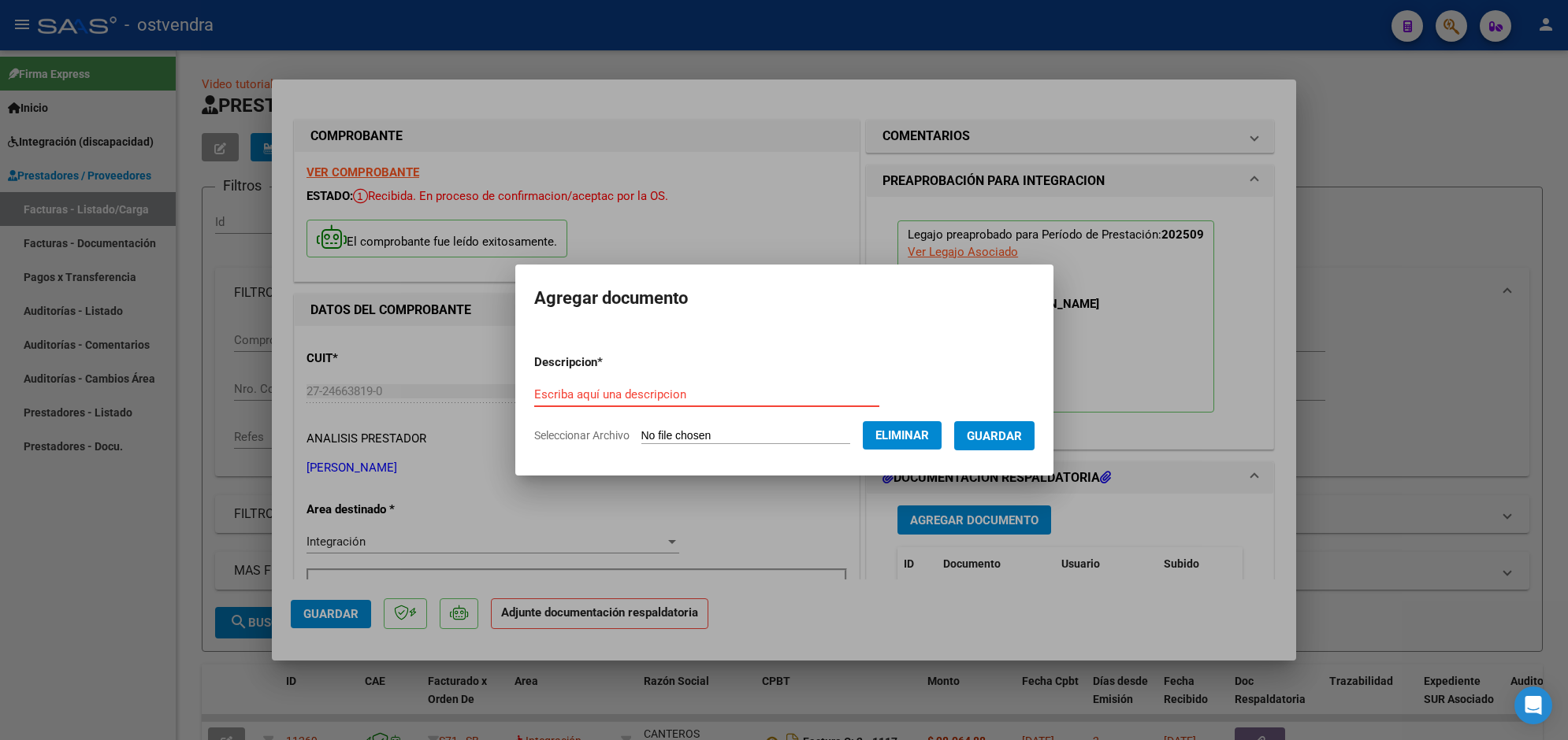
click at [703, 390] on input "Escriba aquí una descripcion" at bounding box center [707, 394] width 345 height 15
type input "PLANILLA DE ASISTENCIA"
click at [1004, 438] on span "Guardar" at bounding box center [994, 436] width 56 height 15
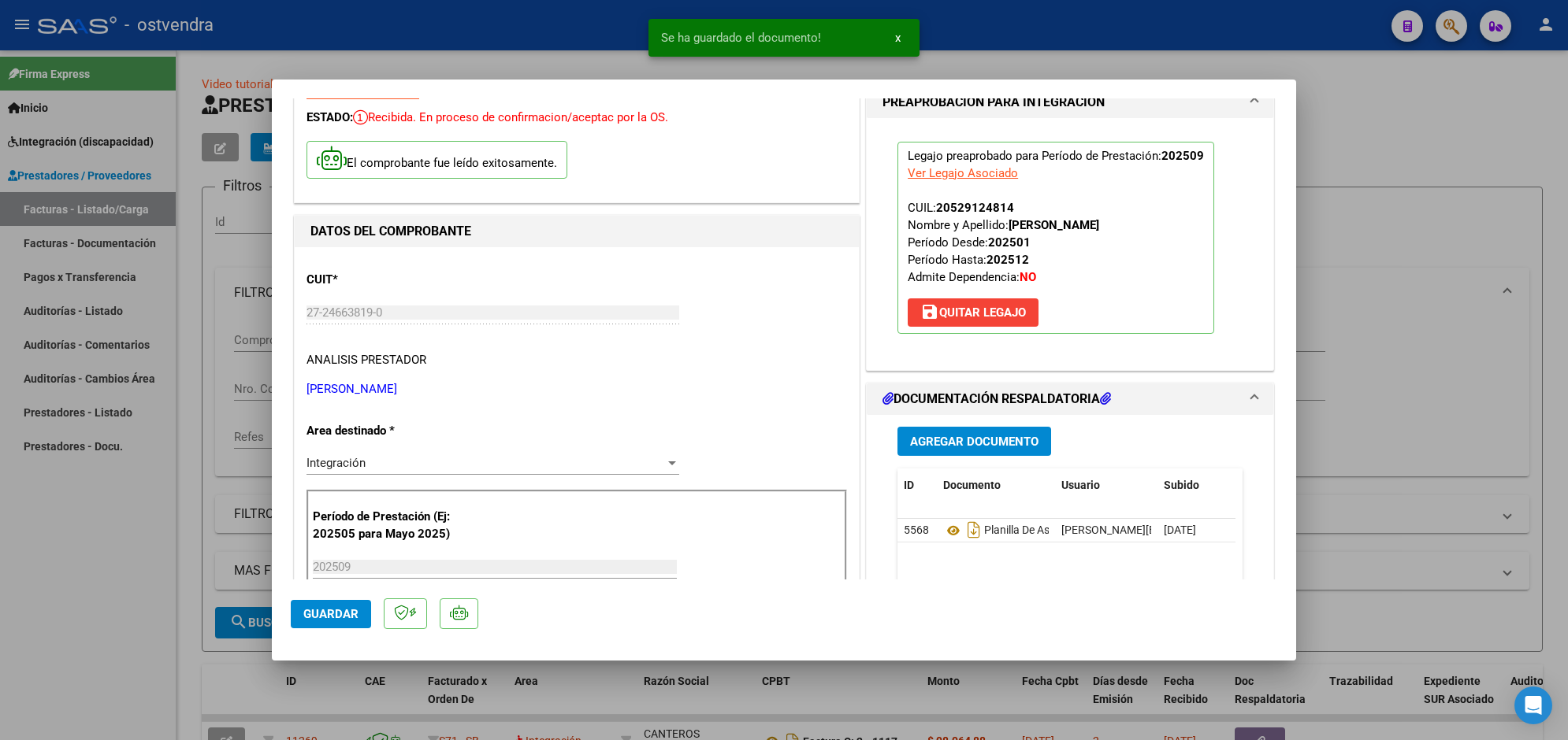
scroll to position [118, 0]
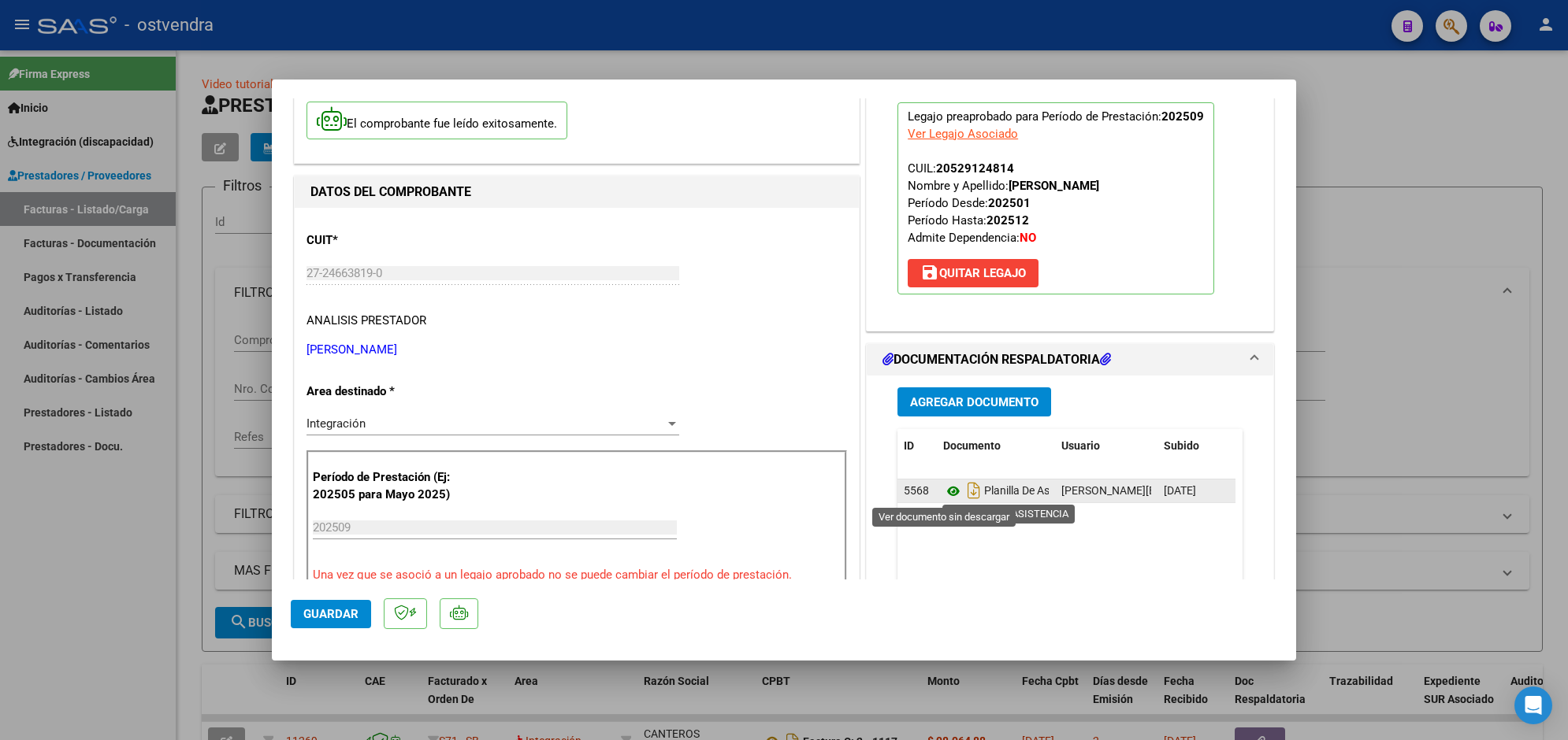
click at [943, 490] on icon at bounding box center [953, 492] width 20 height 19
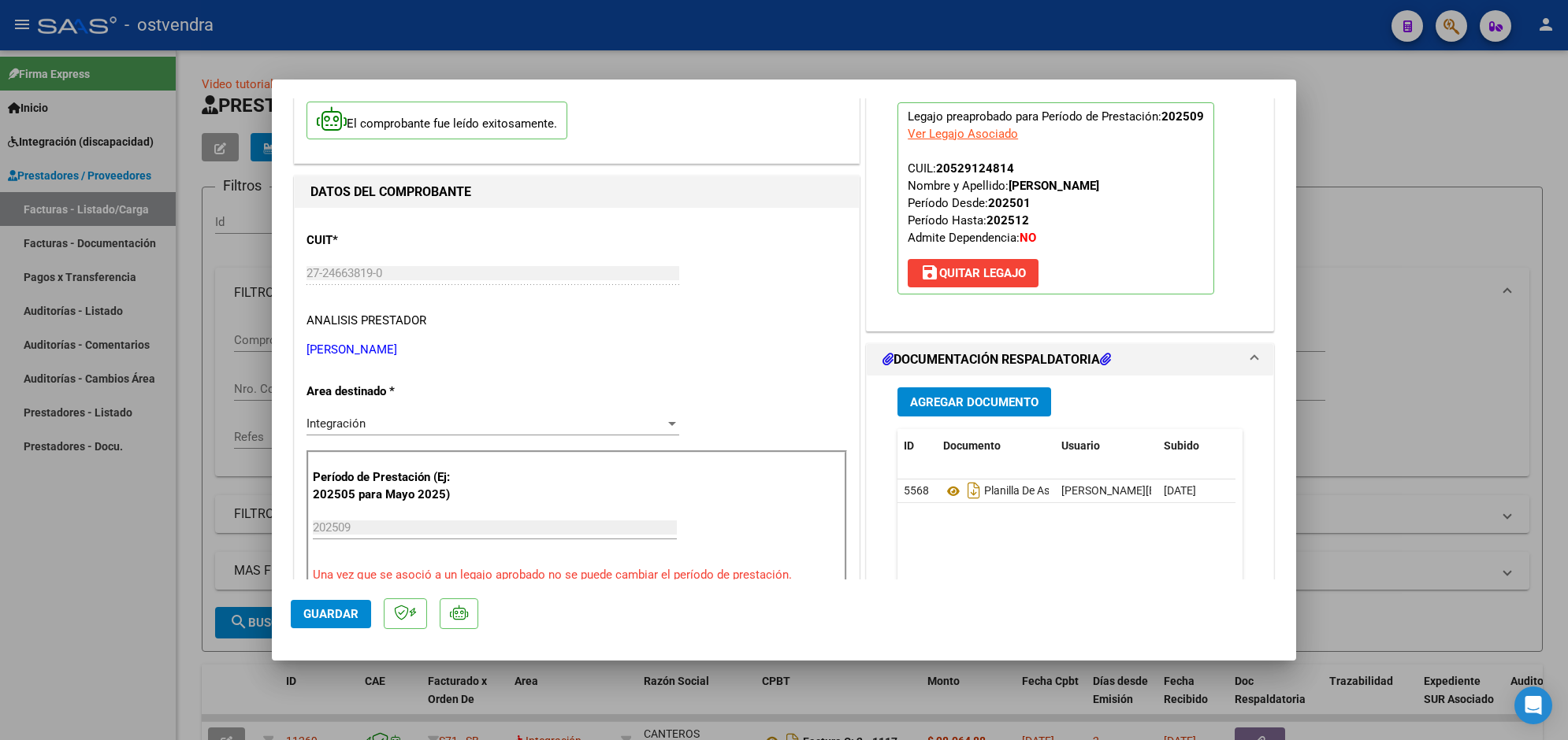
click at [348, 47] on div at bounding box center [784, 370] width 1568 height 740
type input "$ 0,00"
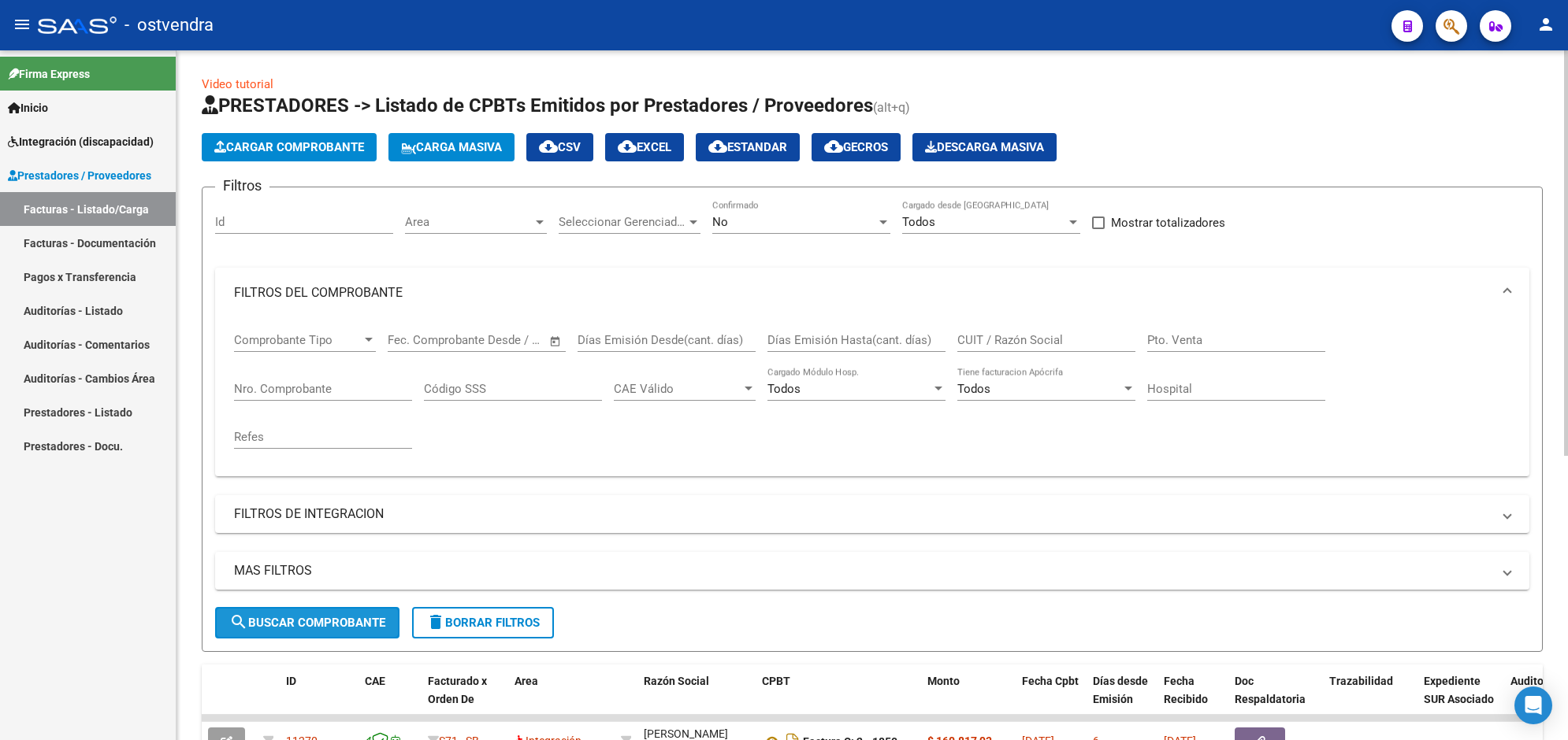
click at [377, 621] on span "search Buscar Comprobante" at bounding box center [307, 622] width 156 height 15
click at [1565, 610] on div at bounding box center [1565, 395] width 4 height 690
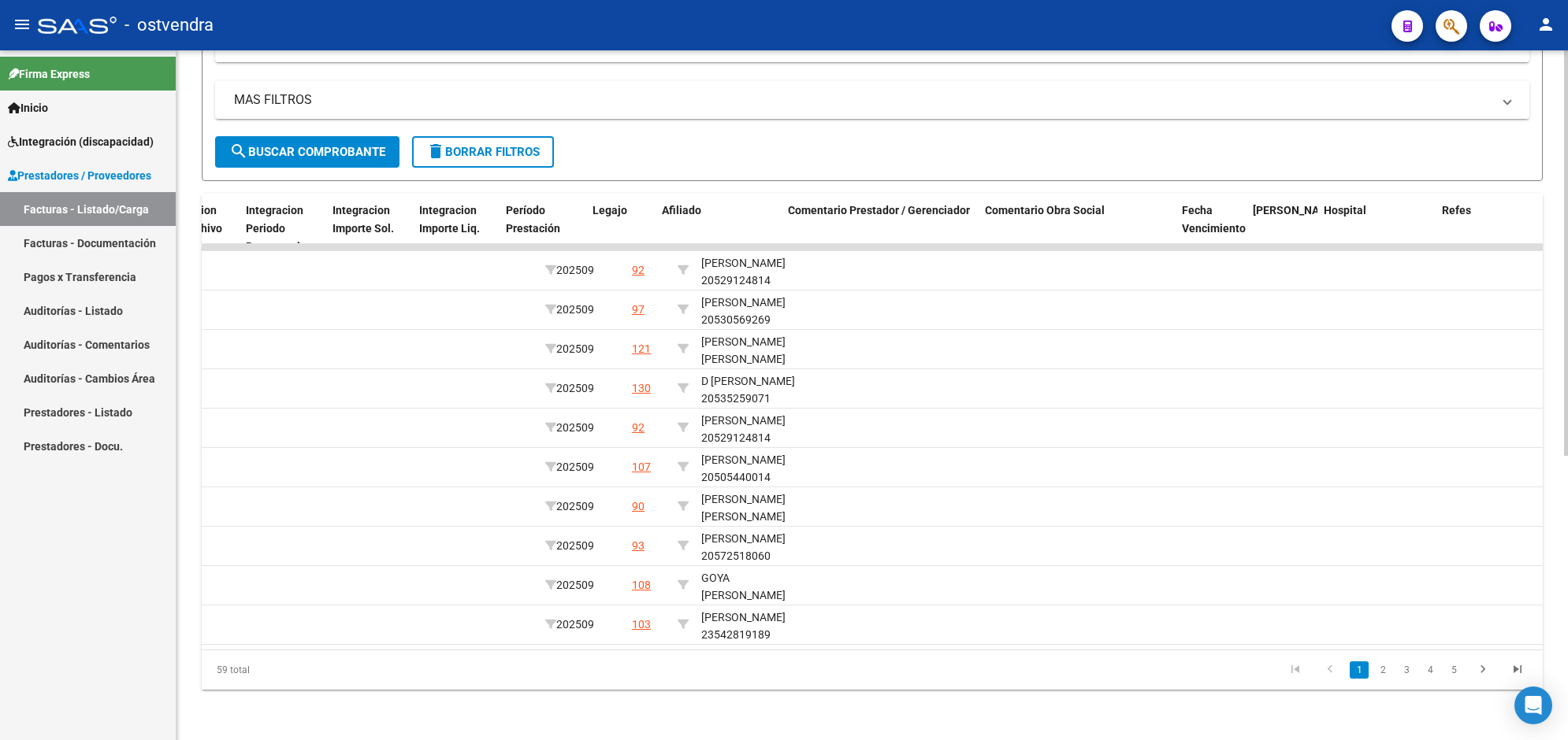
scroll to position [0, 1970]
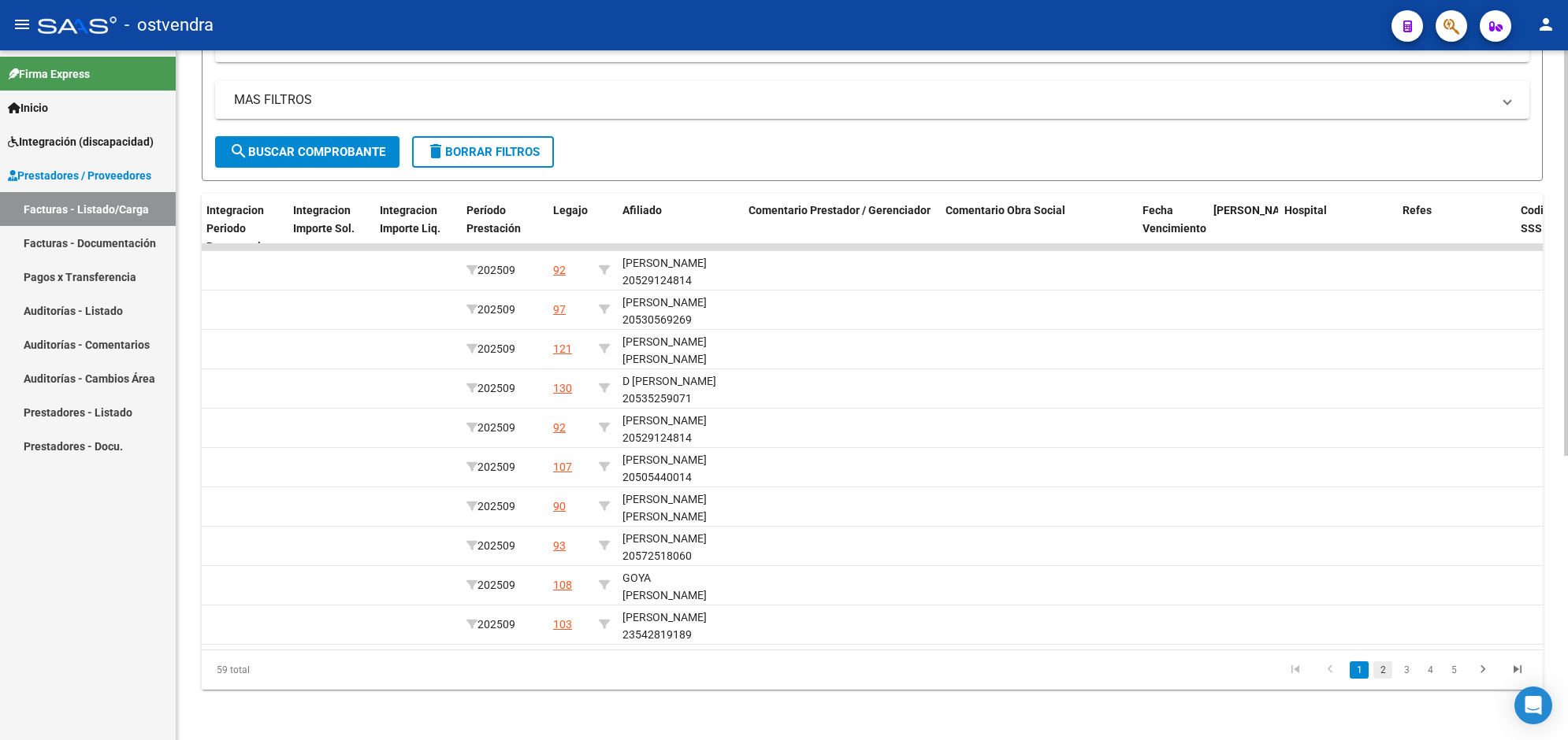
click at [1388, 670] on link "2" at bounding box center [1383, 670] width 19 height 17
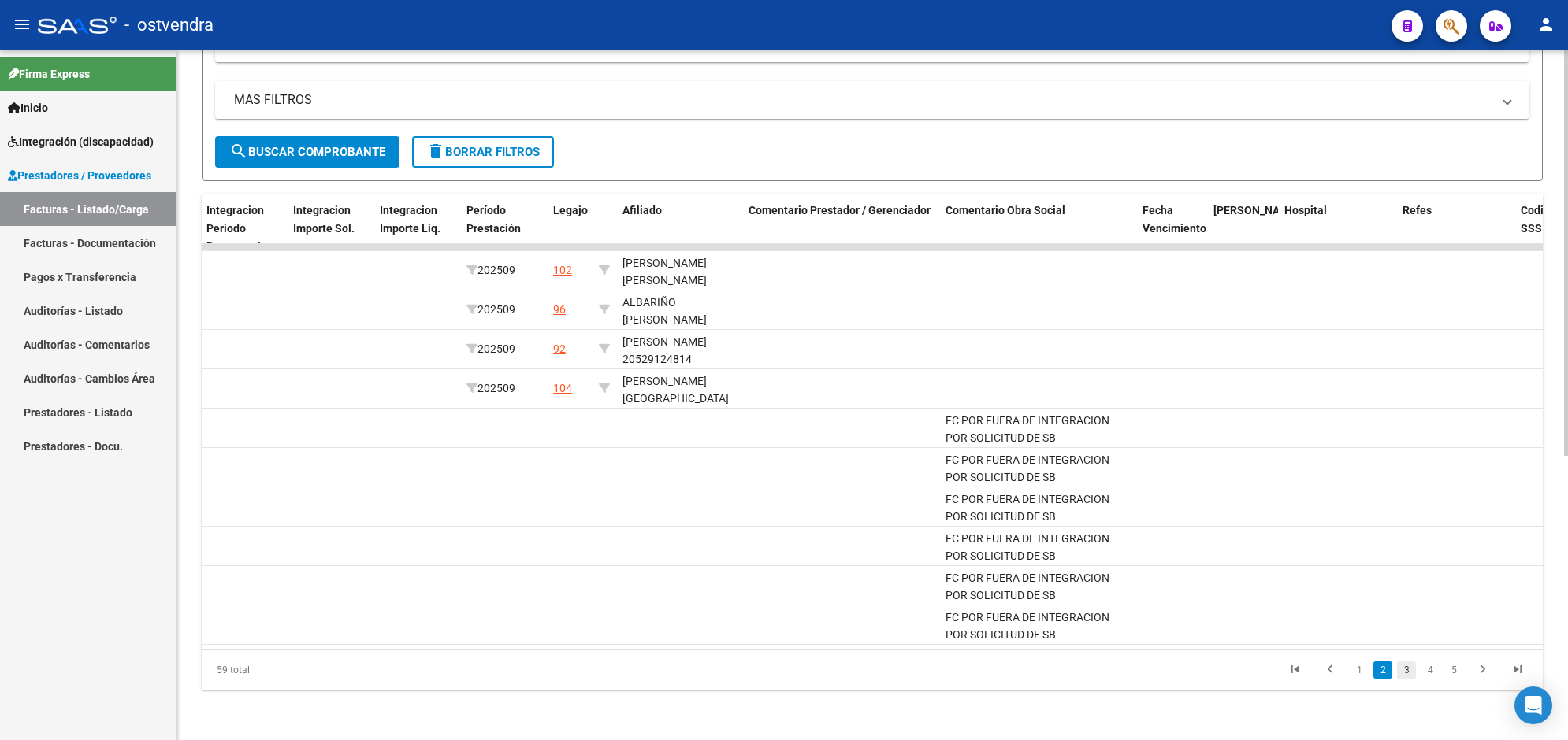
click at [1407, 664] on link "3" at bounding box center [1407, 670] width 19 height 17
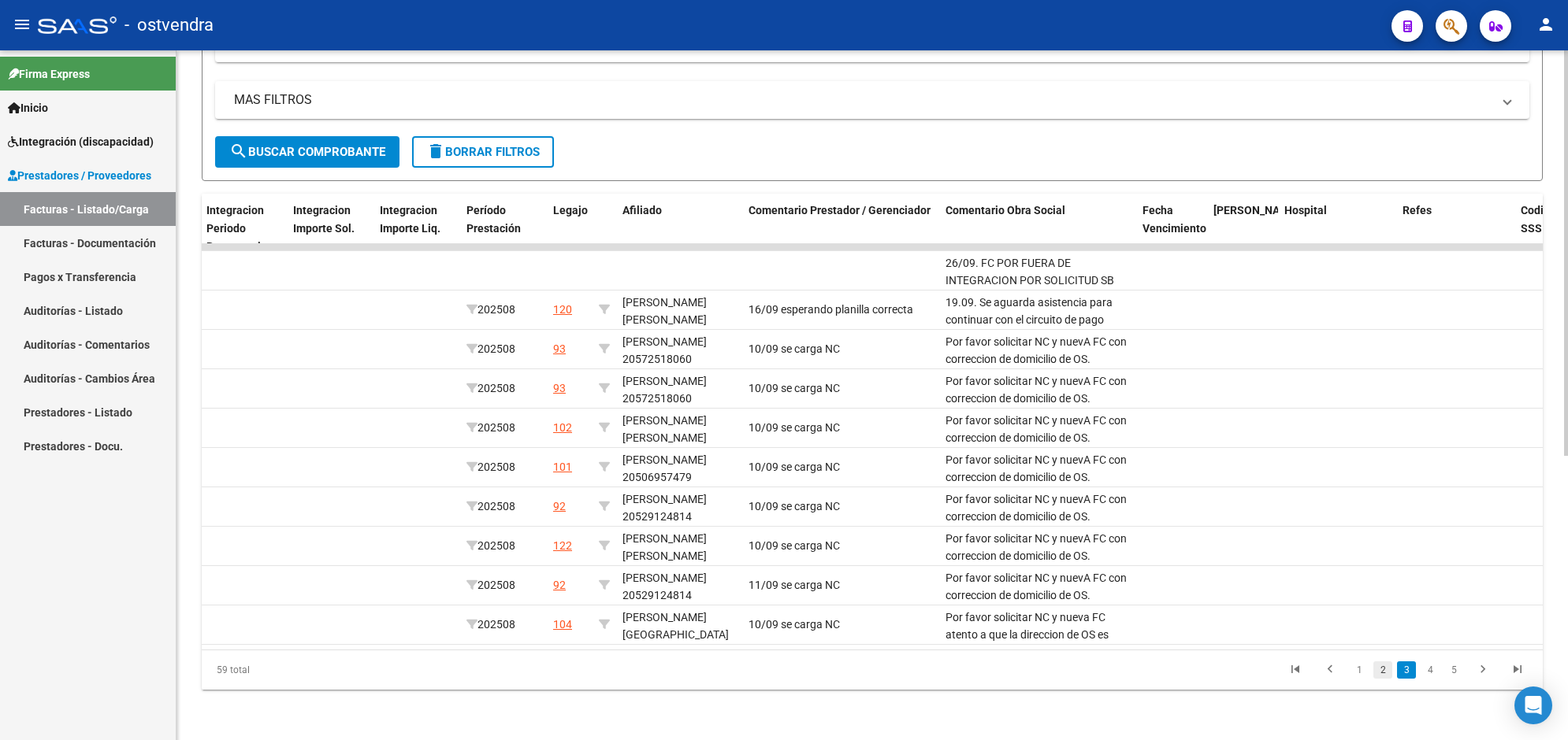
click at [1384, 667] on link "2" at bounding box center [1383, 670] width 19 height 17
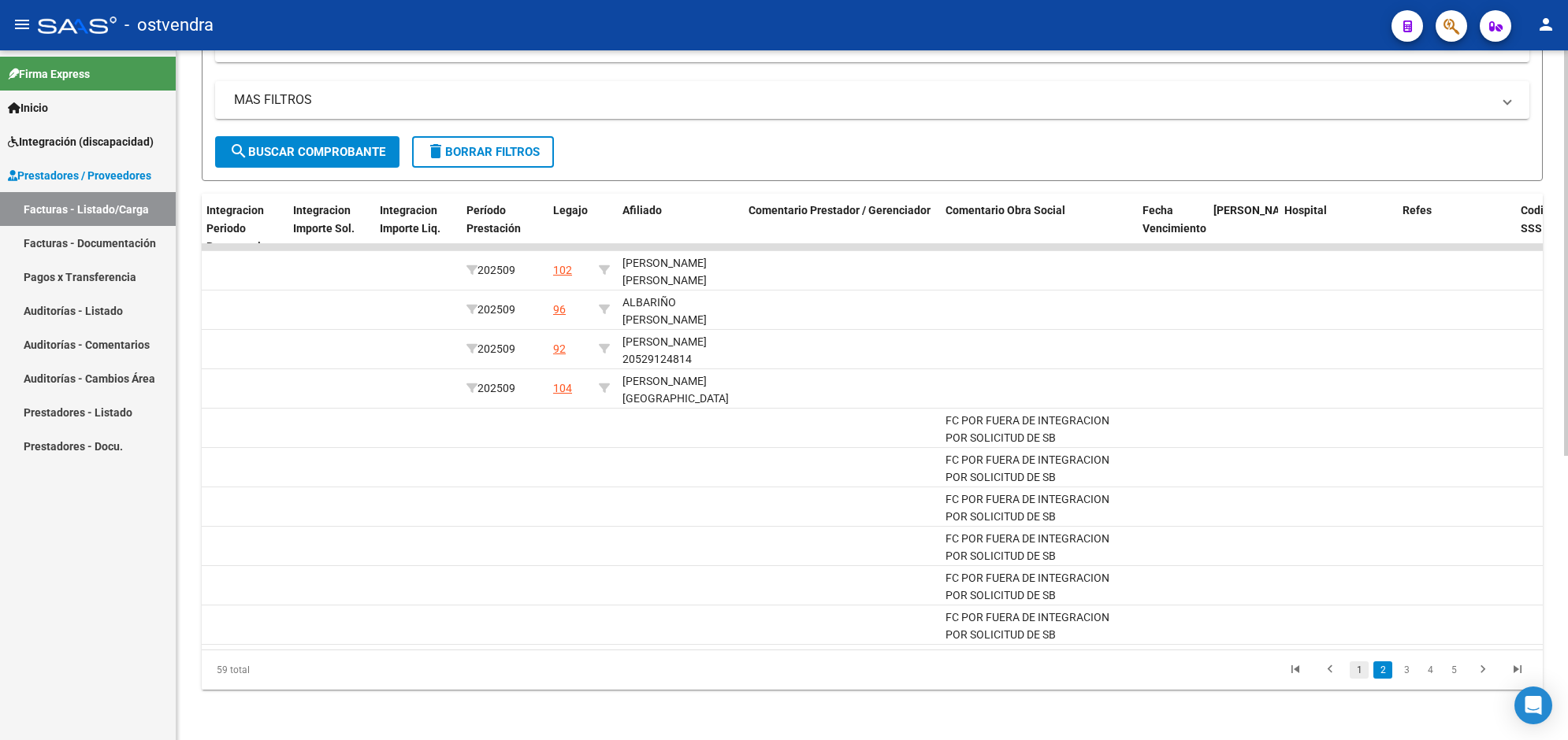
click at [1363, 669] on link "1" at bounding box center [1359, 670] width 19 height 17
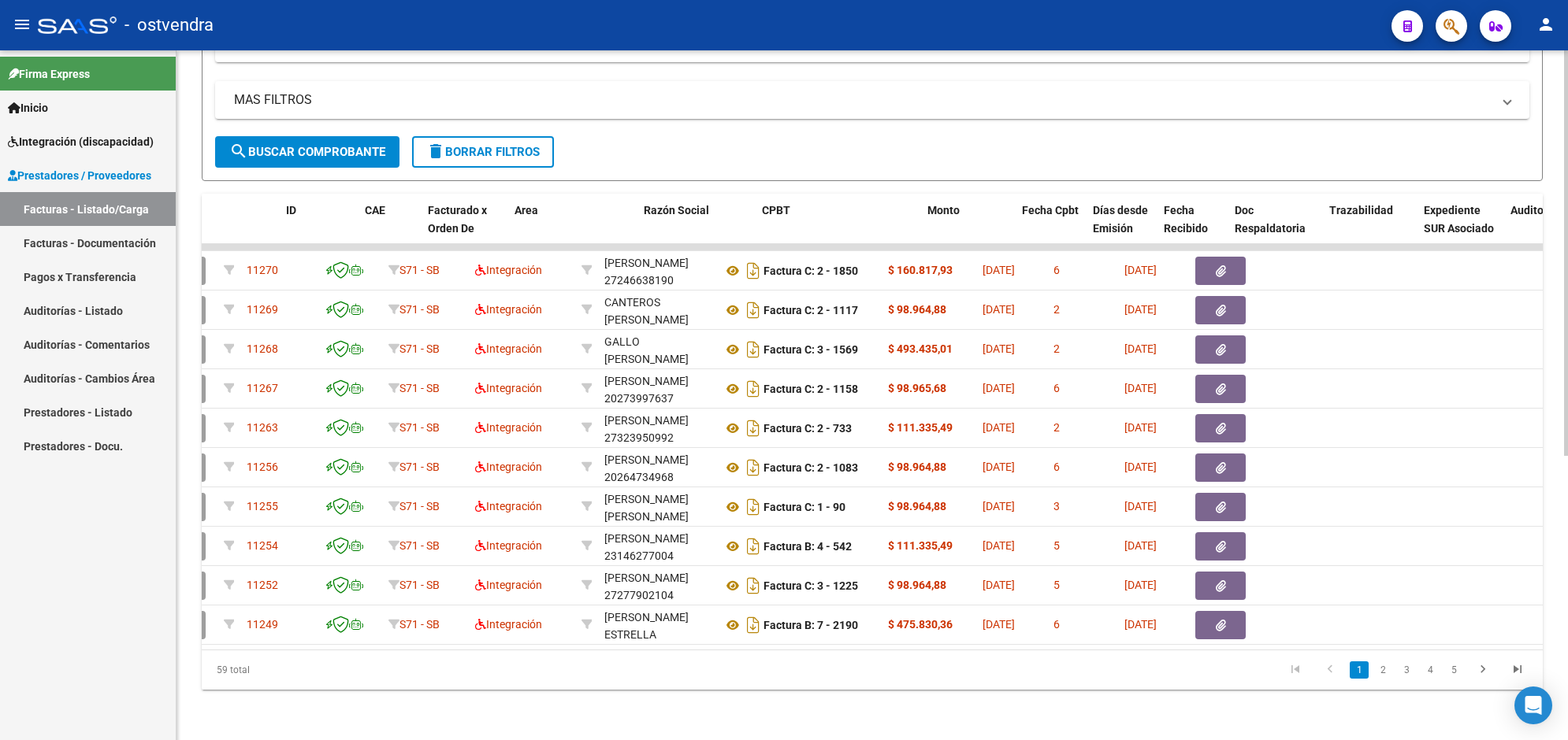
scroll to position [0, 0]
